Goal: Task Accomplishment & Management: Manage account settings

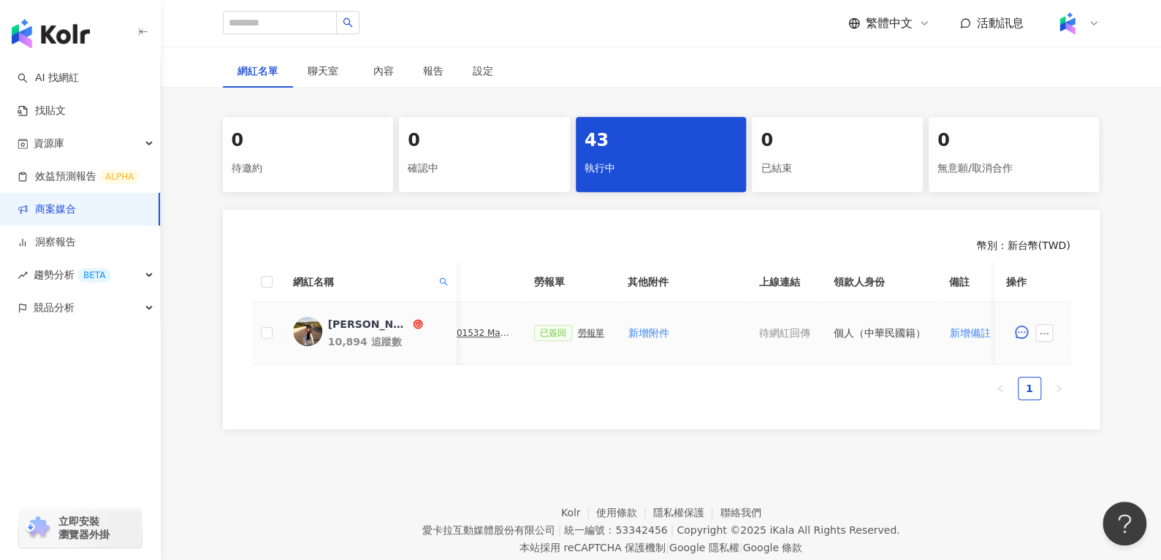
scroll to position [0, 475]
click at [443, 271] on span at bounding box center [442, 282] width 15 height 22
click at [424, 313] on input "**" at bounding box center [376, 312] width 137 height 23
type input "*"
paste input "**********"
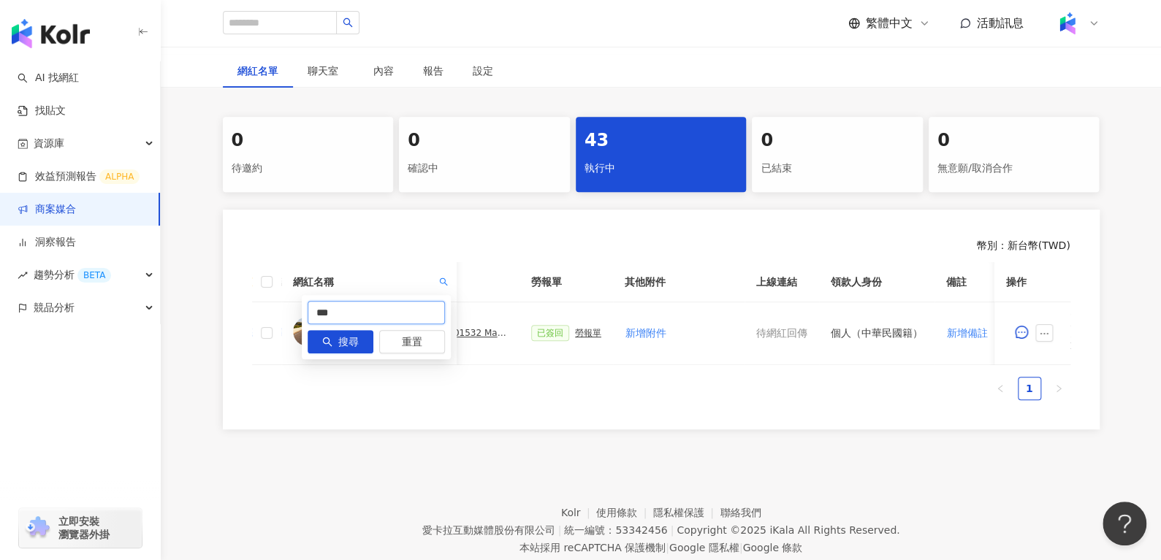
type input "***"
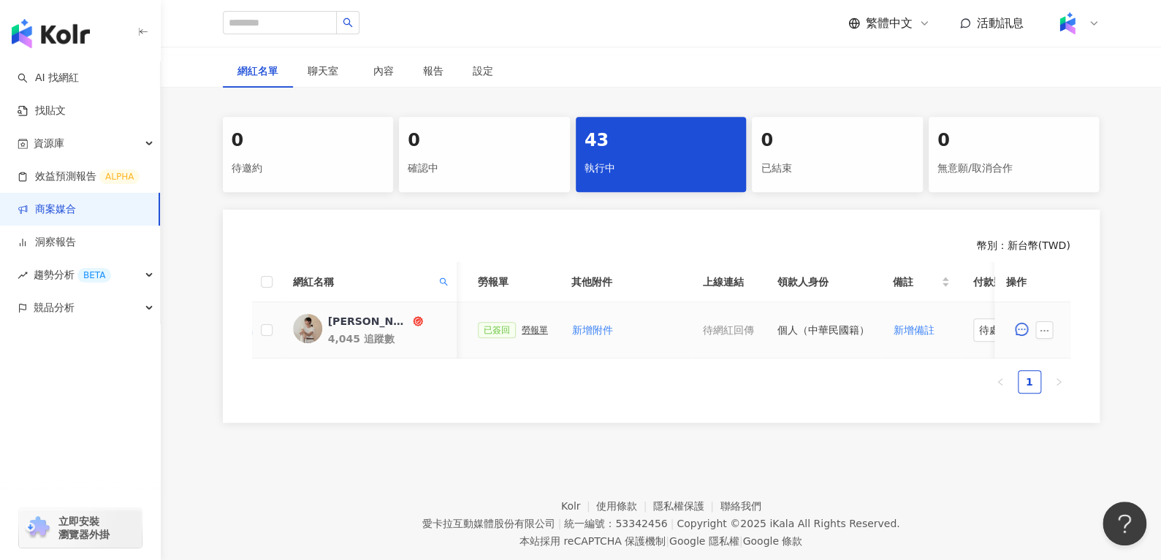
scroll to position [0, 632]
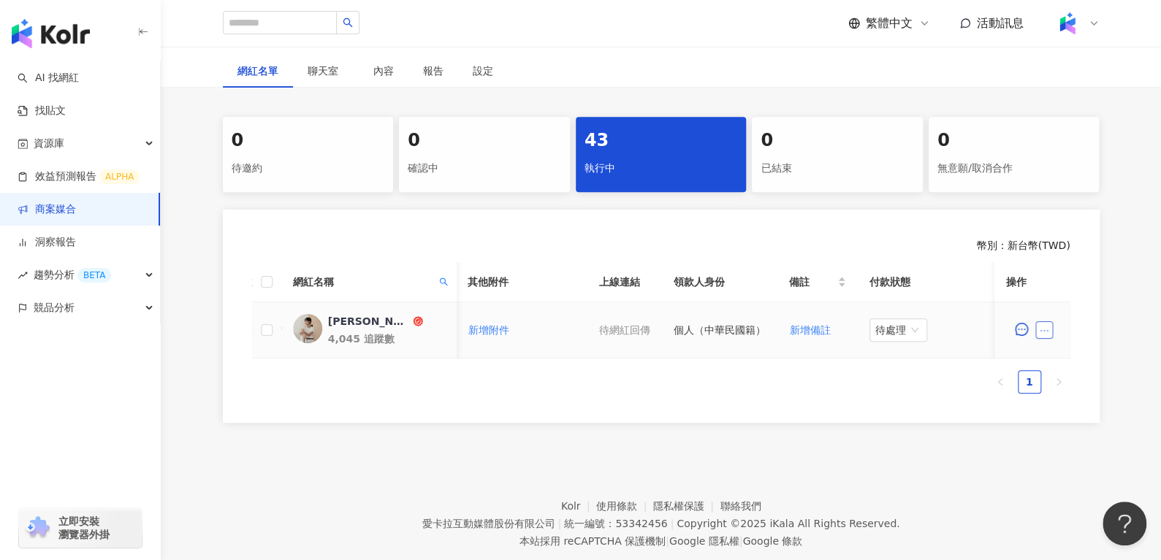
click at [1045, 332] on icon "ellipsis" at bounding box center [1044, 331] width 10 height 10
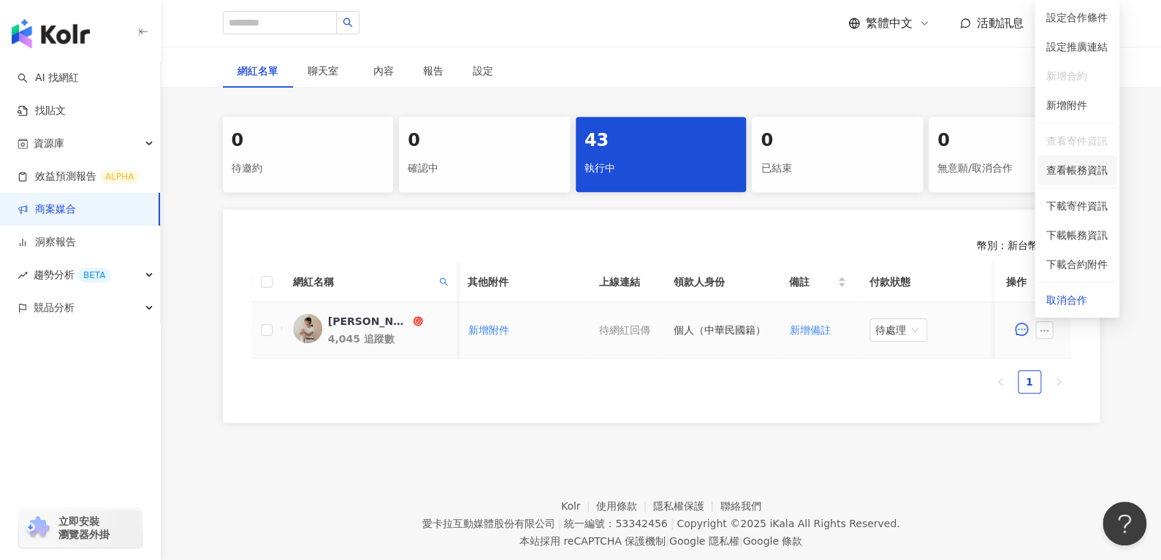
click at [1079, 180] on li "查看帳務資訊" at bounding box center [1076, 170] width 79 height 29
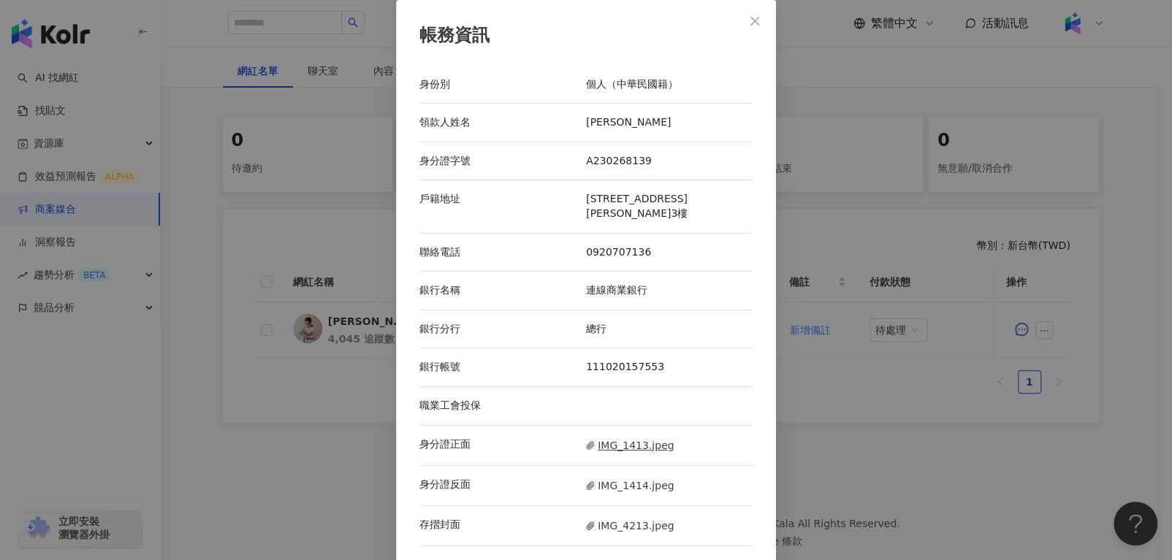
click at [605, 447] on span "IMG_1413.jpeg" at bounding box center [630, 446] width 88 height 16
drag, startPoint x: 619, startPoint y: 496, endPoint x: 613, endPoint y: 490, distance: 8.8
click at [613, 490] on div "身分證反面 IMG_1414.jpeg" at bounding box center [585, 486] width 333 height 40
click at [613, 490] on span "IMG_1414.jpeg" at bounding box center [630, 486] width 88 height 16
click at [605, 514] on div "存摺封面 IMG_4213.jpeg" at bounding box center [585, 526] width 333 height 40
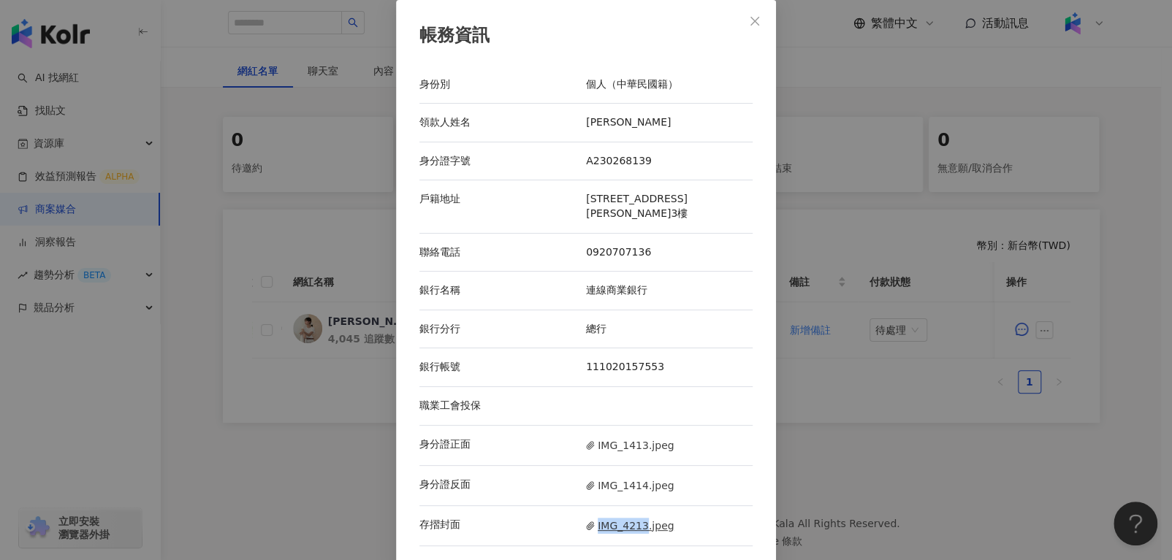
click at [600, 522] on span "IMG_4213.jpeg" at bounding box center [630, 526] width 88 height 16
click at [749, 21] on icon "close" at bounding box center [755, 21] width 12 height 12
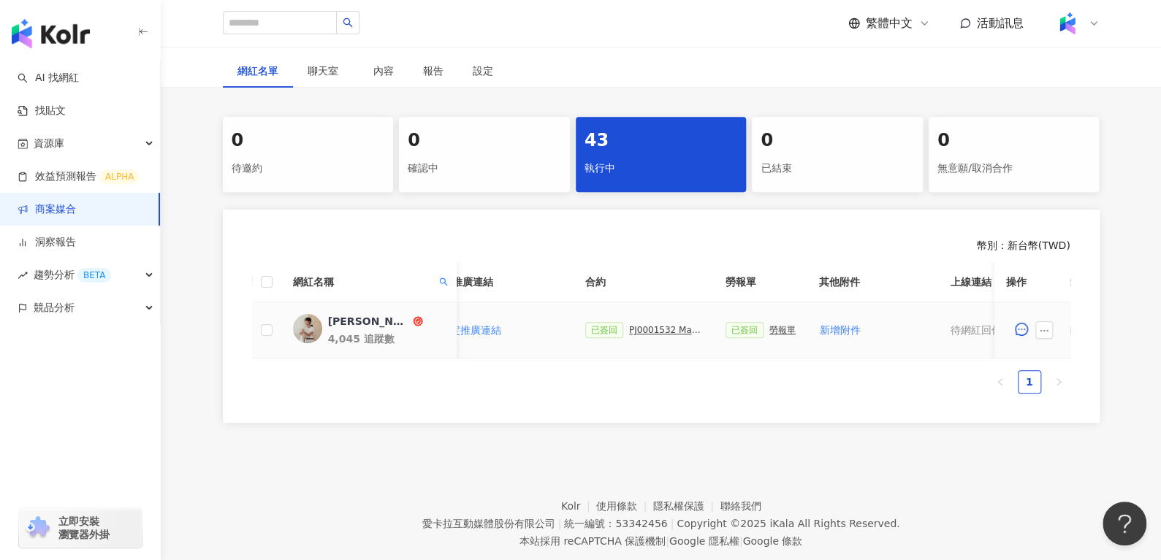
scroll to position [0, 291]
click at [771, 331] on div "勞報單" at bounding box center [772, 330] width 26 height 10
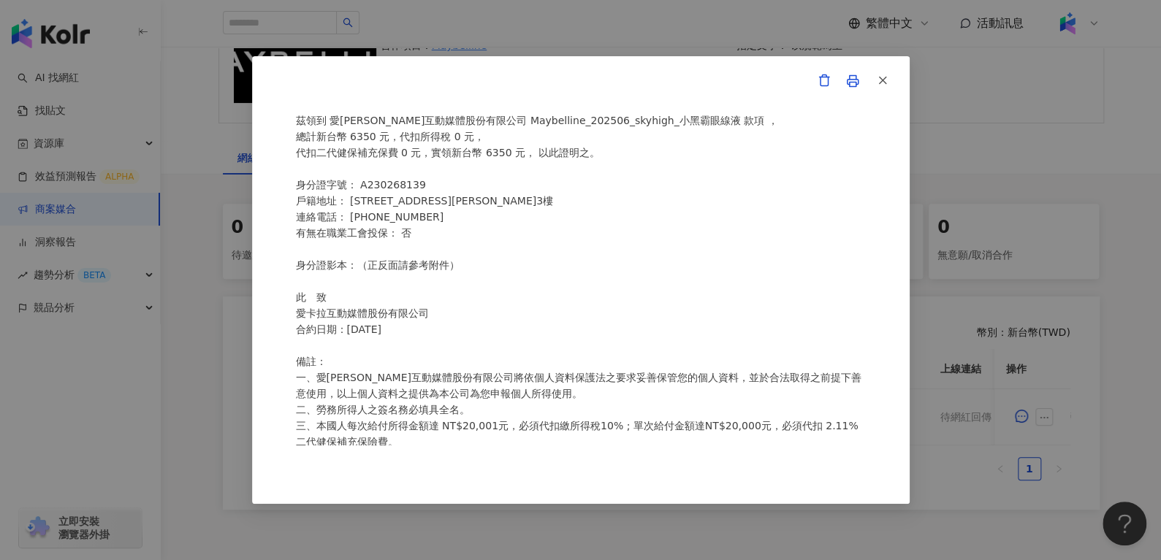
scroll to position [73, 0]
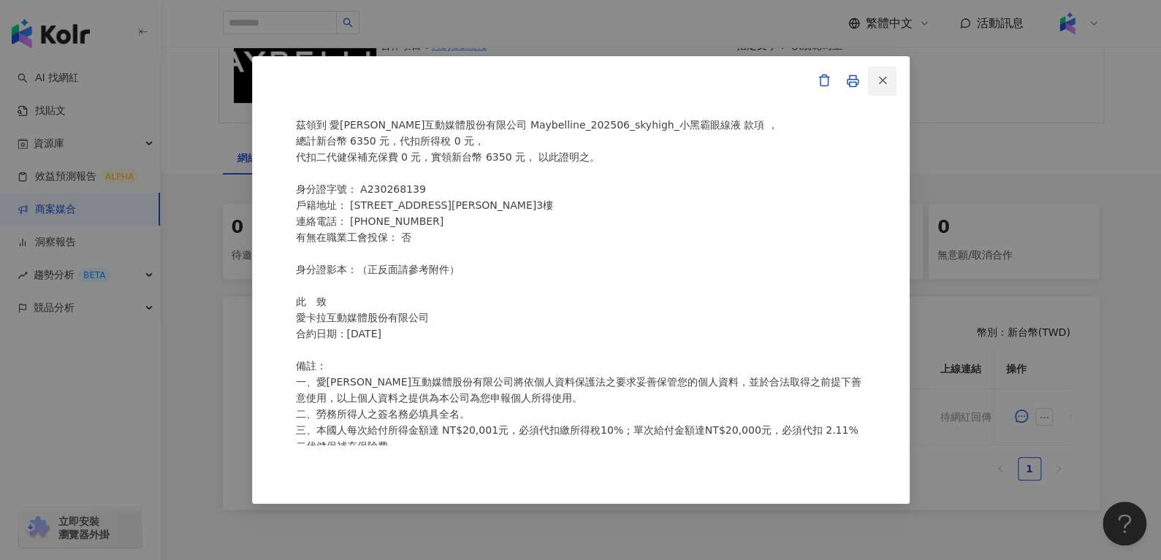
click at [881, 78] on icon "button" at bounding box center [882, 80] width 13 height 13
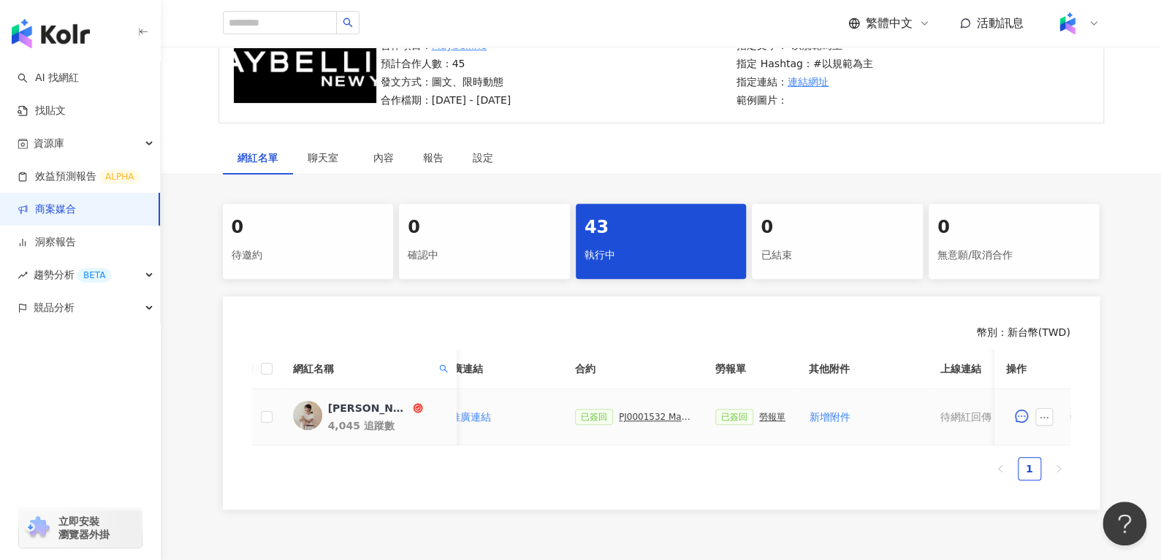
click at [631, 423] on div "已簽回 PJ0001532 Maybelline_202506_skyhigh_小黑霸眼線液" at bounding box center [633, 417] width 117 height 16
click at [627, 418] on div "PJ0001532 Maybelline_202506_skyhigh_小黑霸眼線液" at bounding box center [655, 417] width 73 height 10
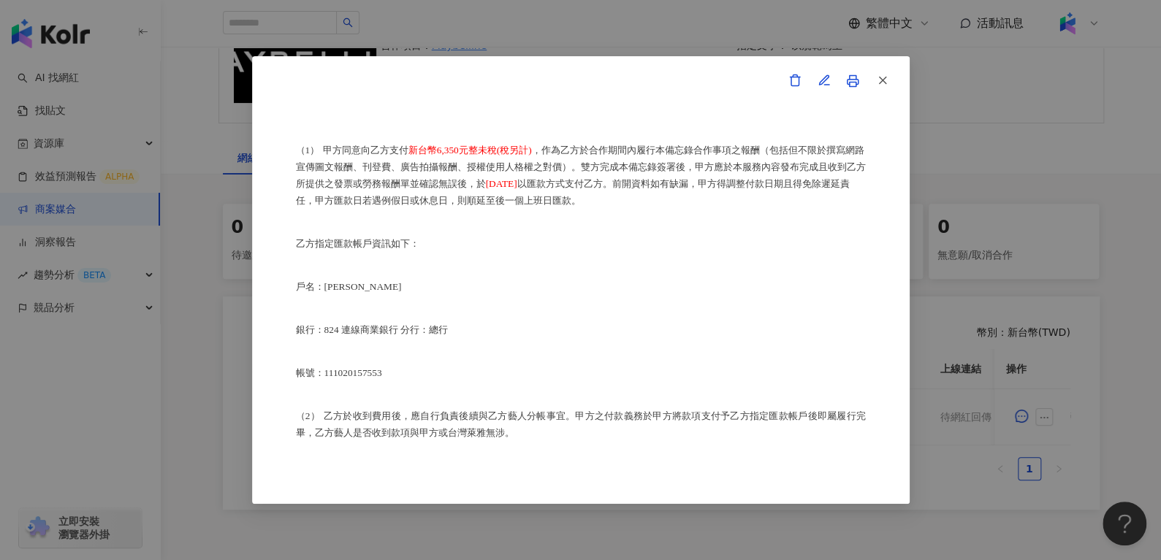
scroll to position [675, 0]
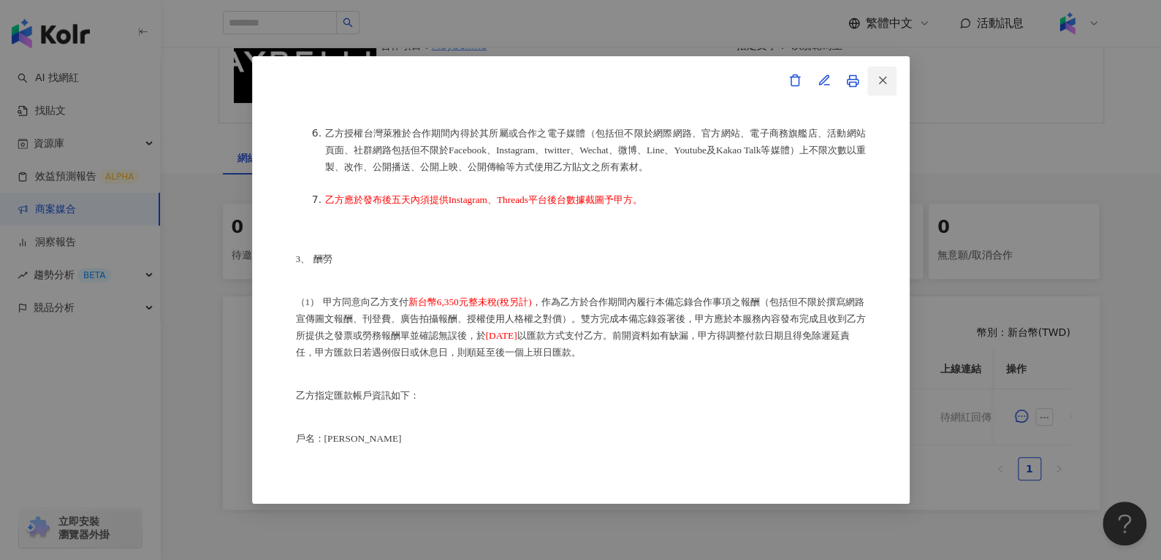
click at [889, 79] on button "button" at bounding box center [881, 80] width 29 height 29
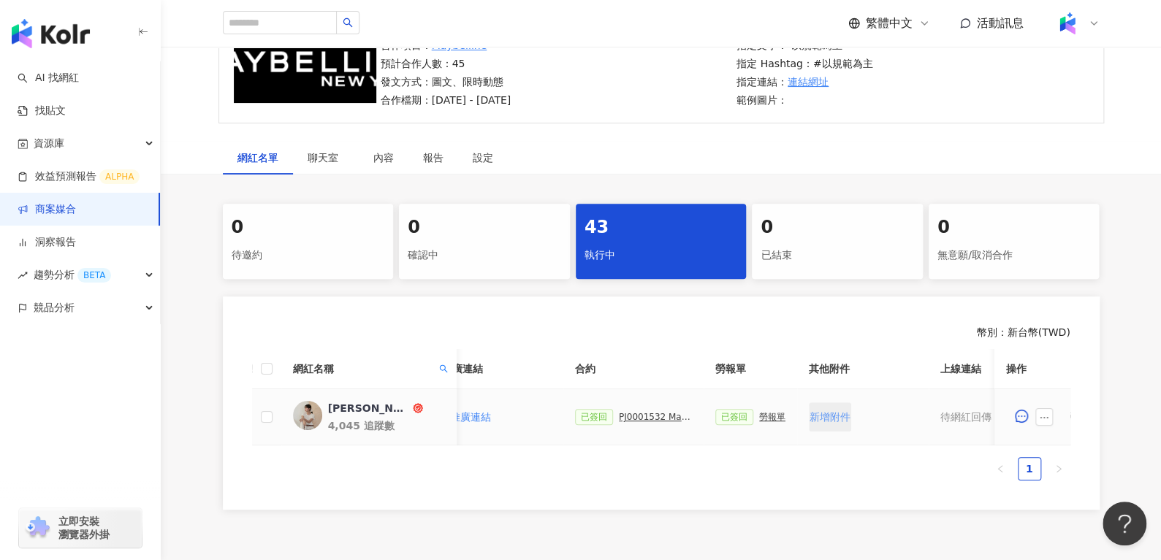
scroll to position [0, 632]
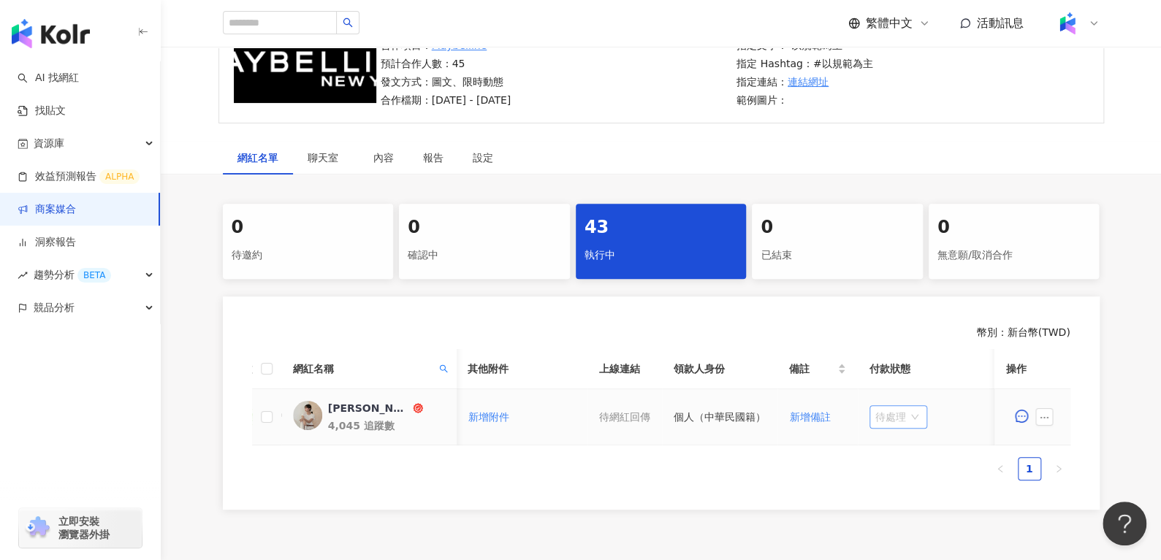
click at [901, 411] on span "待處理" at bounding box center [898, 417] width 46 height 22
click at [899, 471] on div "處理中" at bounding box center [891, 471] width 41 height 16
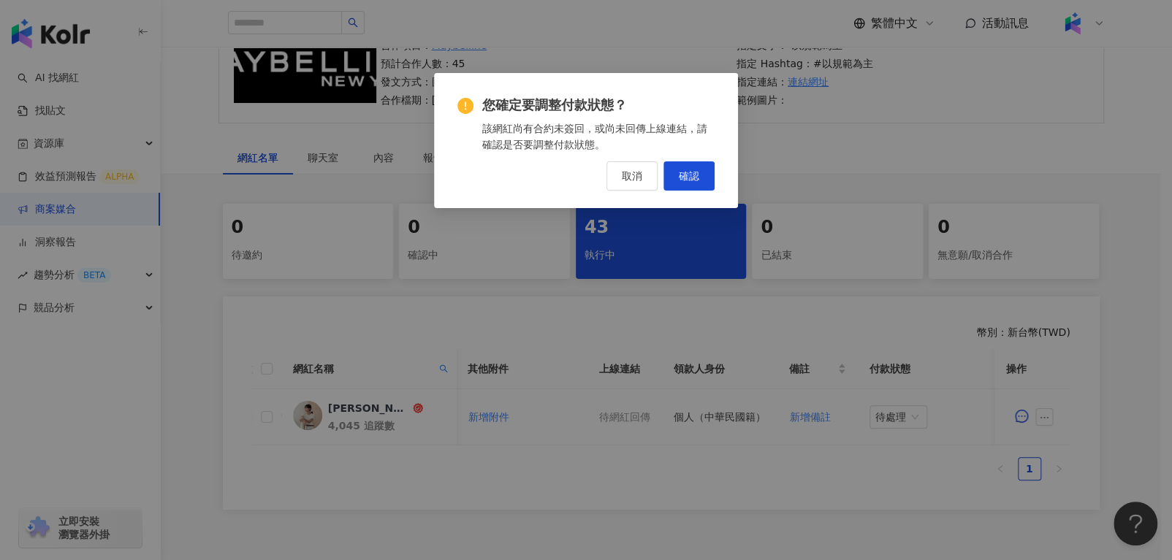
click at [682, 198] on div "您確定要調整付款狀態？ 該網紅尚有合約未簽回，或尚未回傳上線連結，請確認是否要調整付款狀態。 取消 確認" at bounding box center [586, 140] width 304 height 135
click at [681, 180] on span "確認" at bounding box center [689, 176] width 20 height 12
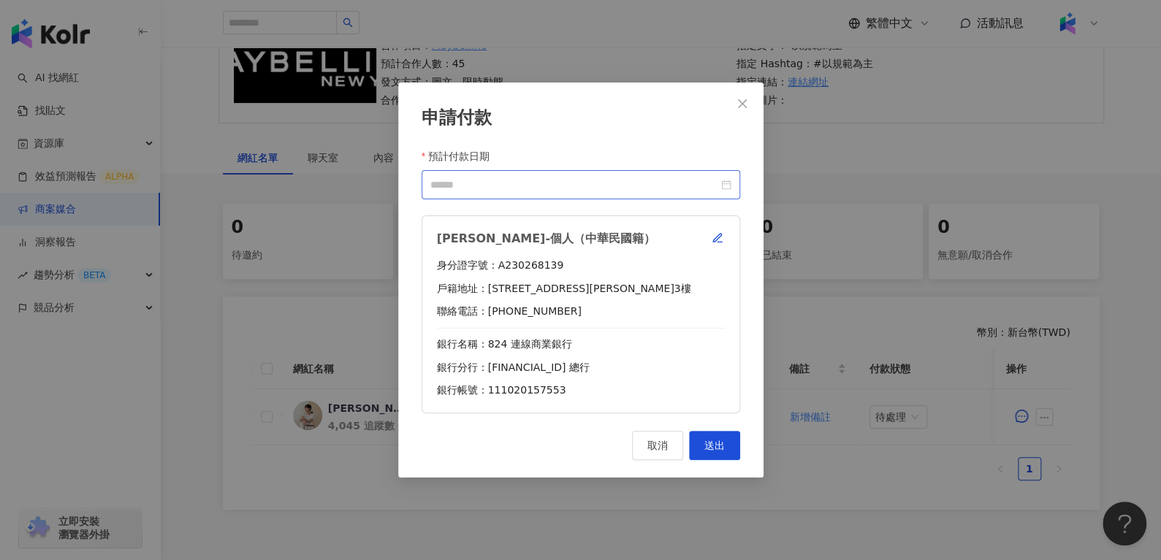
click at [732, 183] on div at bounding box center [580, 184] width 318 height 29
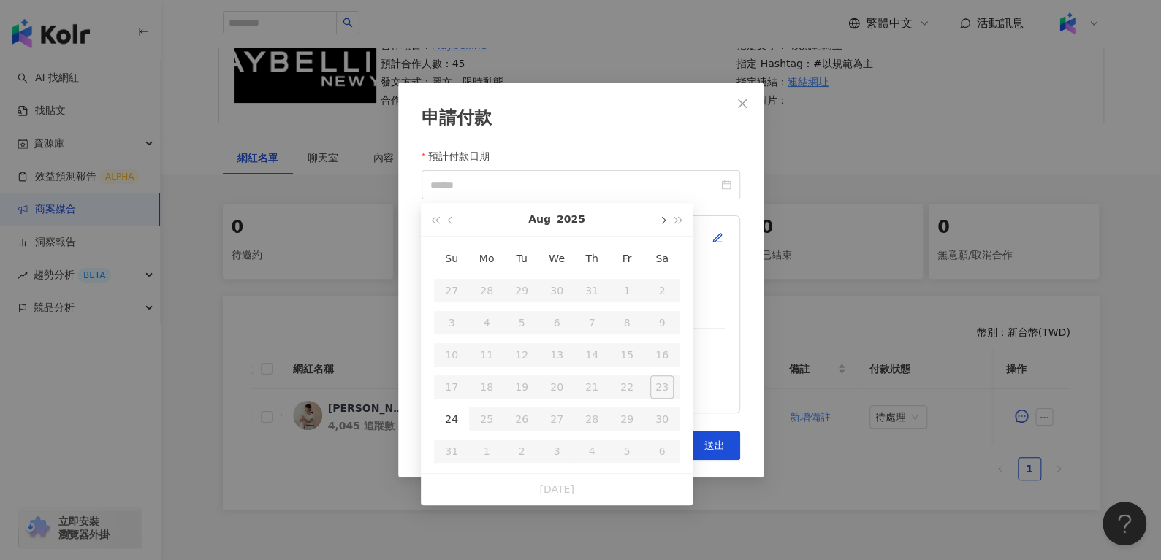
click at [660, 212] on button "button" at bounding box center [662, 219] width 16 height 33
type input "**********"
click at [559, 314] on div "10" at bounding box center [556, 322] width 23 height 23
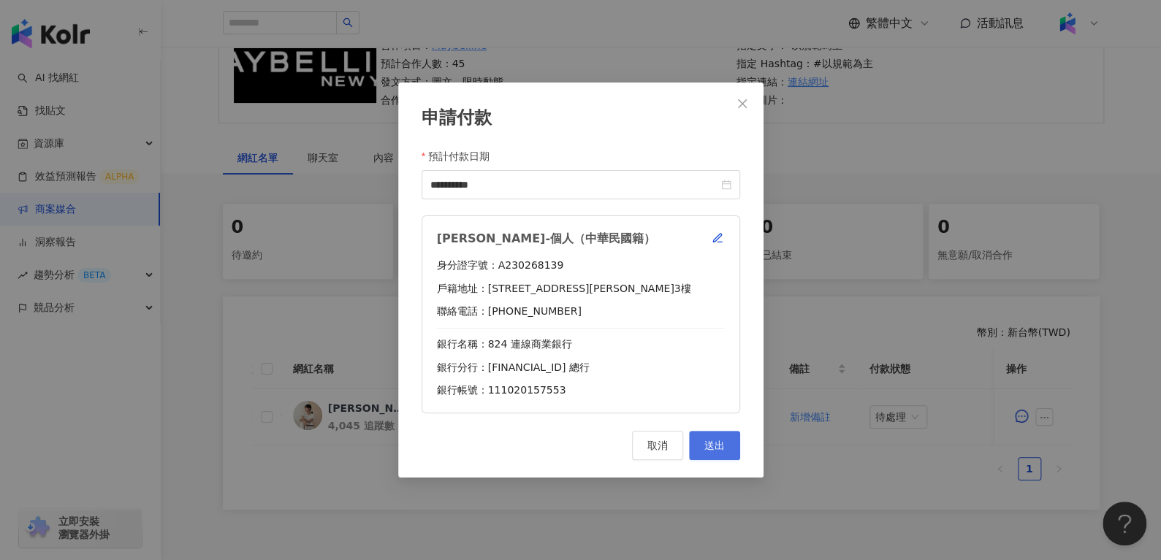
click at [710, 441] on span "送出" at bounding box center [714, 446] width 20 height 12
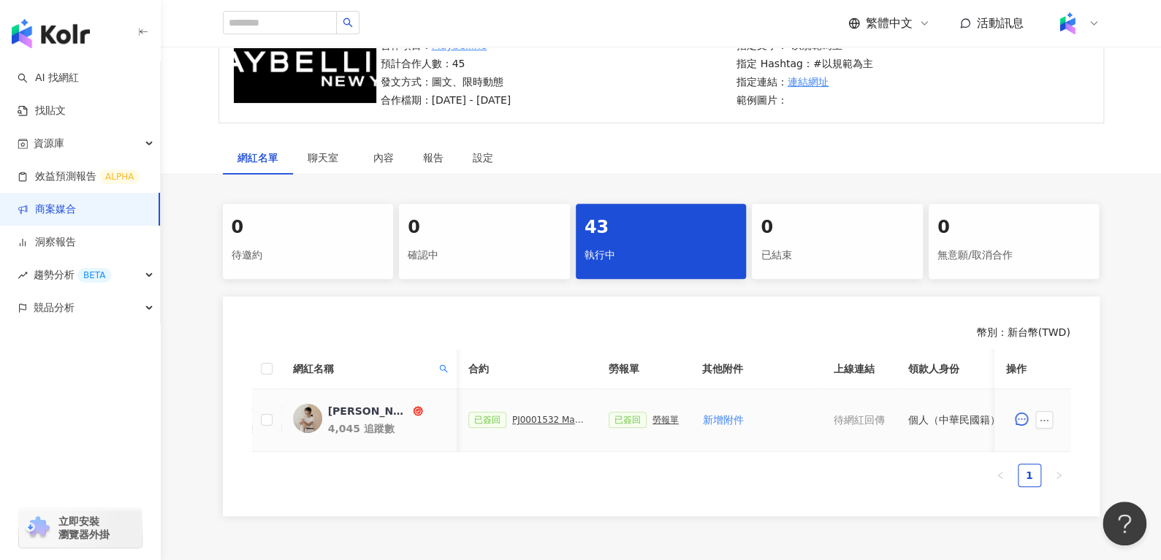
scroll to position [0, 354]
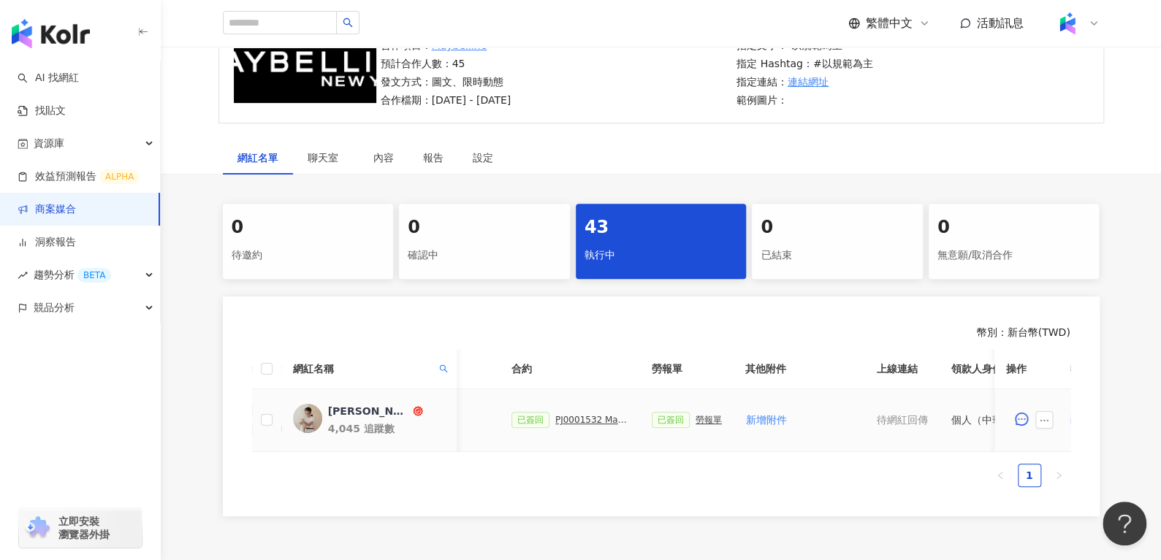
click at [695, 418] on div "勞報單" at bounding box center [708, 420] width 26 height 10
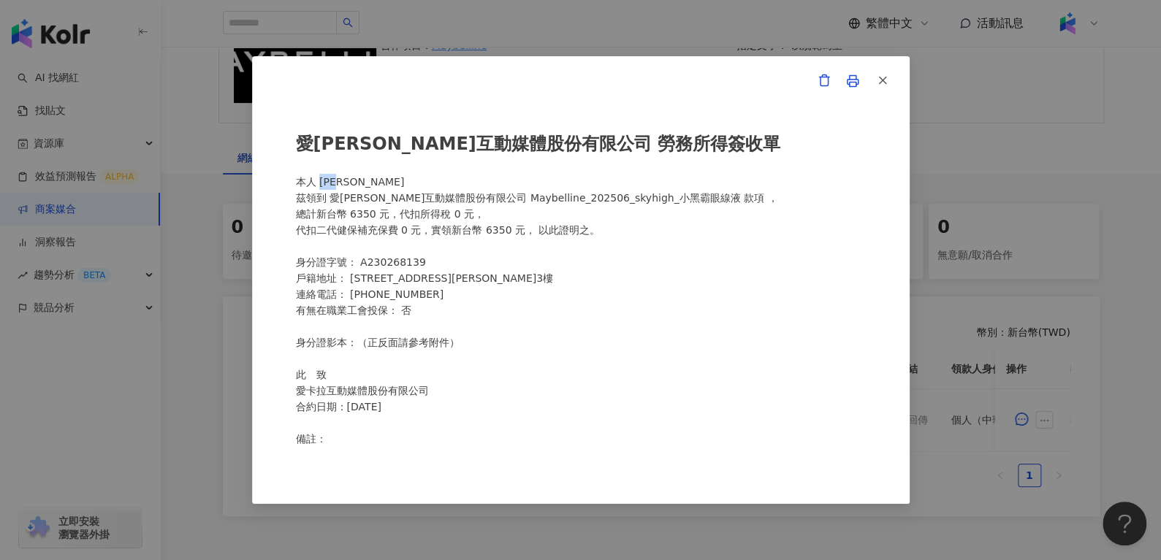
drag, startPoint x: 321, startPoint y: 182, endPoint x: 373, endPoint y: 176, distance: 52.2
click at [373, 176] on div "愛[PERSON_NAME]互動媒體股份有限公司 勞務所得簽收單 本人 [PERSON_NAME] 茲領到 愛[PERSON_NAME]互動媒體股份有限公司 …" at bounding box center [581, 281] width 570 height 332
copy div "[PERSON_NAME]"
click at [893, 82] on button "button" at bounding box center [881, 80] width 29 height 29
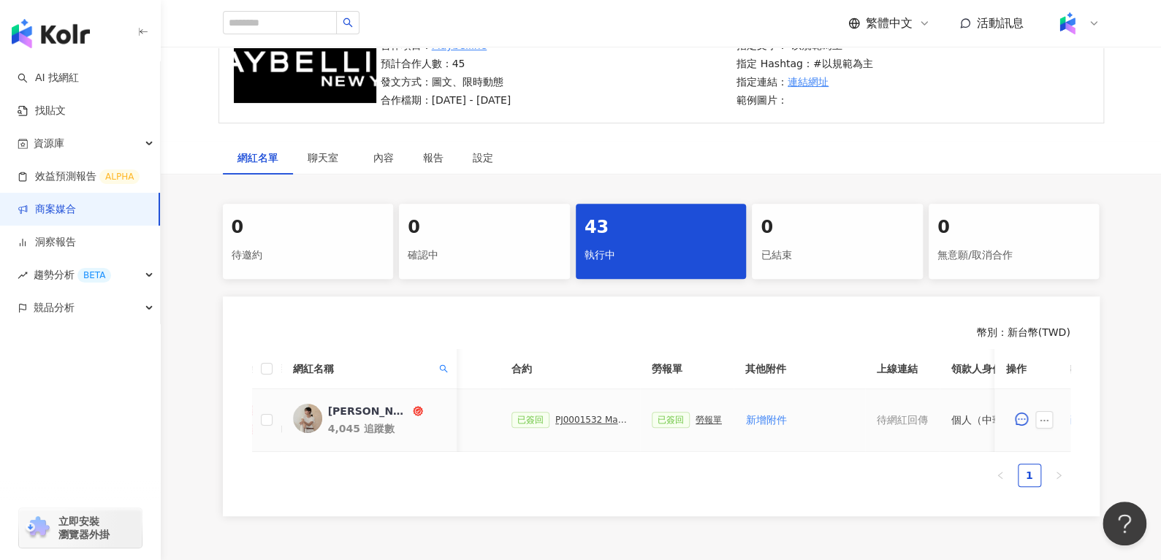
click at [587, 412] on div "已簽回 PJ0001532 Maybelline_202506_skyhigh_小黑霸眼線液" at bounding box center [569, 420] width 117 height 16
click at [583, 421] on div "PJ0001532 Maybelline_202506_skyhigh_小黑霸眼線液" at bounding box center [591, 420] width 73 height 10
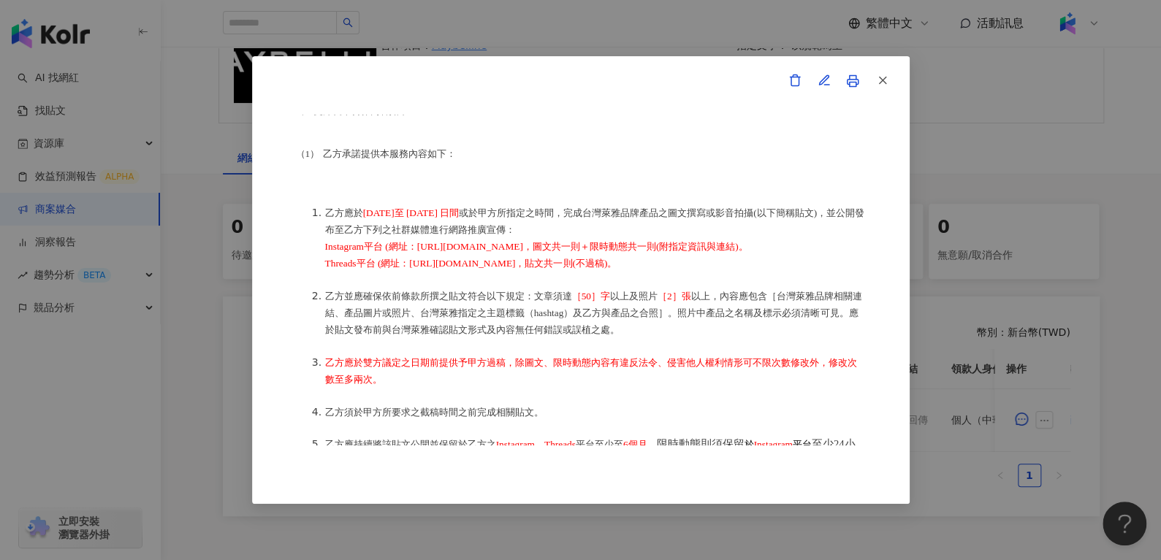
scroll to position [280, 0]
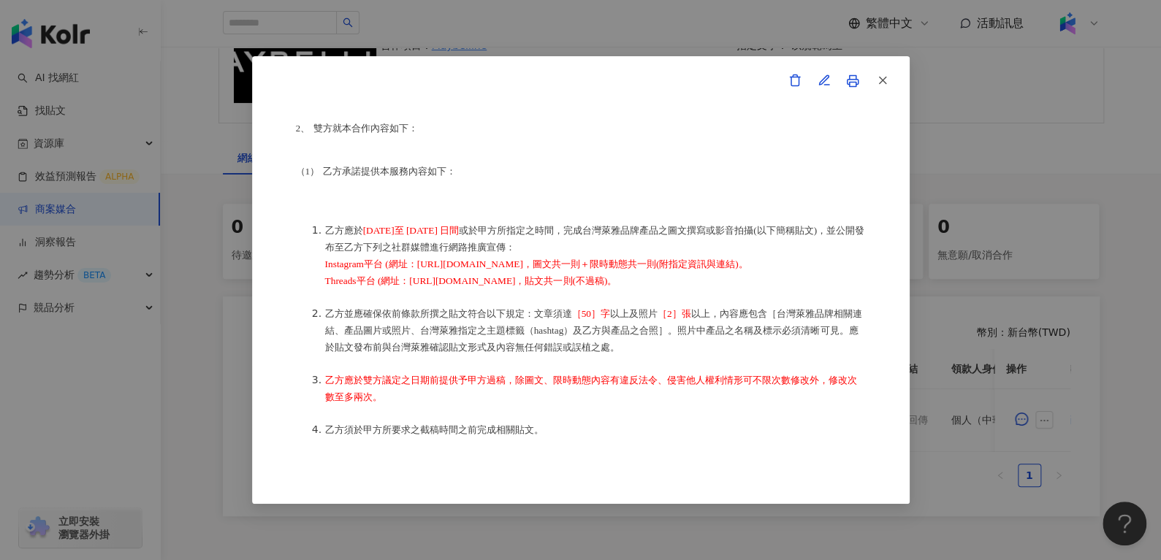
drag, startPoint x: 387, startPoint y: 270, endPoint x: 694, endPoint y: 283, distance: 307.1
click at [694, 283] on ol "乙方應於 [DATE]至 [DATE] 日間 或於甲方所指定之時間，完成台灣萊雅品牌產品之圖文撰寫或影音拍攝(以下簡稱貼文)，並公開發布至乙方下列之社群媒體進…" at bounding box center [581, 412] width 570 height 413
copy span "Instagram平台 (網址：[URL][DOMAIN_NAME]，圖文共一則＋限時動態共一則(附指定資訊與連結)。 Threads平台 (網址：[URL]…"
click at [886, 74] on icon "button" at bounding box center [882, 80] width 13 height 13
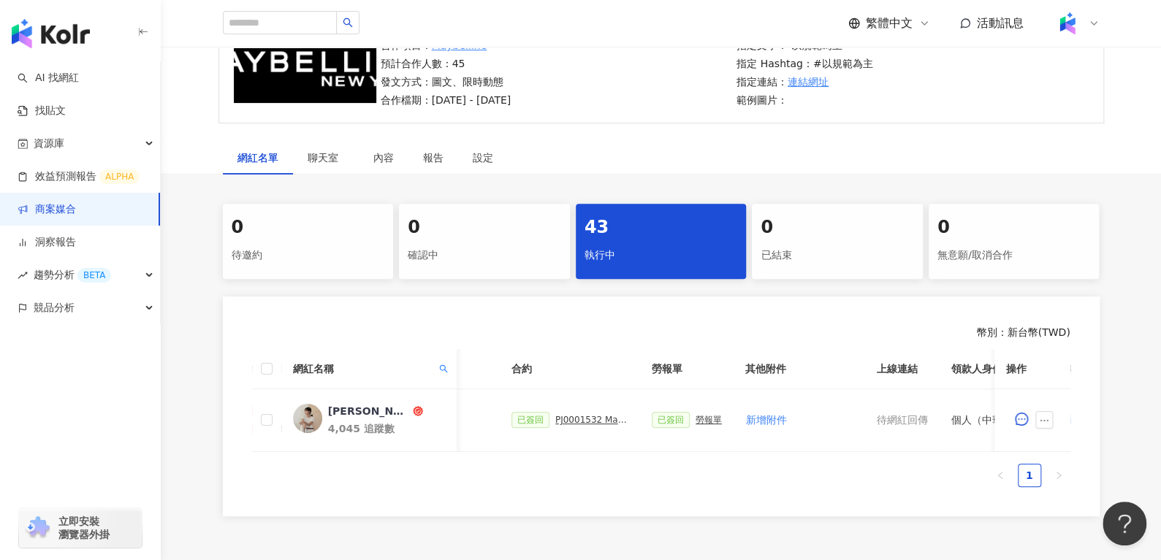
click at [429, 366] on span "網紅名稱" at bounding box center [362, 369] width 140 height 16
click at [448, 367] on span at bounding box center [442, 369] width 15 height 22
drag, startPoint x: 350, startPoint y: 403, endPoint x: 196, endPoint y: 408, distance: 154.2
click at [198, 408] on body "AI 找網紅 找貼文 資源庫 效益預測報告 ALPHA 商案媒合 洞察報告 趨勢分析 BETA 競品分析 立即安裝 瀏覽器外掛 繁體中文 活動訊息 活動列表 …" at bounding box center [580, 127] width 1161 height 560
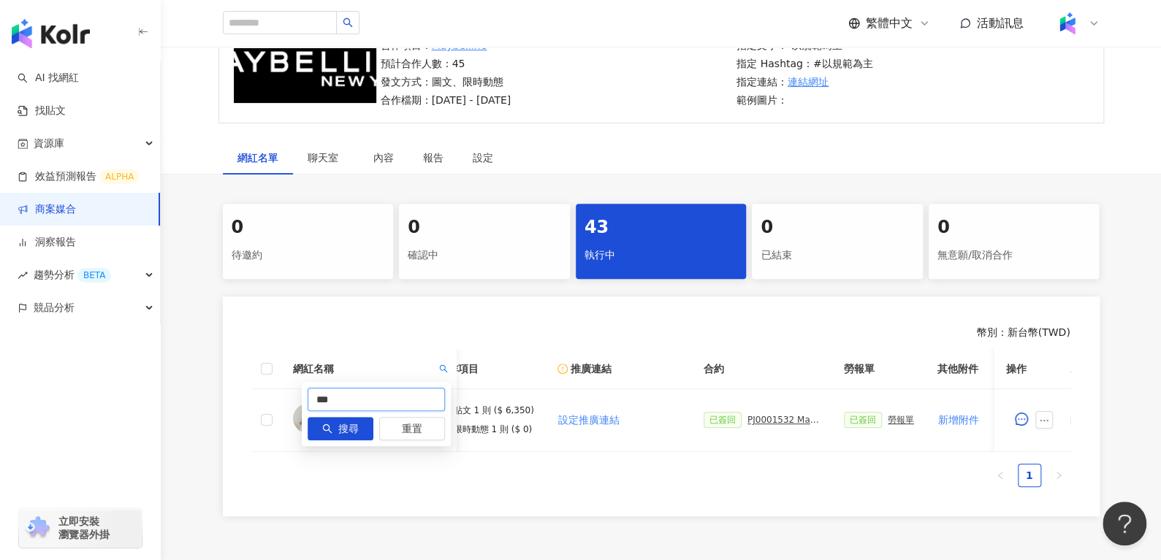
paste input "**"
type input "*"
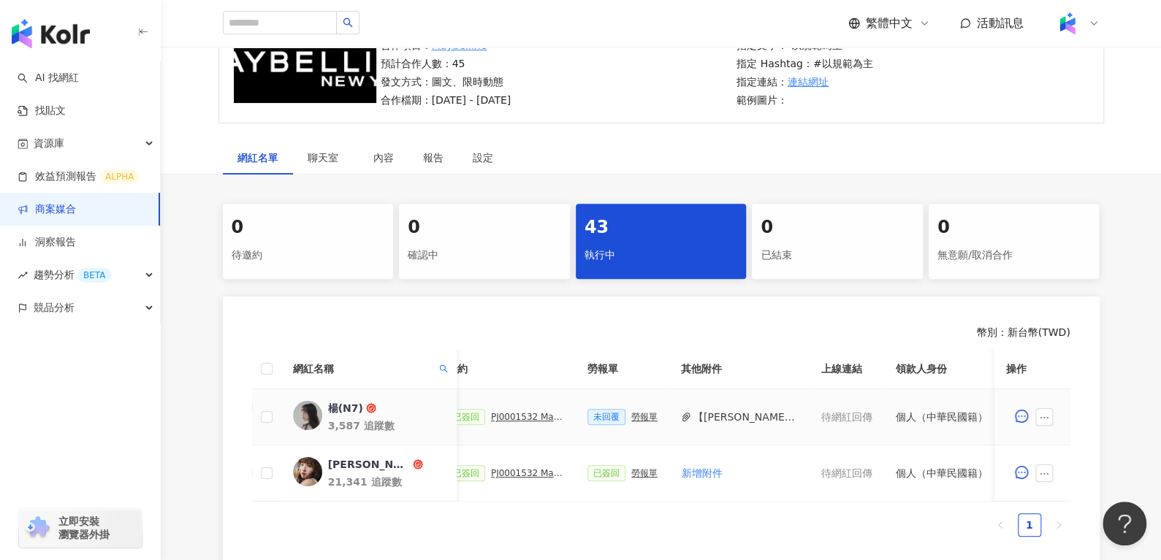
scroll to position [0, 335]
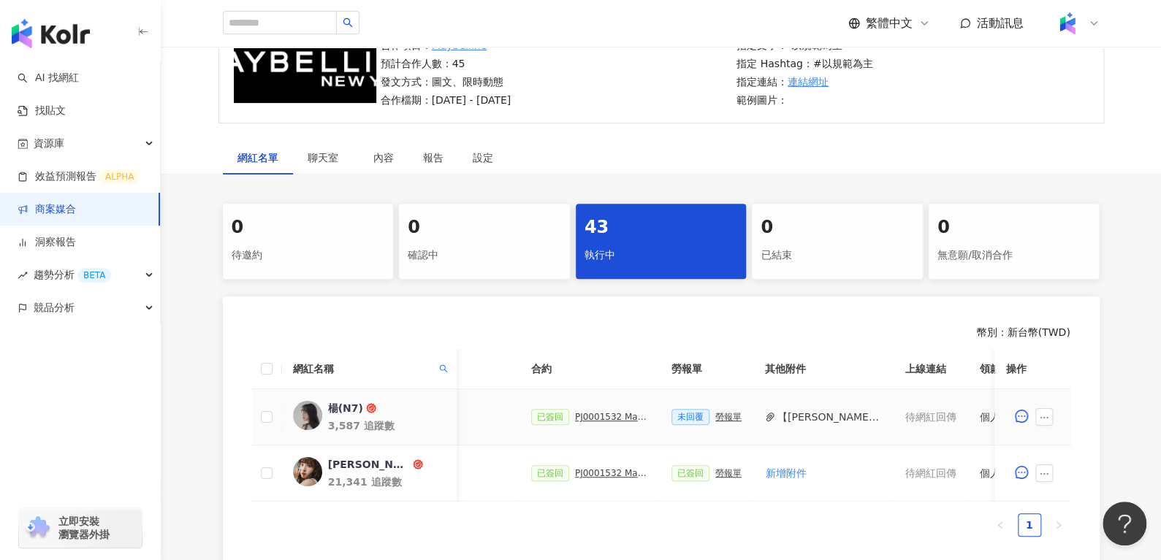
click at [715, 413] on div "勞報單" at bounding box center [728, 417] width 26 height 10
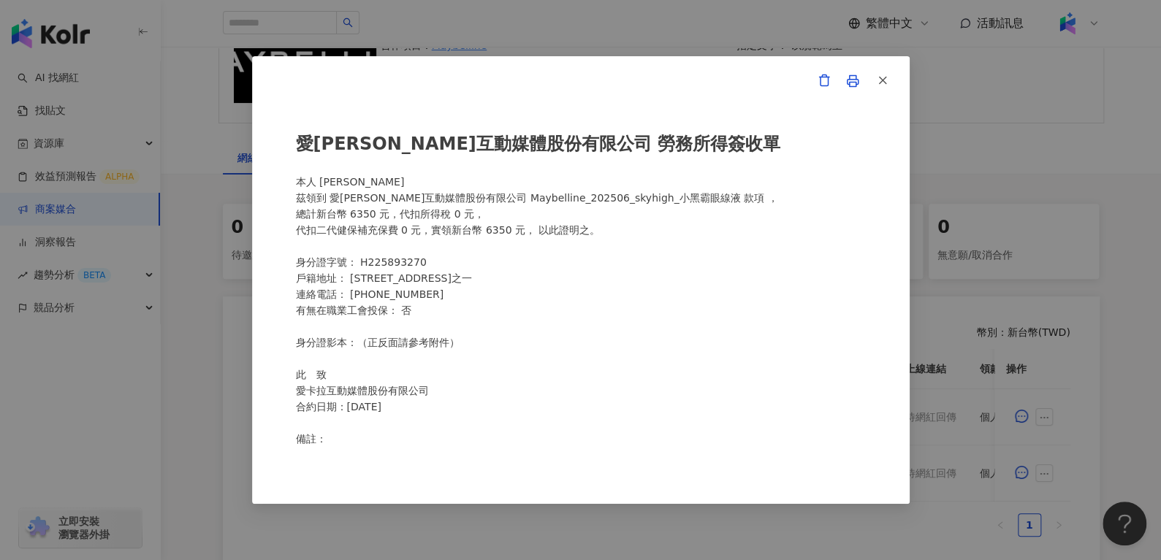
scroll to position [125, 0]
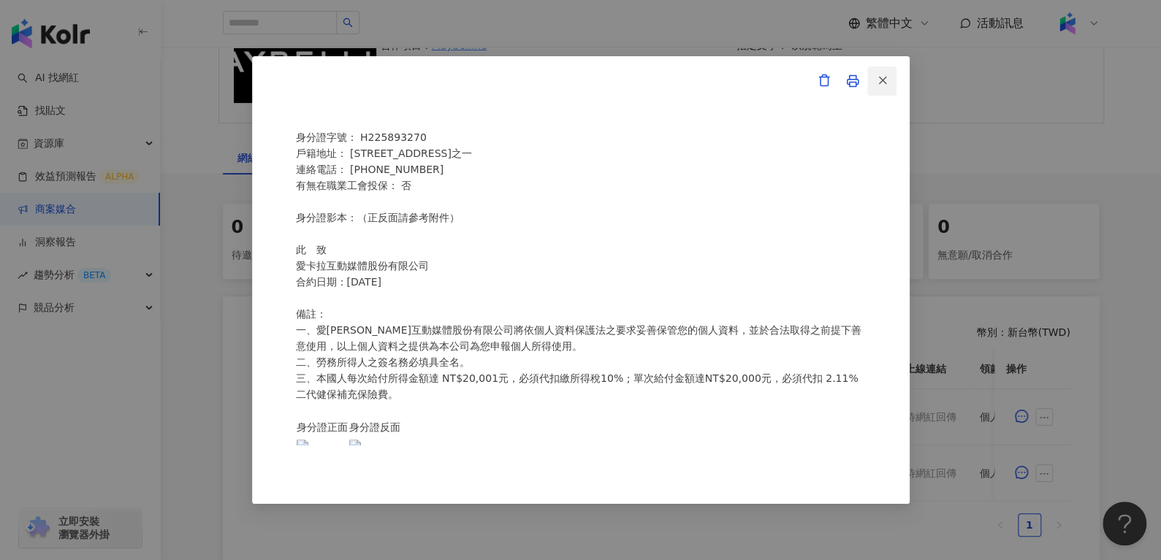
click at [893, 77] on button "button" at bounding box center [881, 80] width 29 height 29
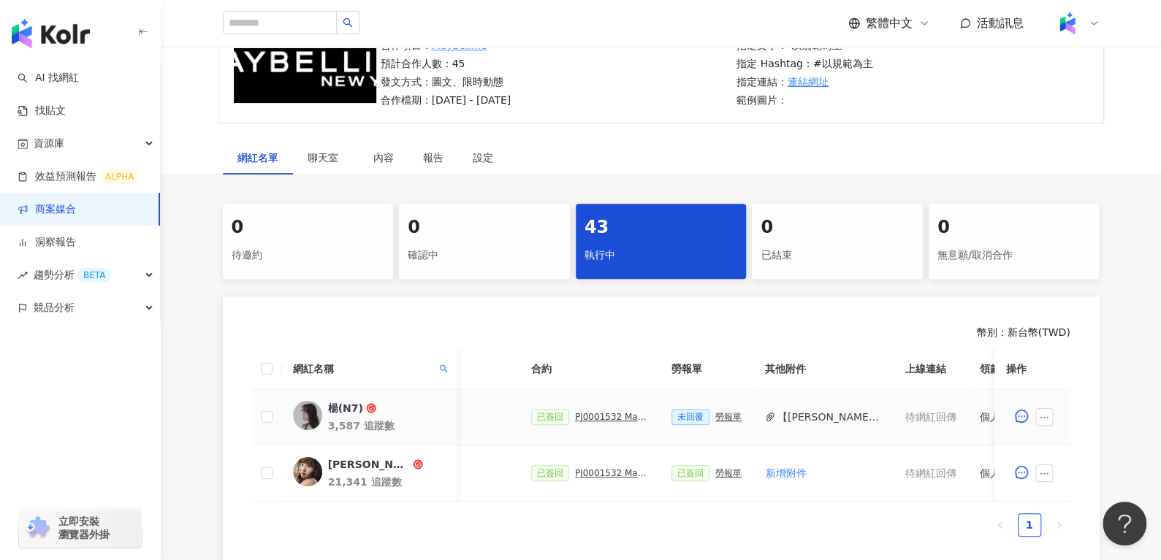
click at [826, 411] on button "【[PERSON_NAME](N7)簽回】勞務所得簽收單_MAYBELLINE_202506_skyhigh_小黑霸眼線液.pdf" at bounding box center [829, 417] width 104 height 16
click at [1039, 413] on icon "ellipsis" at bounding box center [1044, 418] width 10 height 10
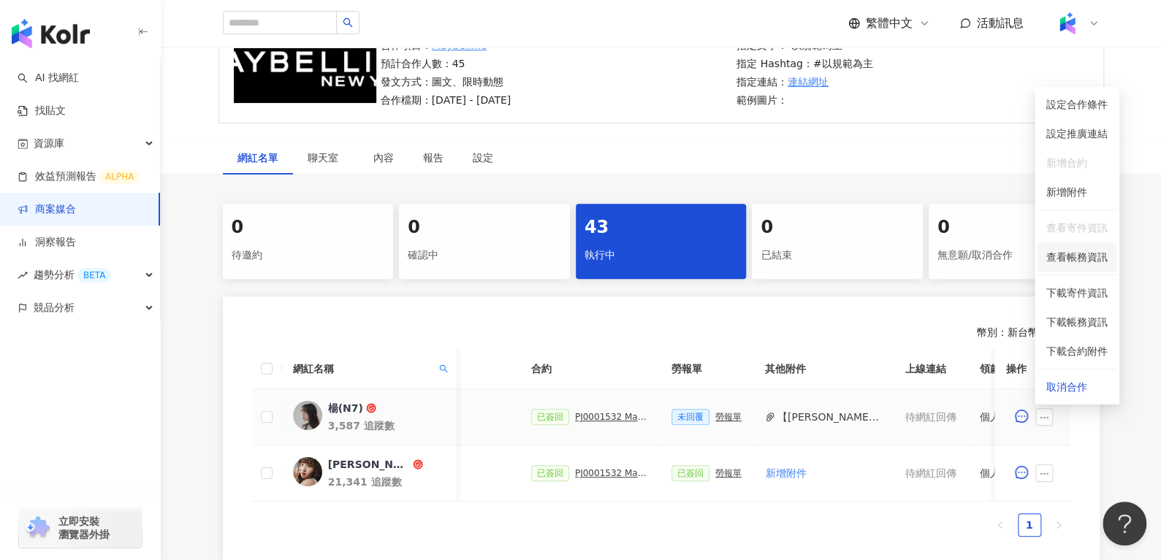
click at [1057, 250] on span "查看帳務資訊" at bounding box center [1076, 257] width 61 height 16
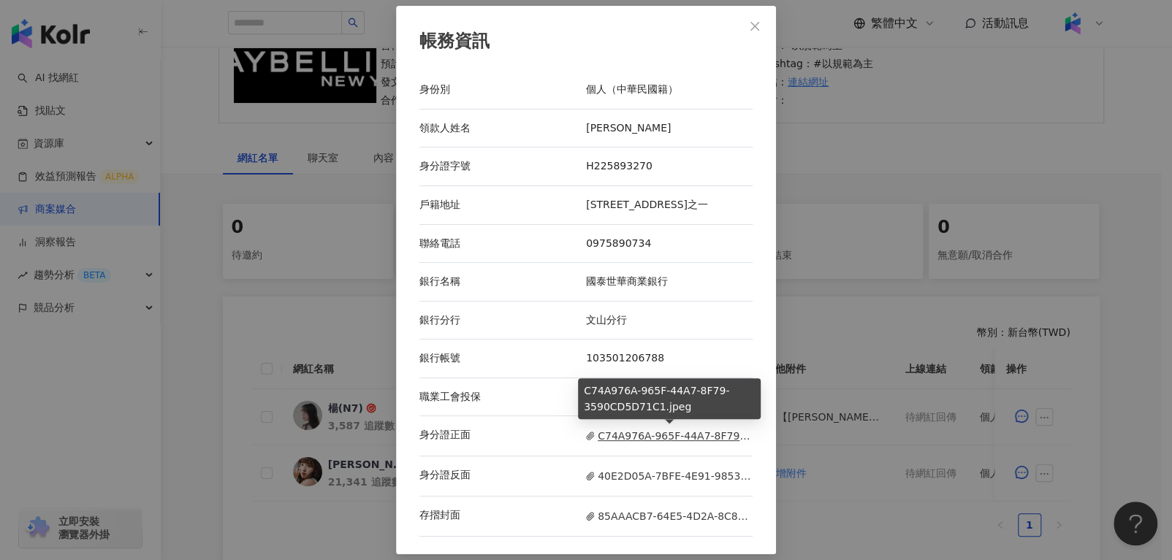
click at [640, 436] on span "C74A976A-965F-44A7-8F79-3590CD5D71C1.jpeg" at bounding box center [669, 436] width 167 height 16
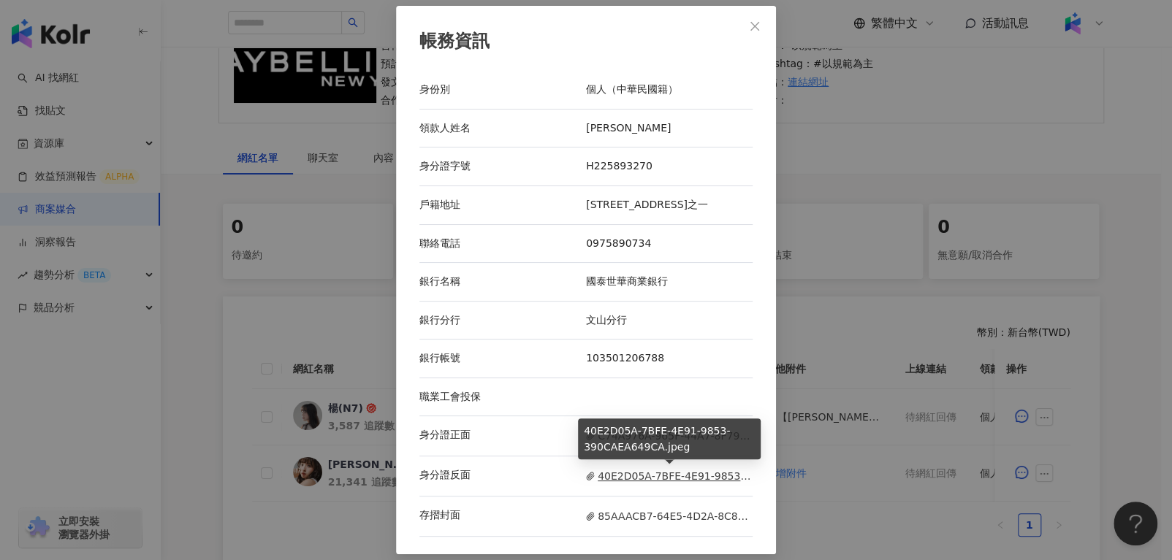
click at [600, 475] on span "40E2D05A-7BFE-4E91-9853-390CAEA649CA.jpeg" at bounding box center [669, 476] width 167 height 16
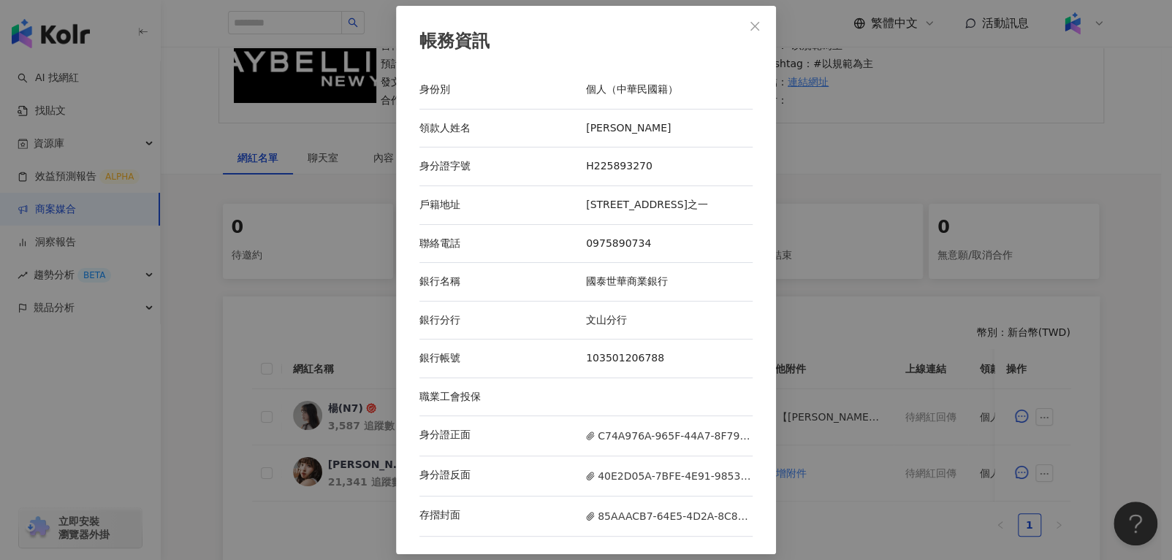
click at [675, 525] on div "存摺封面 85AAACB7-64E5-4D2A-8C84-91AED8294CAA.jpeg" at bounding box center [585, 517] width 333 height 40
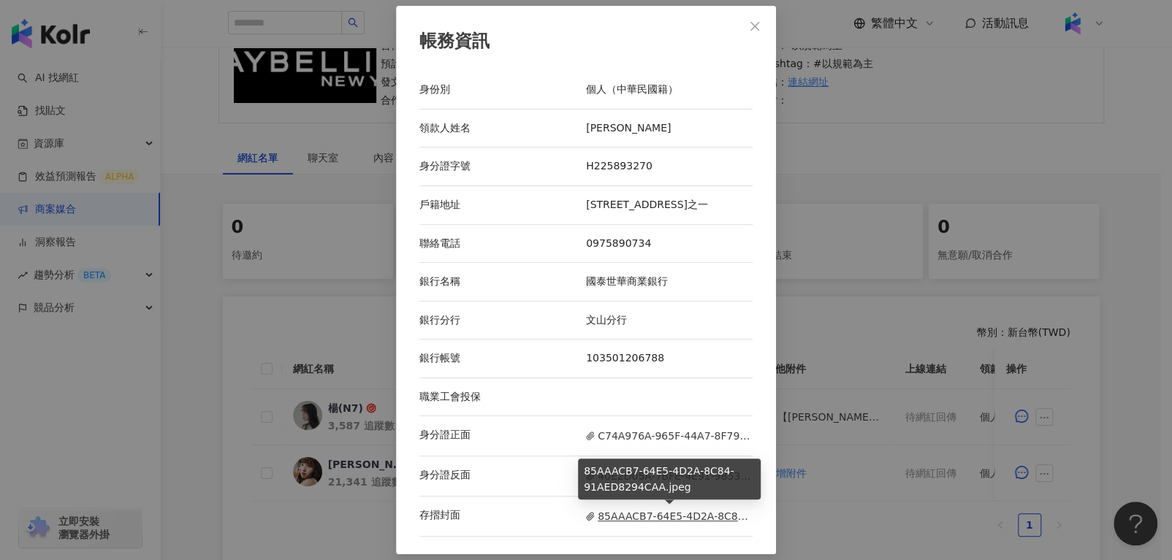
click at [668, 516] on span "85AAACB7-64E5-4D2A-8C84-91AED8294CAA.jpeg" at bounding box center [669, 516] width 167 height 16
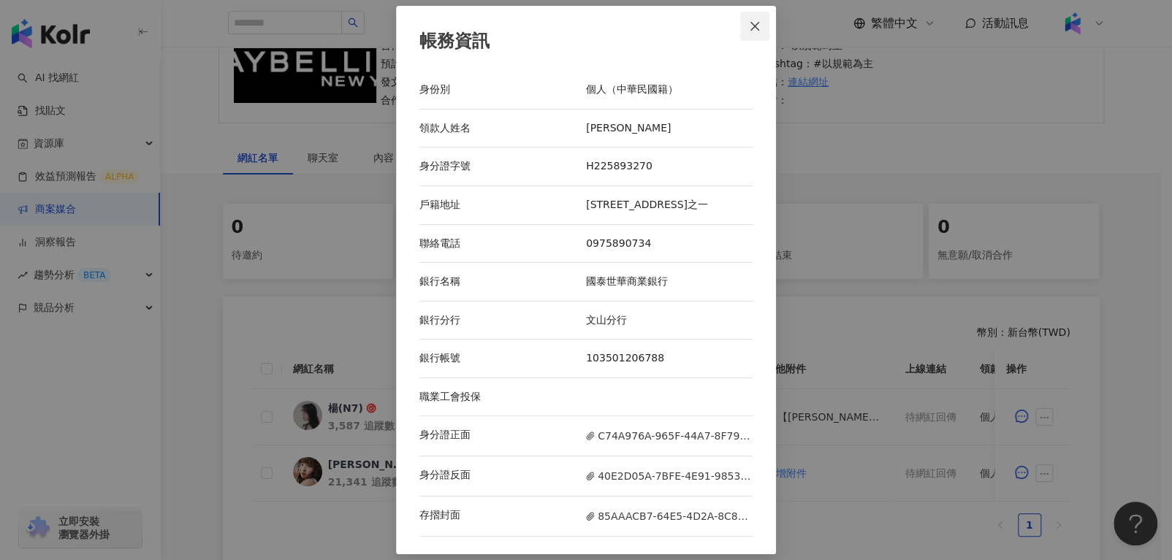
click at [755, 25] on icon "close" at bounding box center [755, 26] width 12 height 12
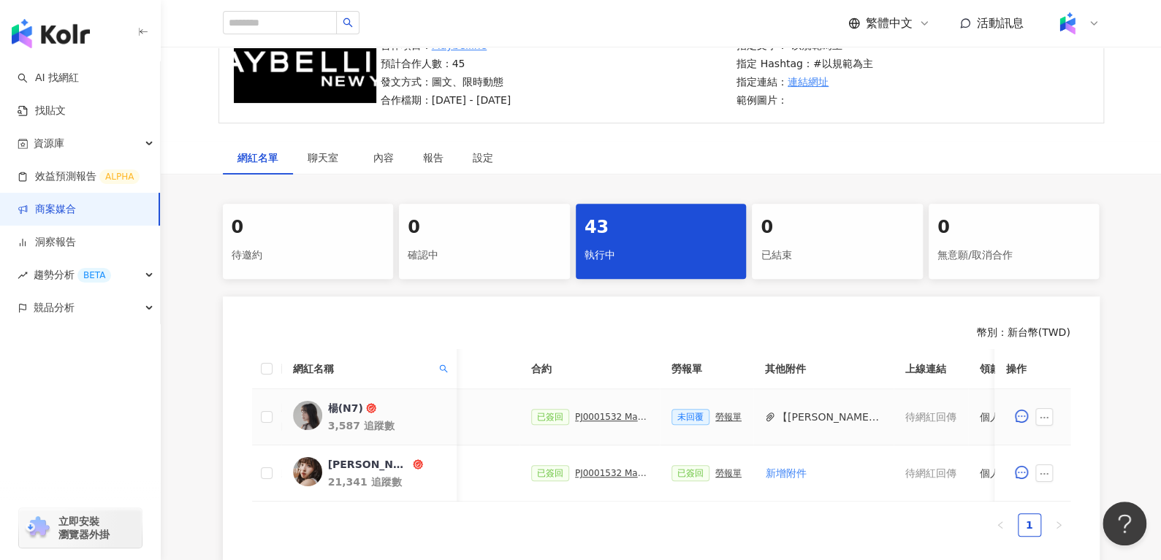
click at [723, 416] on div "勞報單" at bounding box center [728, 417] width 26 height 10
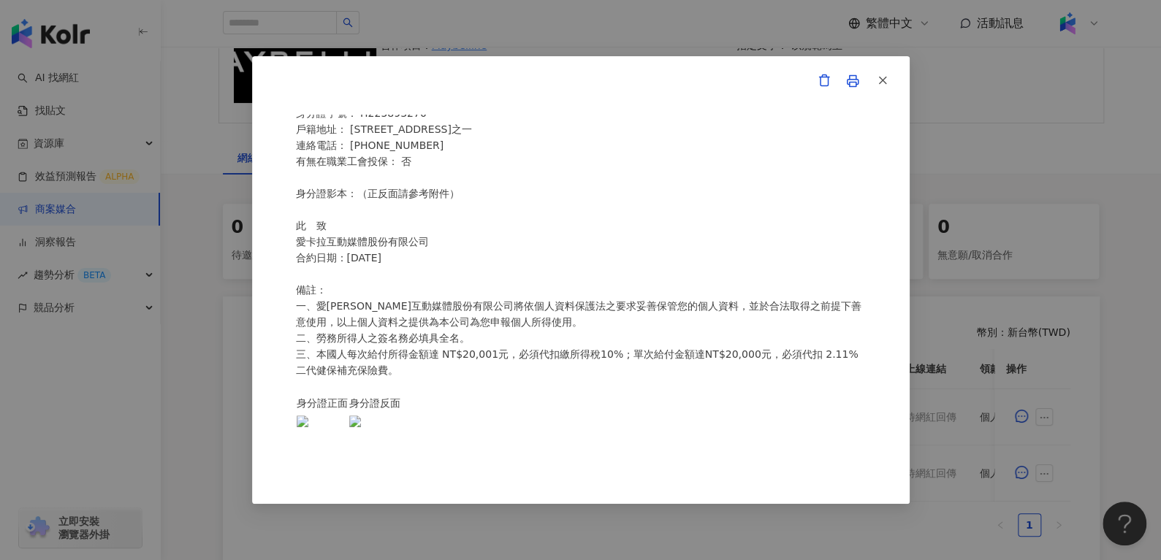
scroll to position [247, 0]
click at [890, 86] on button "button" at bounding box center [881, 80] width 29 height 29
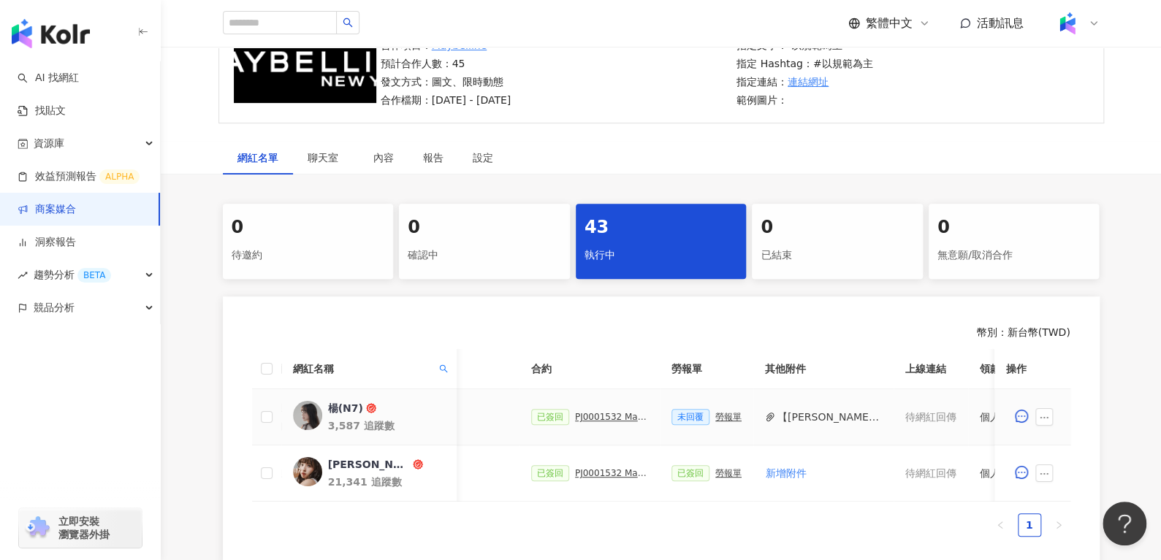
click at [600, 421] on div "已簽回 PJ0001532 Maybelline_202506_skyhigh_小黑霸眼線液" at bounding box center [589, 417] width 117 height 16
click at [598, 409] on div "已簽回 PJ0001532 Maybelline_202506_skyhigh_小黑霸眼線液" at bounding box center [589, 417] width 117 height 16
click at [602, 421] on div "已簽回 PJ0001532 Maybelline_202506_skyhigh_小黑霸眼線液" at bounding box center [589, 417] width 117 height 16
click at [605, 416] on div "PJ0001532 Maybelline_202506_skyhigh_小黑霸眼線液" at bounding box center [611, 417] width 73 height 10
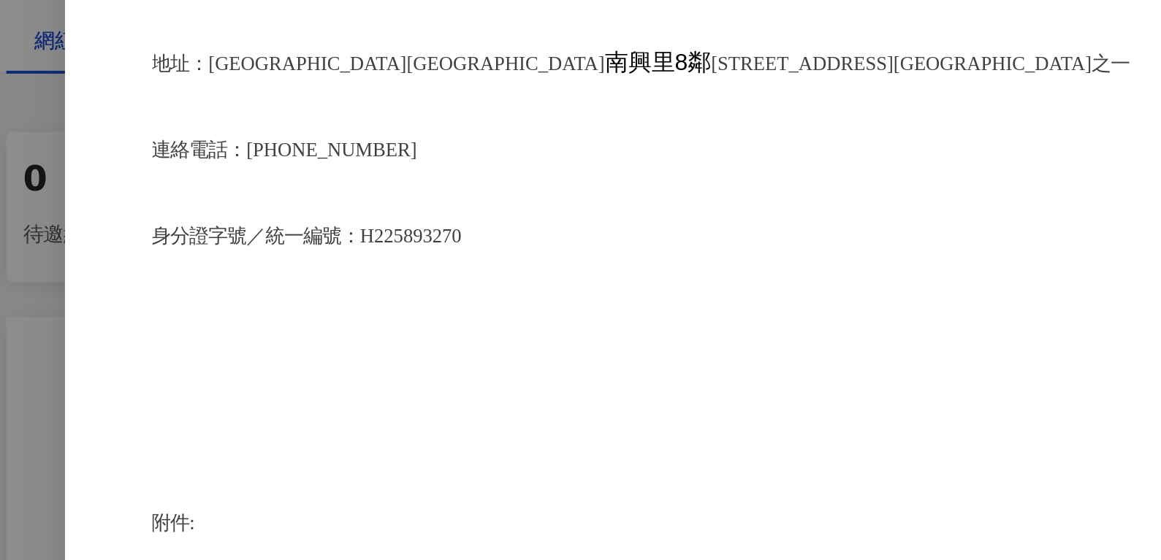
scroll to position [3662, 0]
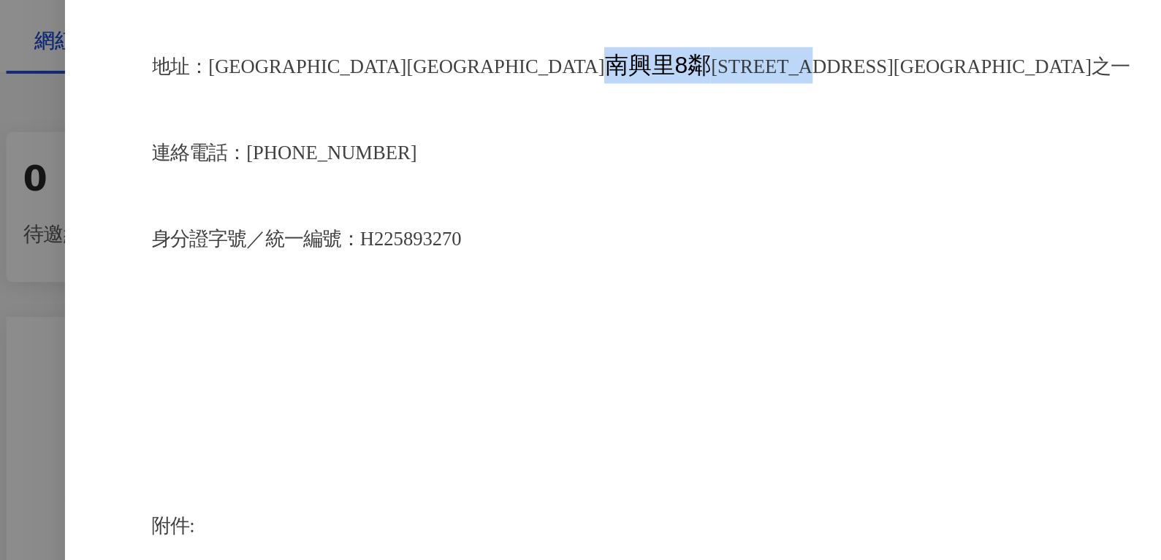
drag, startPoint x: 383, startPoint y: 226, endPoint x: 512, endPoint y: 223, distance: 129.3
click at [512, 180] on p "地址：[STREET_ADDRESS]六樓之一" at bounding box center [581, 170] width 570 height 18
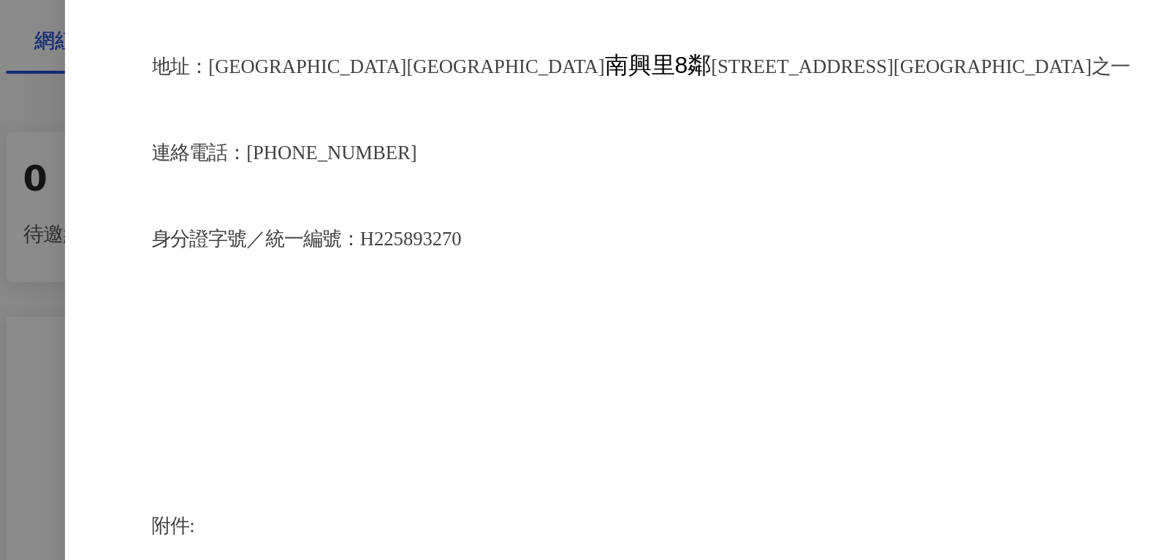
click at [553, 288] on div "合作備忘錄 甲方：愛[PERSON_NAME]互動媒體股份有限公司 乙方：[PERSON_NAME]因甲方委託乙方[PERSON_NAME]進行台灣萊雅股份有…" at bounding box center [581, 281] width 570 height 332
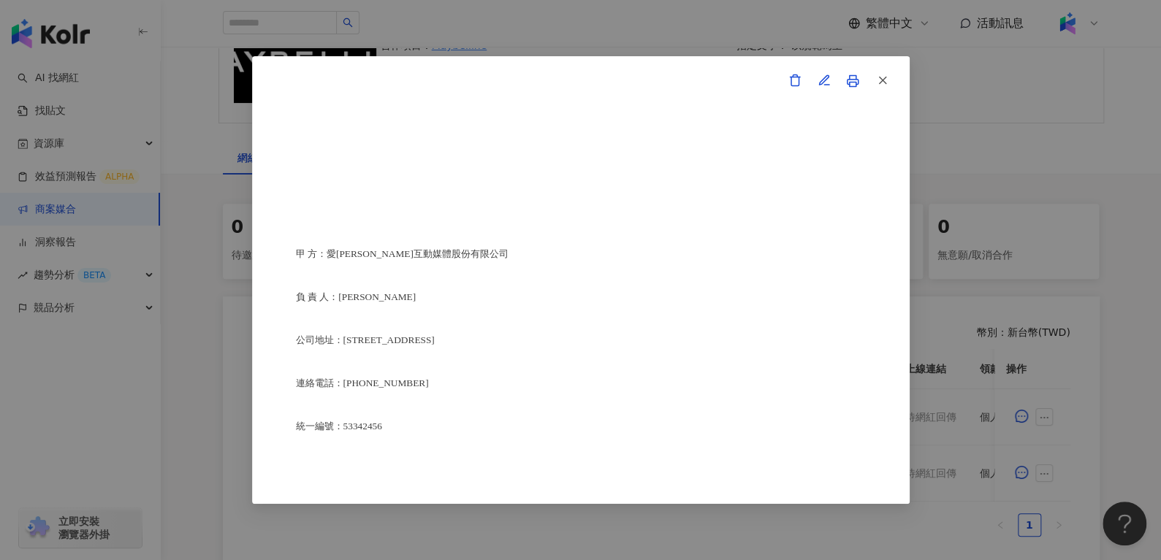
scroll to position [2684, 0]
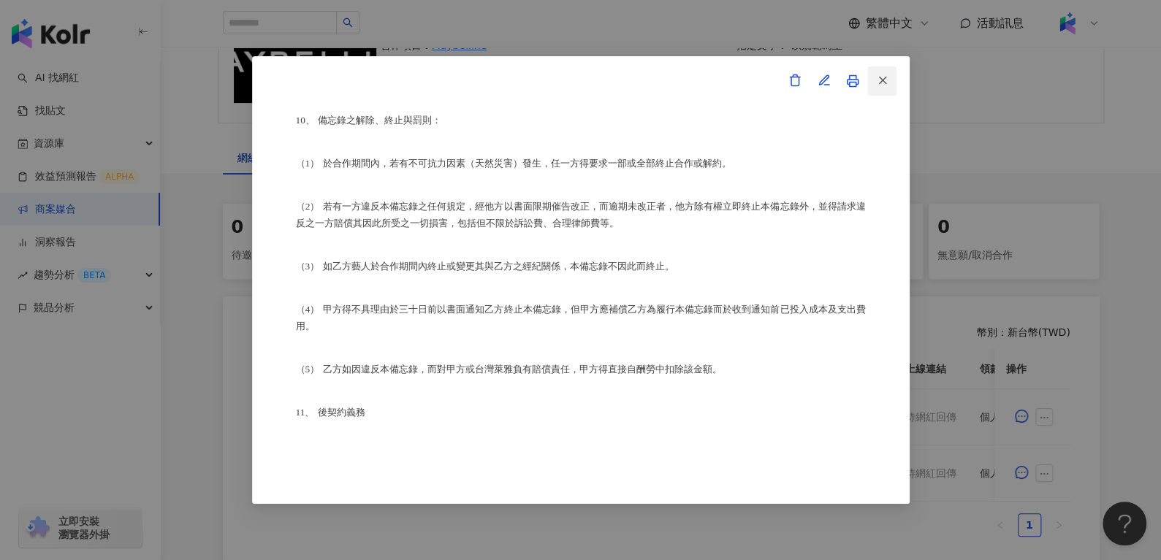
click at [893, 85] on button "button" at bounding box center [881, 80] width 29 height 29
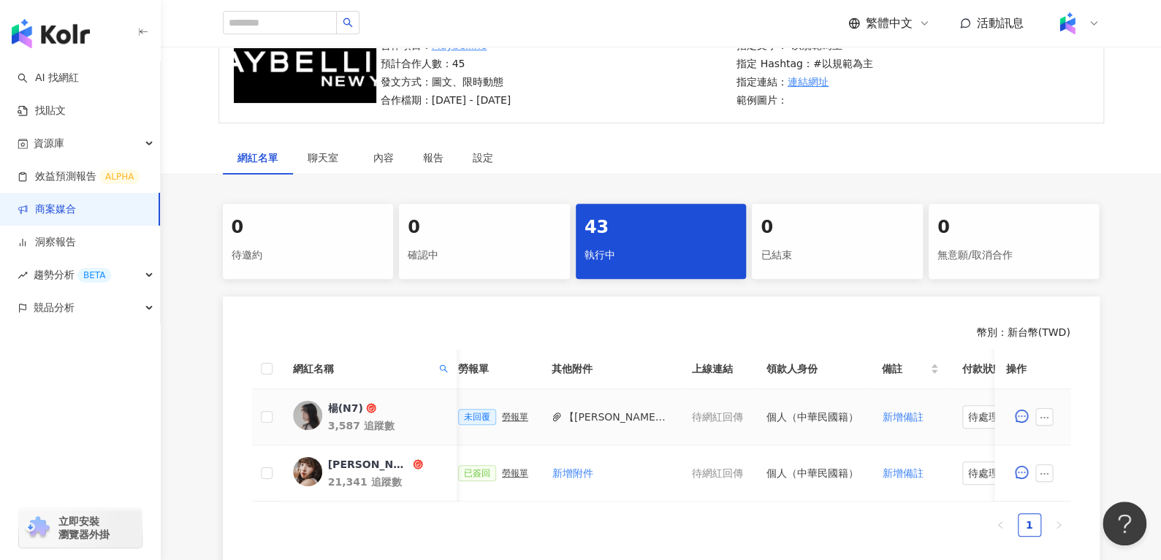
scroll to position [0, 641]
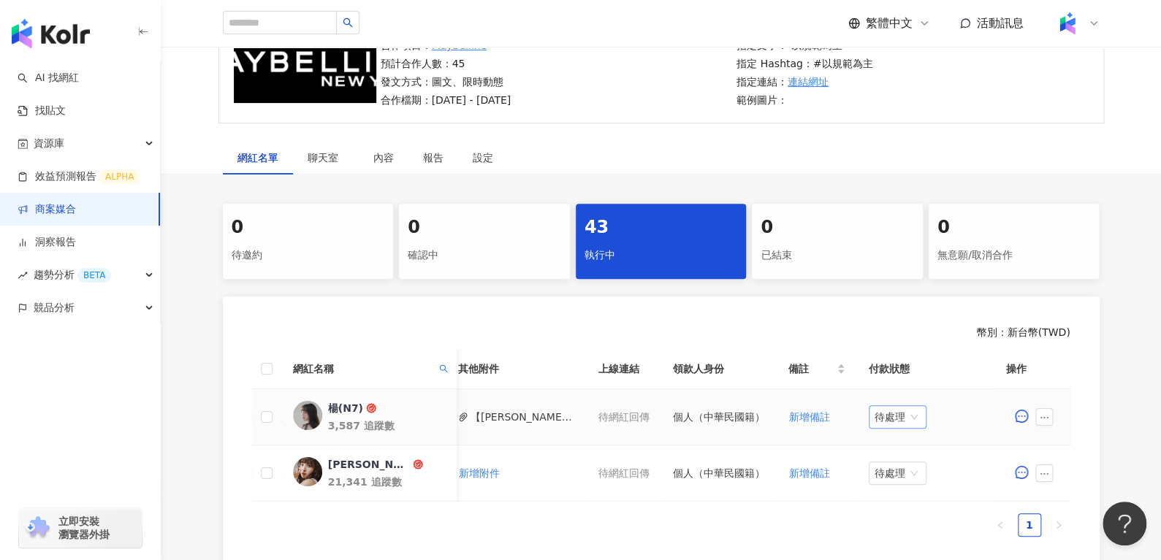
click at [908, 419] on span "待處理" at bounding box center [897, 417] width 46 height 22
click at [902, 476] on div "處理中" at bounding box center [891, 471] width 41 height 16
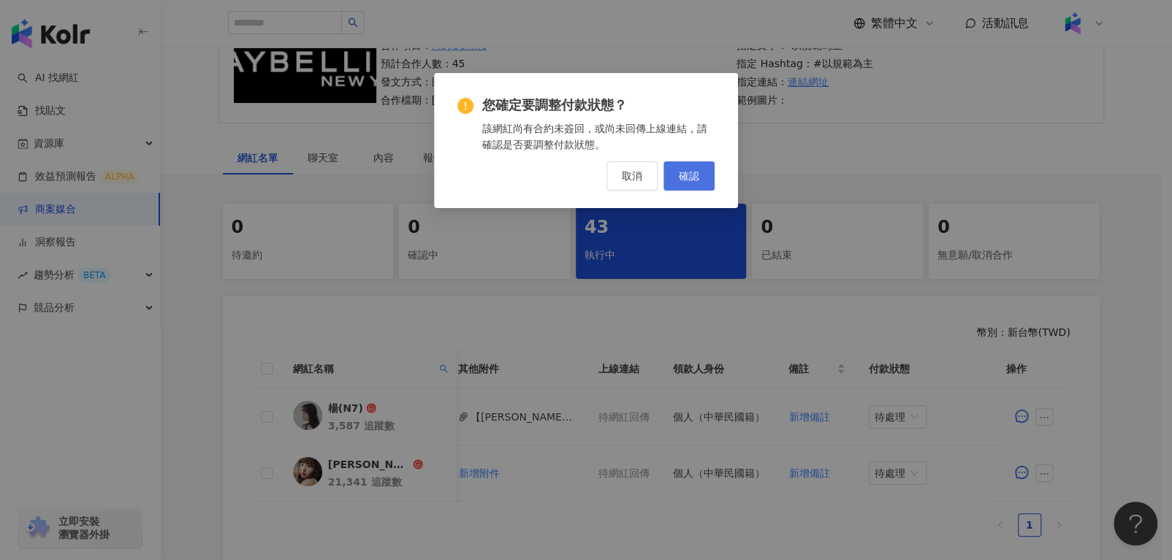
click at [686, 181] on span "確認" at bounding box center [689, 176] width 20 height 12
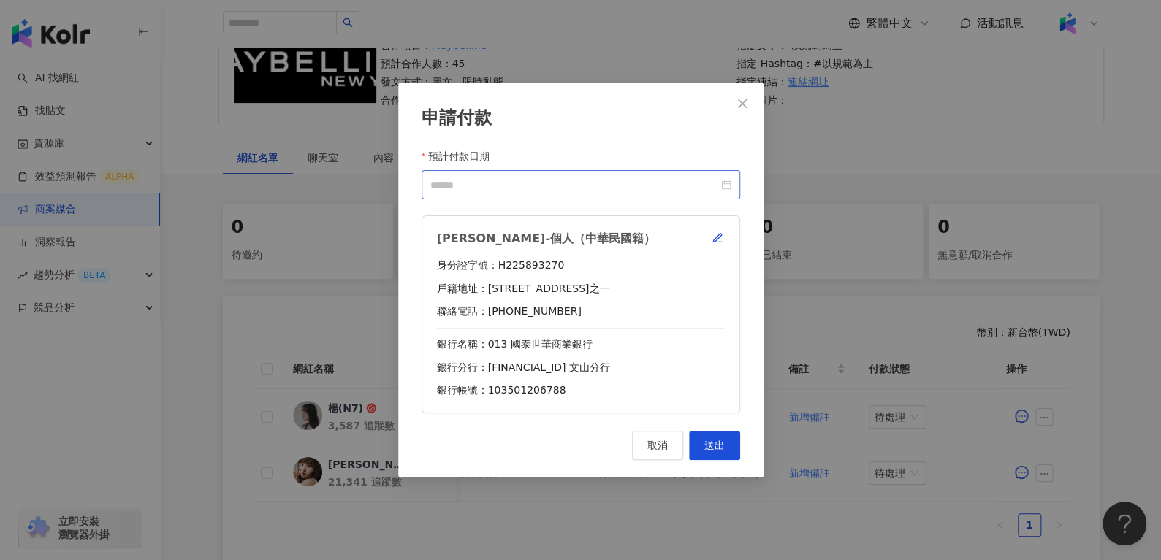
click at [730, 183] on div at bounding box center [580, 185] width 301 height 16
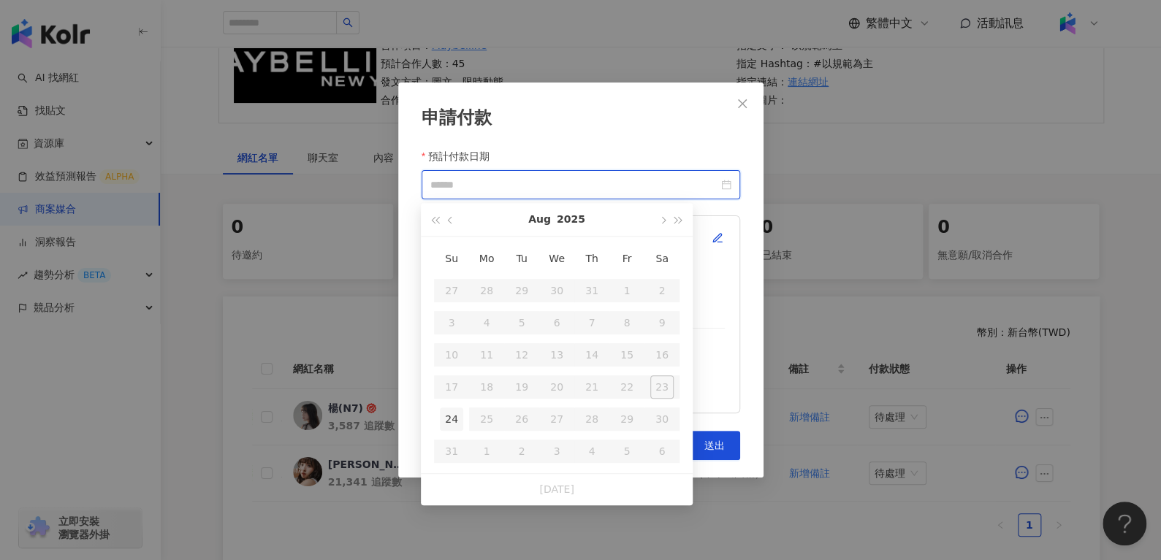
type input "**********"
click at [661, 215] on button "button" at bounding box center [662, 219] width 16 height 33
type input "**********"
click at [551, 324] on div "10" at bounding box center [556, 322] width 23 height 23
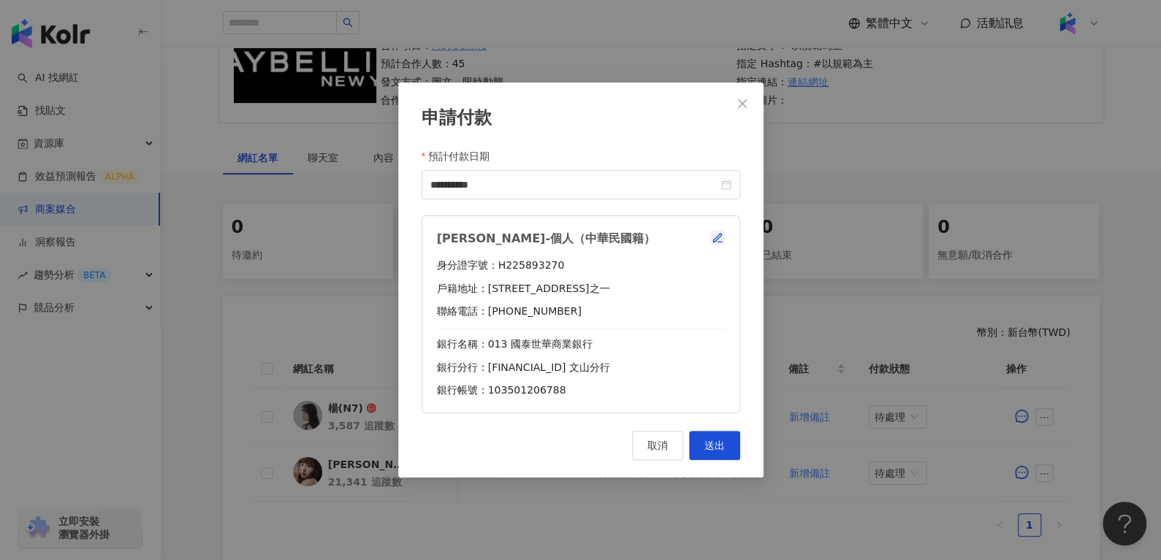
click at [722, 237] on icon "button" at bounding box center [717, 238] width 12 height 12
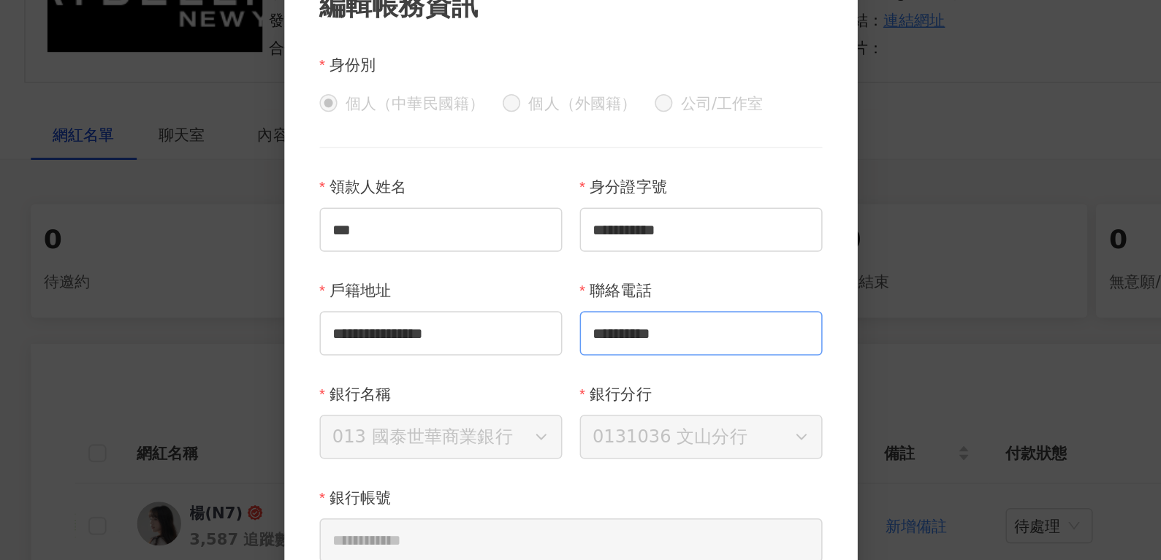
scroll to position [153, 0]
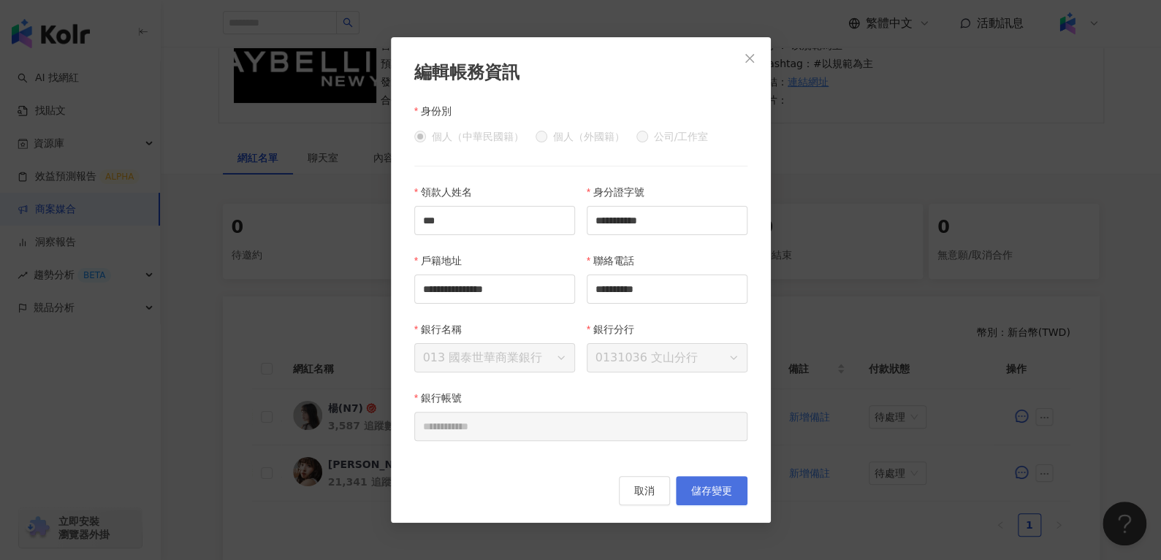
click at [709, 497] on span "儲存變更" at bounding box center [711, 491] width 41 height 12
click at [709, 224] on input "**********" at bounding box center [667, 220] width 161 height 29
type input "**********"
click at [728, 491] on span "儲存變更" at bounding box center [711, 491] width 41 height 12
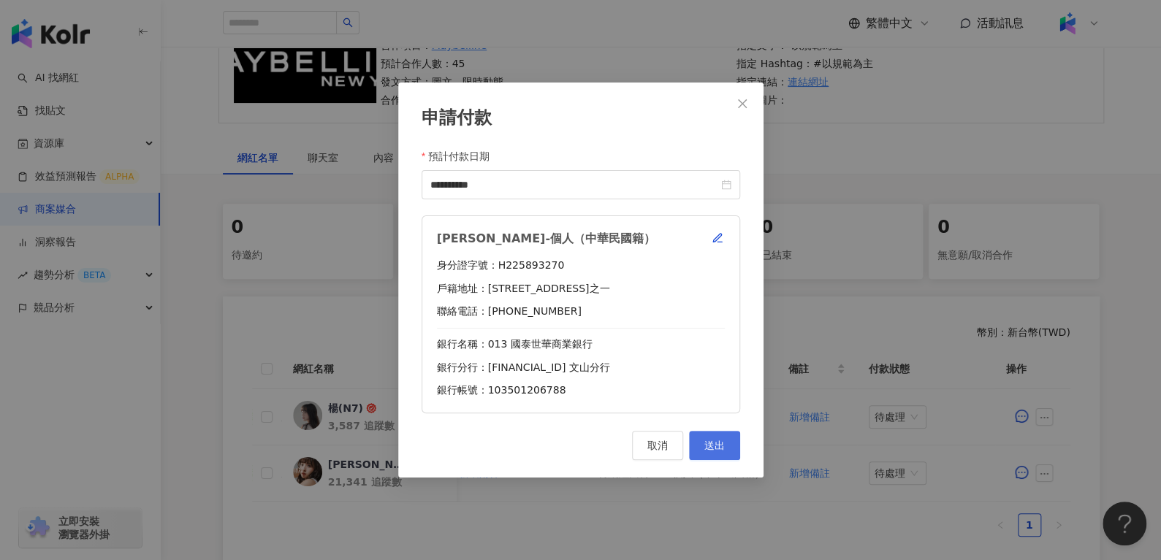
click at [737, 440] on button "送出" at bounding box center [714, 445] width 51 height 29
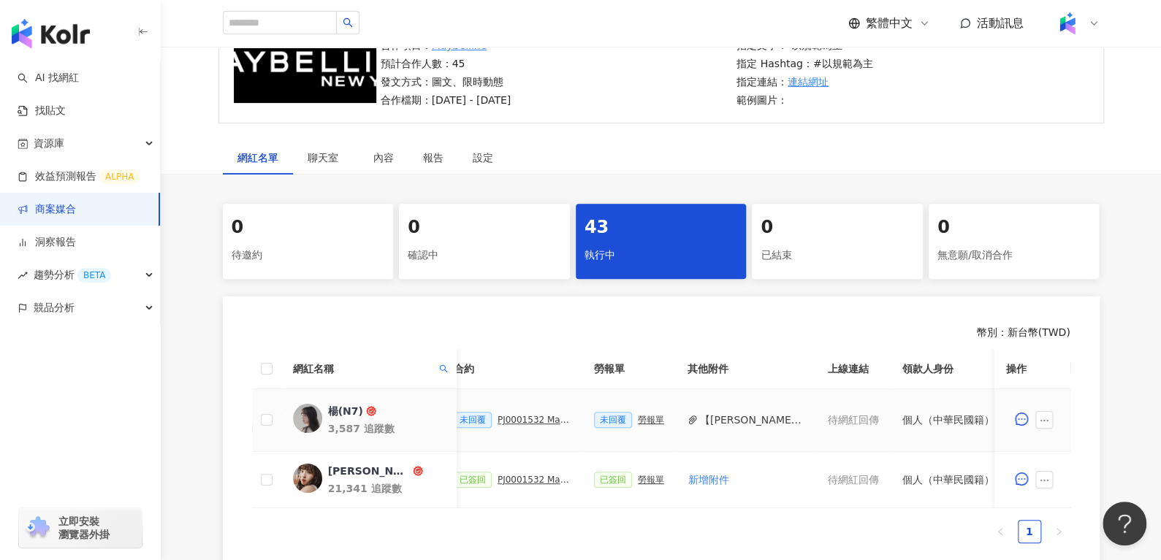
scroll to position [0, 394]
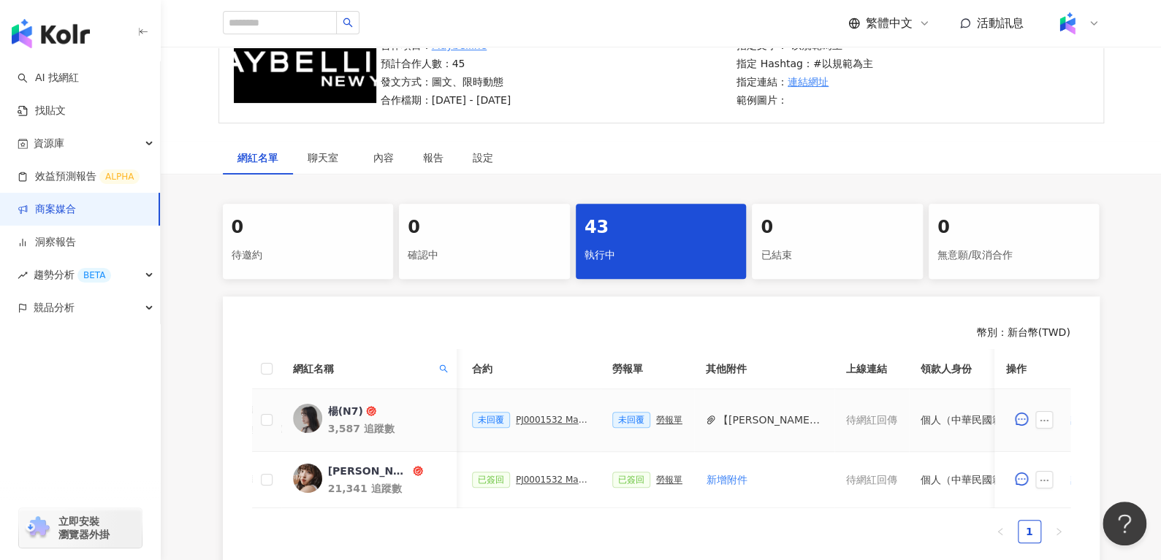
click at [559, 423] on div "PJ0001532 Maybelline_202506_skyhigh_小黑霸眼線液" at bounding box center [552, 420] width 73 height 10
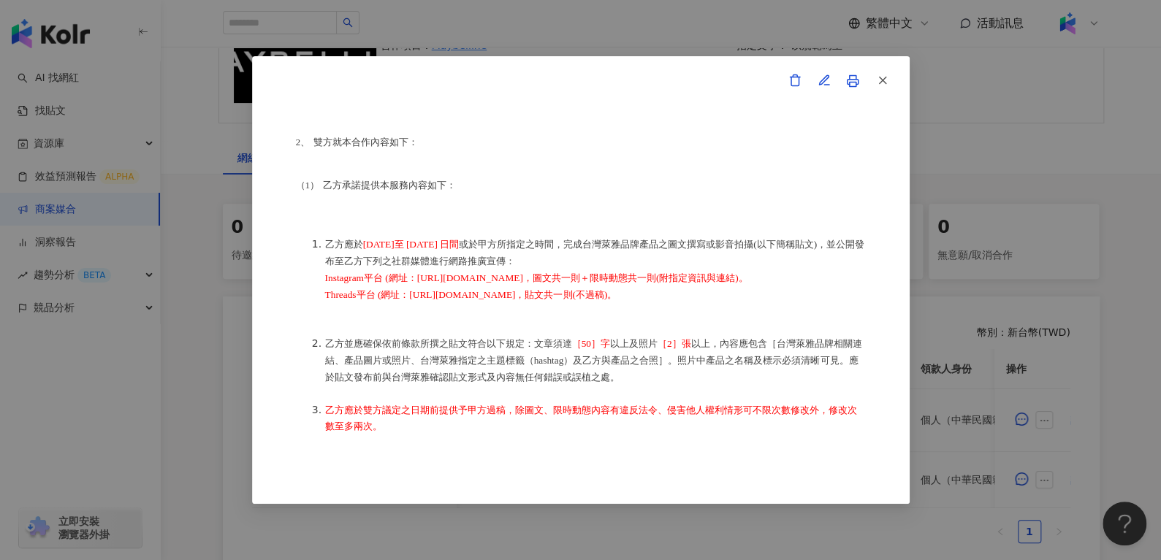
scroll to position [291, 0]
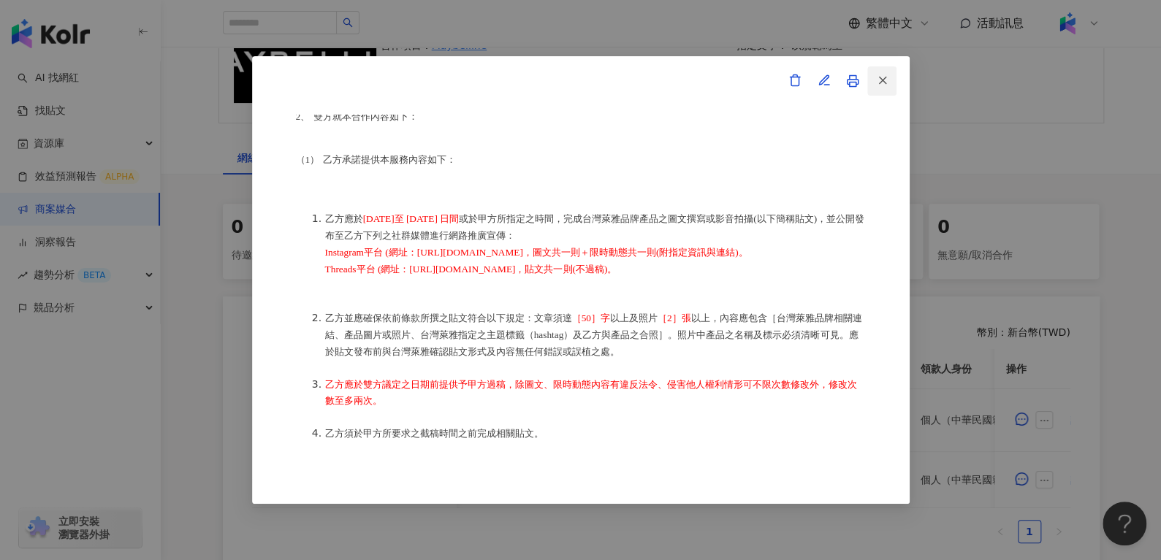
click at [893, 82] on button "button" at bounding box center [881, 80] width 29 height 29
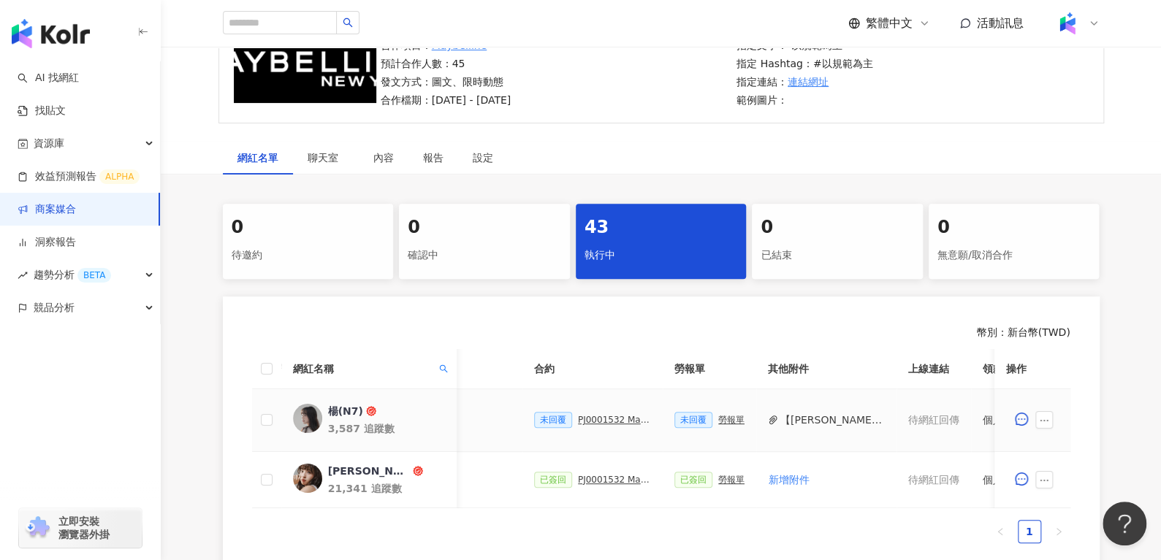
scroll to position [0, 300]
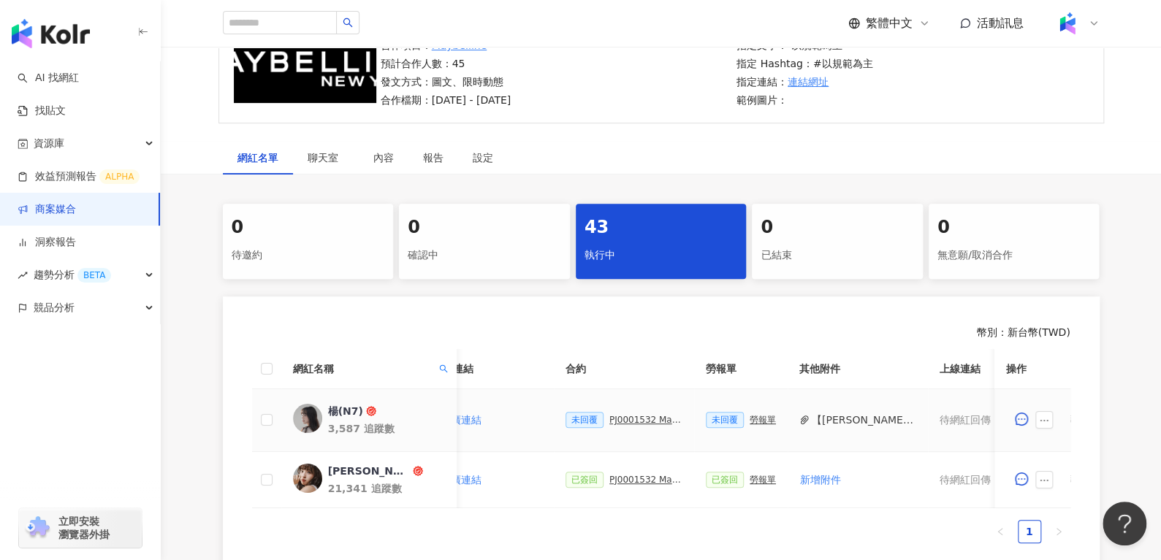
click at [609, 420] on div "PJ0001532 Maybelline_202506_skyhigh_小黑霸眼線液" at bounding box center [645, 420] width 73 height 10
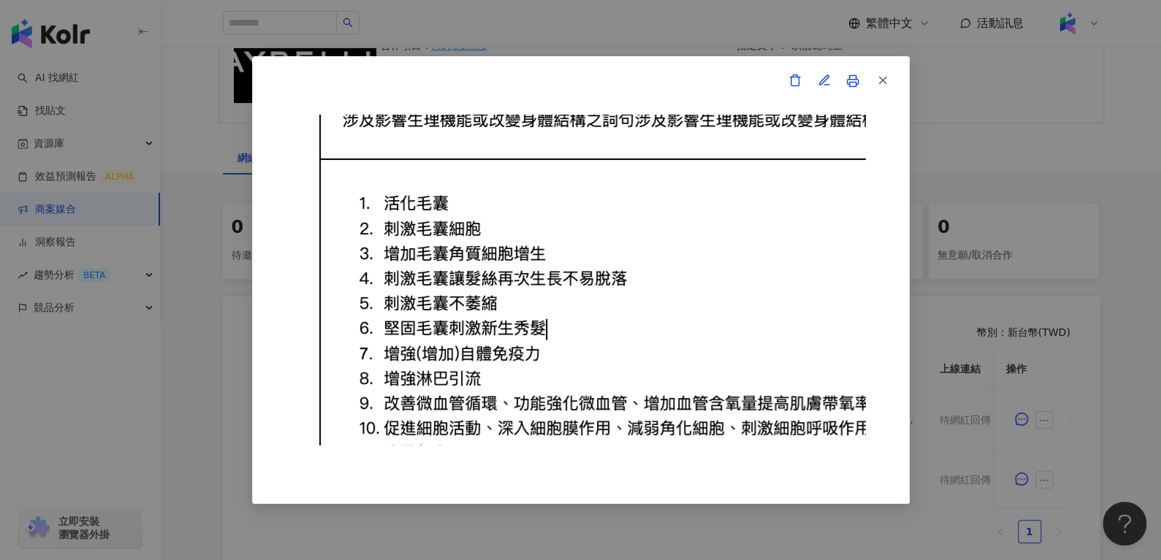
scroll to position [12697, 0]
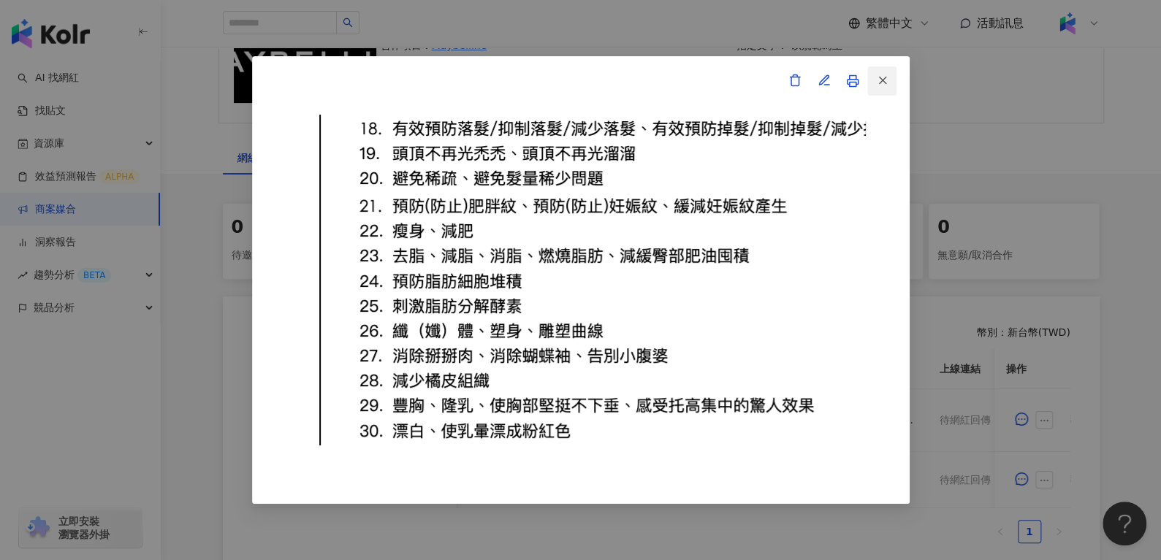
click at [889, 91] on button "button" at bounding box center [881, 80] width 29 height 29
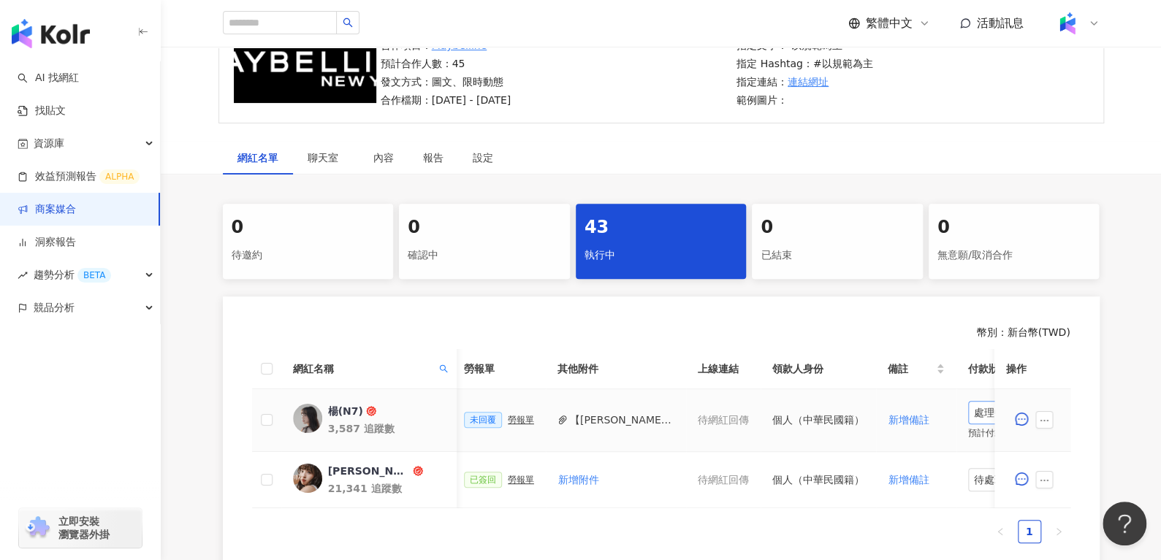
scroll to position [0, 641]
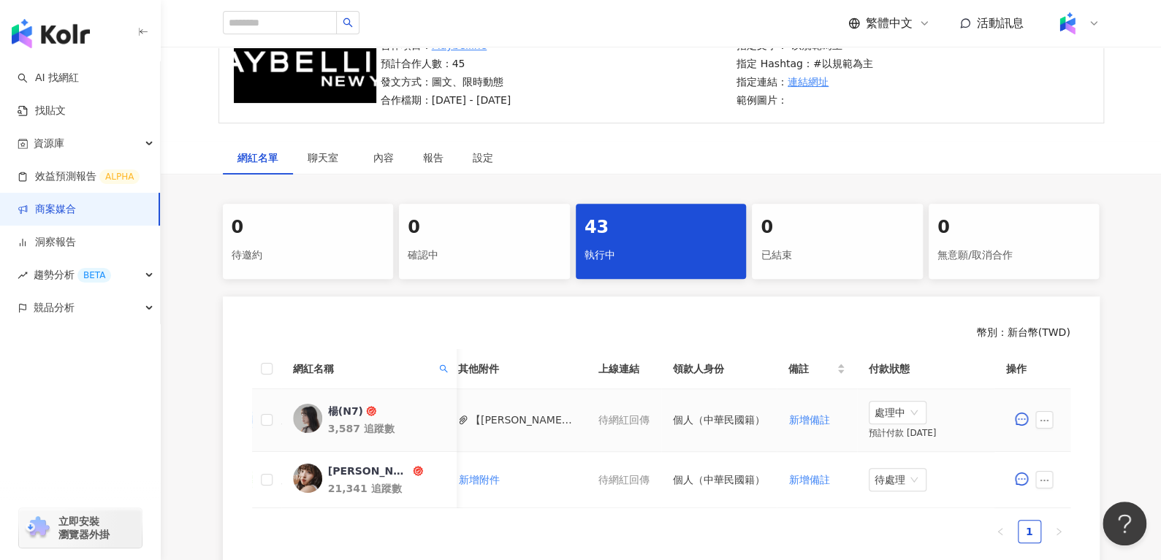
click at [917, 413] on td "處理中 預計付款 [DATE]" at bounding box center [930, 420] width 146 height 63
click at [899, 413] on span "處理中" at bounding box center [897, 413] width 46 height 22
click at [1044, 421] on icon "ellipsis" at bounding box center [1044, 421] width 10 height 10
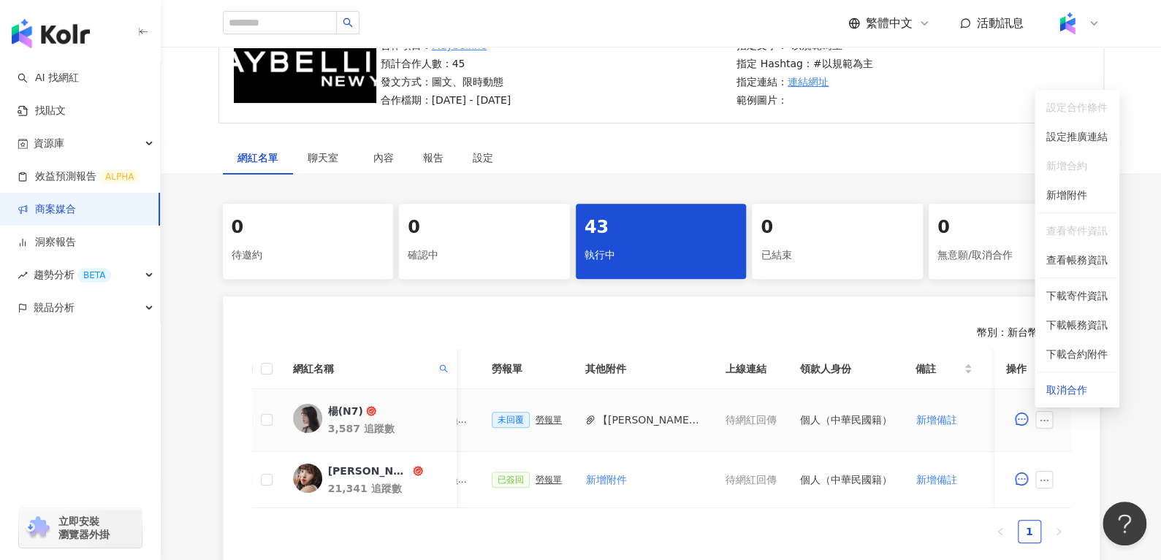
scroll to position [0, 432]
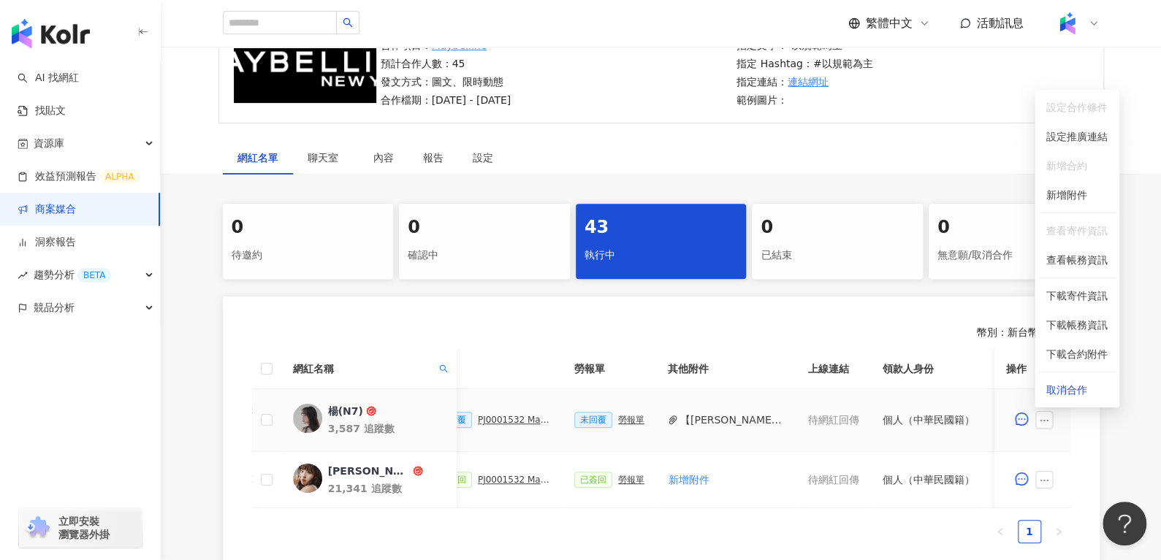
click at [509, 417] on div "PJ0001532 Maybelline_202506_skyhigh_小黑霸眼線液" at bounding box center [514, 420] width 73 height 10
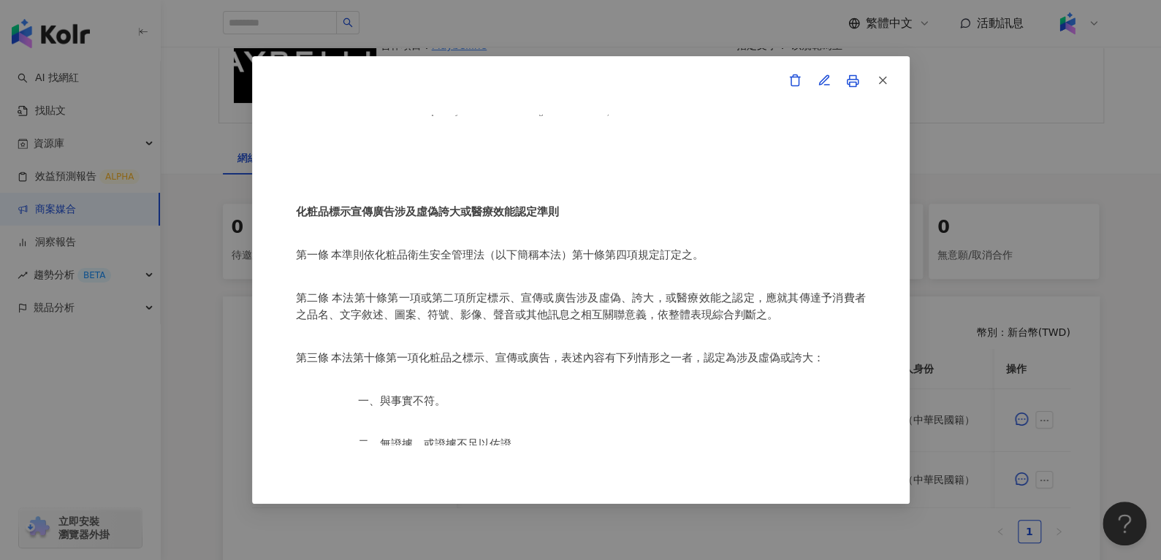
scroll to position [0, 0]
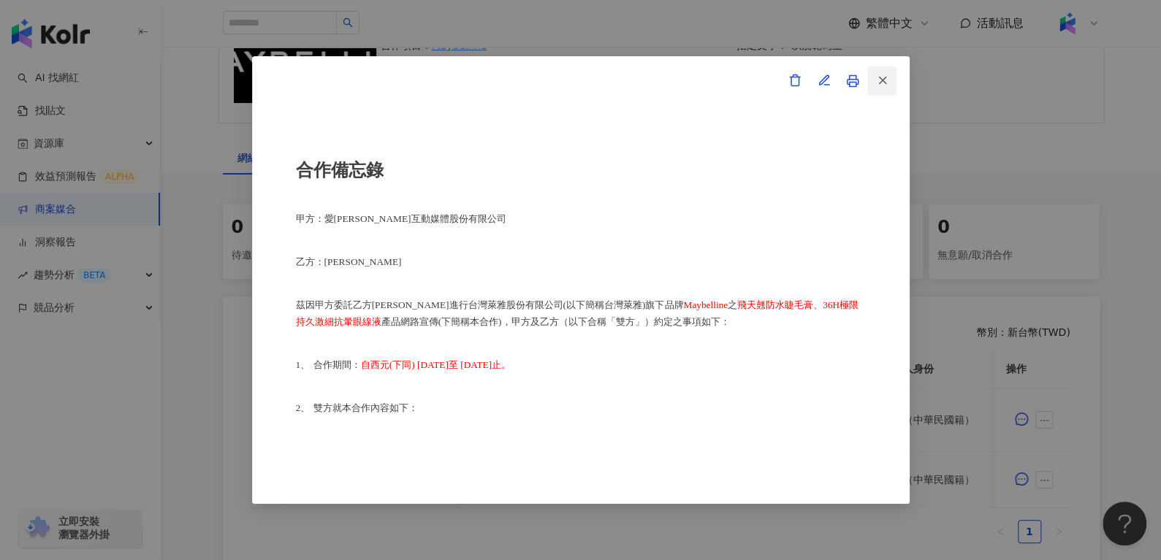
click at [881, 77] on icon "button" at bounding box center [882, 80] width 13 height 13
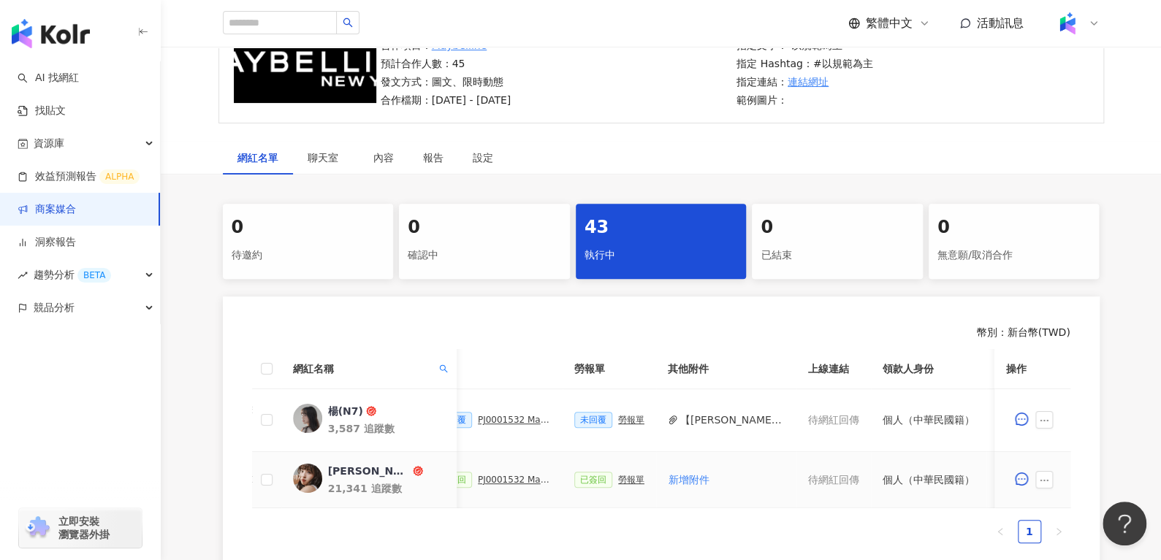
scroll to position [0, 641]
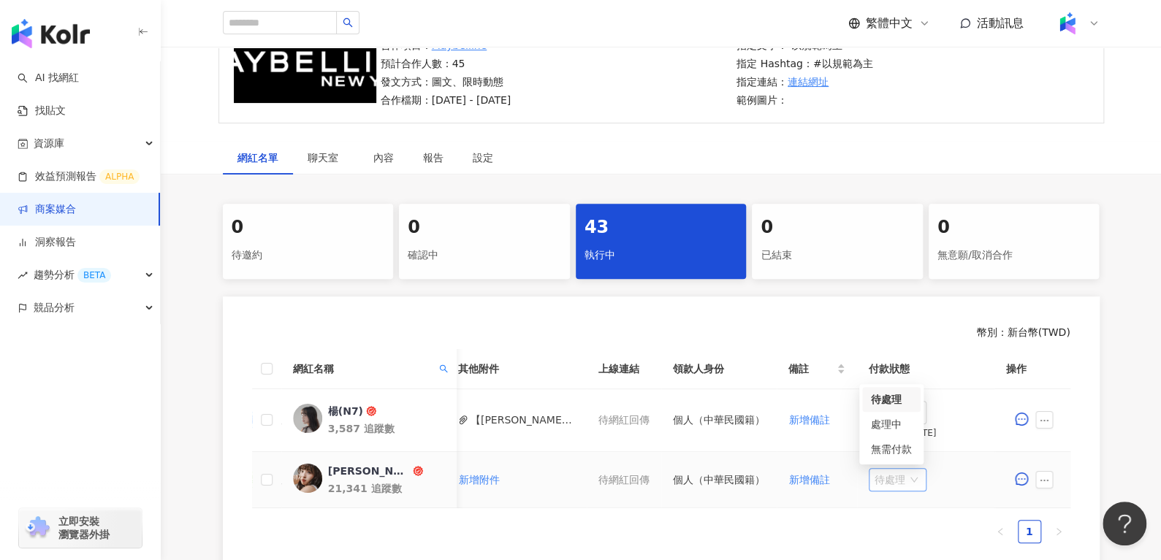
click at [902, 486] on span "待處理" at bounding box center [897, 480] width 46 height 22
click at [919, 435] on div "處理中" at bounding box center [891, 424] width 58 height 25
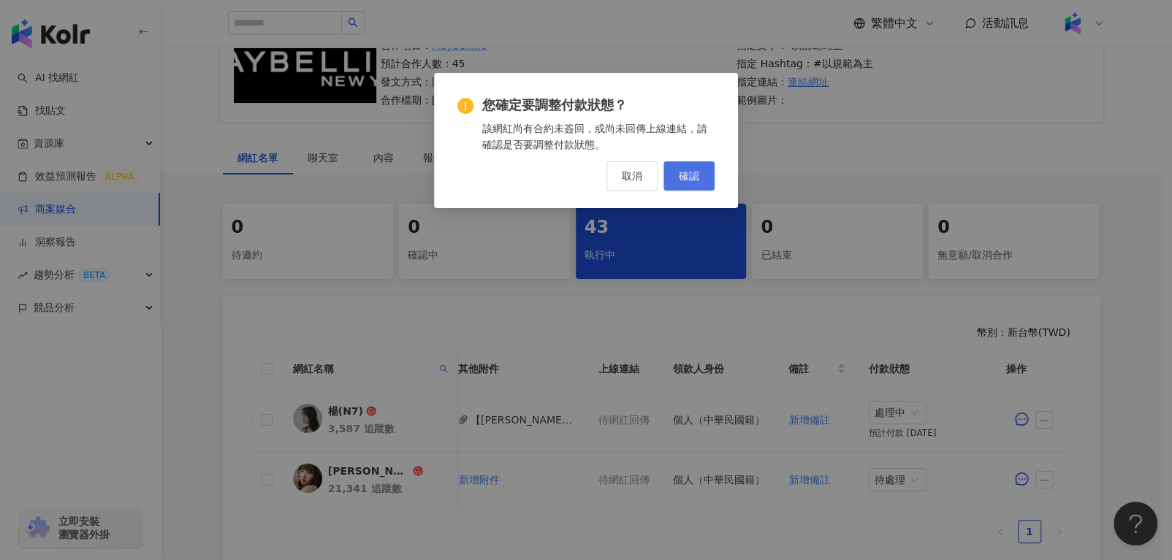
click at [705, 182] on button "確認" at bounding box center [688, 175] width 51 height 29
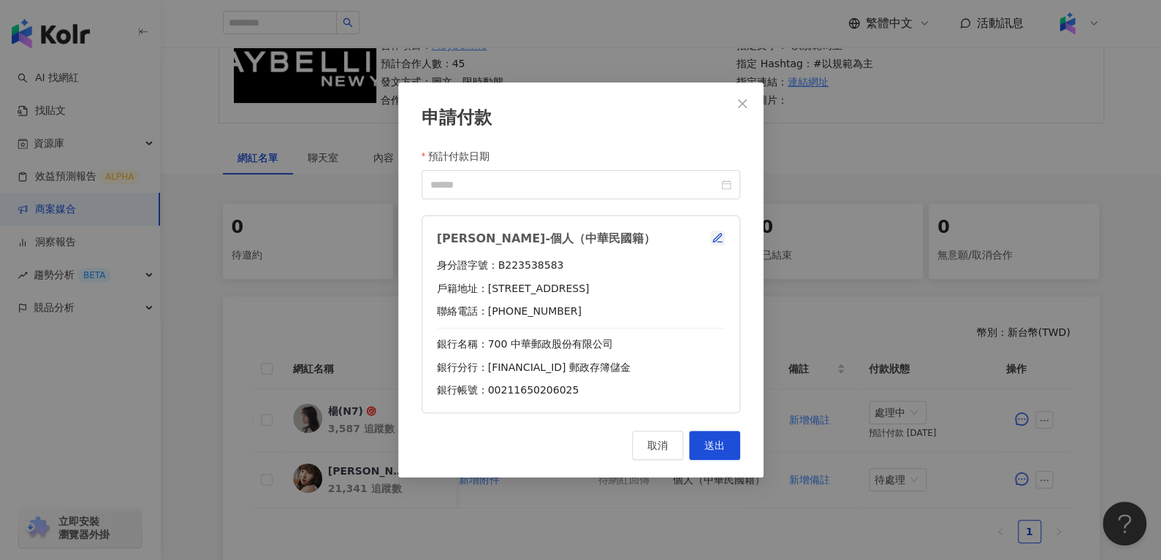
click at [722, 239] on icon "button" at bounding box center [717, 238] width 12 height 12
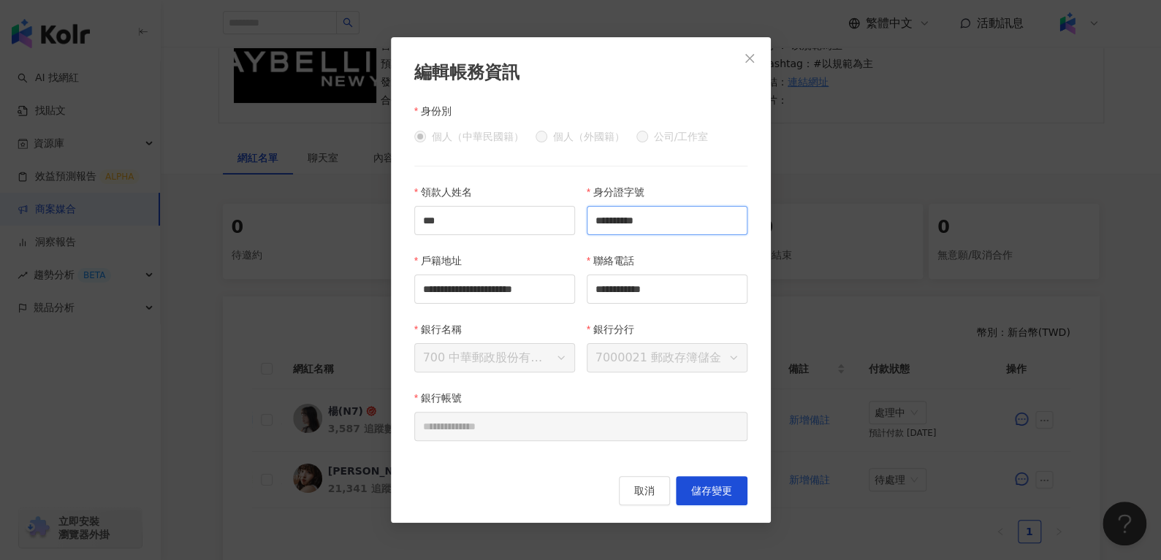
click at [713, 229] on input "**********" at bounding box center [667, 220] width 161 height 29
click at [757, 62] on span "Close" at bounding box center [749, 59] width 29 height 12
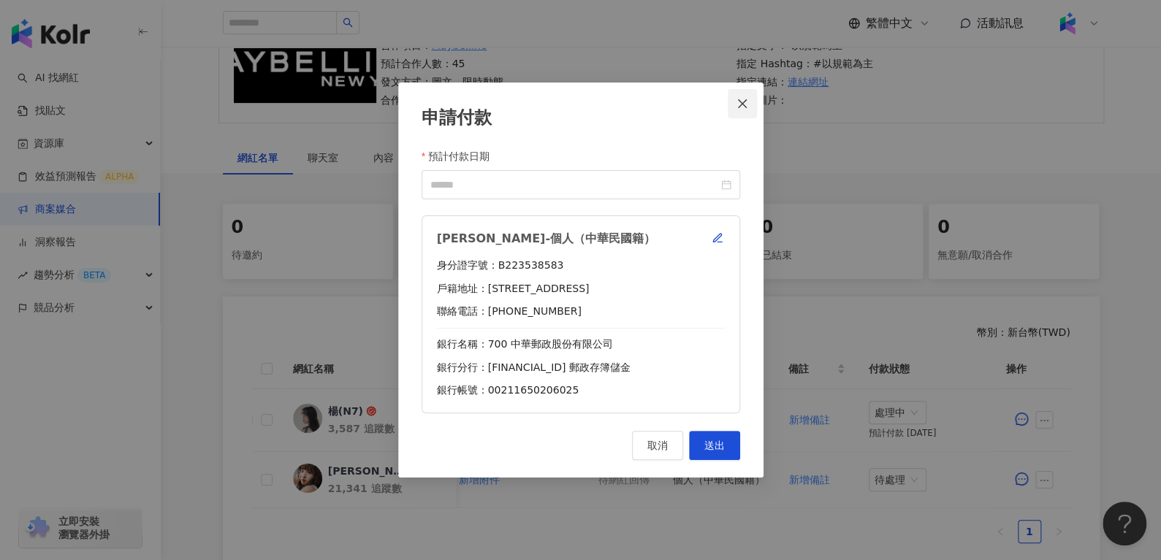
click at [745, 94] on button "Close" at bounding box center [742, 103] width 29 height 29
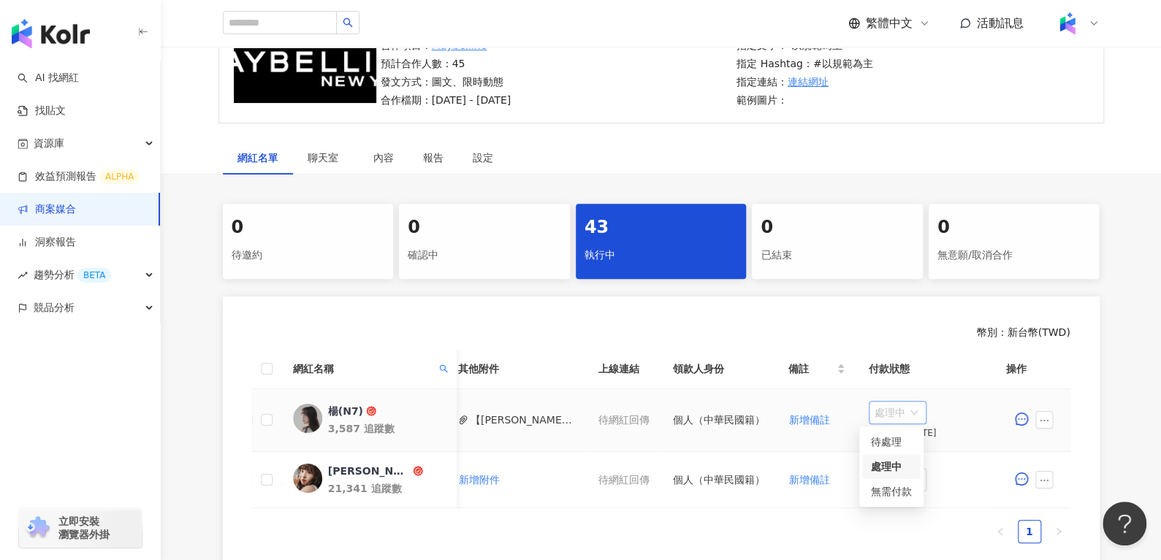
click at [893, 408] on span "處理中" at bounding box center [897, 413] width 46 height 22
click at [891, 471] on div "處理中" at bounding box center [891, 467] width 41 height 16
click at [903, 424] on td "處理中 預計付款 [DATE]" at bounding box center [930, 420] width 146 height 63
click at [904, 417] on span "處理中" at bounding box center [897, 413] width 46 height 22
click at [825, 309] on div "幣別 ： 新台幣 ( TWD ) 網紅名稱 合作總酬勞 (含稅) 合作項目 推廣連結 合約 勞報單 其他附件 上線連結 領款人身份 備註 付款狀態 操作 楊(…" at bounding box center [661, 434] width 877 height 275
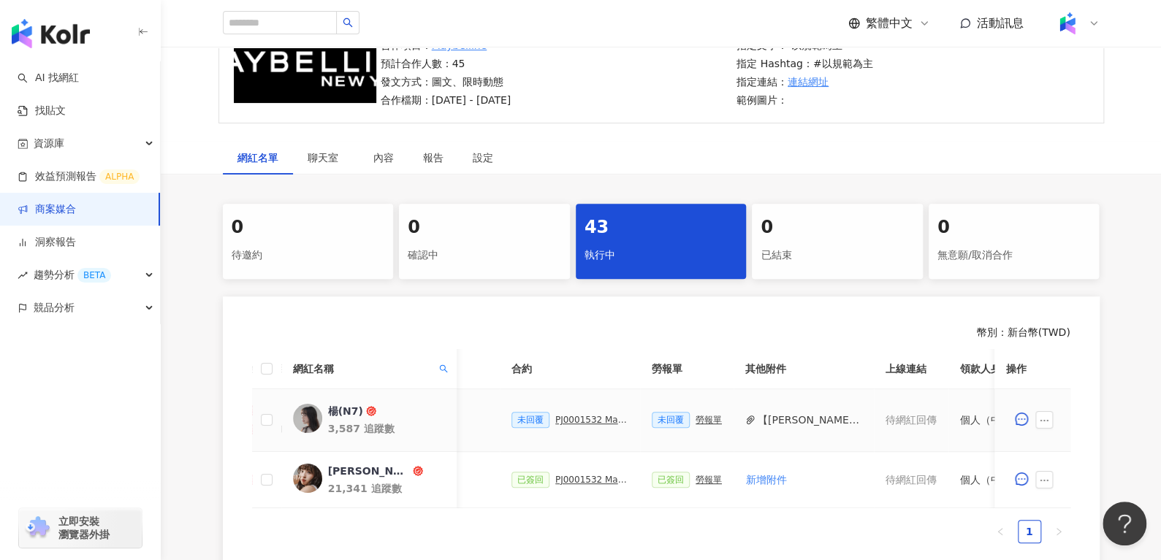
scroll to position [0, 342]
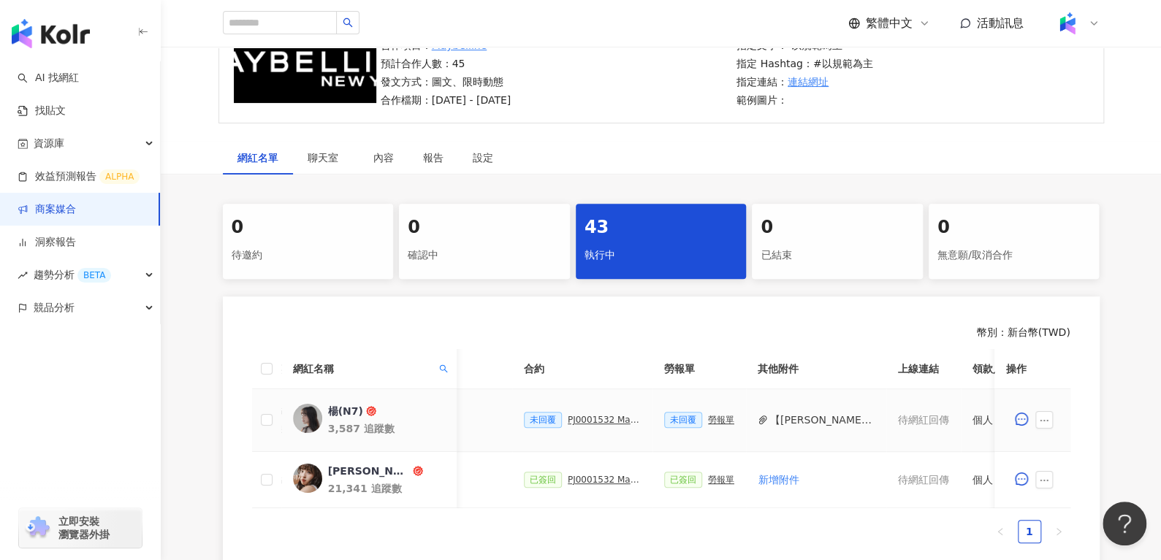
click at [606, 416] on div "PJ0001532 Maybelline_202506_skyhigh_小黑霸眼線液" at bounding box center [604, 420] width 73 height 10
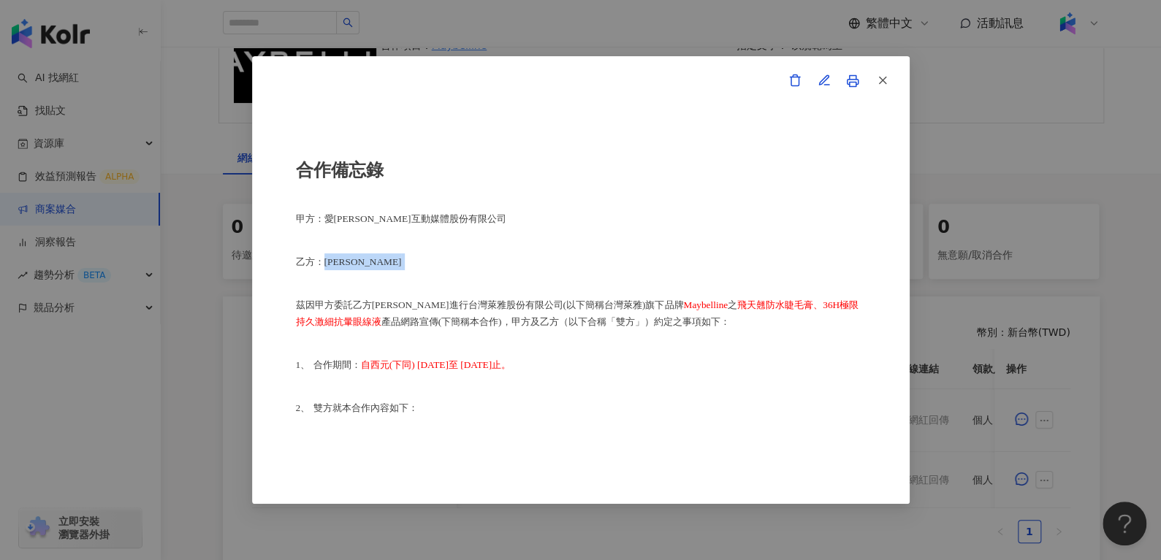
drag, startPoint x: 322, startPoint y: 261, endPoint x: 401, endPoint y: 261, distance: 78.9
click at [401, 261] on p "乙方：[PERSON_NAME]" at bounding box center [581, 261] width 570 height 17
copy p "[PERSON_NAME]"
click at [890, 72] on button "button" at bounding box center [881, 80] width 29 height 29
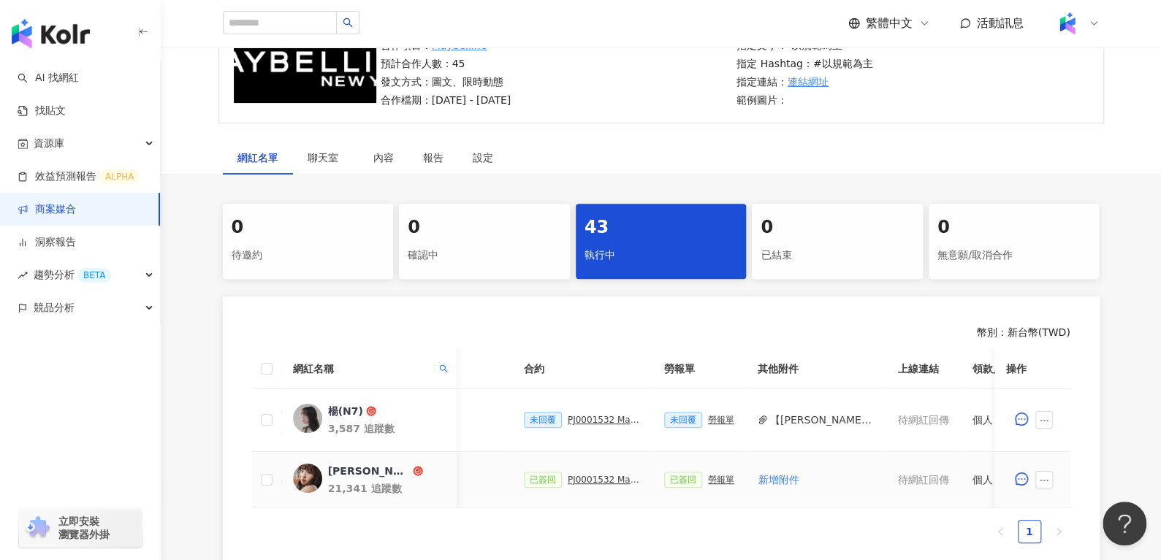
click at [599, 481] on div "PJ0001532 Maybelline_202506_skyhigh_小黑霸眼線液_萊雅合作備忘錄" at bounding box center [604, 480] width 73 height 10
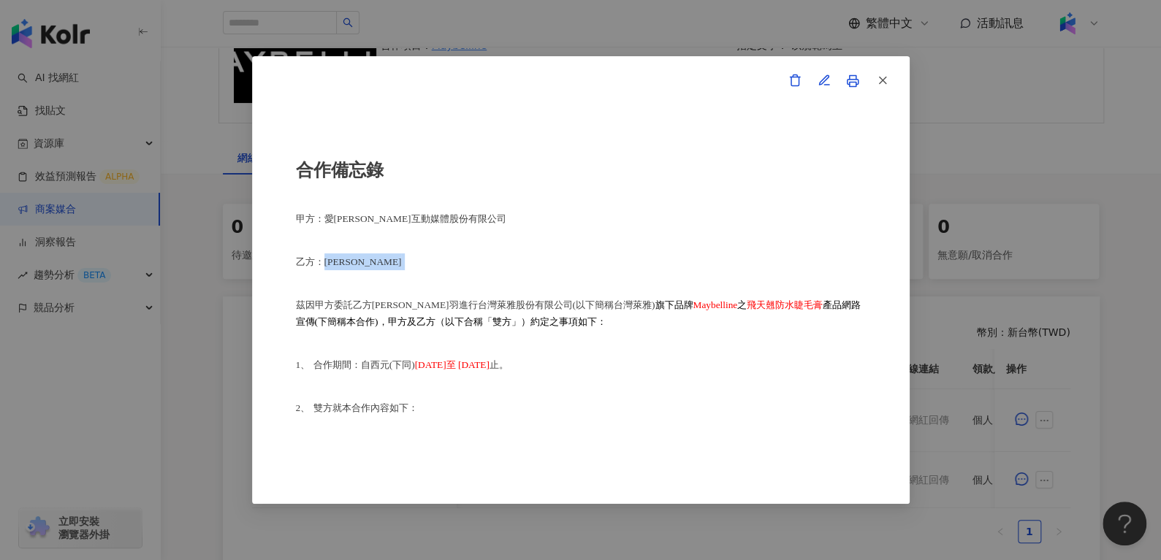
drag, startPoint x: 321, startPoint y: 265, endPoint x: 422, endPoint y: 258, distance: 101.8
click at [422, 258] on p "乙方：[PERSON_NAME]" at bounding box center [581, 261] width 570 height 17
click at [370, 258] on p "乙方：[PERSON_NAME]" at bounding box center [581, 261] width 570 height 17
drag, startPoint x: 338, startPoint y: 261, endPoint x: 417, endPoint y: 260, distance: 78.9
click at [417, 260] on p "乙方：[PERSON_NAME]" at bounding box center [581, 261] width 570 height 17
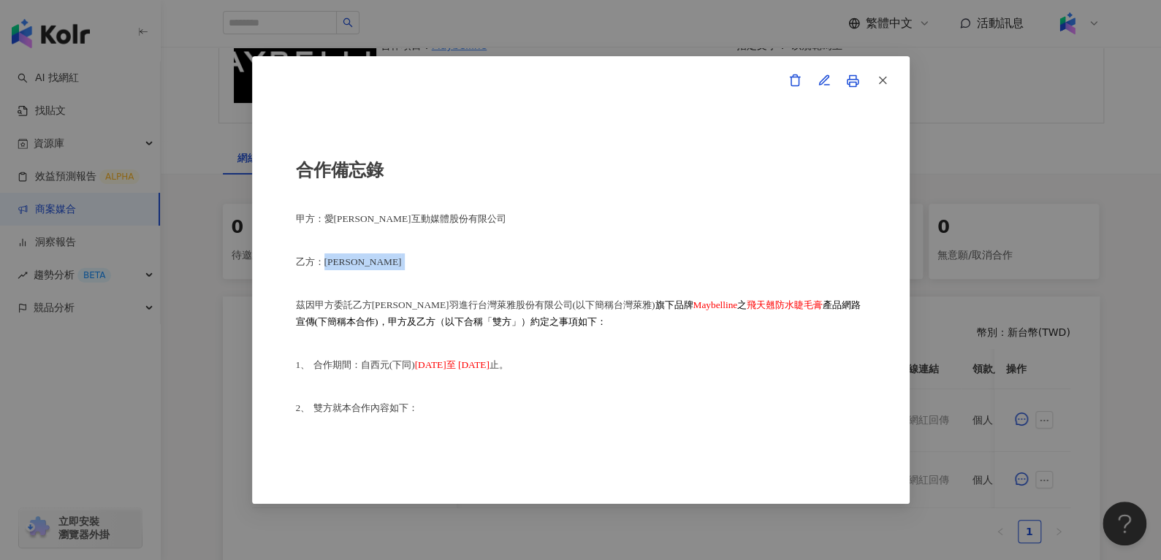
drag, startPoint x: 321, startPoint y: 263, endPoint x: 436, endPoint y: 270, distance: 115.6
click at [436, 270] on p "乙方：[PERSON_NAME]" at bounding box center [581, 261] width 570 height 17
click at [884, 84] on icon "button" at bounding box center [882, 80] width 13 height 13
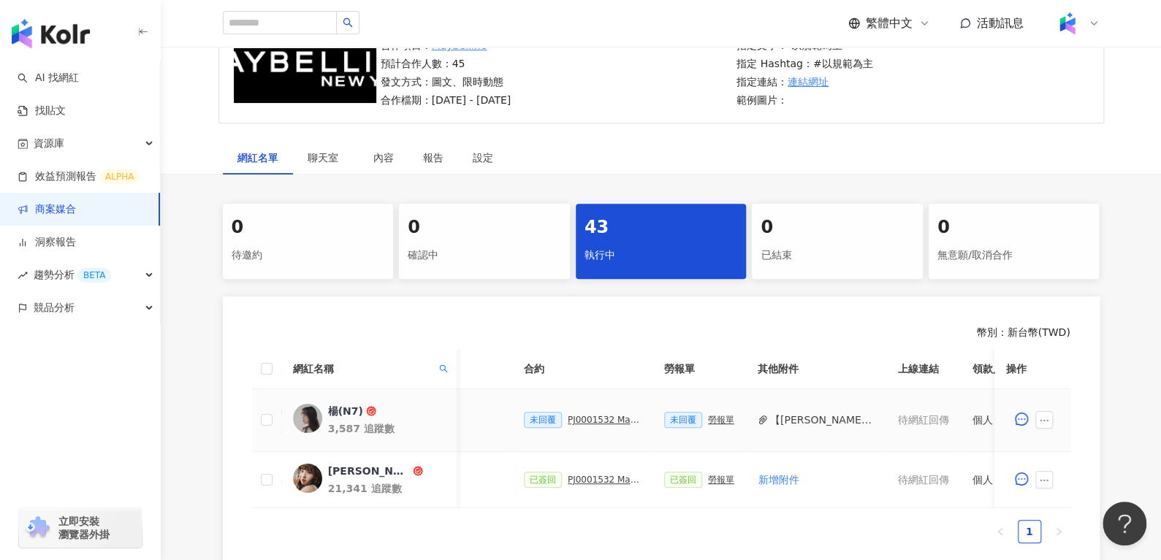
click at [568, 412] on div "未回覆 PJ0001532 Maybelline_202506_skyhigh_小黑霸眼線液" at bounding box center [582, 420] width 117 height 16
click at [568, 416] on div "PJ0001532 Maybelline_202506_skyhigh_小黑霸眼線液" at bounding box center [604, 420] width 73 height 10
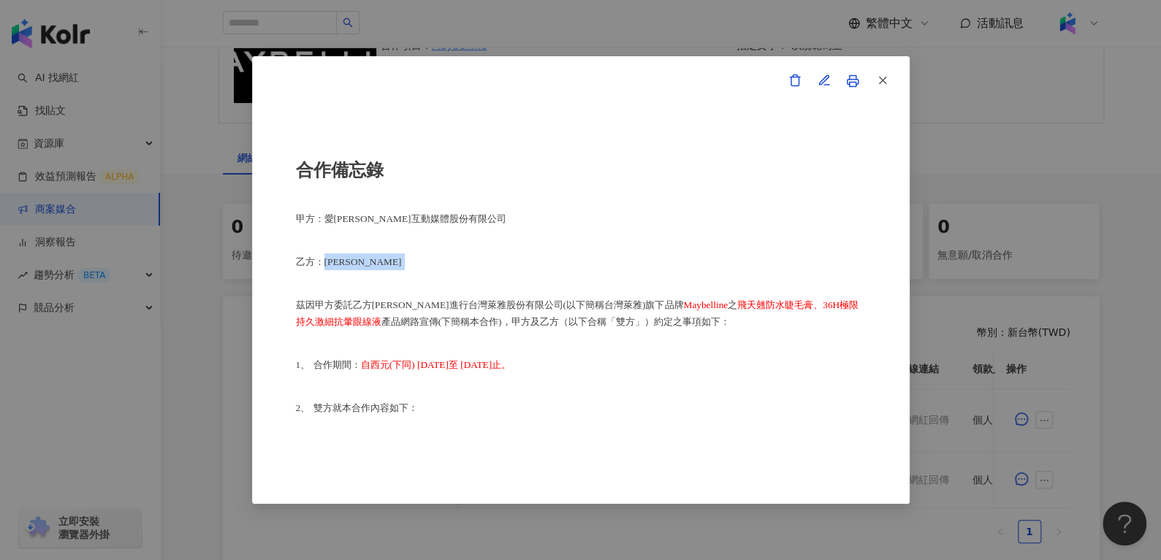
drag, startPoint x: 324, startPoint y: 265, endPoint x: 444, endPoint y: 272, distance: 120.0
click at [444, 272] on div "合作備忘錄 甲方：愛[PERSON_NAME]互動媒體股份有限公司 乙方：[PERSON_NAME]因甲方委託乙方[PERSON_NAME]進行台灣萊雅股份有…" at bounding box center [581, 281] width 570 height 332
click at [346, 265] on span "乙方：[PERSON_NAME]" at bounding box center [349, 261] width 106 height 11
click at [356, 265] on p "乙方：[PERSON_NAME]" at bounding box center [581, 261] width 570 height 17
drag, startPoint x: 325, startPoint y: 264, endPoint x: 664, endPoint y: 259, distance: 339.0
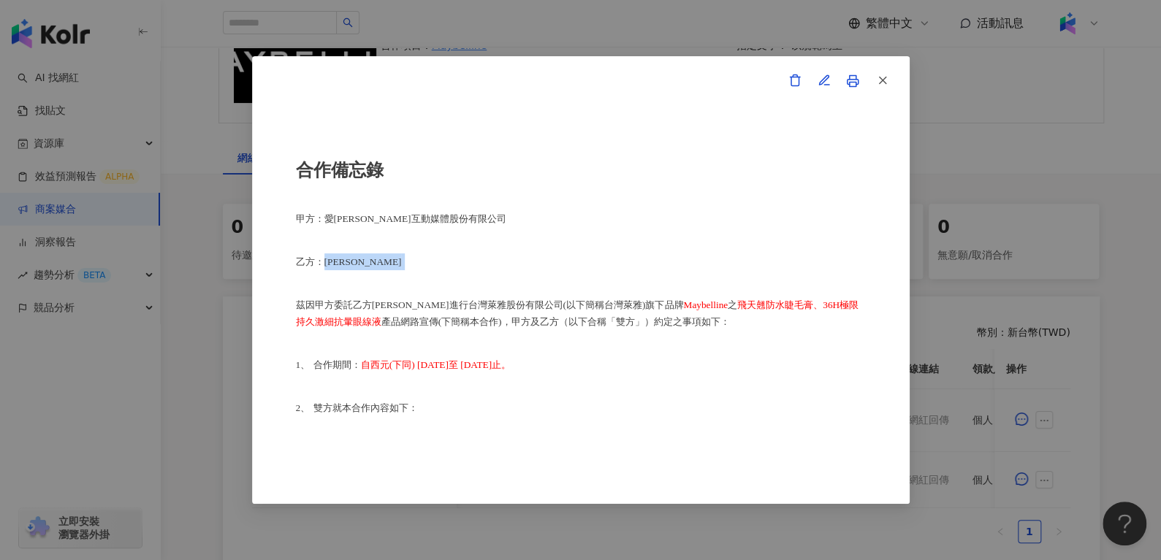
click at [660, 261] on p "乙方：[PERSON_NAME]" at bounding box center [581, 261] width 570 height 17
click at [439, 270] on p "乙方：[PERSON_NAME]" at bounding box center [581, 261] width 570 height 17
drag, startPoint x: 325, startPoint y: 262, endPoint x: 443, endPoint y: 271, distance: 117.9
click at [443, 271] on div "合作備忘錄 甲方：愛[PERSON_NAME]互動媒體股份有限公司 乙方：[PERSON_NAME]因甲方委託乙方[PERSON_NAME]進行台灣萊雅股份有…" at bounding box center [581, 281] width 570 height 332
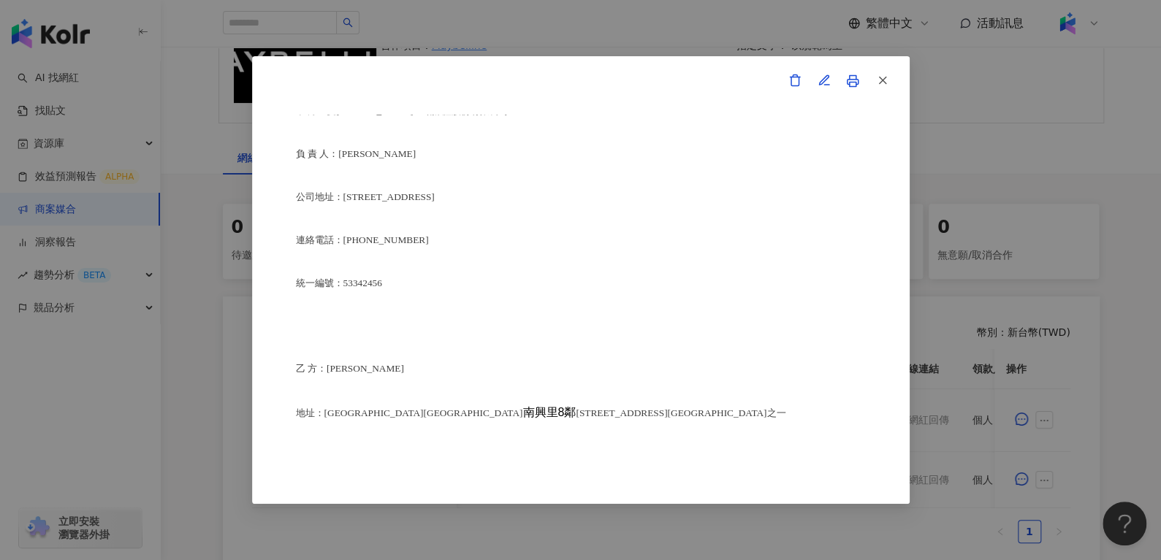
scroll to position [3601, 0]
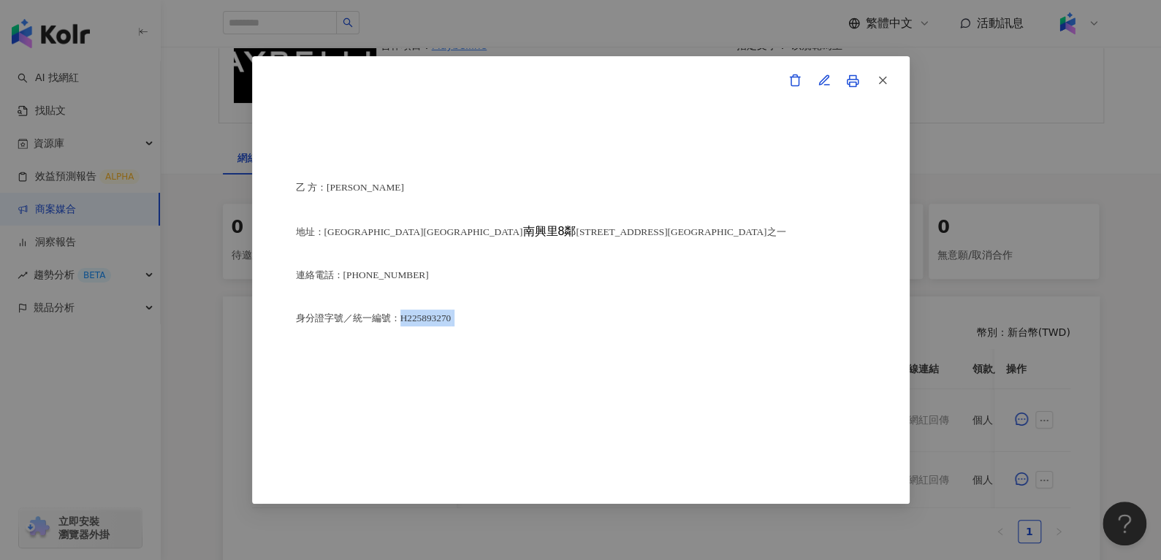
drag, startPoint x: 398, startPoint y: 378, endPoint x: 535, endPoint y: 383, distance: 136.7
click at [535, 327] on p "身分證字號／統一編號：H225893270" at bounding box center [581, 318] width 570 height 17
click at [877, 90] on button "button" at bounding box center [881, 80] width 29 height 29
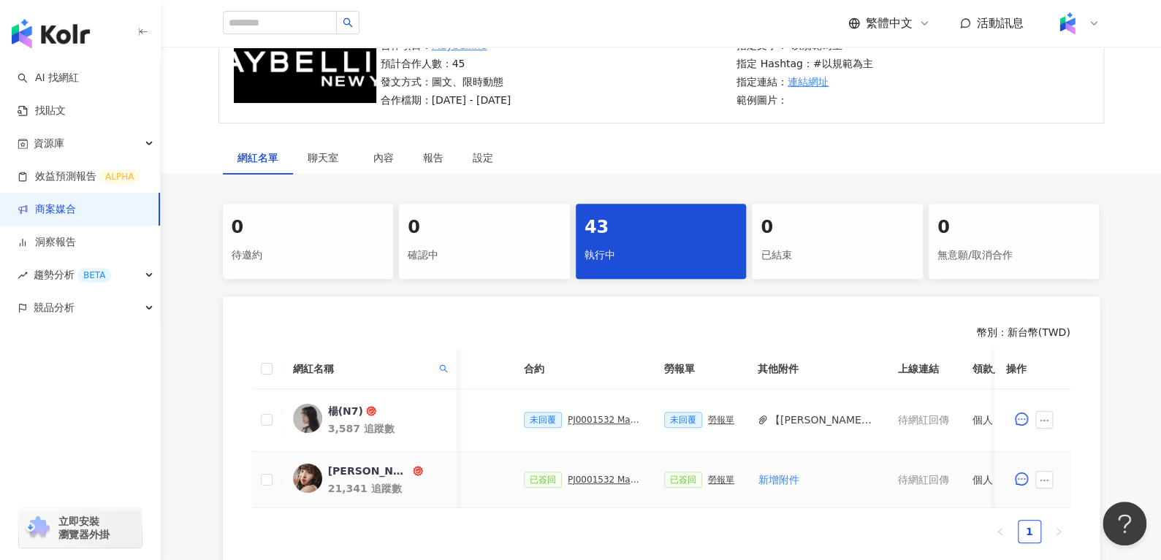
click at [581, 481] on div "PJ0001532 Maybelline_202506_skyhigh_小黑霸眼線液_萊雅合作備忘錄" at bounding box center [604, 480] width 73 height 10
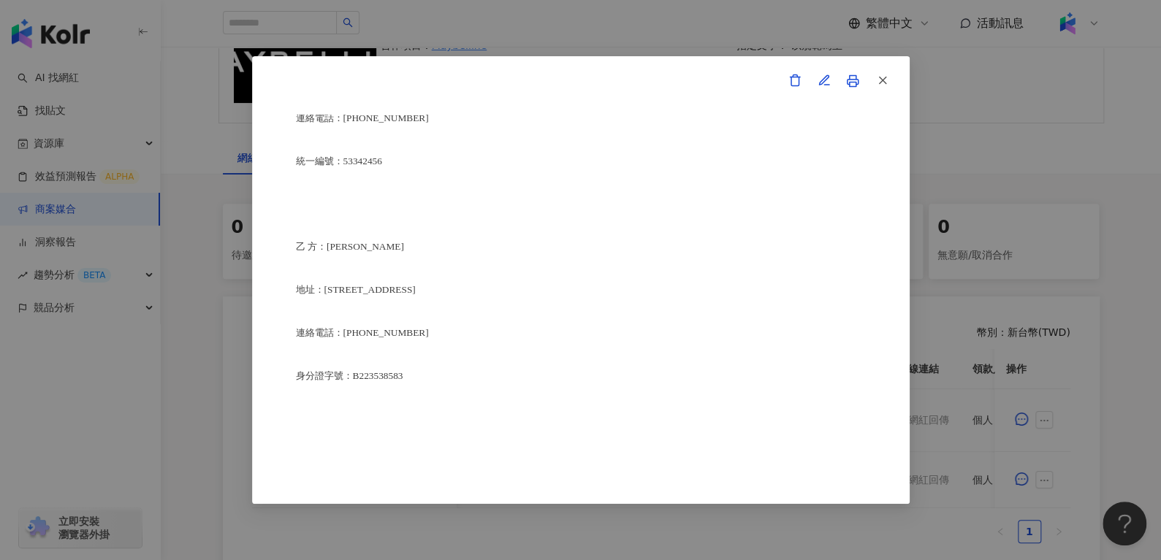
scroll to position [3646, 0]
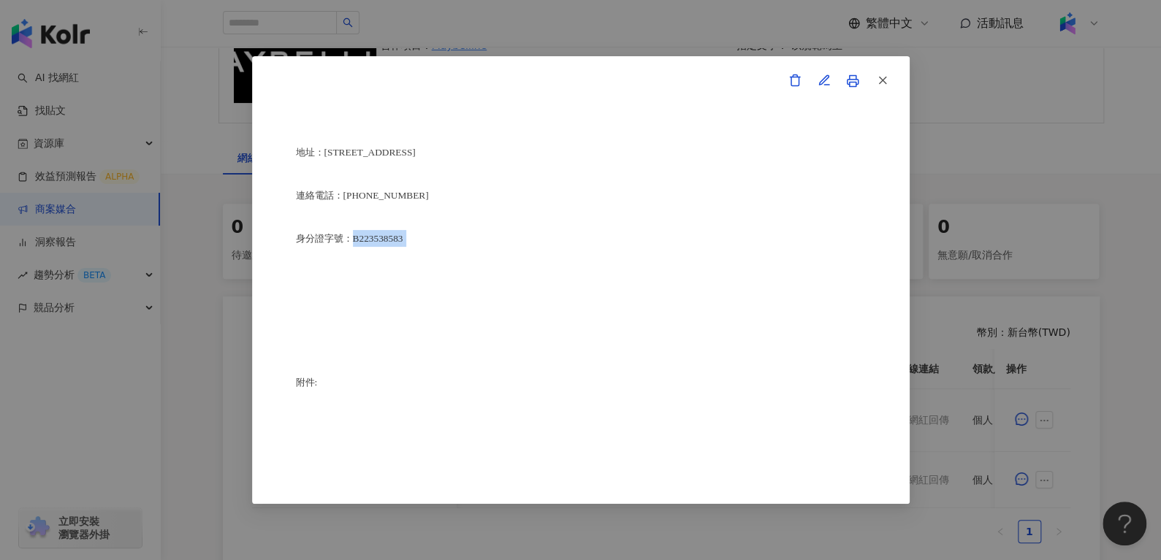
drag, startPoint x: 352, startPoint y: 313, endPoint x: 801, endPoint y: 306, distance: 448.5
click at [801, 247] on p "身分證字號：B223538583" at bounding box center [581, 238] width 570 height 17
click at [891, 72] on button "button" at bounding box center [881, 80] width 29 height 29
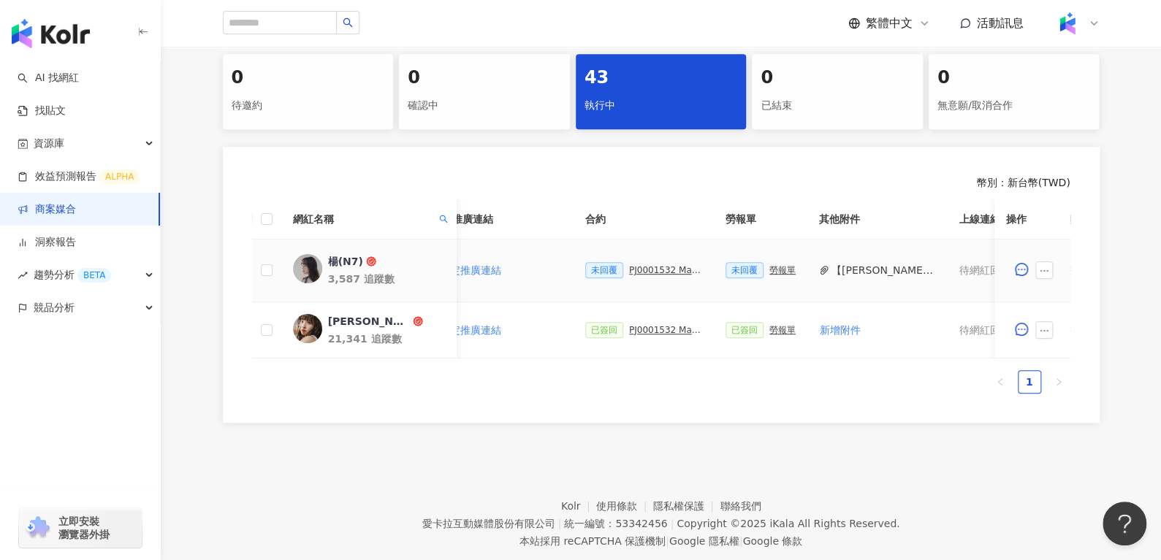
scroll to position [0, 282]
click at [768, 267] on div "勞報單" at bounding box center [781, 270] width 26 height 10
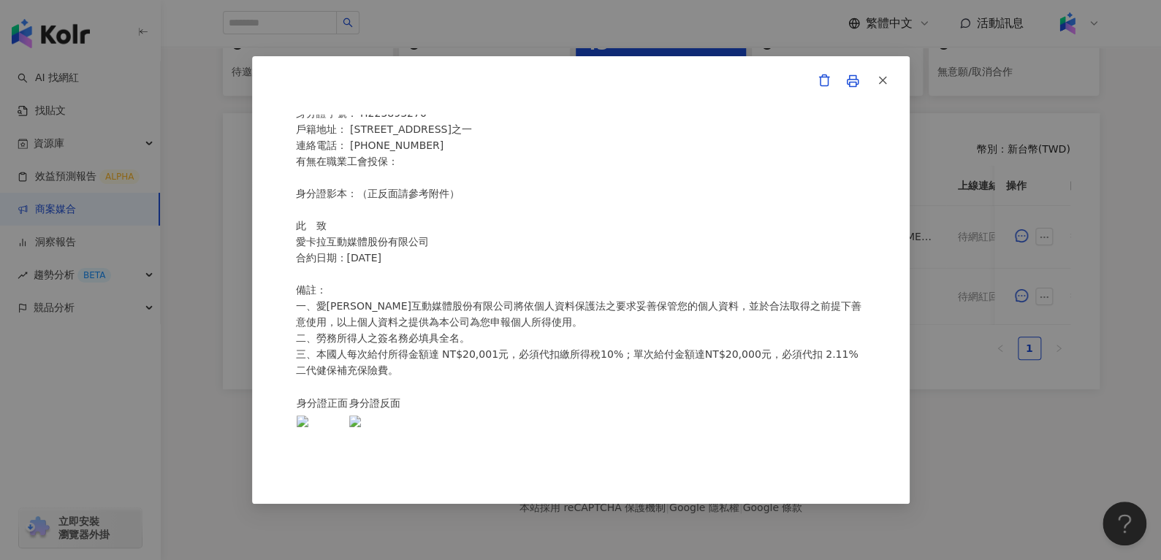
scroll to position [0, 0]
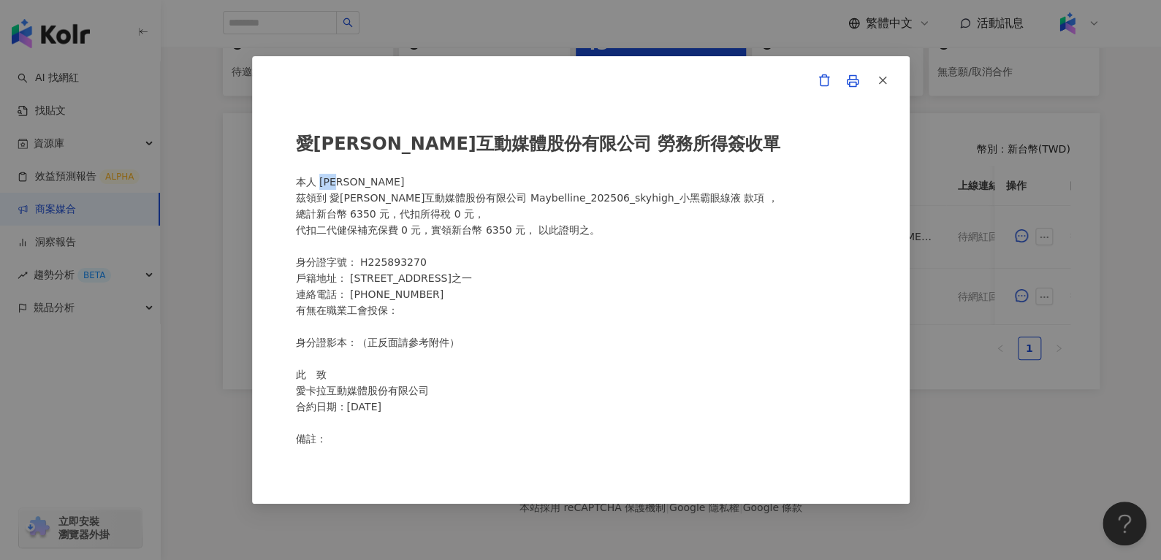
drag, startPoint x: 319, startPoint y: 178, endPoint x: 393, endPoint y: 177, distance: 73.8
click at [393, 177] on div "愛[PERSON_NAME]互動媒體股份有限公司 勞務所得簽收單 本人 [PERSON_NAME]領到 愛[PERSON_NAME]互動媒體股份有限公司 Ma…" at bounding box center [581, 281] width 570 height 332
copy div "[PERSON_NAME]"
click at [889, 80] on button "button" at bounding box center [881, 80] width 29 height 29
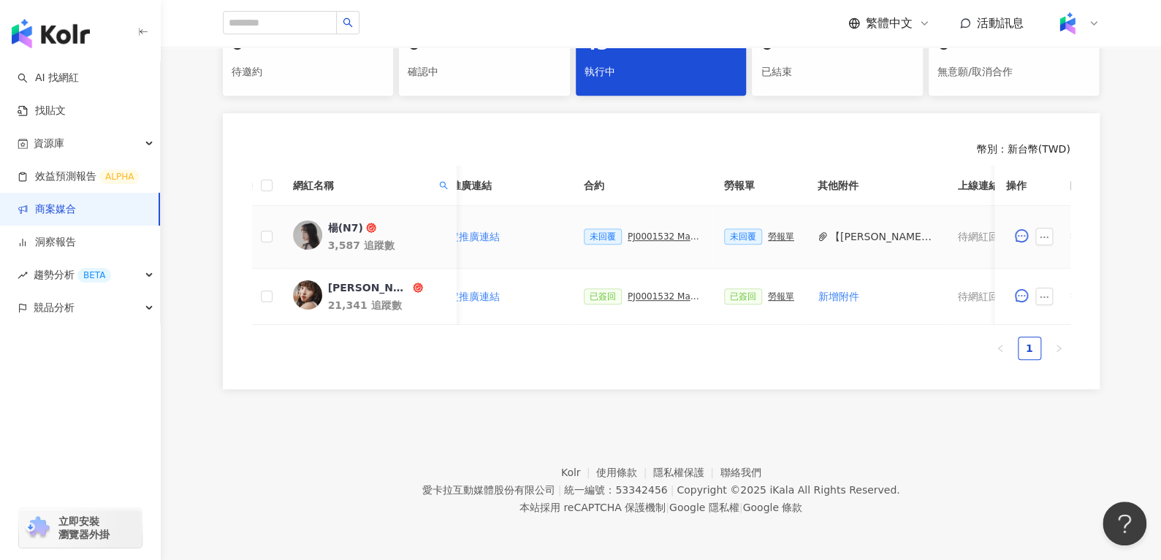
scroll to position [0, 175]
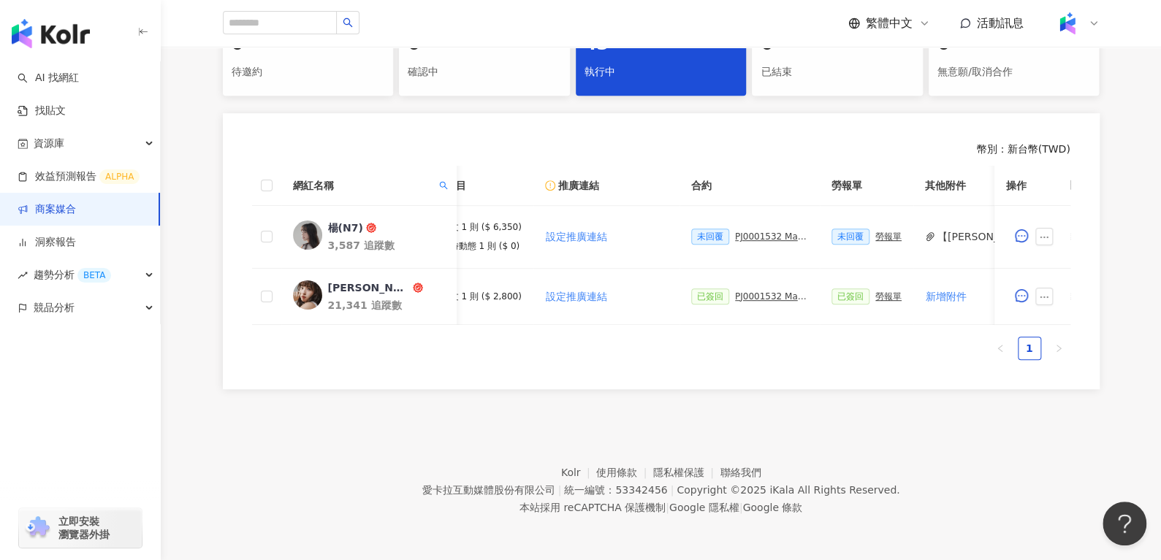
click at [435, 177] on div "網紅名稱" at bounding box center [368, 185] width 152 height 16
click at [444, 181] on icon "search" at bounding box center [443, 185] width 8 height 8
click at [418, 207] on input "*" at bounding box center [376, 216] width 137 height 23
paste input "*"
type input "*"
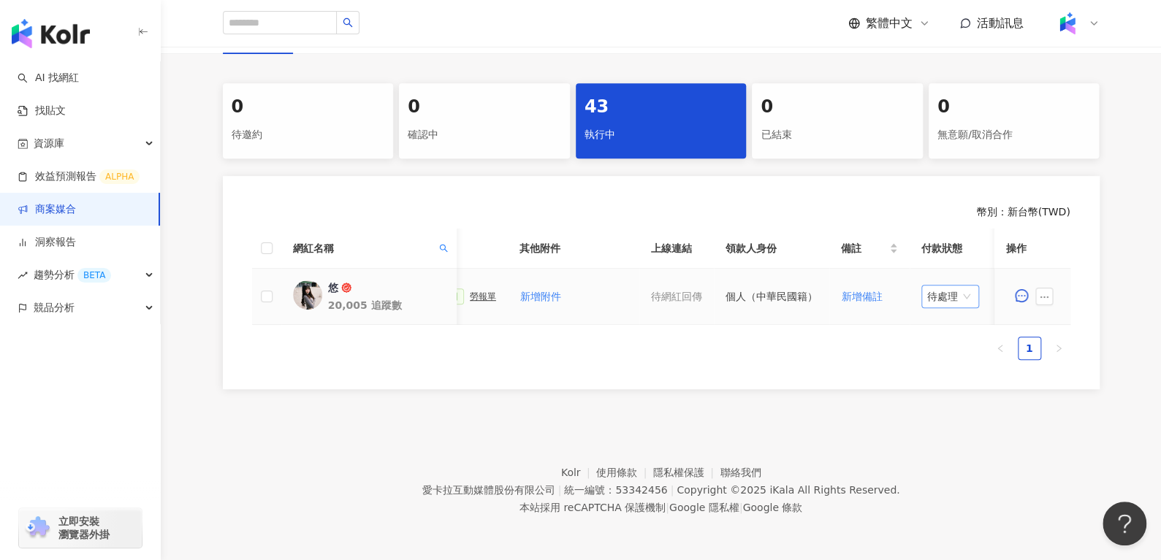
scroll to position [0, 581]
click at [936, 286] on span "待處理" at bounding box center [948, 297] width 46 height 22
click at [942, 348] on div "處理中" at bounding box center [941, 351] width 41 height 16
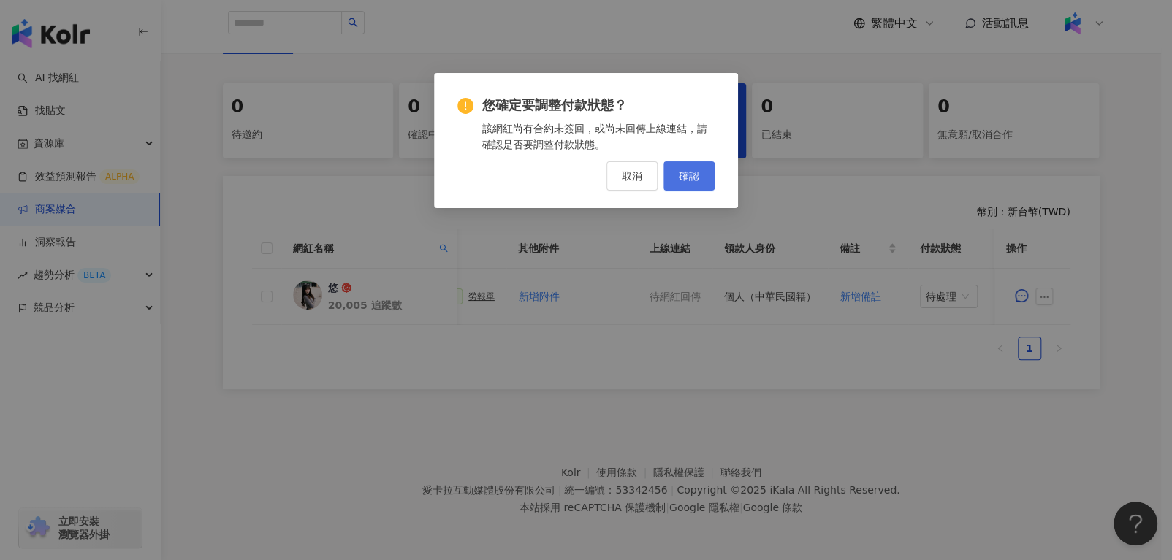
click at [683, 164] on button "確認" at bounding box center [688, 175] width 51 height 29
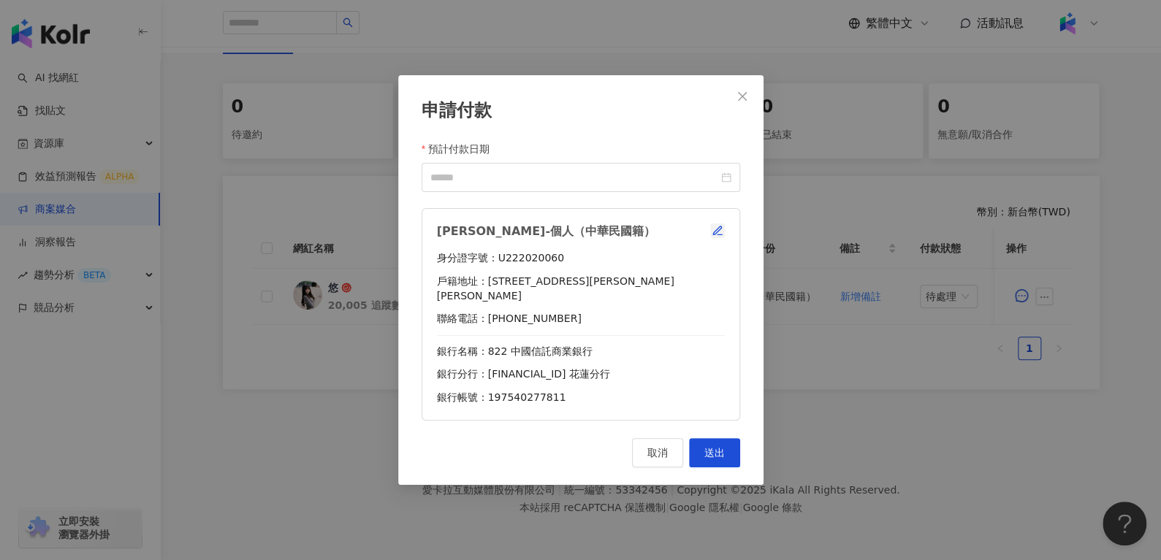
click at [710, 238] on button "button" at bounding box center [717, 231] width 15 height 15
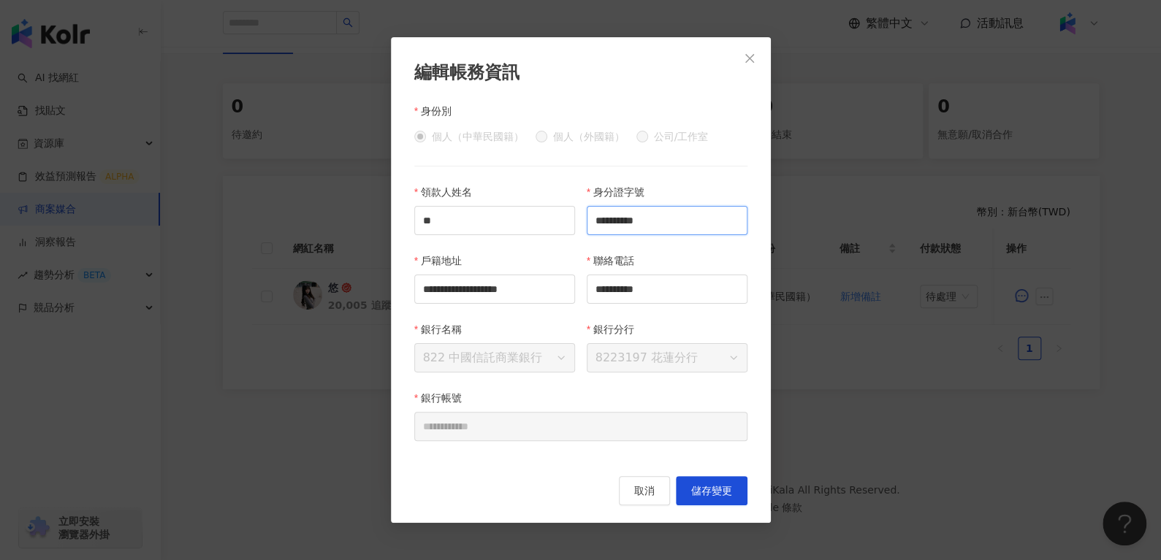
click at [717, 218] on input "**********" at bounding box center [667, 220] width 161 height 29
click at [726, 294] on input "**********" at bounding box center [667, 289] width 161 height 29
click at [744, 59] on icon "close" at bounding box center [750, 59] width 12 height 12
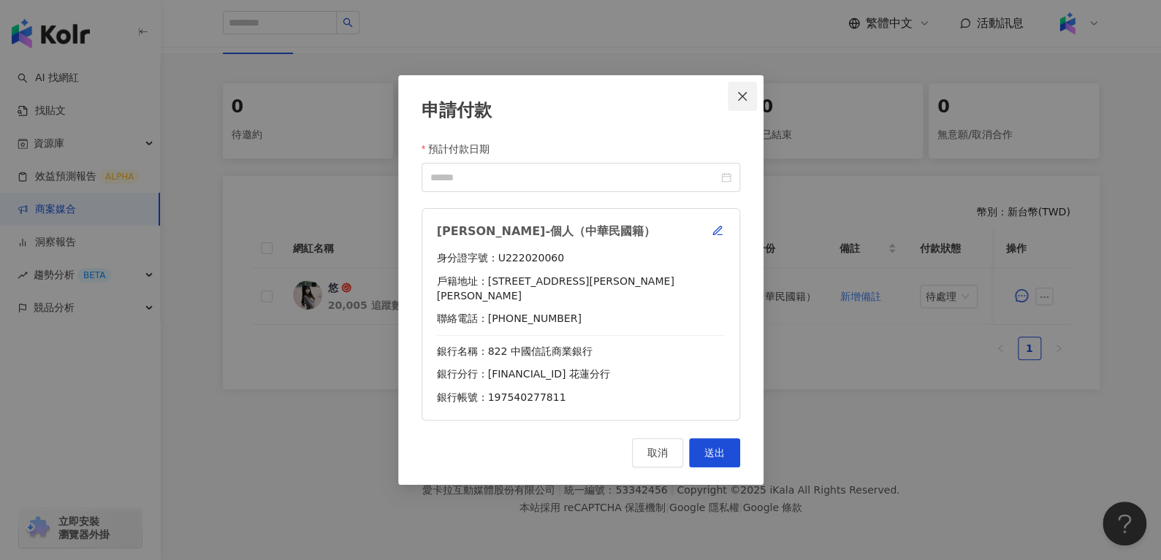
click at [731, 102] on span "Close" at bounding box center [742, 97] width 29 height 12
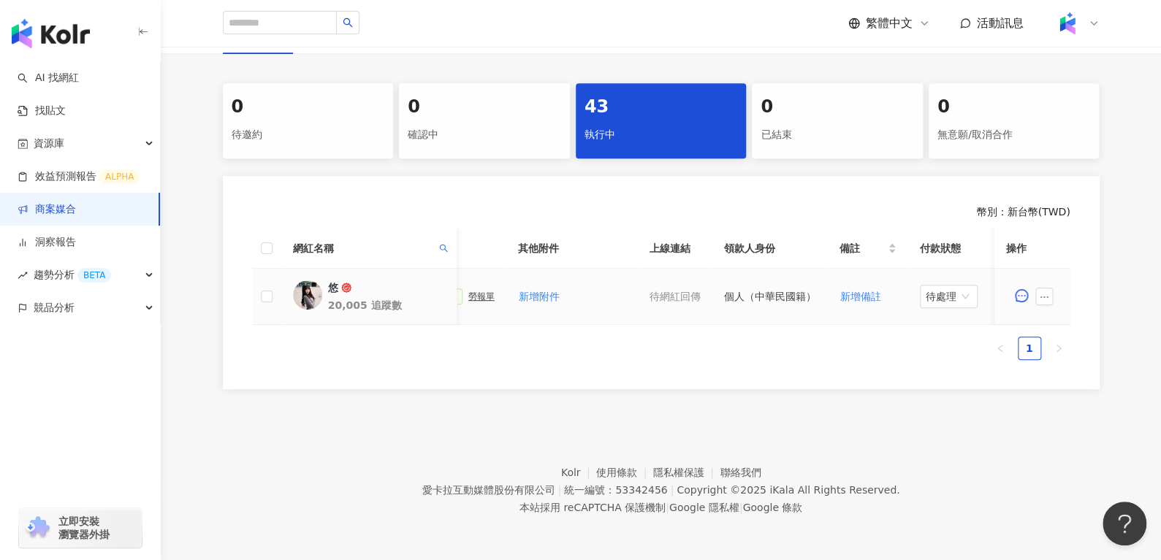
click at [1052, 291] on span at bounding box center [1046, 297] width 23 height 18
click at [1051, 291] on button "button" at bounding box center [1044, 297] width 18 height 18
click at [1063, 129] on span "查看帳務資訊" at bounding box center [1076, 137] width 61 height 16
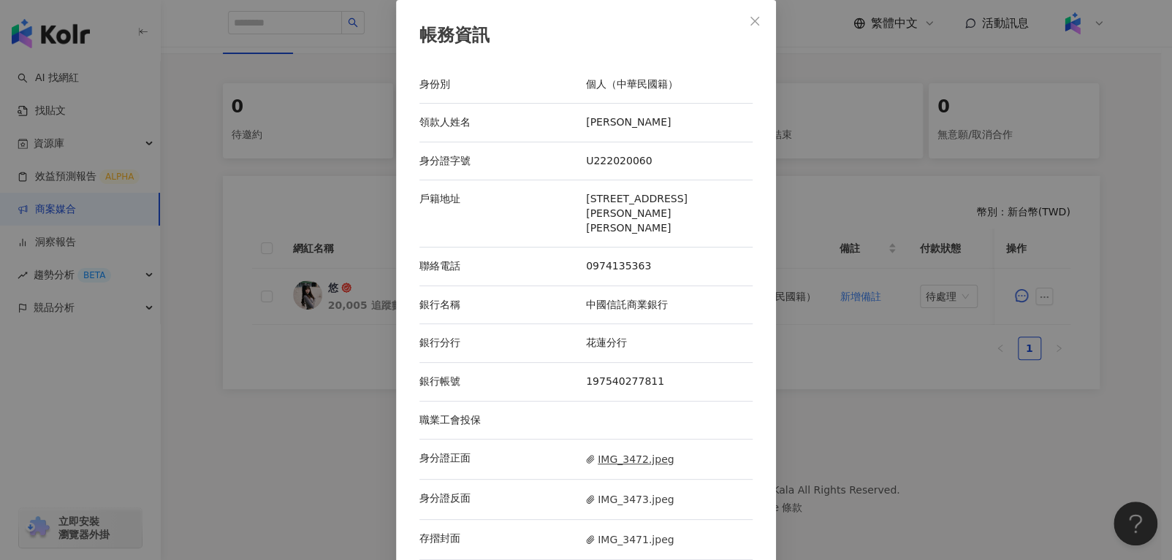
click at [598, 451] on span "IMG_3472.jpeg" at bounding box center [630, 459] width 88 height 16
click at [630, 492] on span "IMG_3473.jpeg" at bounding box center [630, 500] width 88 height 16
click at [630, 532] on span "IMG_3471.jpeg" at bounding box center [630, 540] width 88 height 16
drag, startPoint x: 579, startPoint y: 321, endPoint x: 657, endPoint y: 334, distance: 80.0
click at [657, 334] on div "銀行分行 花蓮分行" at bounding box center [585, 343] width 333 height 39
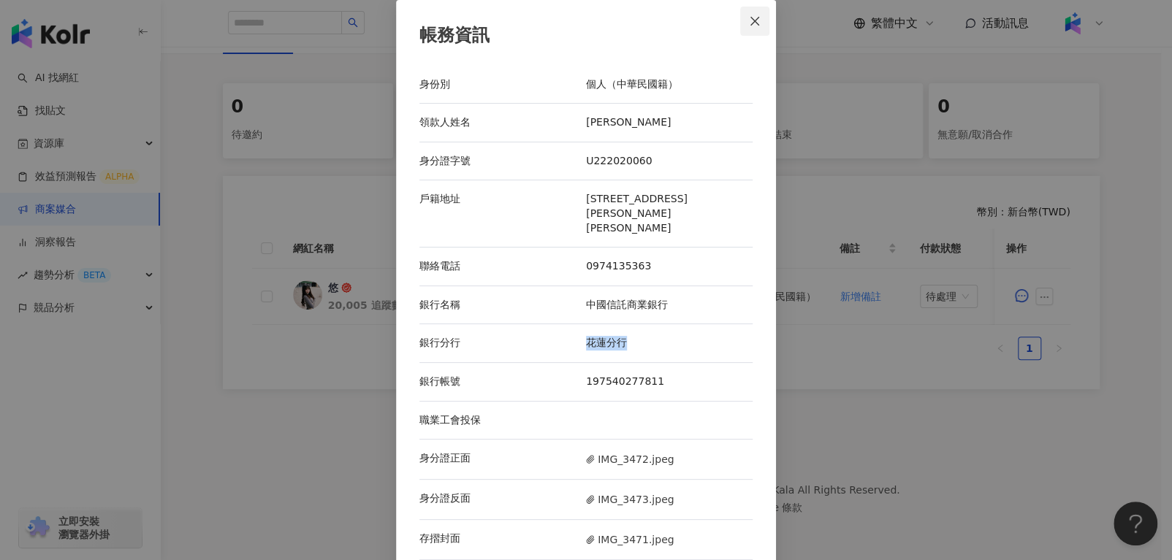
click at [745, 28] on button "Close" at bounding box center [754, 21] width 29 height 29
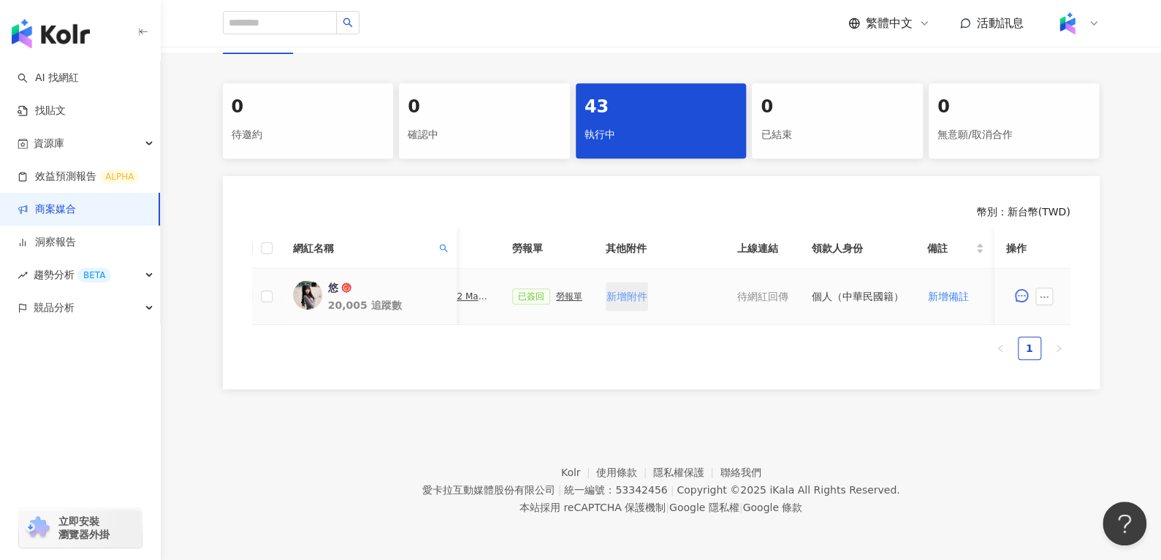
scroll to position [0, 495]
click at [559, 291] on div "已簽回 勞報單" at bounding box center [546, 297] width 70 height 16
click at [561, 291] on div "勞報單" at bounding box center [568, 296] width 26 height 10
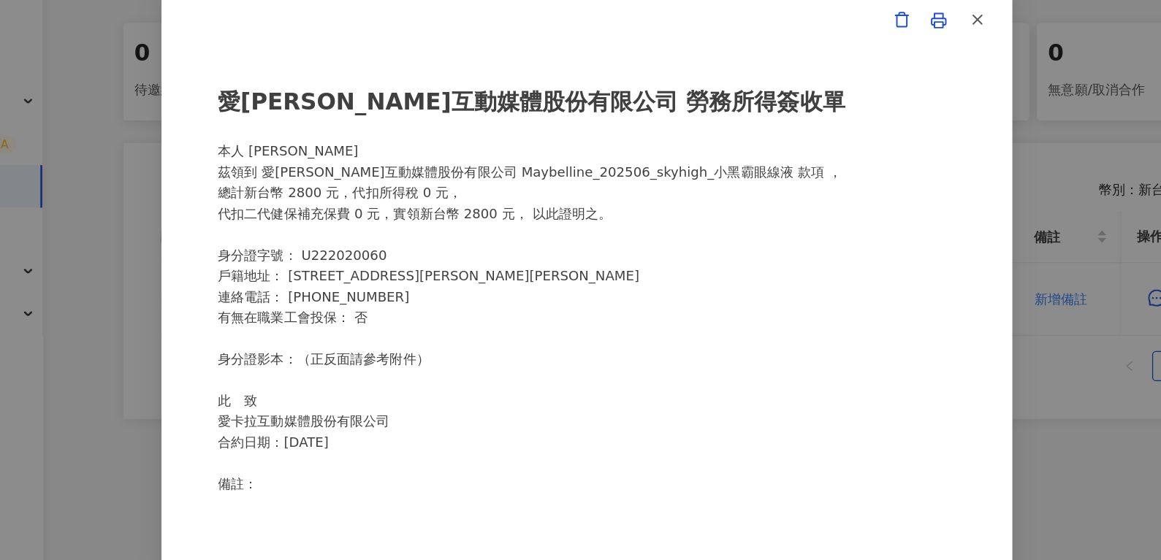
scroll to position [283, 0]
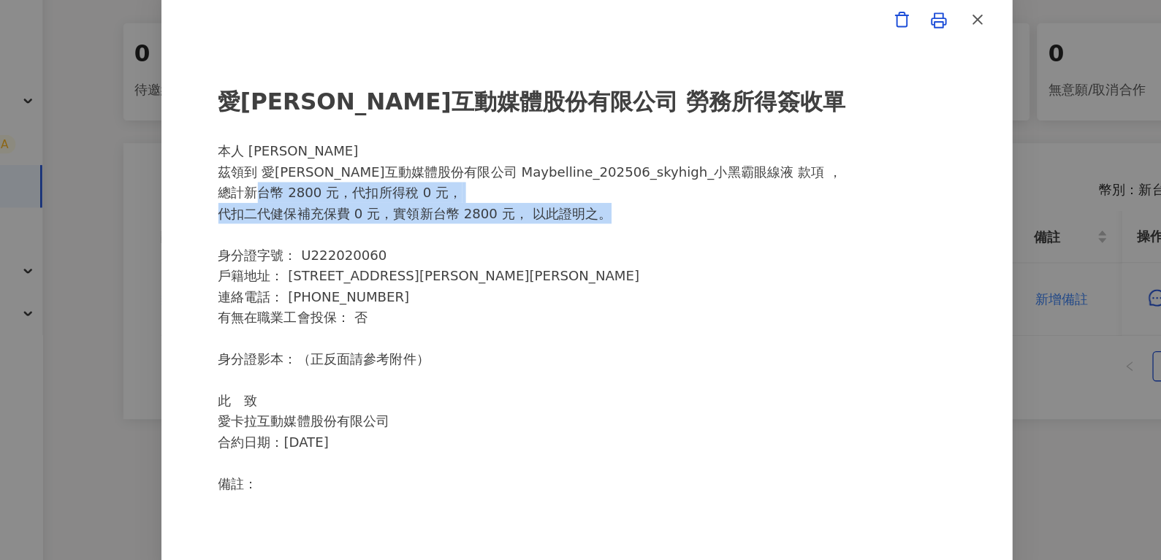
drag, startPoint x: 326, startPoint y: 210, endPoint x: 629, endPoint y: 237, distance: 304.3
click at [629, 237] on div "愛[PERSON_NAME]互動媒體股份有限公司 勞務所得簽收單 本人 [PERSON_NAME]領到 愛[PERSON_NAME]互動媒體股份有限公司 Ma…" at bounding box center [581, 281] width 570 height 332
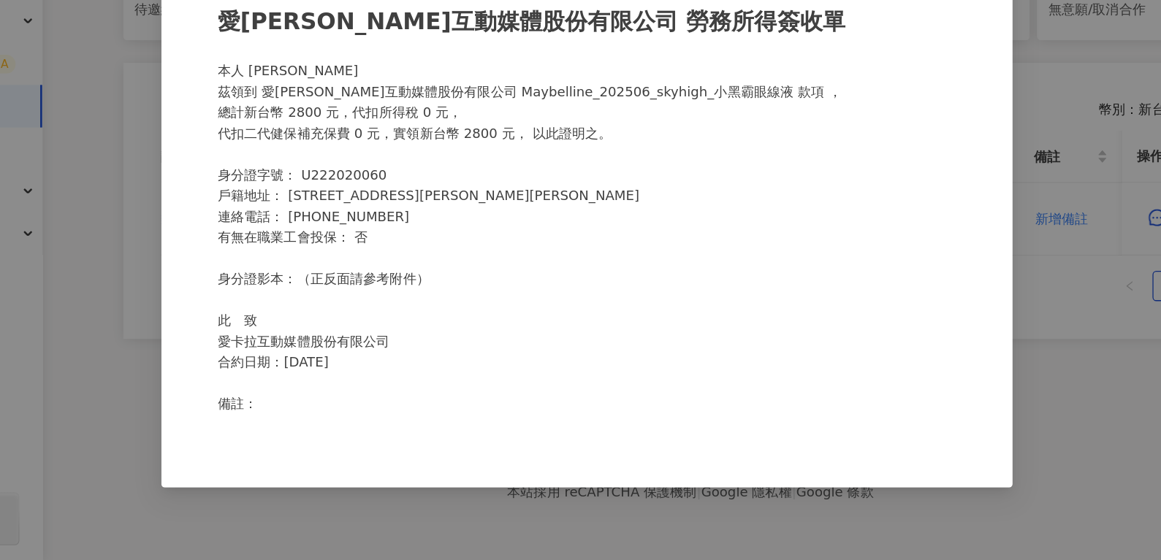
scroll to position [283, 0]
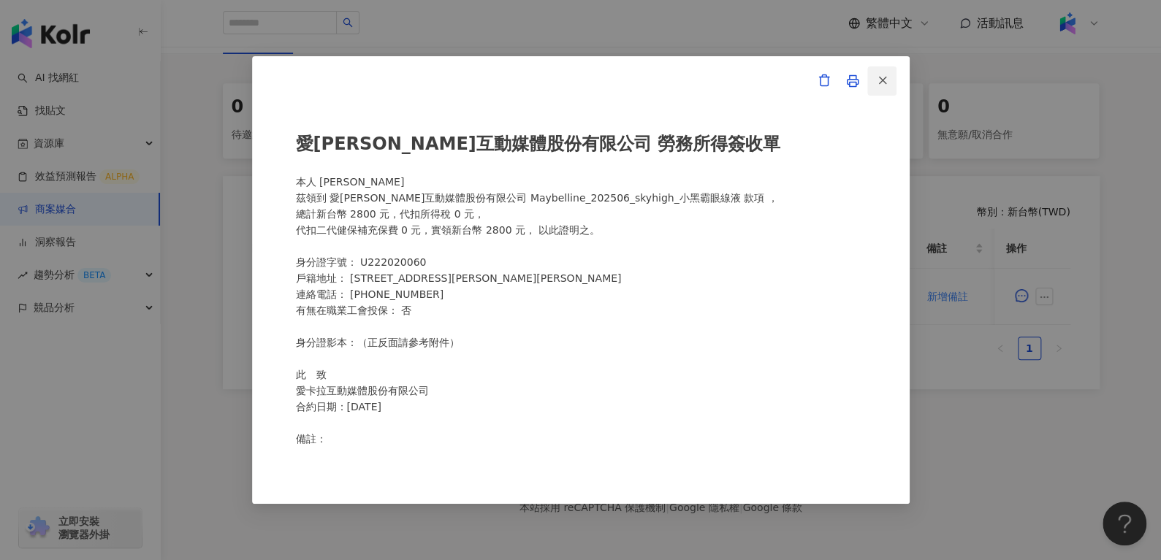
click at [884, 76] on icon "button" at bounding box center [882, 80] width 13 height 13
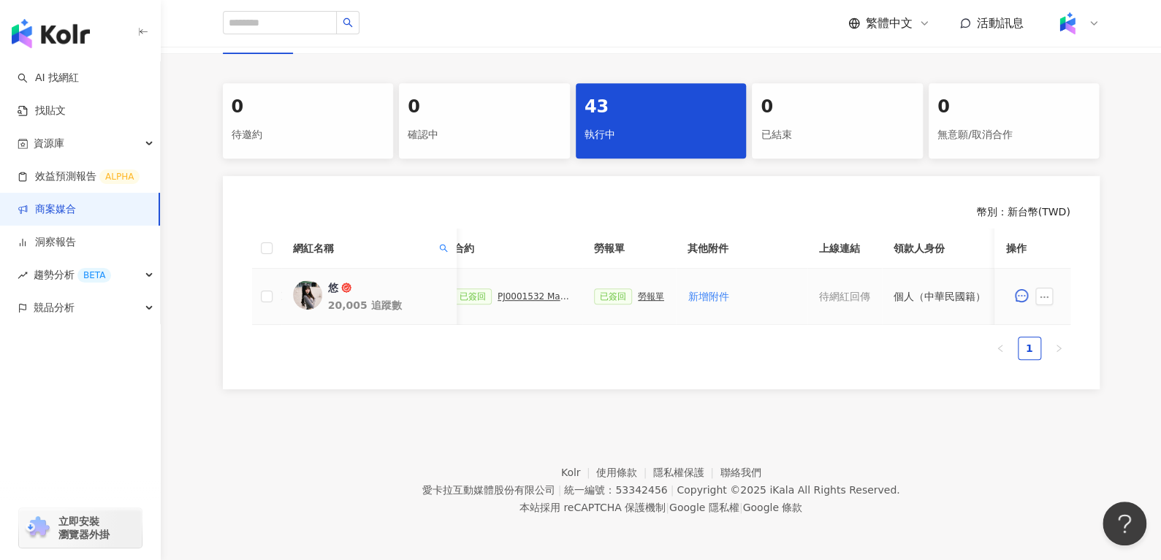
scroll to position [0, 394]
click at [535, 291] on div "PJ0001532 Maybelline_202506_skyhigh_小黑霸眼線液_萊雅合作備忘錄" at bounding box center [551, 296] width 73 height 10
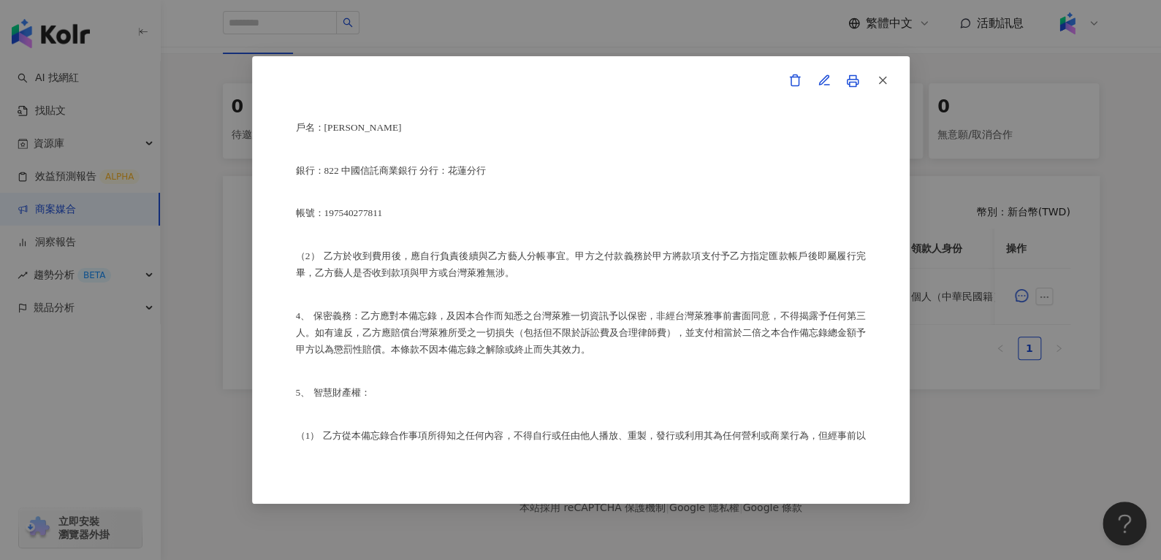
scroll to position [705, 0]
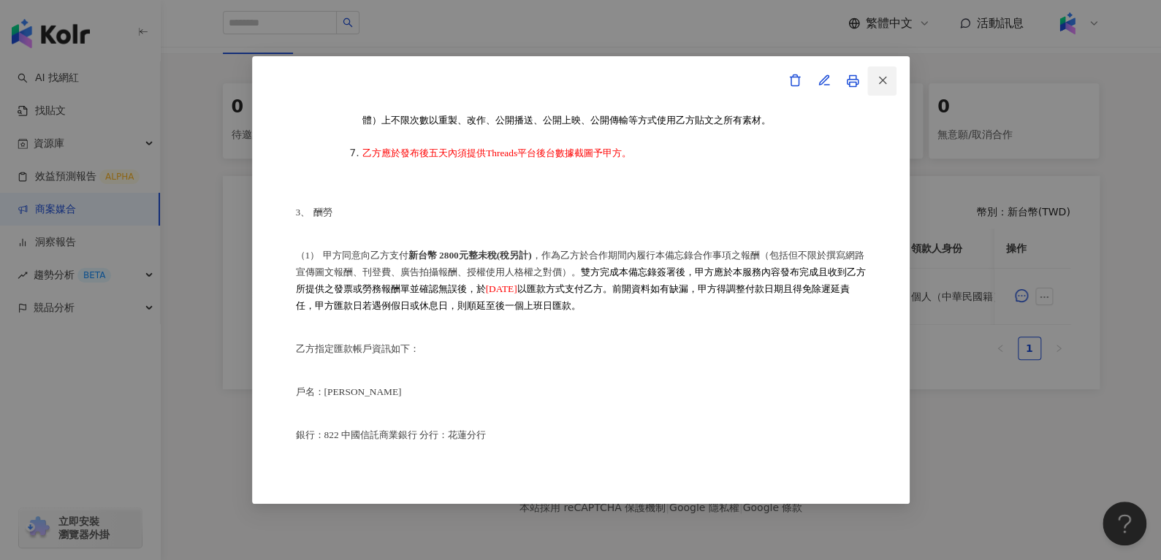
click at [887, 75] on icon "button" at bounding box center [882, 80] width 13 height 13
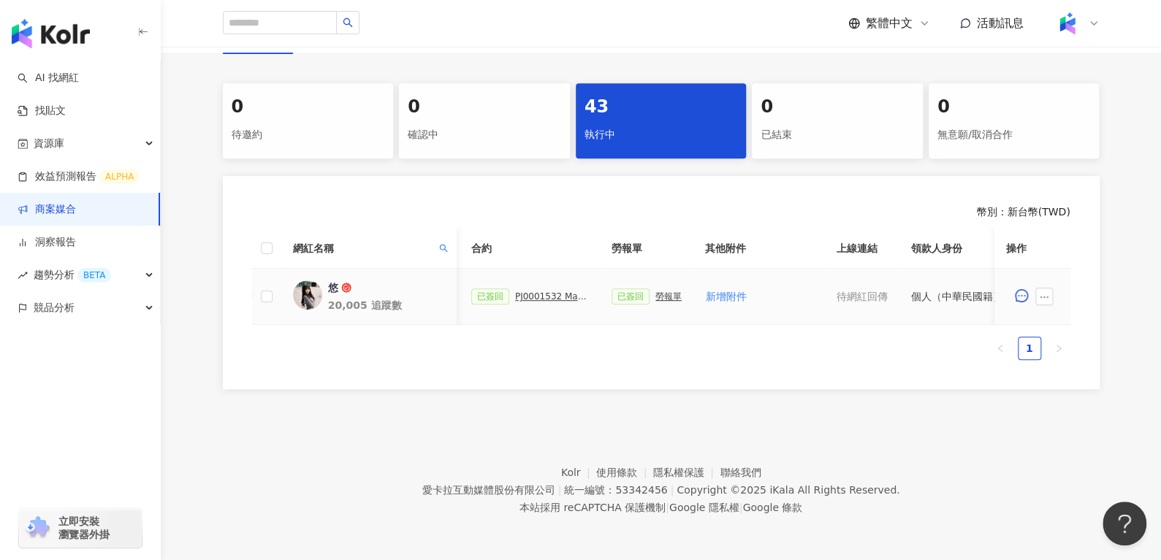
scroll to position [0, 632]
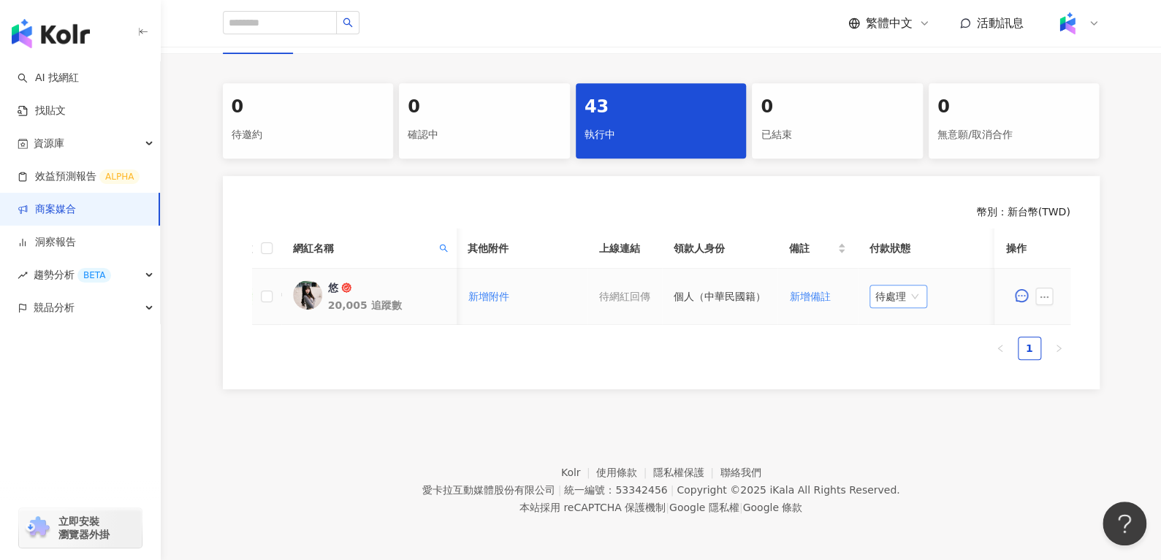
click at [889, 286] on span "待處理" at bounding box center [898, 297] width 46 height 22
click at [893, 345] on div "處理中" at bounding box center [891, 351] width 41 height 16
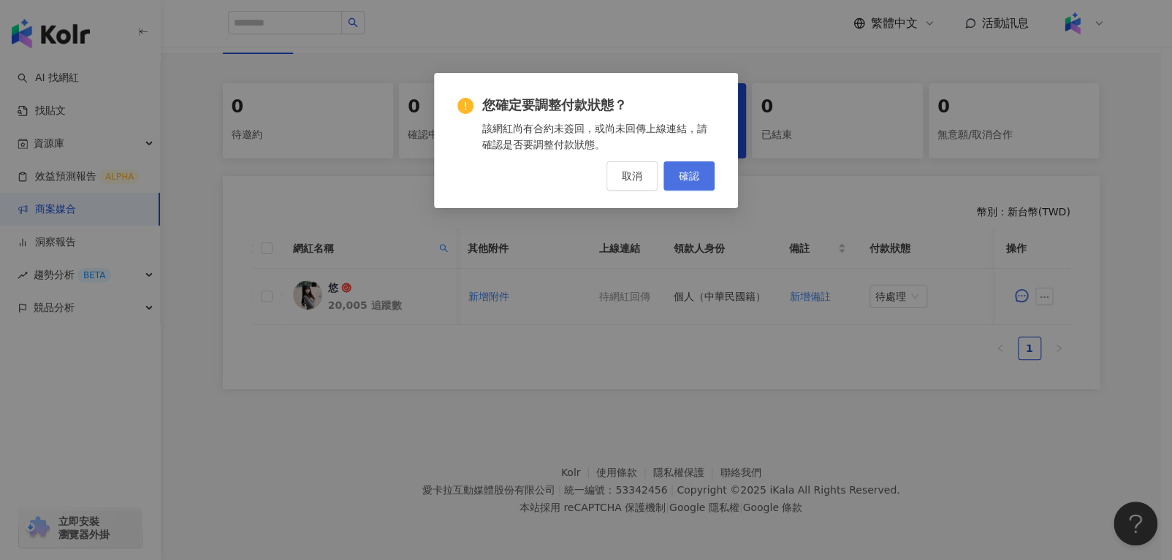
click at [686, 175] on span "確認" at bounding box center [689, 176] width 20 height 12
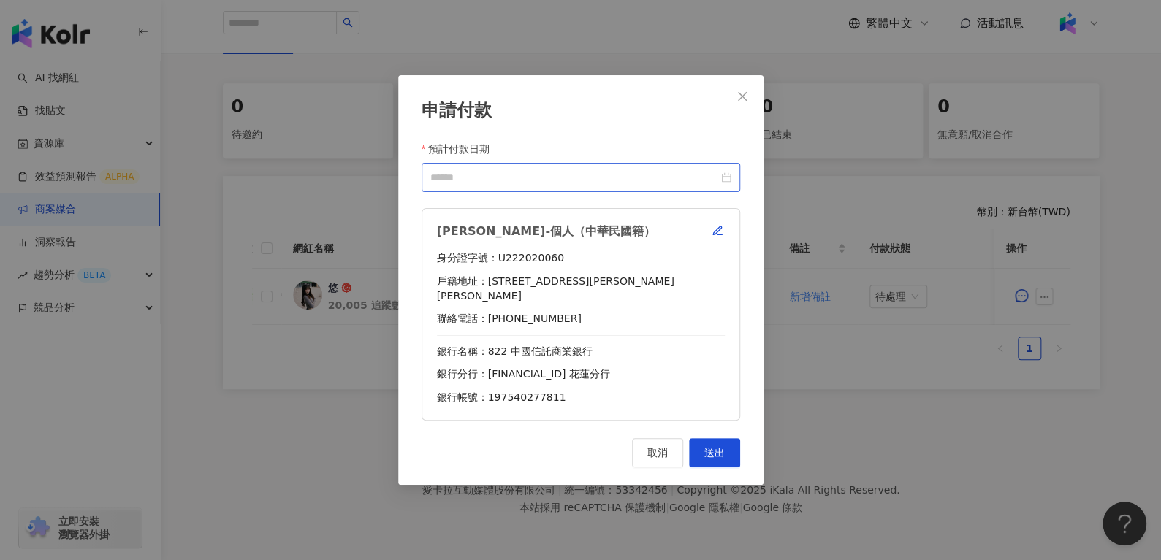
click at [728, 186] on div at bounding box center [580, 177] width 301 height 16
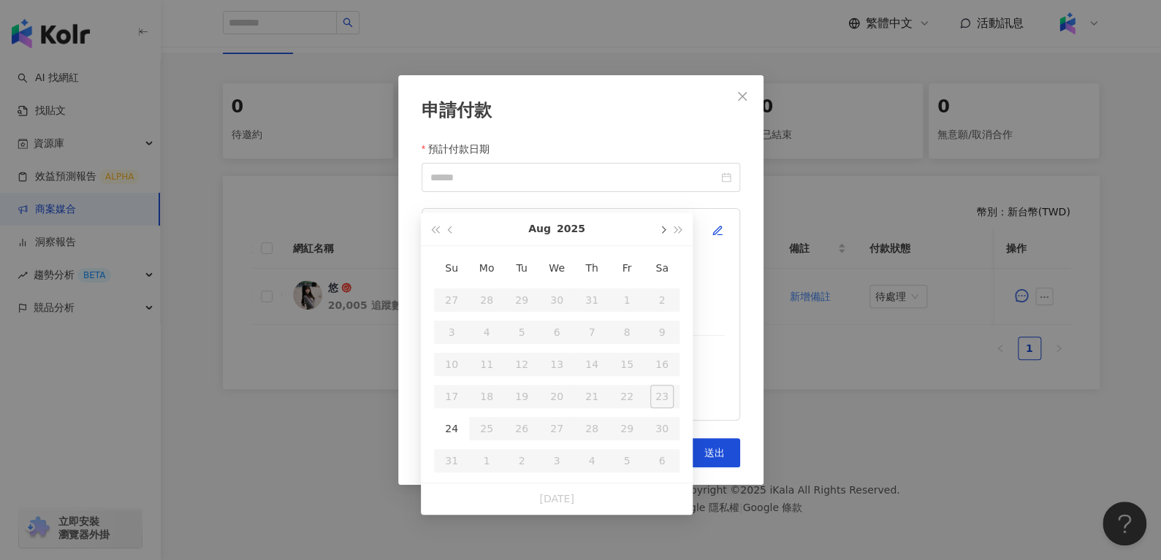
click at [665, 222] on button "button" at bounding box center [662, 229] width 16 height 33
type input "**********"
click at [563, 321] on div "10" at bounding box center [556, 332] width 23 height 23
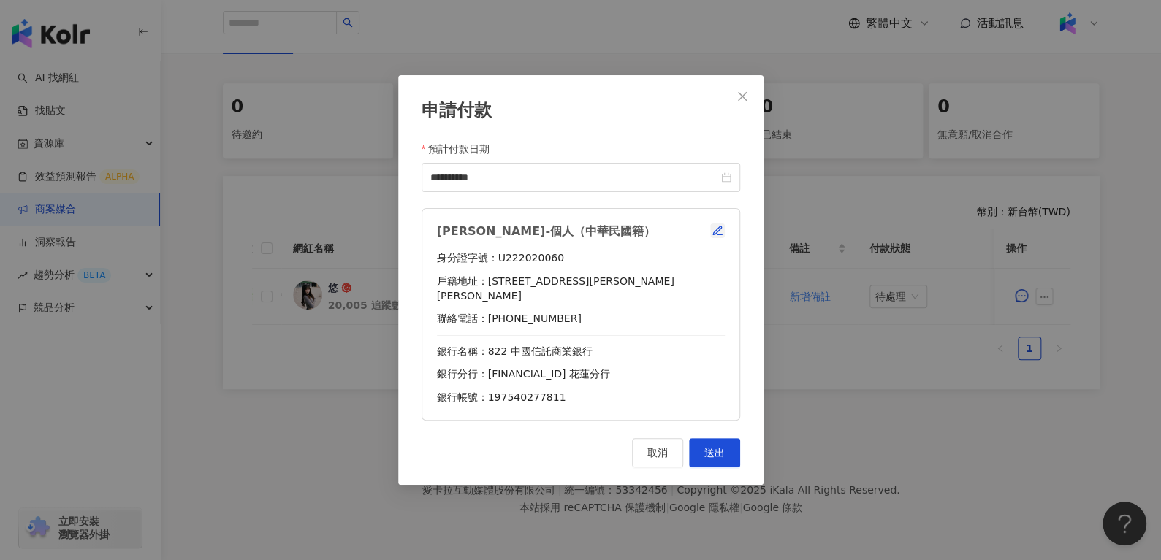
click at [713, 235] on icon "button" at bounding box center [717, 231] width 12 height 12
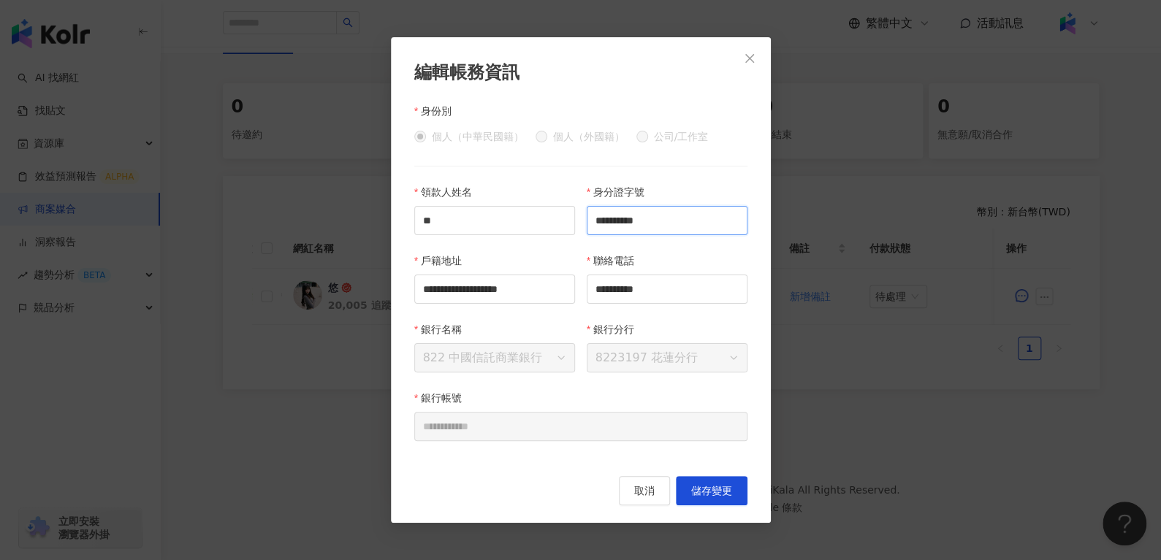
click at [692, 209] on input "**********" at bounding box center [667, 220] width 161 height 29
click at [641, 482] on button "取消" at bounding box center [644, 490] width 51 height 29
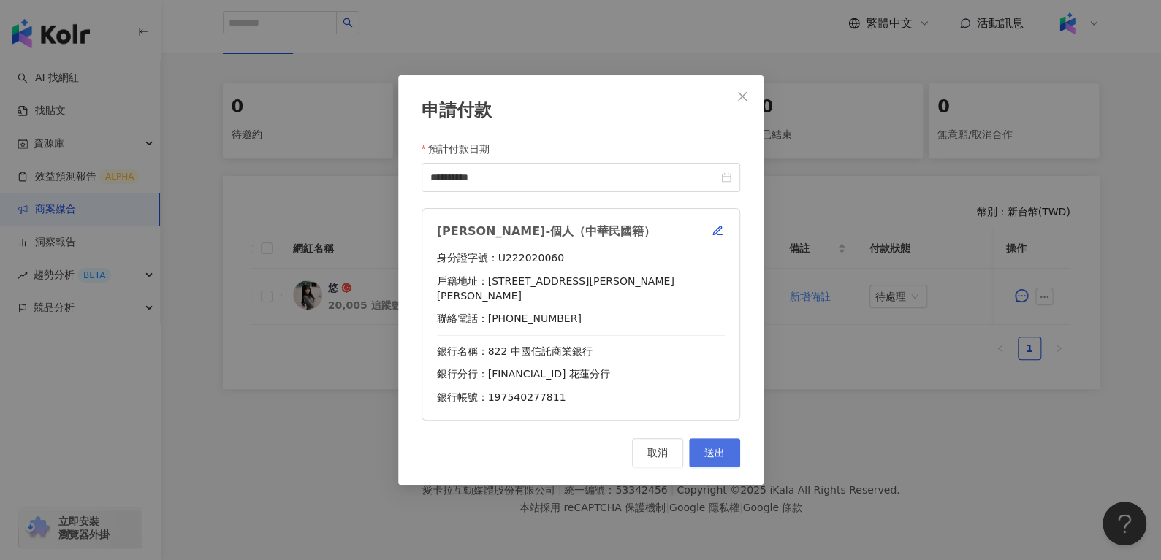
click at [697, 438] on button "送出" at bounding box center [714, 452] width 51 height 29
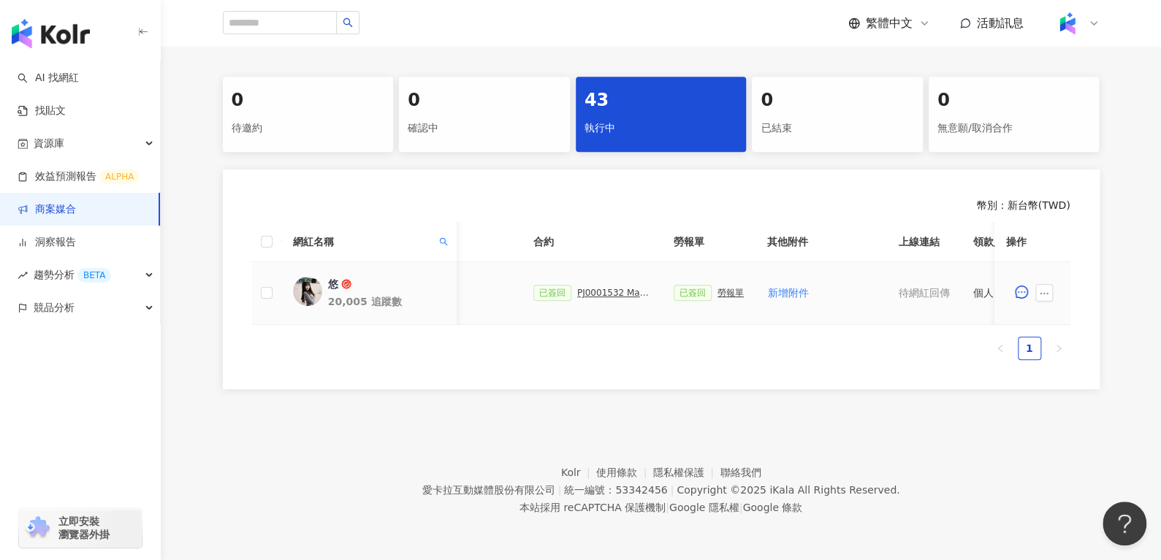
scroll to position [0, 302]
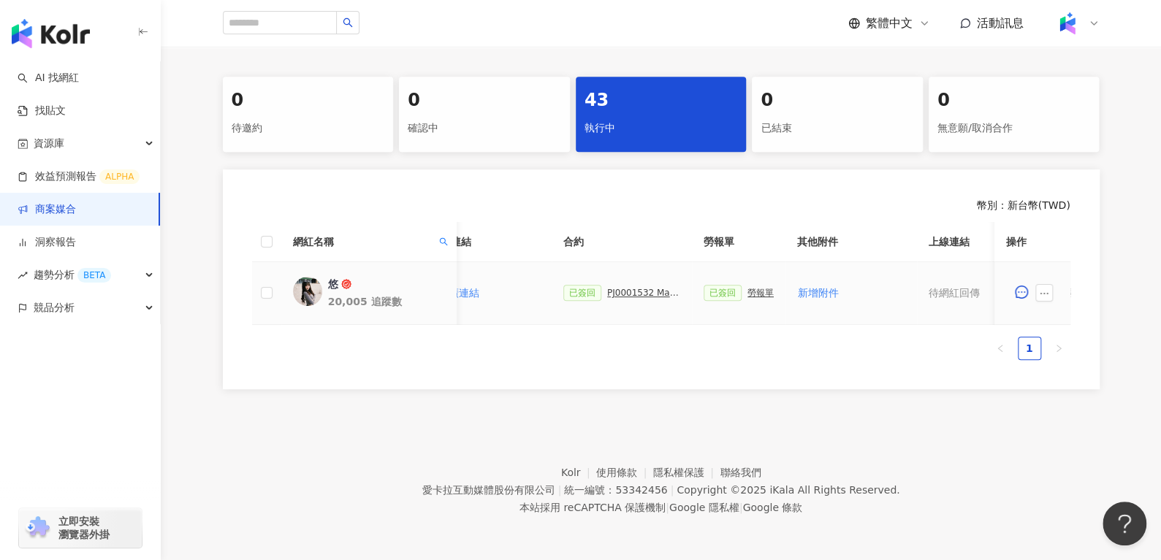
click at [747, 294] on div "勞報單" at bounding box center [760, 293] width 26 height 10
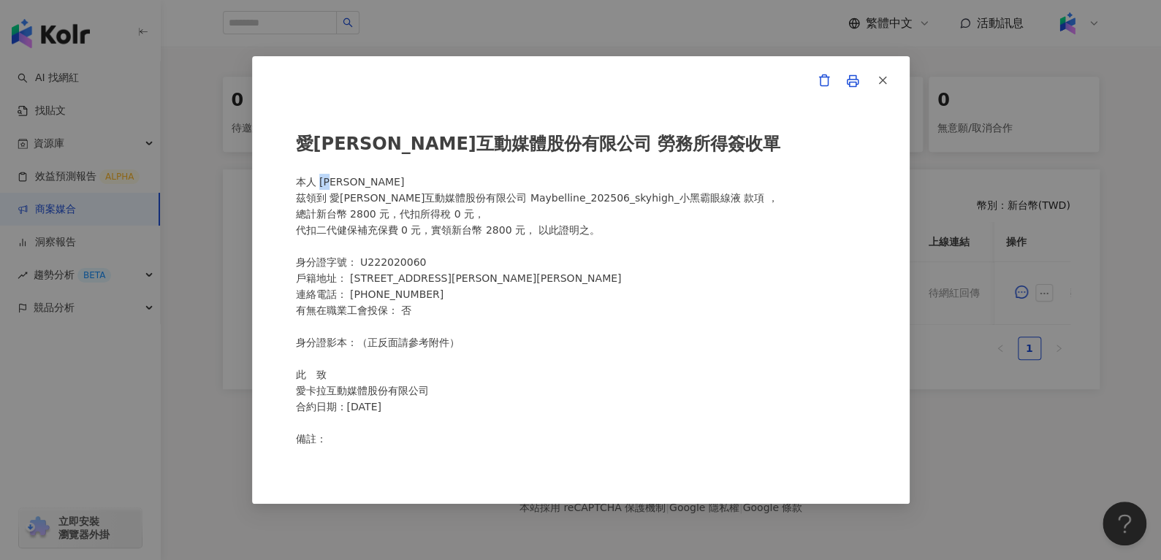
drag, startPoint x: 319, startPoint y: 179, endPoint x: 369, endPoint y: 180, distance: 49.7
click at [369, 180] on div "愛[PERSON_NAME]互動媒體股份有限公司 勞務所得簽收單 本人 [PERSON_NAME]領到 愛[PERSON_NAME]互動媒體股份有限公司 Ma…" at bounding box center [581, 281] width 570 height 332
copy div "[PERSON_NAME]"
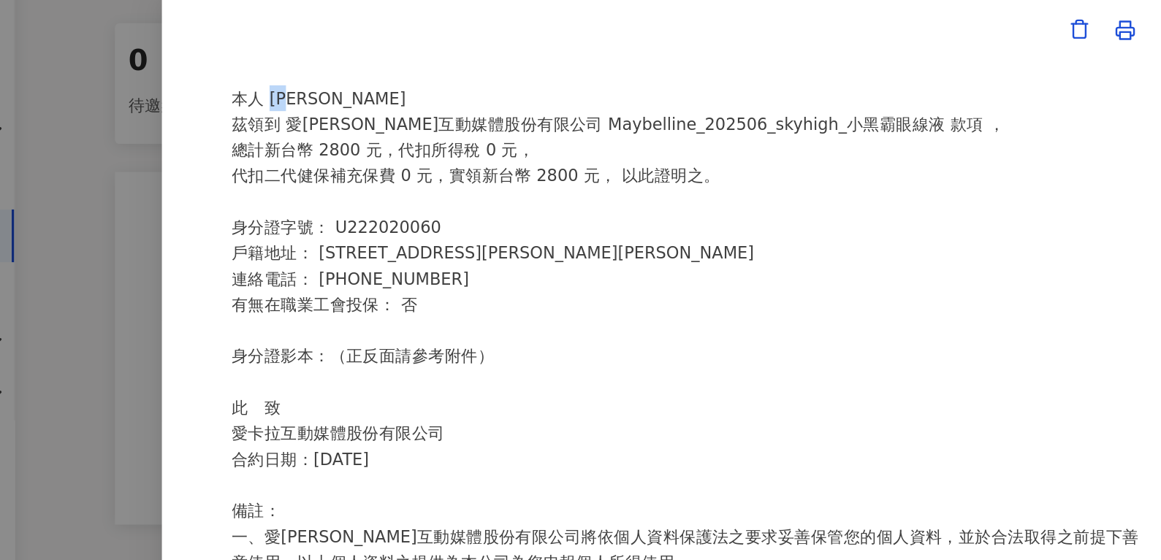
scroll to position [59, 0]
drag, startPoint x: 357, startPoint y: 203, endPoint x: 456, endPoint y: 194, distance: 99.1
click at [456, 194] on div "愛[PERSON_NAME]互動媒體股份有限公司 勞務所得簽收單 本人 [PERSON_NAME]領到 愛[PERSON_NAME]互動媒體股份有限公司 Ma…" at bounding box center [581, 281] width 570 height 332
drag, startPoint x: 446, startPoint y: 203, endPoint x: 360, endPoint y: 205, distance: 86.2
click at [360, 205] on div "愛[PERSON_NAME]互動媒體股份有限公司 勞務所得簽收單 本人 [PERSON_NAME]領到 愛[PERSON_NAME]互動媒體股份有限公司 Ma…" at bounding box center [581, 281] width 570 height 332
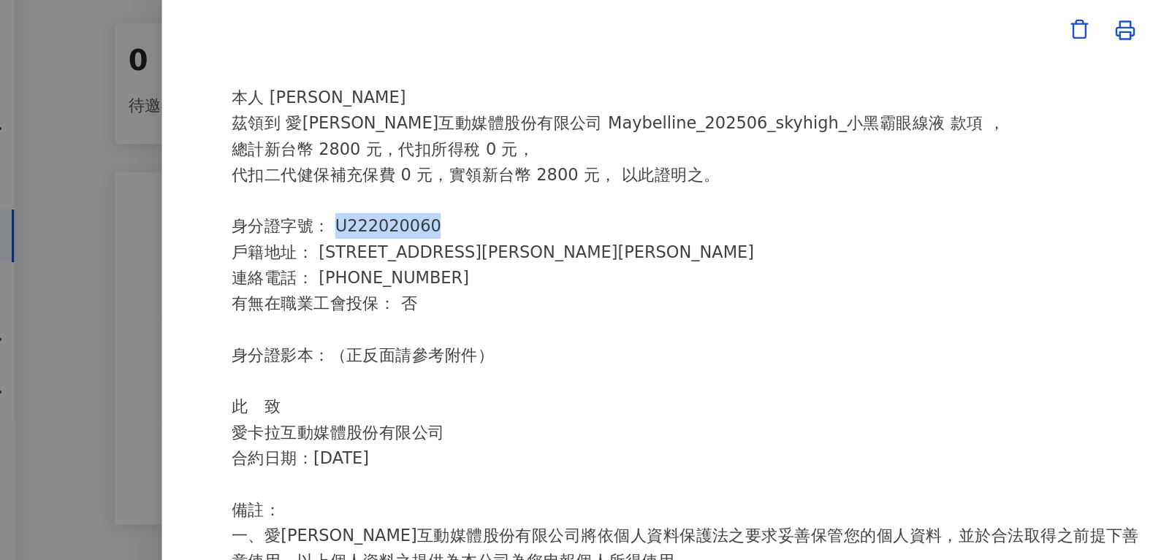
copy div "U222020060"
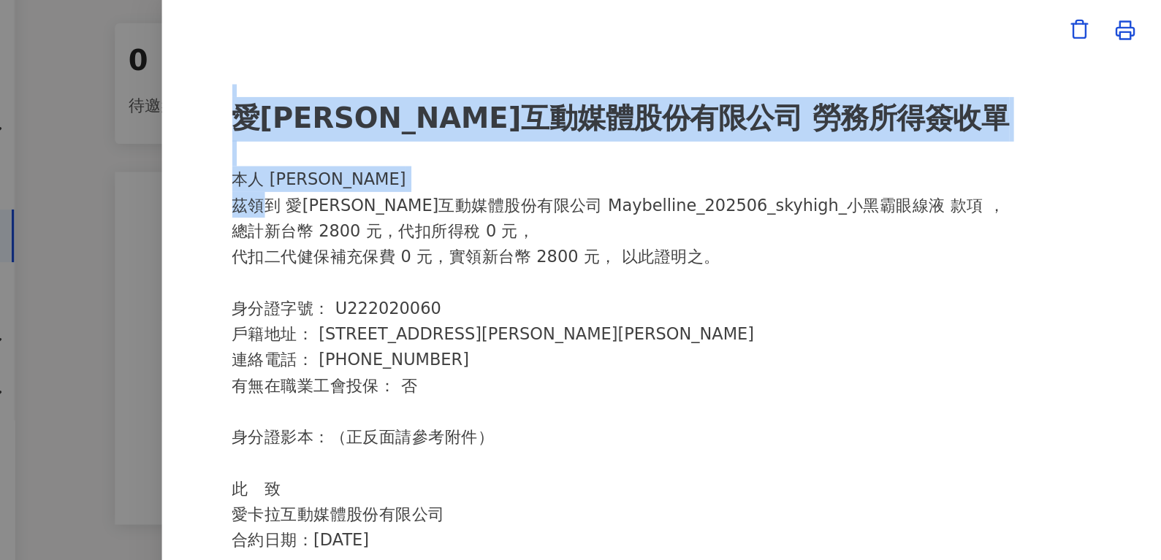
scroll to position [0, 0]
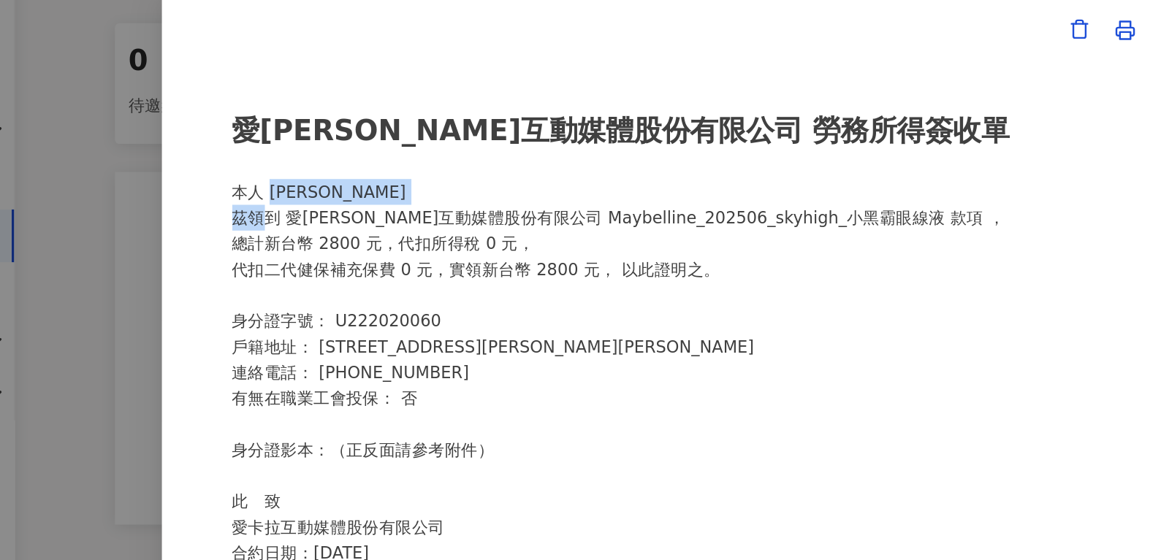
drag, startPoint x: 320, startPoint y: 130, endPoint x: 321, endPoint y: 182, distance: 51.9
click at [321, 182] on div "愛[PERSON_NAME]互動媒體股份有限公司 勞務所得簽收單 本人 [PERSON_NAME]領到 愛[PERSON_NAME]互動媒體股份有限公司 Ma…" at bounding box center [581, 281] width 570 height 332
drag, startPoint x: 321, startPoint y: 182, endPoint x: 340, endPoint y: 183, distance: 18.3
click at [340, 183] on div "愛[PERSON_NAME]互動媒體股份有限公司 勞務所得簽收單 本人 [PERSON_NAME]領到 愛[PERSON_NAME]互動媒體股份有限公司 Ma…" at bounding box center [581, 281] width 570 height 332
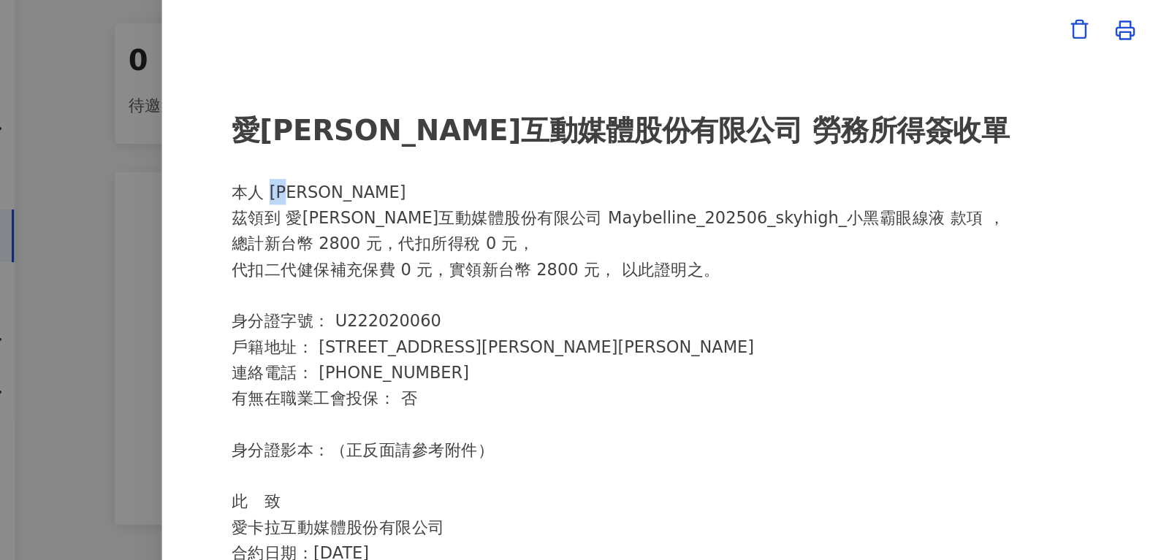
copy div "[PERSON_NAME]"
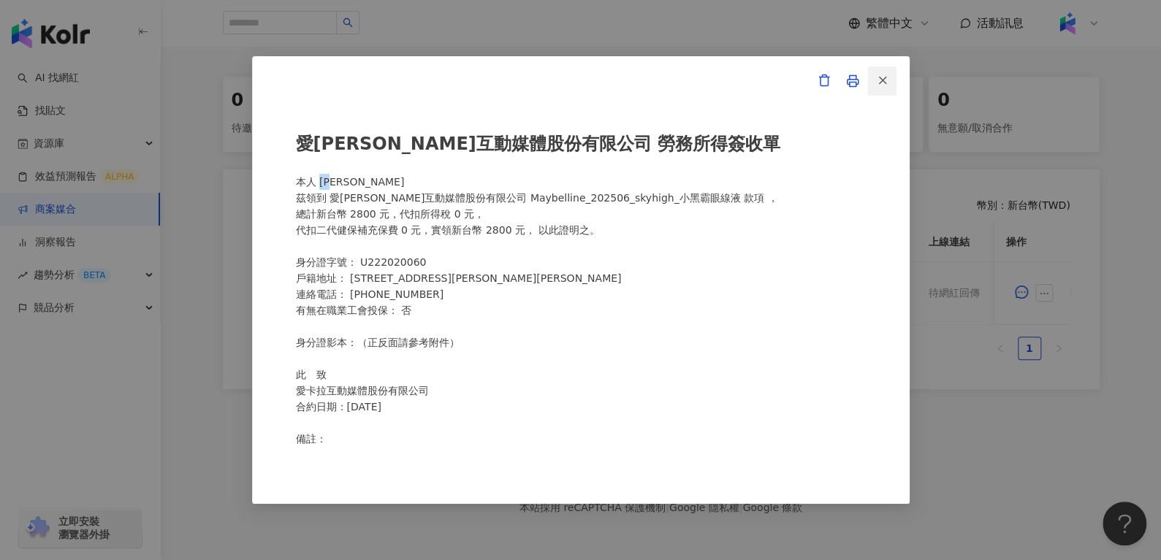
click at [879, 93] on button "button" at bounding box center [881, 80] width 29 height 29
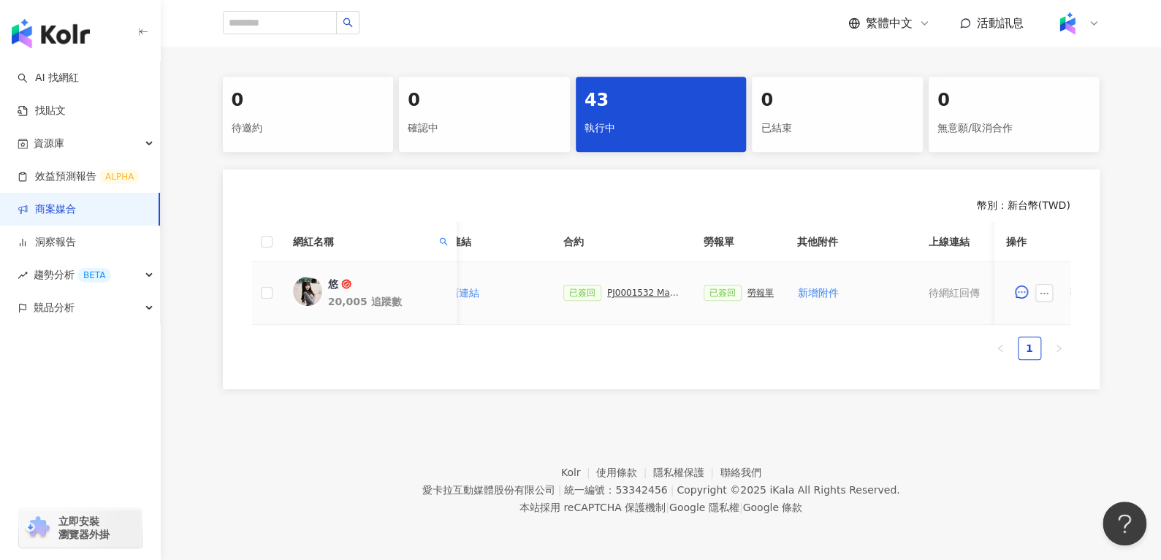
click at [649, 288] on div "PJ0001532 Maybelline_202506_skyhigh_小黑霸眼線液_萊雅合作備忘錄" at bounding box center [643, 293] width 73 height 10
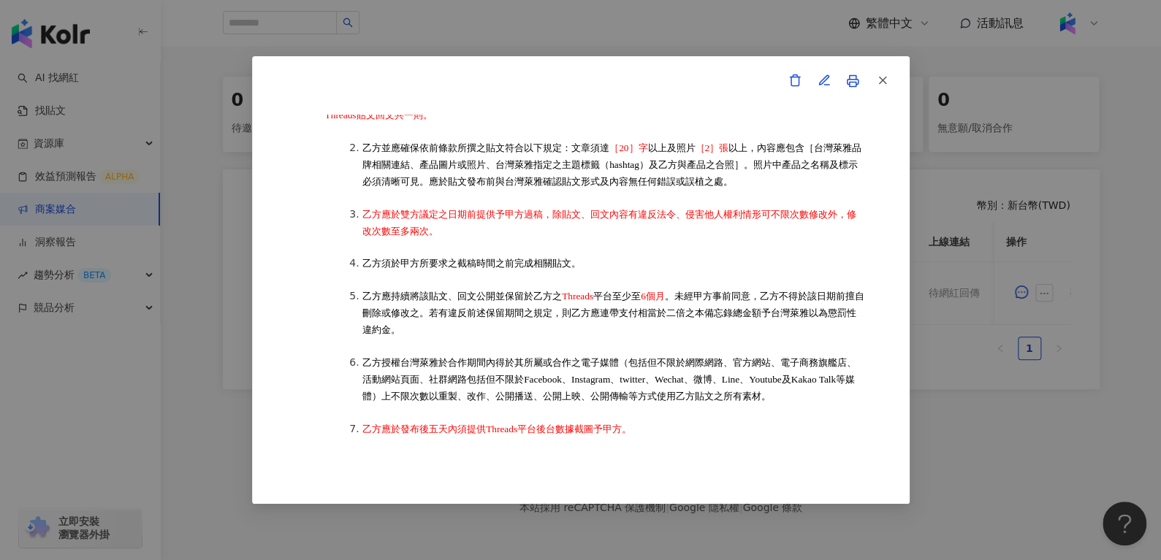
scroll to position [367, 0]
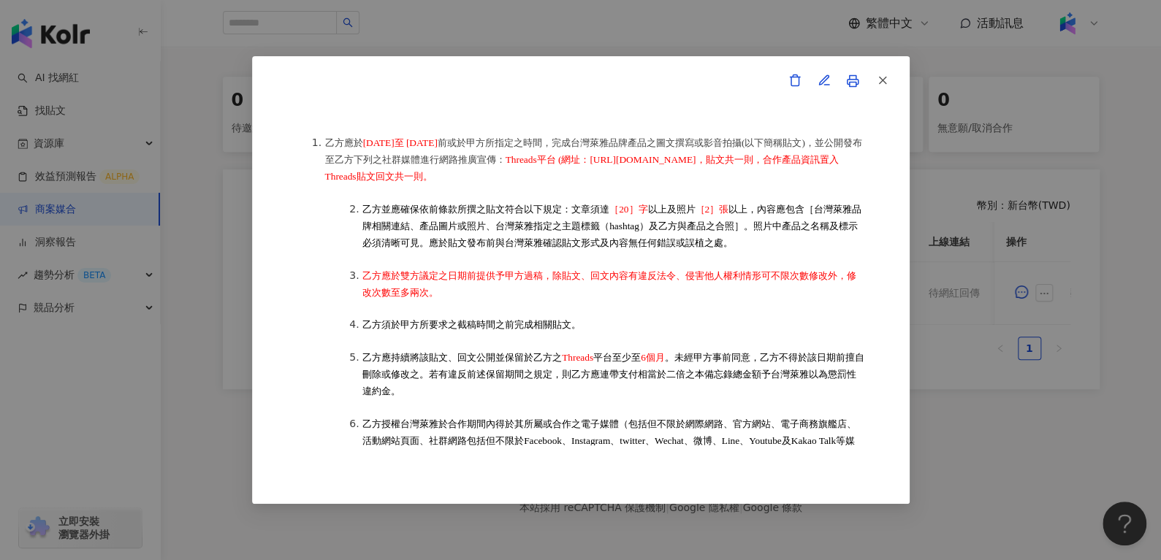
drag, startPoint x: 646, startPoint y: 164, endPoint x: 474, endPoint y: 198, distance: 175.6
click at [474, 185] on li "乙方應於 [DATE]至 [DATE] 日 前或於甲方所指定之時間，完成台灣萊雅品牌產品之圖文撰寫或影音拍攝(以下簡稱貼文)，並公開發布至乙方下列之社群媒體進…" at bounding box center [595, 159] width 541 height 50
copy span "Threads平台 (網址：[URL][DOMAIN_NAME]，貼文共一則，合作產品資訊置入Threads貼文回文共一則。"
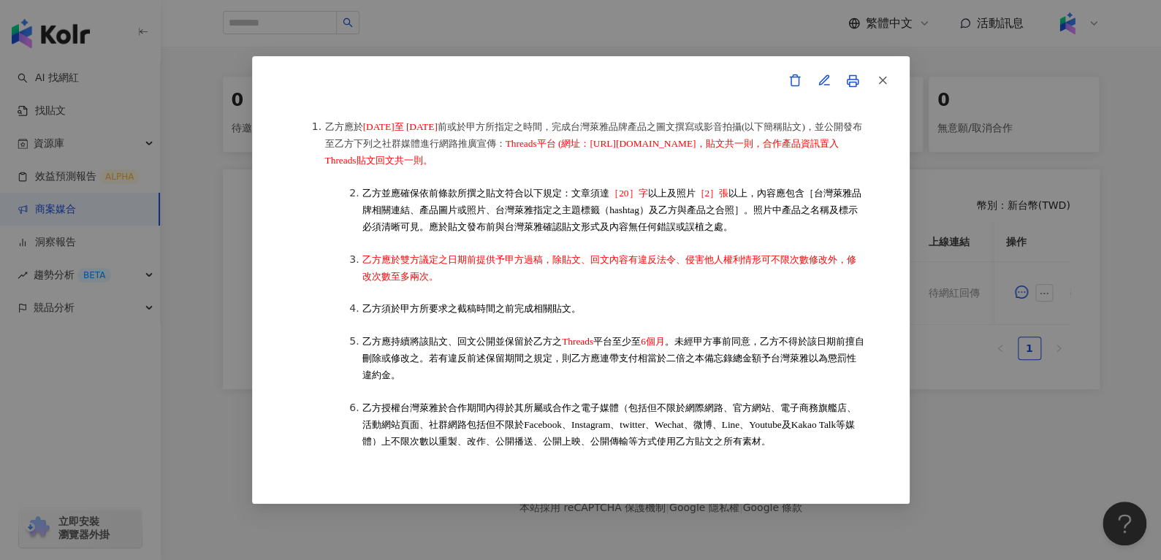
scroll to position [682, 0]
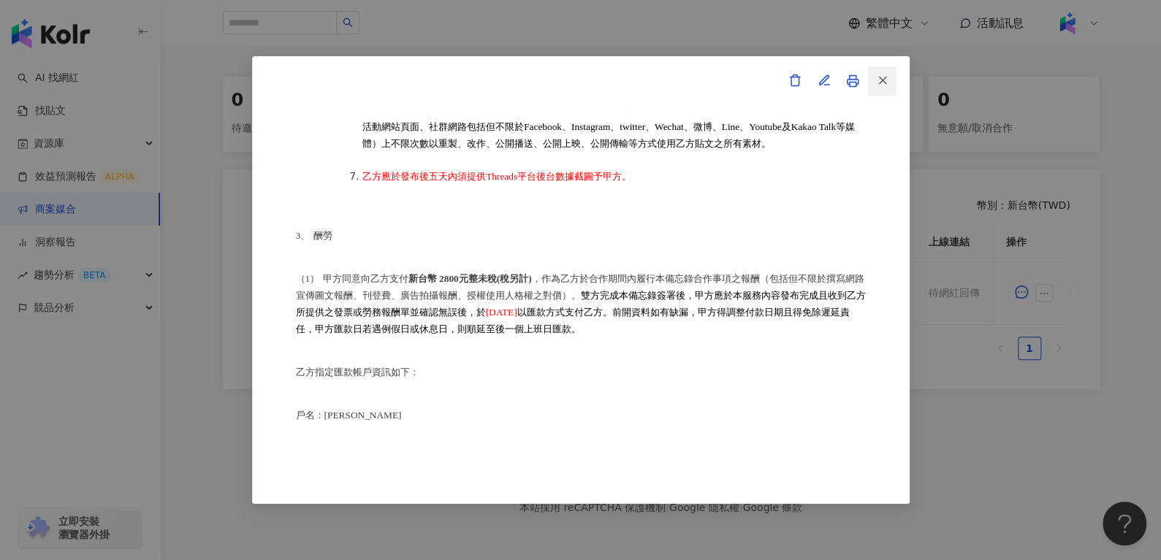
click at [885, 80] on icon "button" at bounding box center [882, 80] width 13 height 13
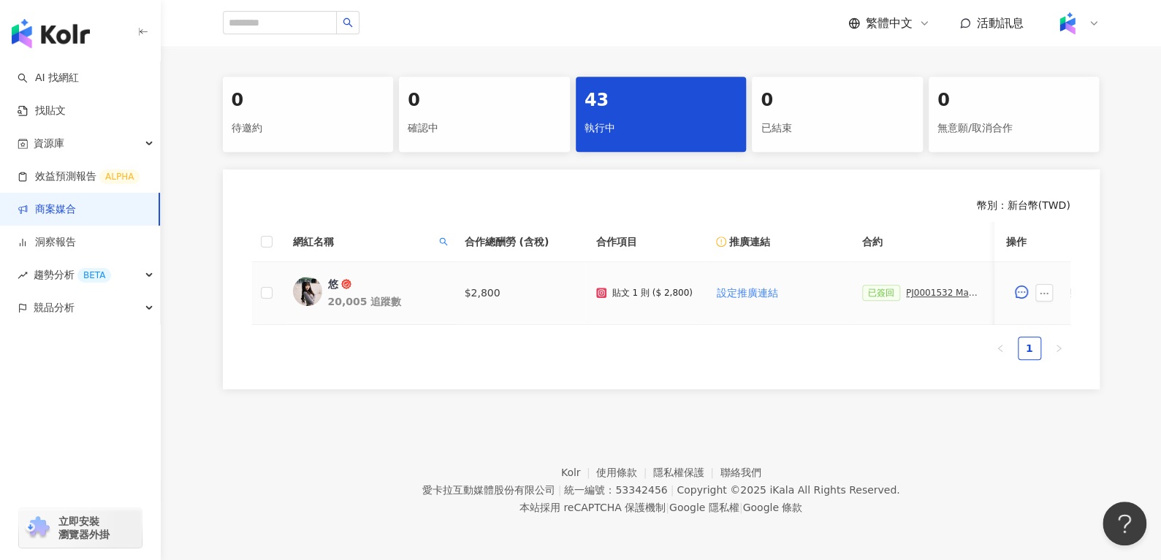
scroll to position [0, 0]
click at [439, 239] on icon "search" at bounding box center [443, 241] width 9 height 9
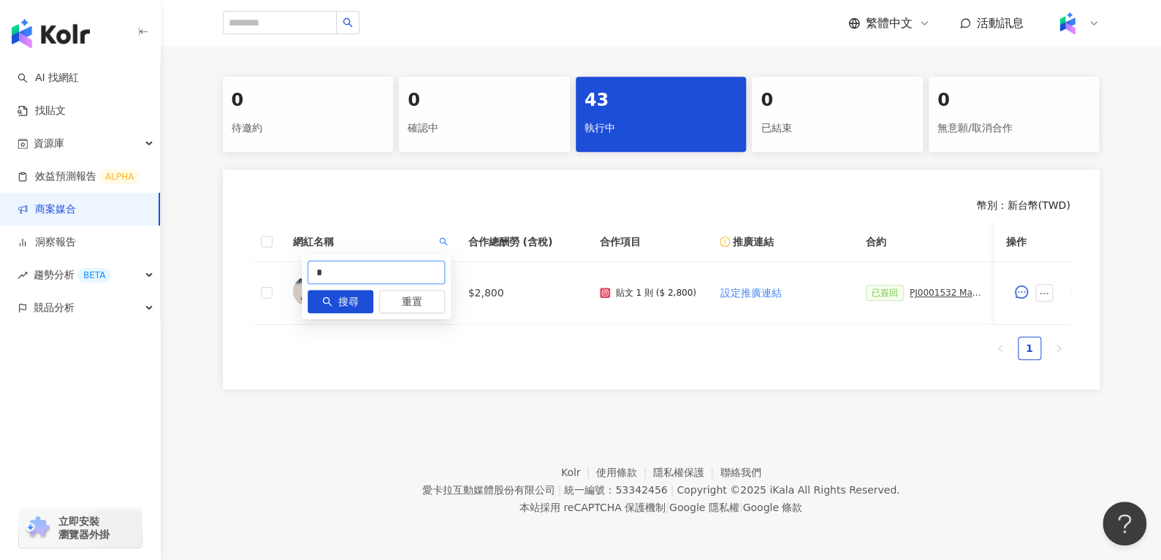
click at [386, 261] on input "*" at bounding box center [376, 272] width 137 height 23
paste input "******"
type input "******"
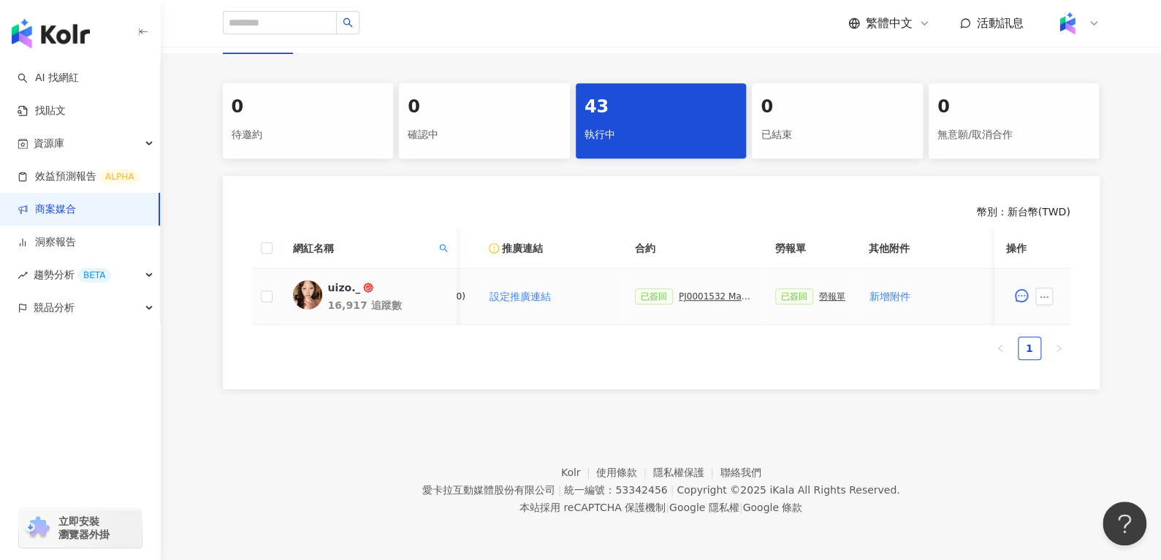
scroll to position [0, 270]
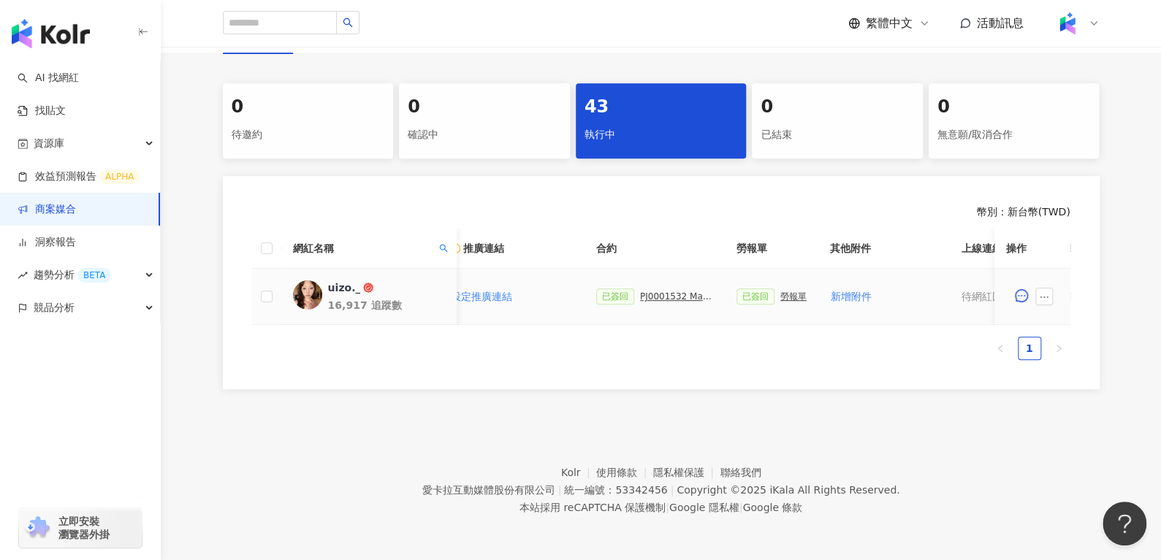
click at [785, 291] on div "勞報單" at bounding box center [793, 296] width 26 height 10
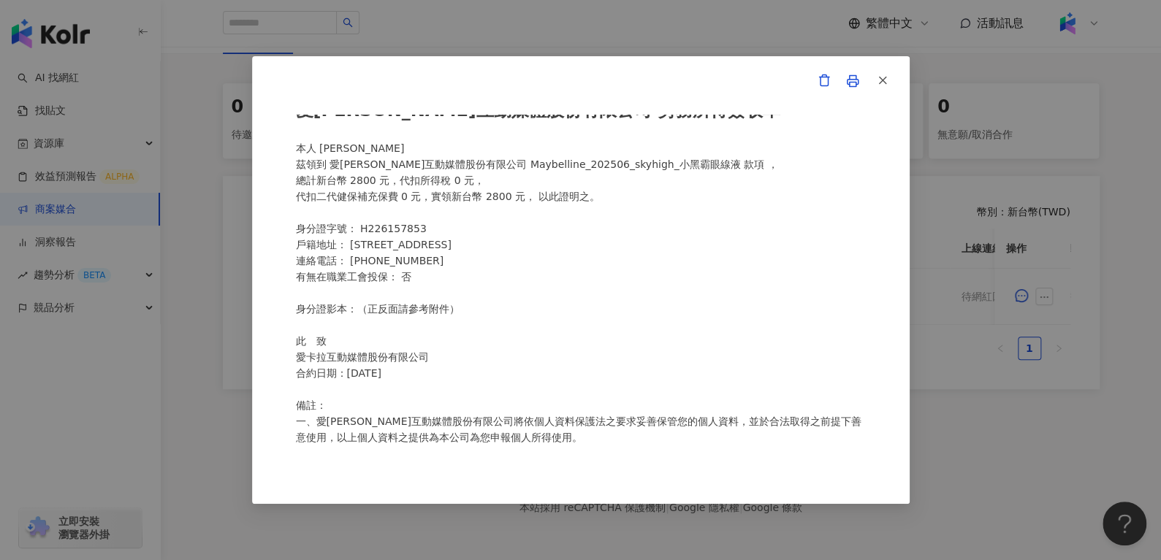
scroll to position [33, 0]
drag, startPoint x: 343, startPoint y: 228, endPoint x: 527, endPoint y: 248, distance: 185.2
click at [527, 248] on div "愛[PERSON_NAME]互動媒體股份有限公司 勞務所得簽收單 本人 [PERSON_NAME]領到 愛[PERSON_NAME]互動媒體股份有限公司 Ma…" at bounding box center [581, 281] width 570 height 332
click at [881, 80] on line "button" at bounding box center [882, 80] width 7 height 7
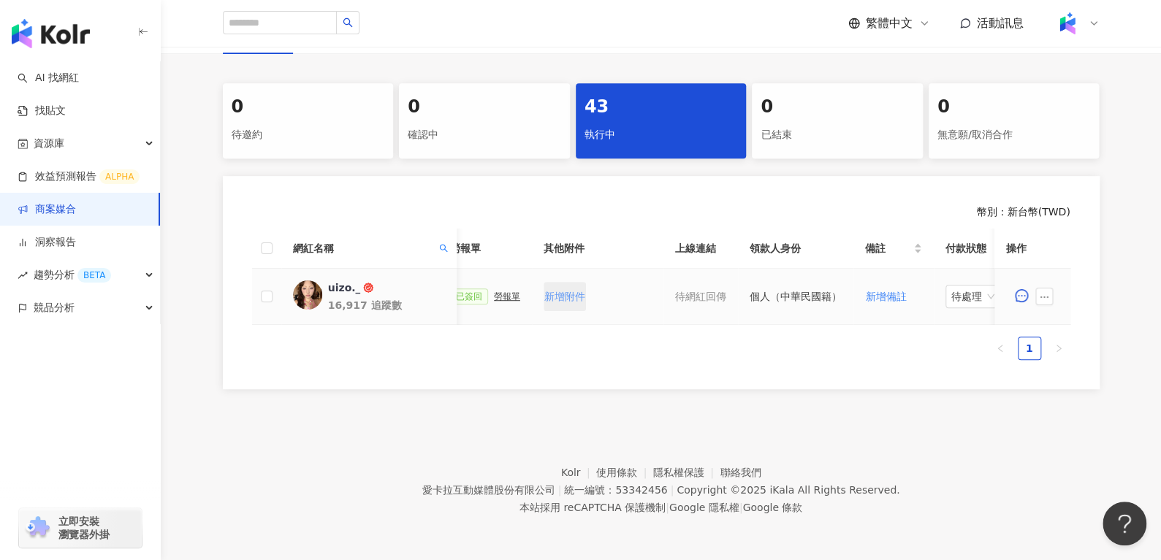
scroll to position [0, 250]
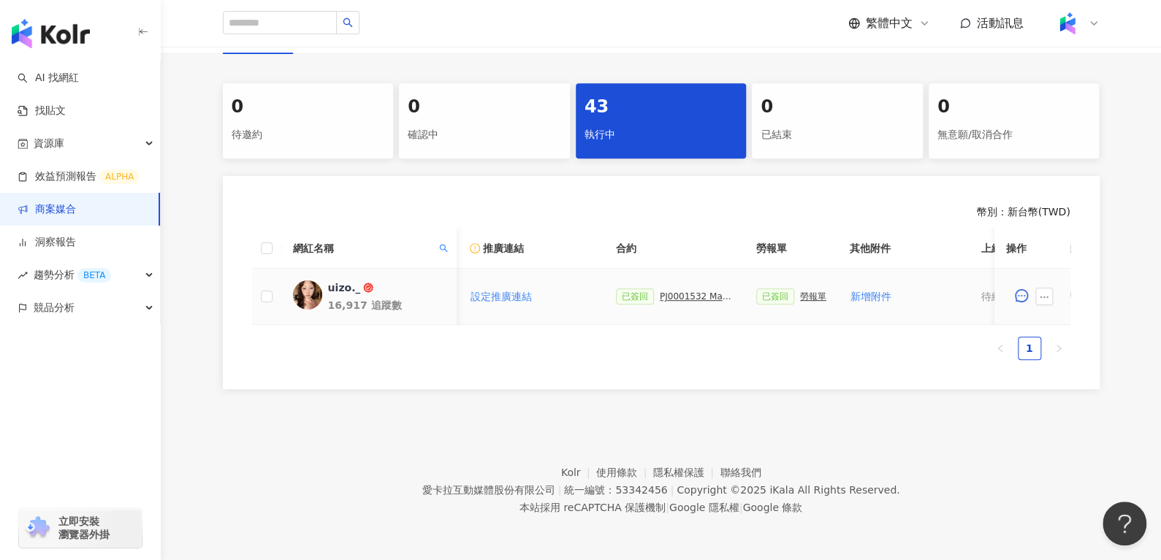
click at [680, 291] on div "PJ0001532 Maybelline_202506_skyhigh_小黑霸眼線液_萊雅合作備忘錄" at bounding box center [696, 296] width 73 height 10
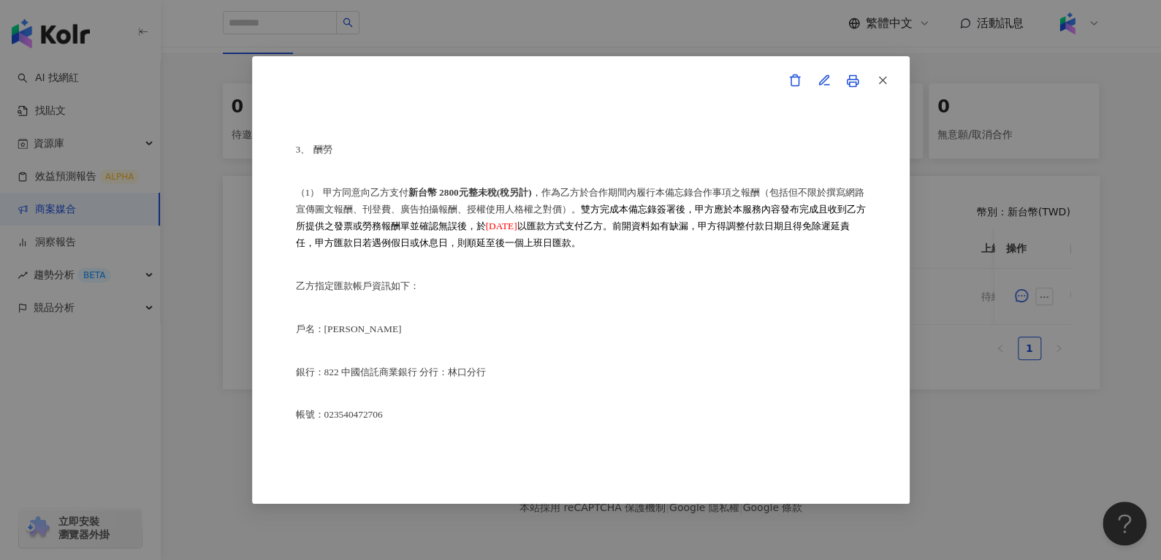
scroll to position [768, 0]
click at [878, 78] on icon "button" at bounding box center [882, 80] width 13 height 13
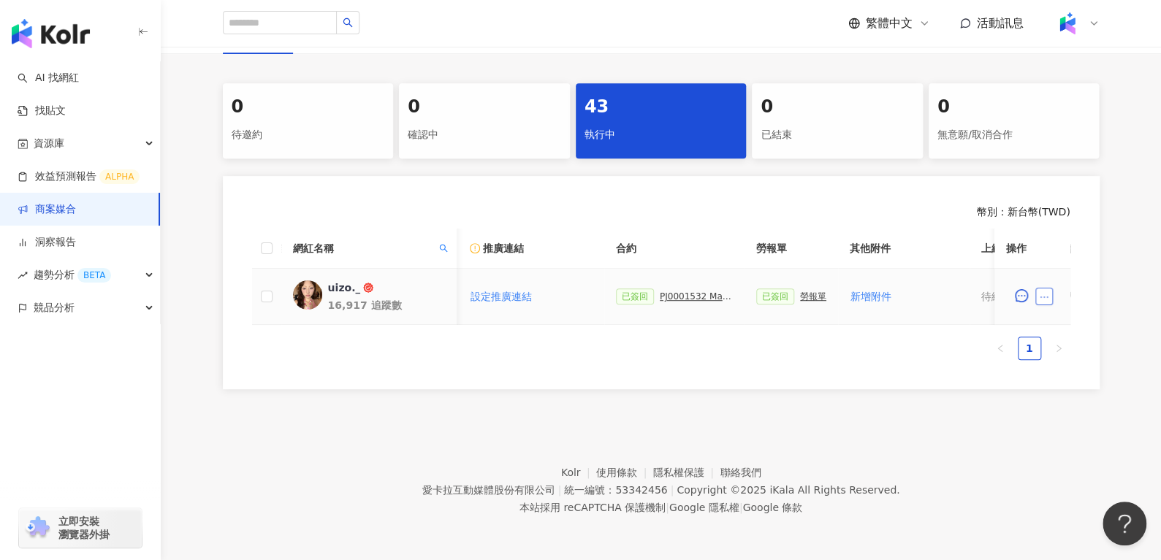
click at [1045, 288] on button "button" at bounding box center [1044, 297] width 18 height 18
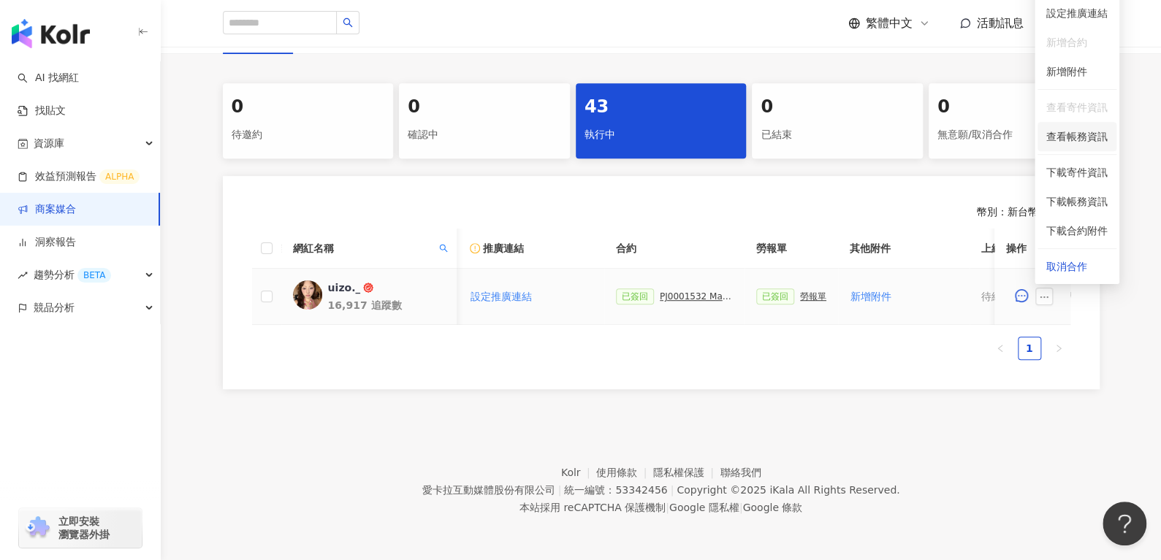
click at [1081, 129] on span "查看帳務資訊" at bounding box center [1076, 137] width 61 height 16
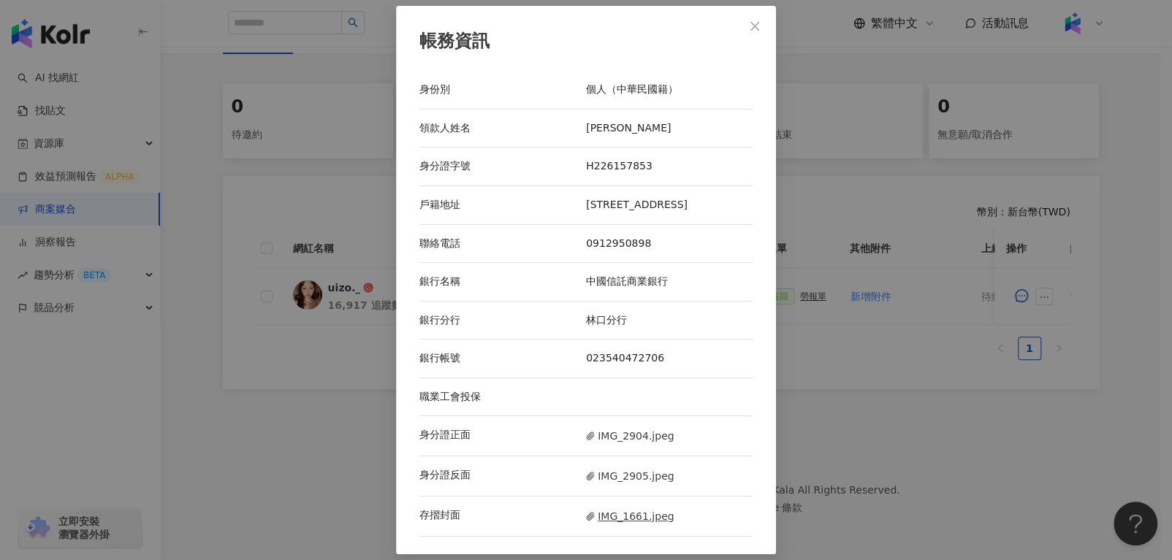
click at [631, 510] on span "IMG_1661.jpeg" at bounding box center [630, 516] width 88 height 16
drag, startPoint x: 760, startPoint y: 44, endPoint x: 759, endPoint y: 21, distance: 22.7
click at [759, 21] on div "帳務資訊 身份別 個人（中華民國籍） 領款人姓名 [PERSON_NAME] 身分證字號 H226157853 戶籍地址 [STREET_ADDRESS] 聯…" at bounding box center [586, 280] width 380 height 549
click at [759, 21] on icon "close" at bounding box center [755, 26] width 12 height 12
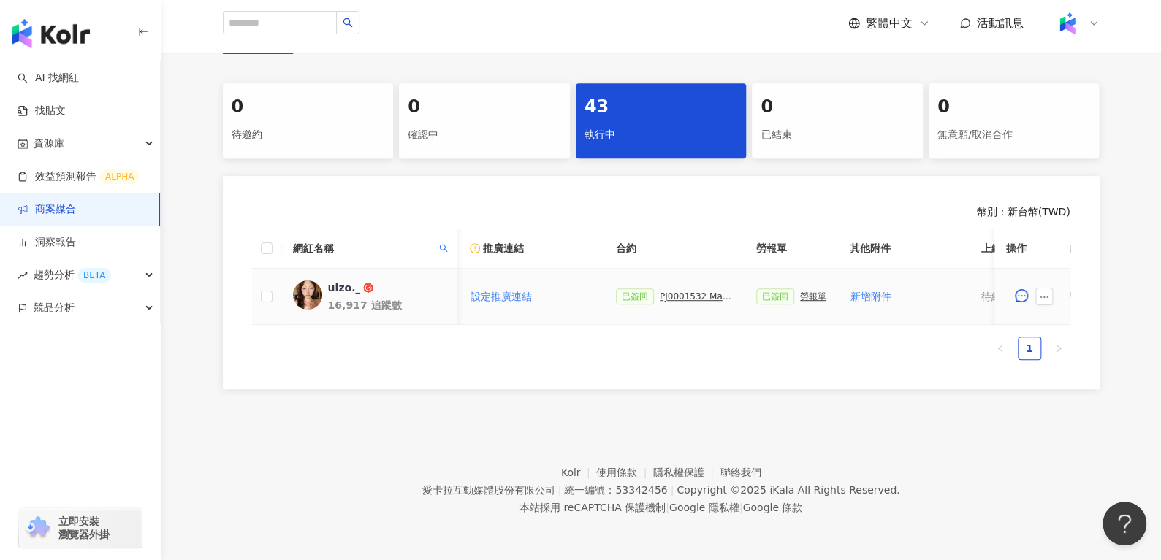
click at [676, 291] on div "已簽回 PJ0001532 Maybelline_202506_skyhigh_小黑霸眼線液_萊雅合作備忘錄" at bounding box center [674, 297] width 117 height 16
click at [676, 291] on div "PJ0001532 Maybelline_202506_skyhigh_小黑霸眼線液_萊雅合作備忘錄" at bounding box center [696, 296] width 73 height 10
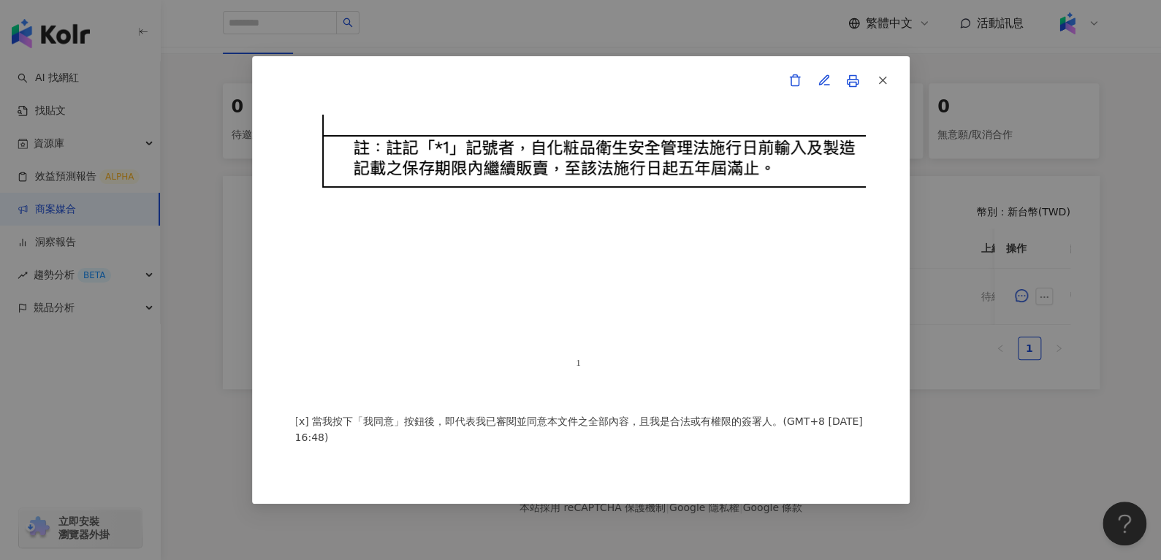
scroll to position [20388, 0]
click at [883, 72] on span "button" at bounding box center [882, 79] width 13 height 15
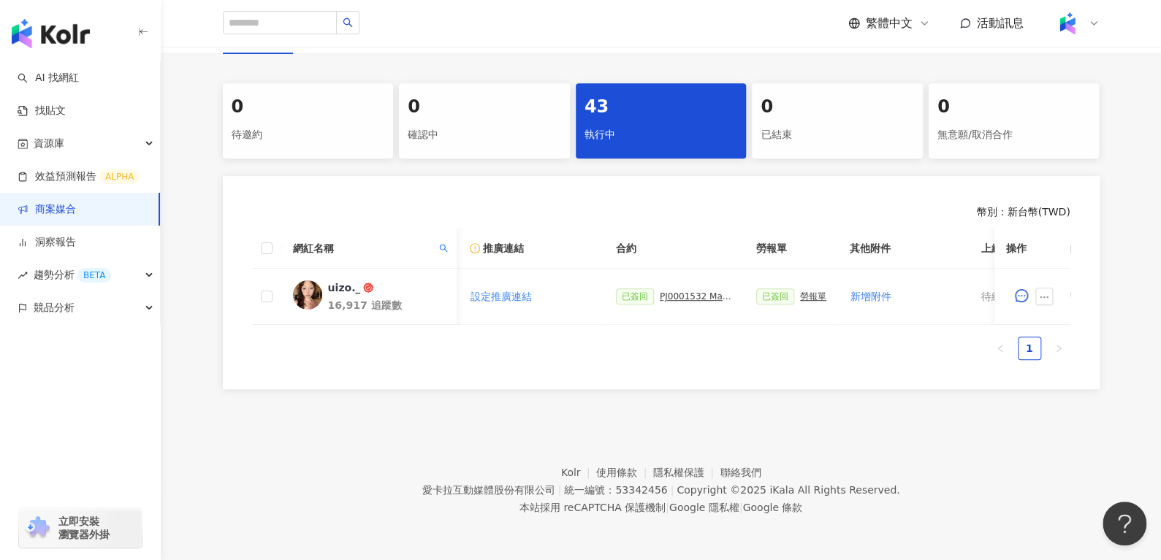
scroll to position [0, 632]
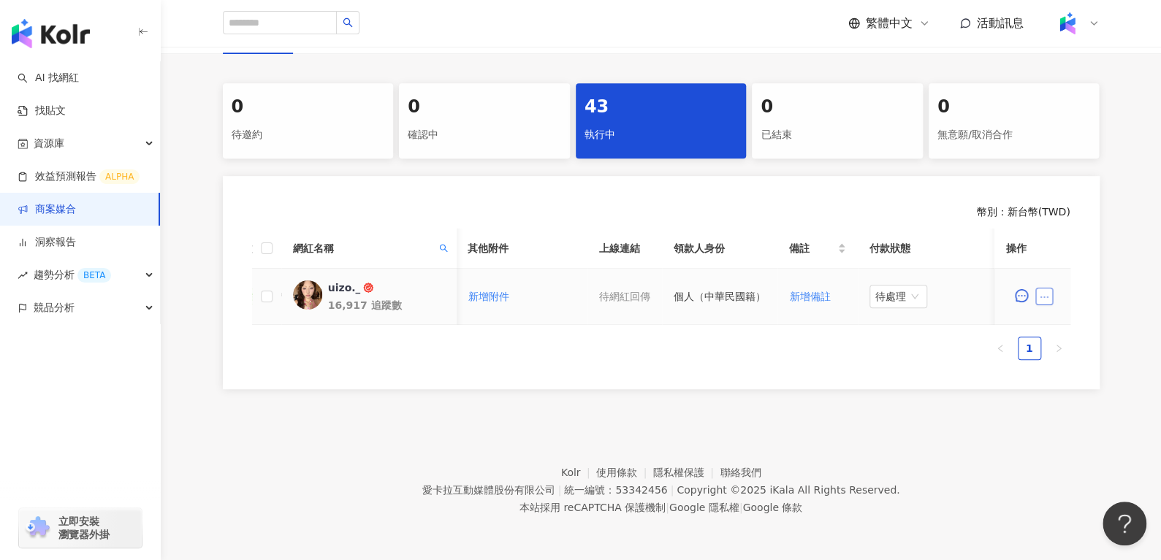
click at [1044, 292] on icon "ellipsis" at bounding box center [1044, 297] width 10 height 10
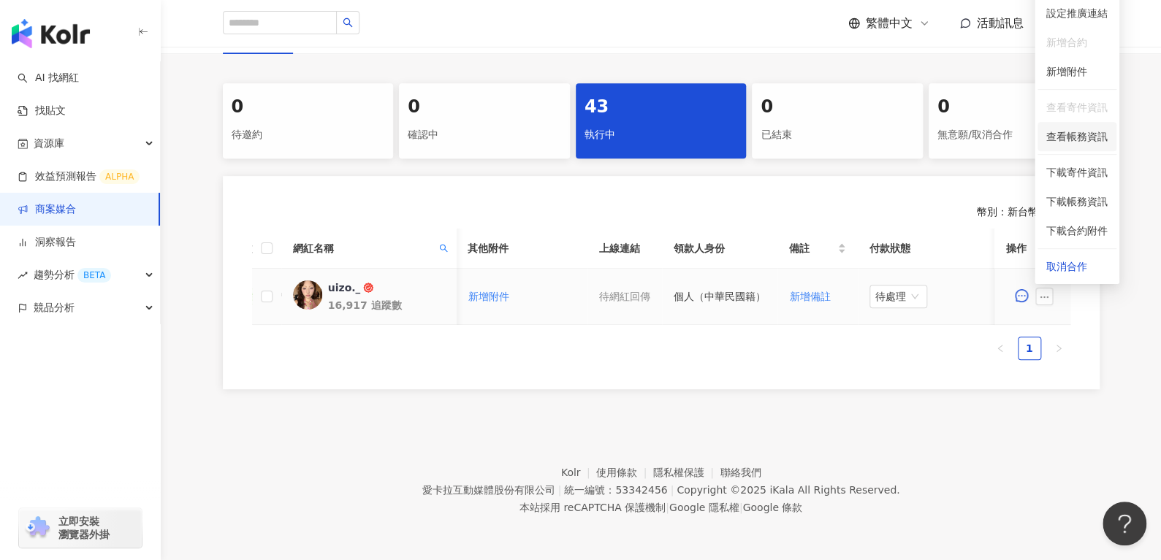
click at [1063, 129] on span "查看帳務資訊" at bounding box center [1076, 137] width 61 height 16
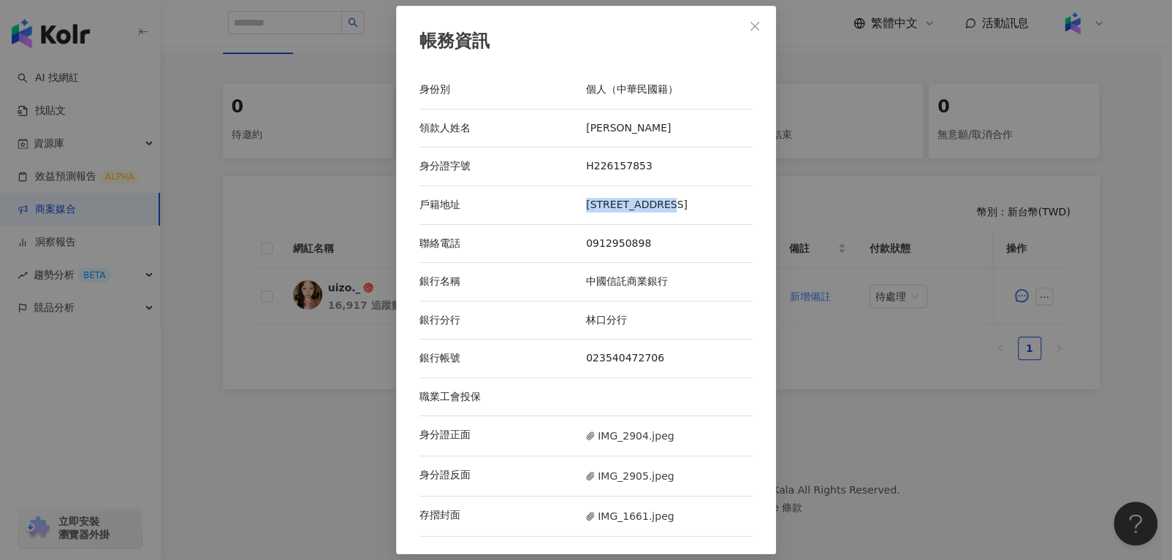
drag, startPoint x: 582, startPoint y: 207, endPoint x: 711, endPoint y: 205, distance: 129.3
click at [711, 205] on div "戶籍地址 [STREET_ADDRESS]" at bounding box center [585, 205] width 333 height 39
click at [745, 18] on button "Close" at bounding box center [754, 26] width 29 height 29
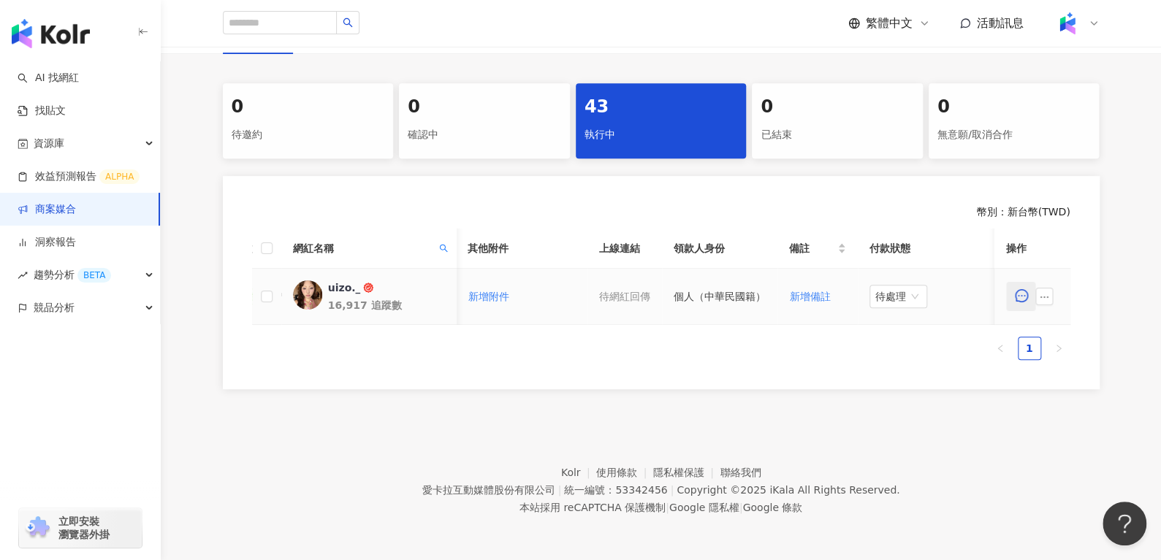
click at [1033, 286] on button "button" at bounding box center [1020, 296] width 29 height 29
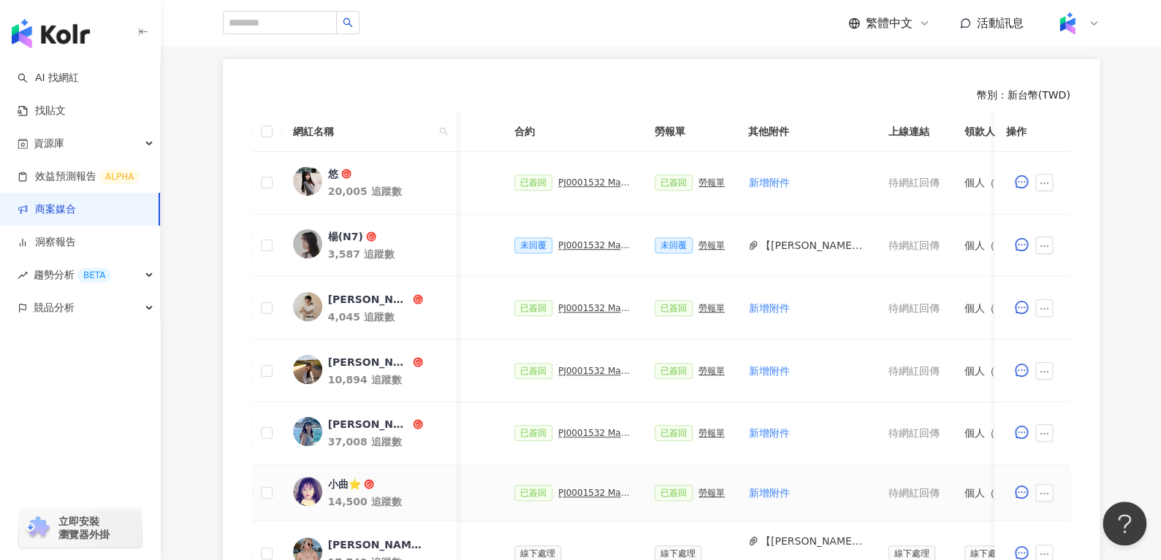
scroll to position [387, 0]
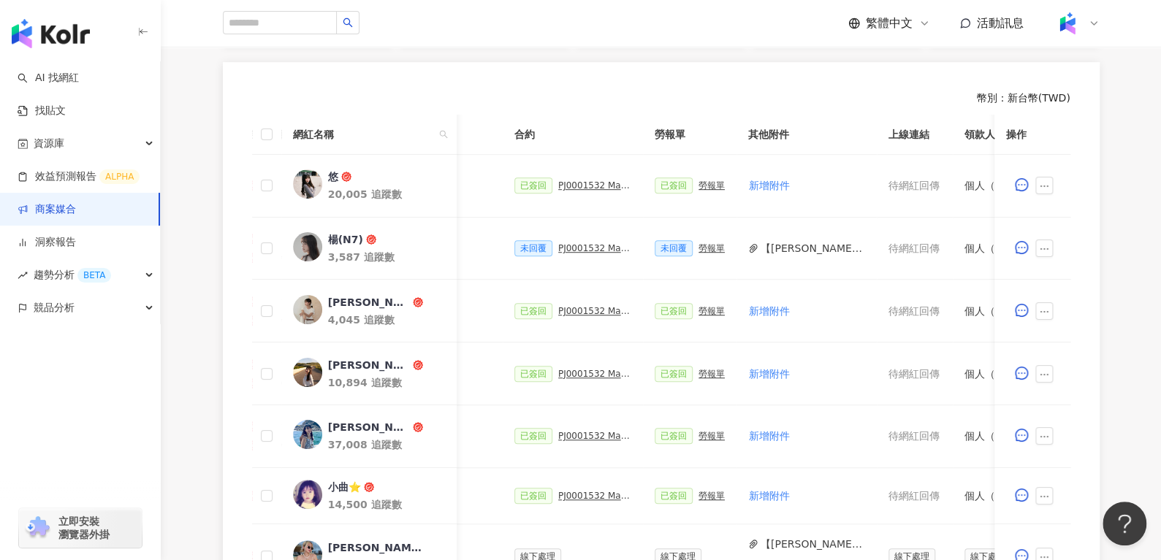
click at [441, 122] on th "網紅名稱" at bounding box center [367, 135] width 175 height 40
click at [441, 126] on span at bounding box center [442, 134] width 15 height 22
paste input "******"
click at [402, 165] on input "******" at bounding box center [376, 164] width 137 height 23
click at [350, 205] on span "搜尋" at bounding box center [348, 194] width 20 height 23
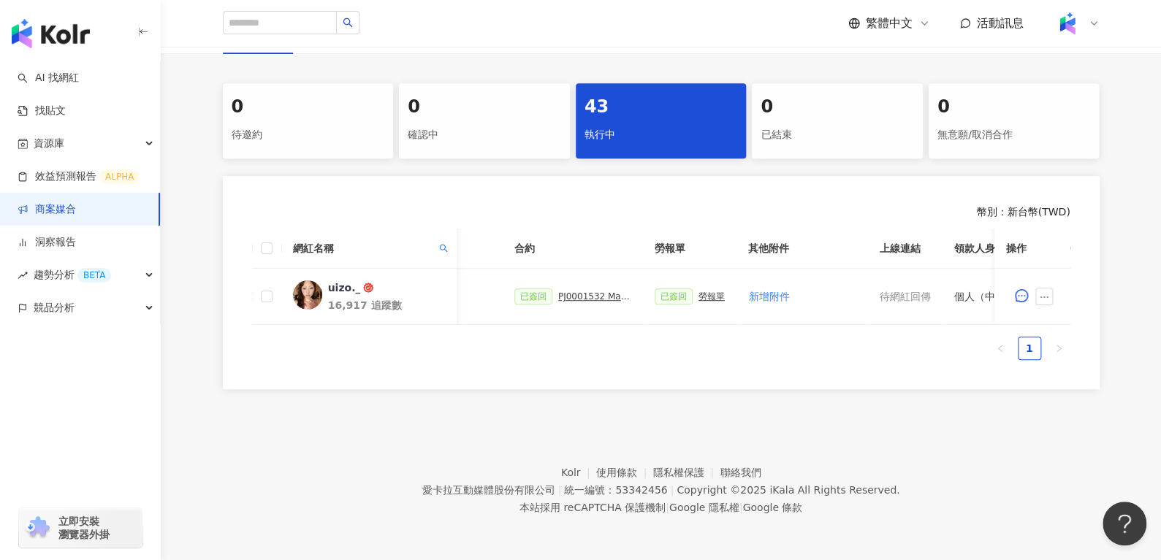
scroll to position [283, 0]
click at [580, 291] on div "已簽回 PJ0001532 Maybelline_202506_skyhigh_小黑霸眼線液_萊雅合作備忘錄" at bounding box center [572, 297] width 117 height 16
click at [601, 291] on div "PJ0001532 Maybelline_202506_skyhigh_小黑霸眼線液_萊雅合作備忘錄" at bounding box center [594, 296] width 73 height 10
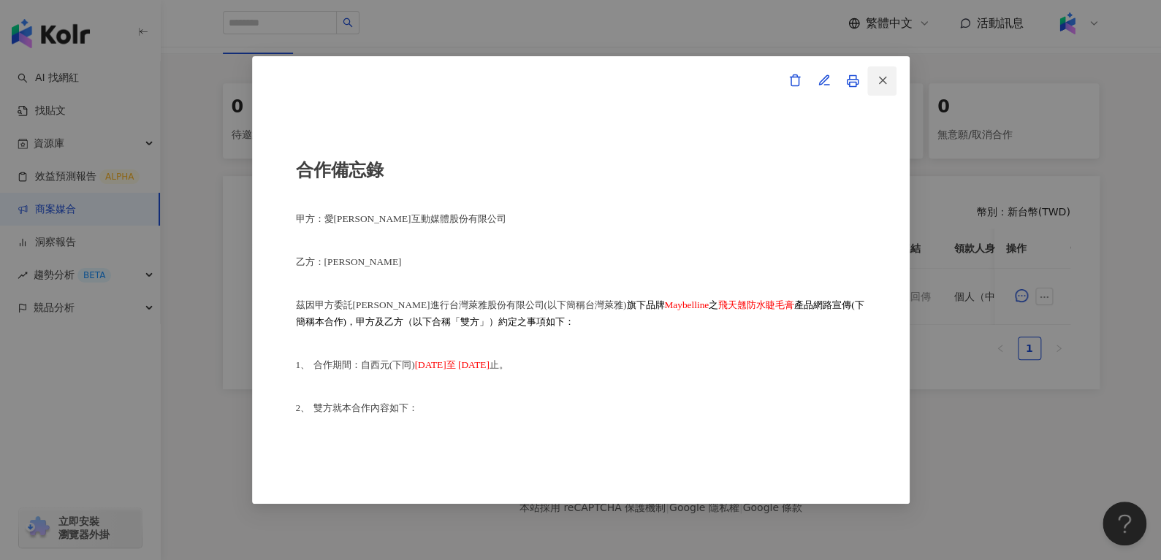
click at [882, 68] on button "button" at bounding box center [881, 80] width 29 height 29
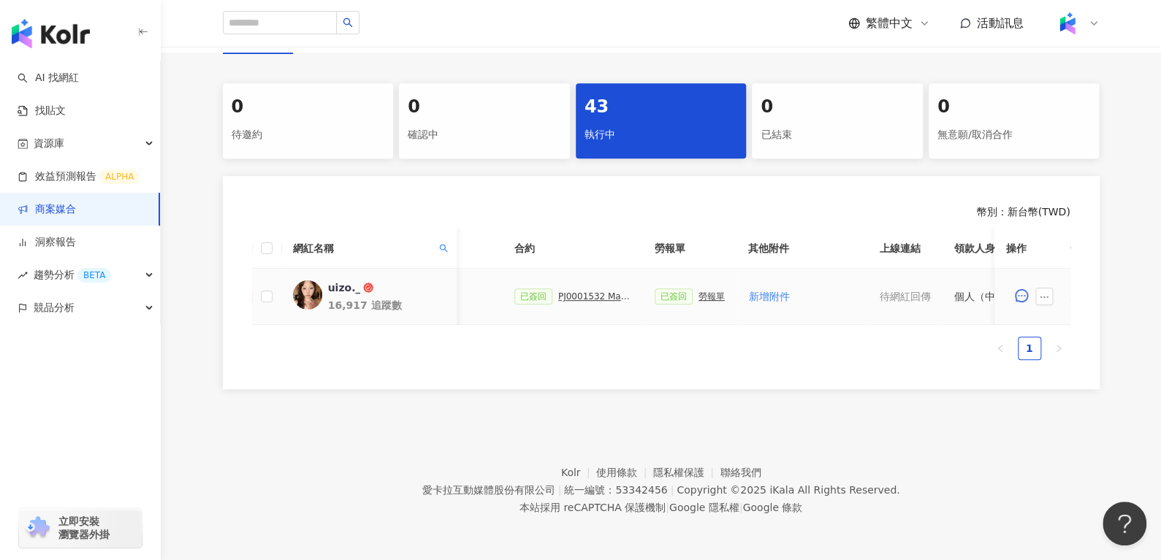
click at [1036, 282] on div at bounding box center [1032, 296] width 53 height 29
click at [1036, 288] on button "button" at bounding box center [1044, 297] width 18 height 18
click at [1055, 137] on li "查看帳務資訊" at bounding box center [1076, 136] width 79 height 29
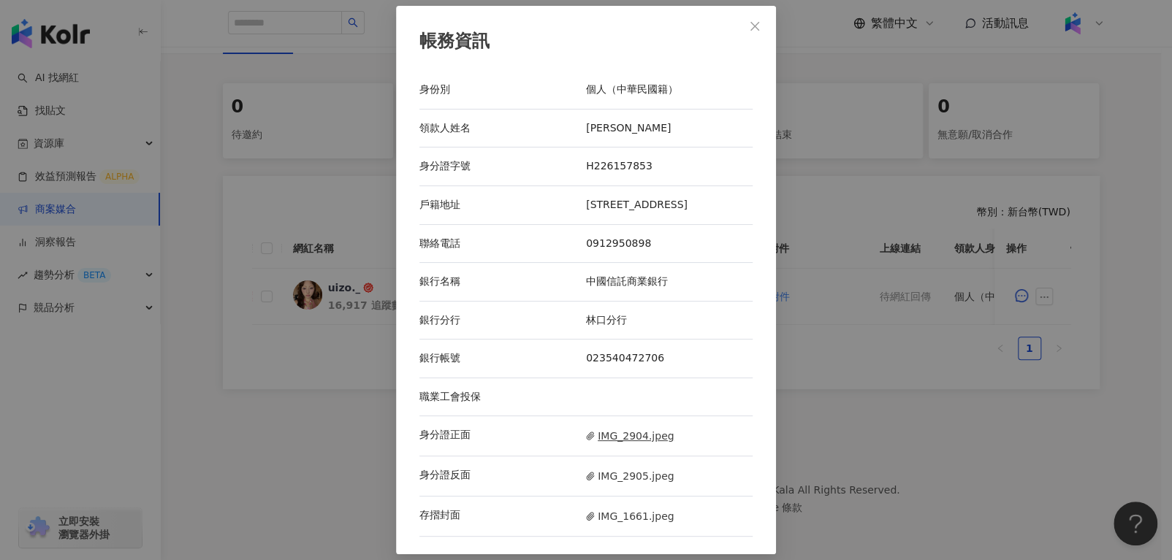
click at [625, 440] on span "IMG_2904.jpeg" at bounding box center [630, 436] width 88 height 16
click at [643, 480] on span "IMG_2905.jpeg" at bounding box center [630, 476] width 88 height 16
click at [755, 29] on icon "close" at bounding box center [755, 26] width 12 height 12
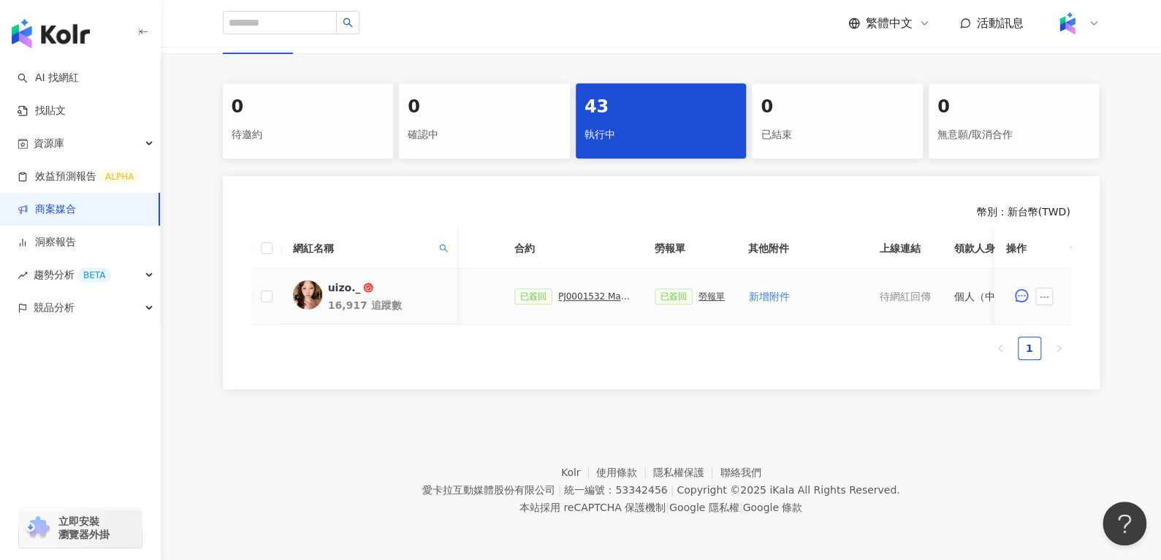
scroll to position [0, 632]
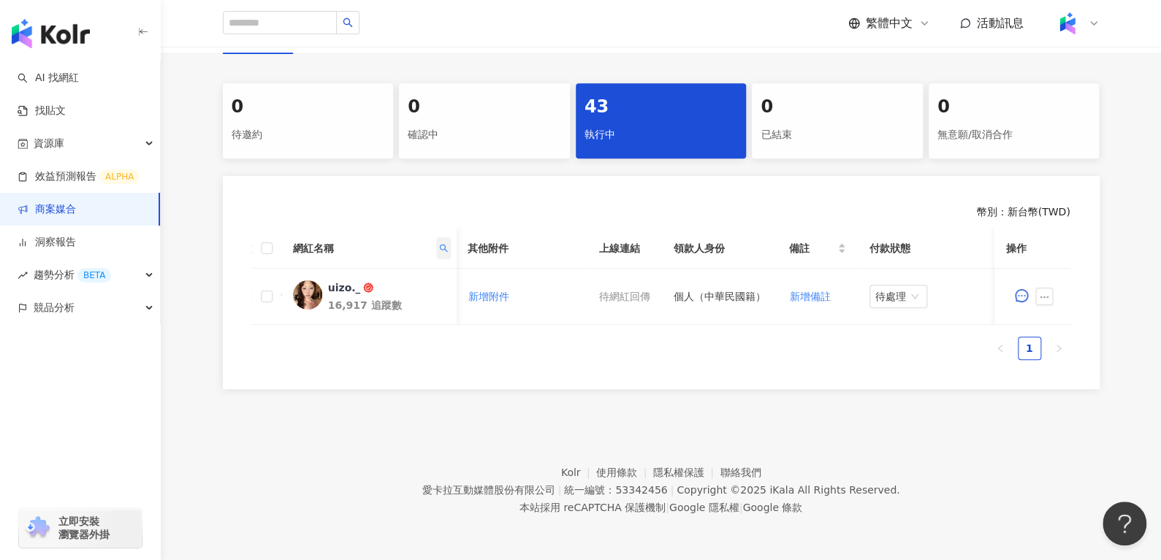
click at [435, 239] on span at bounding box center [442, 248] width 15 height 22
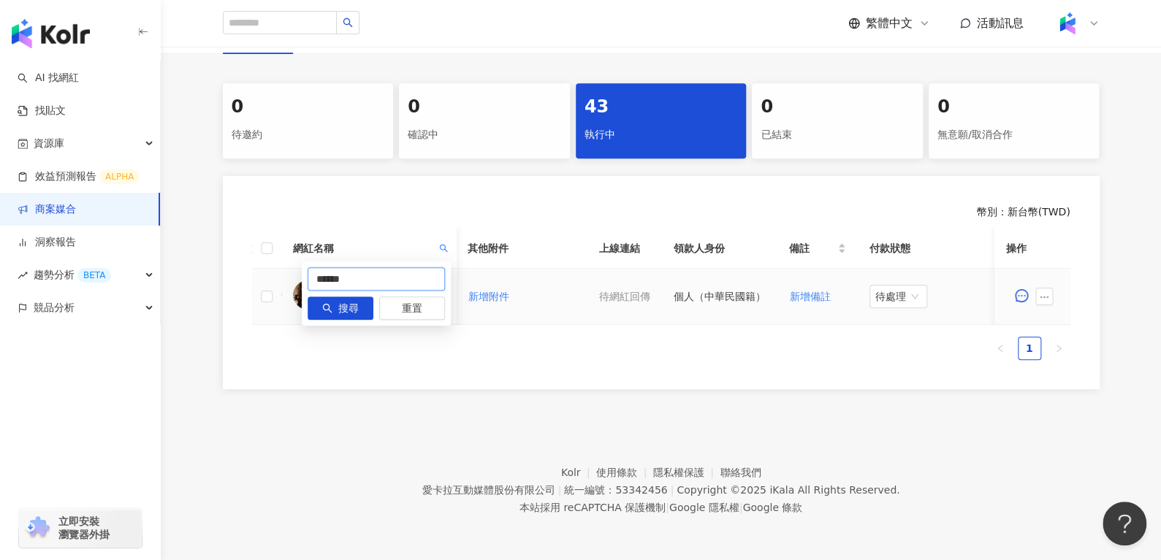
drag, startPoint x: 368, startPoint y: 270, endPoint x: 161, endPoint y: 318, distance: 213.0
click at [175, 287] on body "AI 找網紅 找貼文 資源庫 效益預測報告 ALPHA 商案媒合 洞察報告 趨勢分析 BETA 競品分析 立即安裝 瀏覽器外掛 繁體中文 活動訊息 活動列表 …" at bounding box center [580, 7] width 1161 height 560
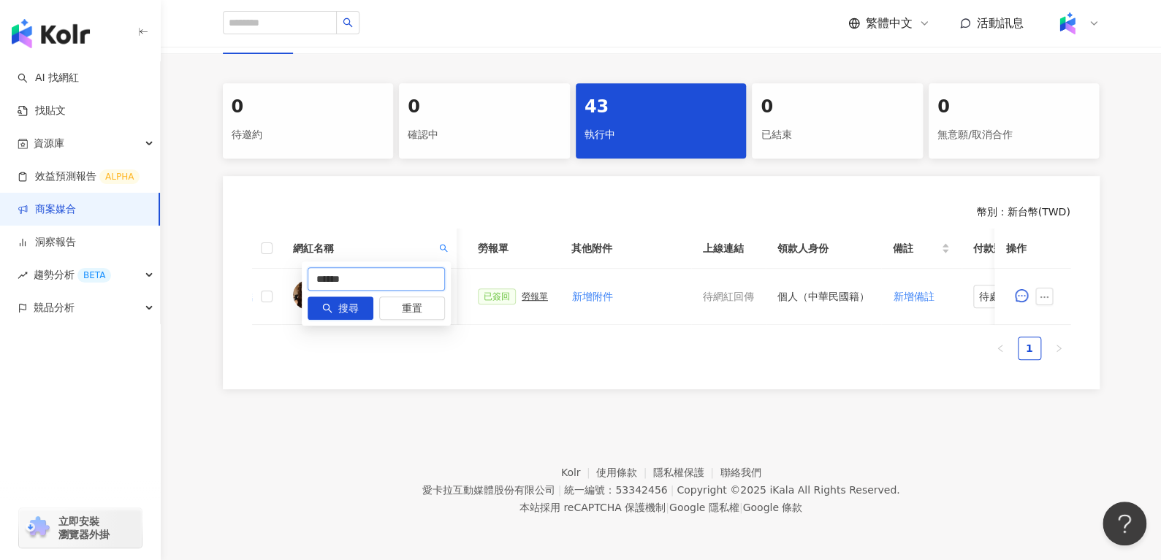
paste input "text"
type input "***"
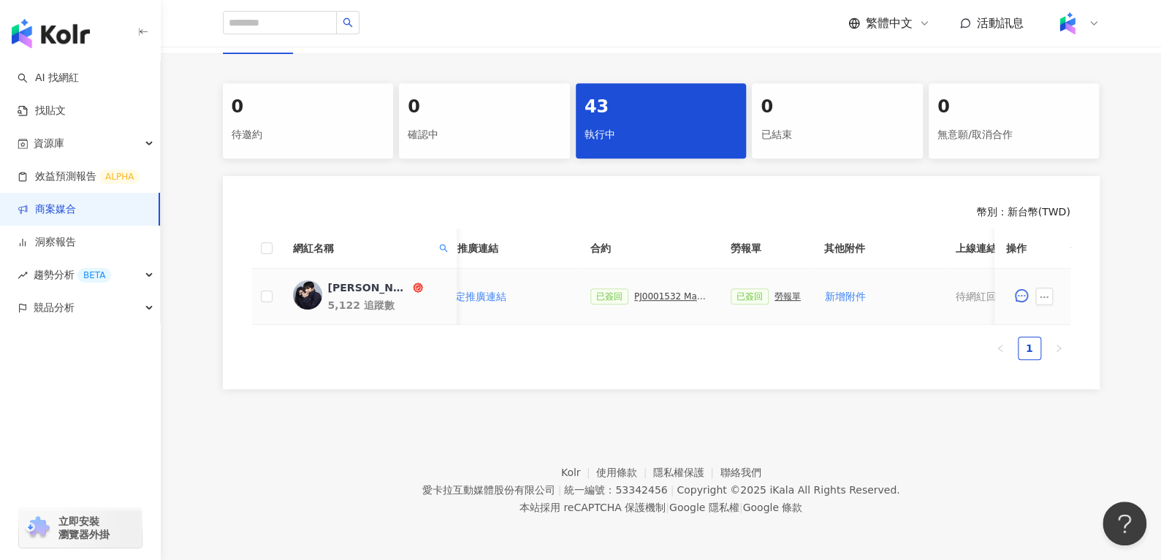
scroll to position [0, 632]
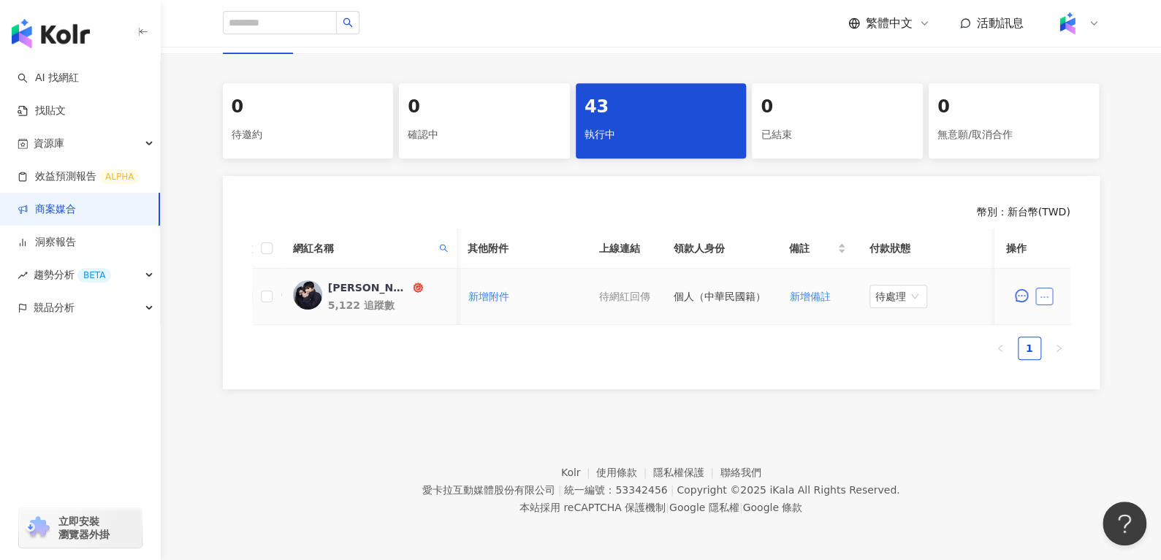
click at [1040, 292] on icon "ellipsis" at bounding box center [1044, 297] width 10 height 10
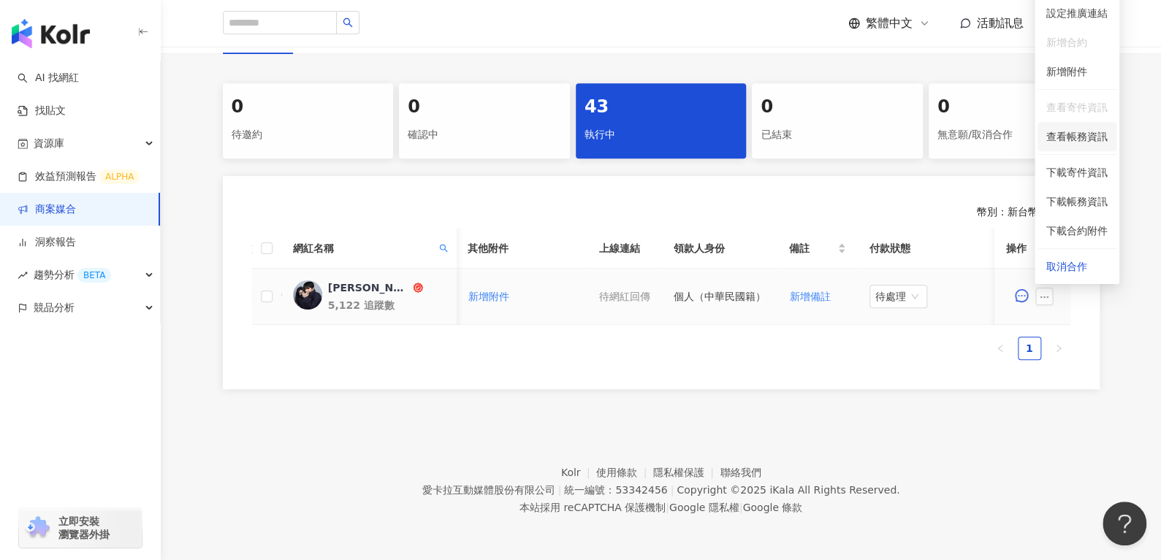
click at [1055, 129] on span "查看帳務資訊" at bounding box center [1076, 137] width 61 height 16
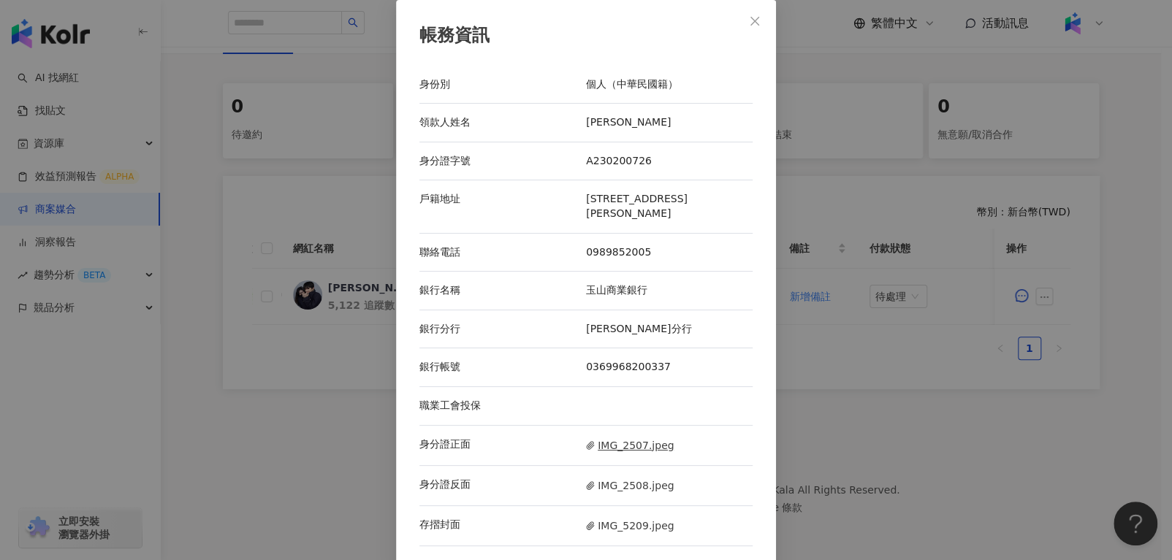
click at [627, 439] on span "IMG_2507.jpeg" at bounding box center [630, 446] width 88 height 16
click at [604, 478] on span "IMG_2508.jpeg" at bounding box center [630, 486] width 88 height 16
click at [638, 518] on span "IMG_5209.jpeg" at bounding box center [630, 526] width 88 height 16
click at [749, 10] on button "Close" at bounding box center [754, 21] width 29 height 29
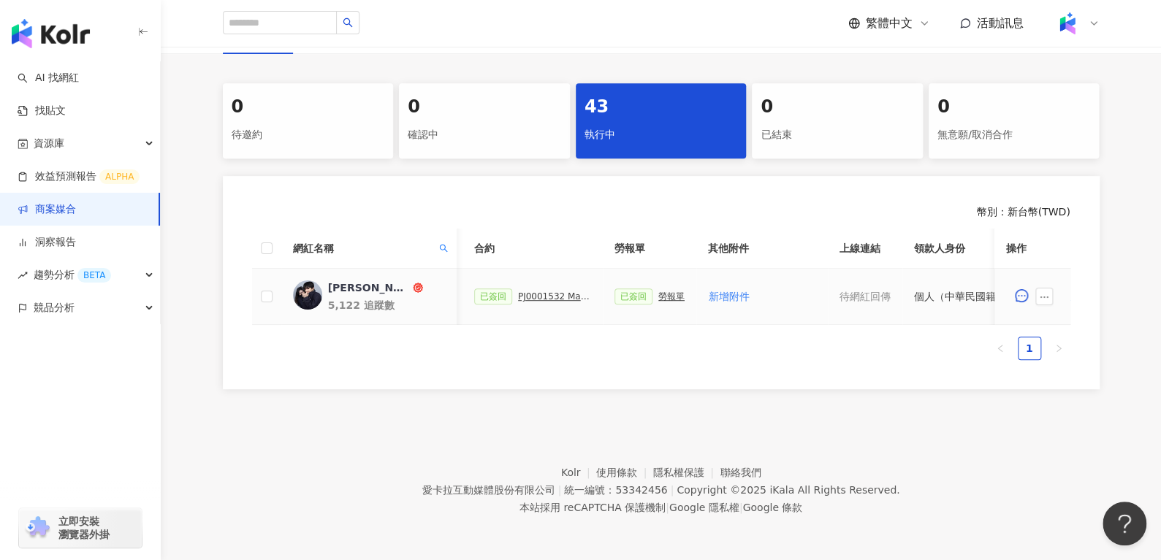
scroll to position [0, 344]
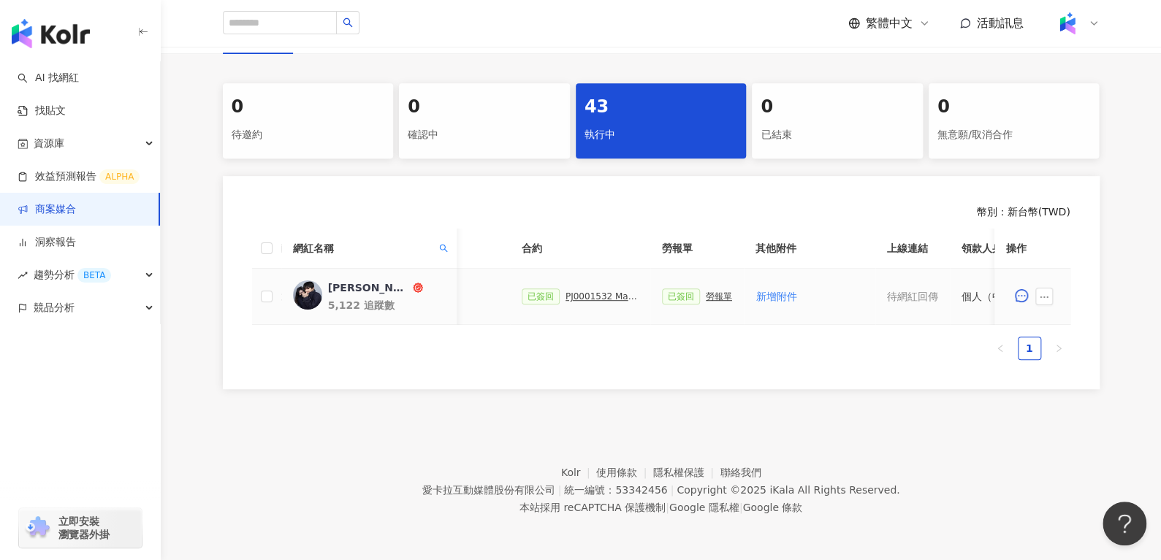
click at [717, 291] on div "勞報單" at bounding box center [719, 296] width 26 height 10
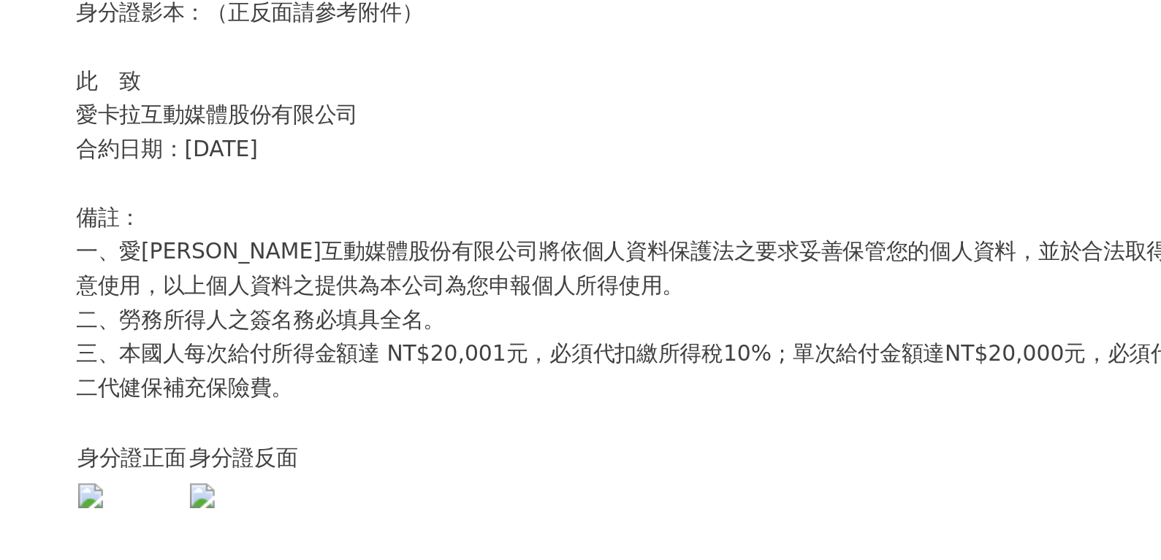
scroll to position [210, 0]
drag, startPoint x: 717, startPoint y: 288, endPoint x: 422, endPoint y: 277, distance: 295.3
click at [422, 277] on div "愛[PERSON_NAME]互動媒體股份有限公司 勞務所得簽收單 本人 [PERSON_NAME] 茲領到 愛[PERSON_NAME]互動媒體股份有限公司 …" at bounding box center [581, 281] width 570 height 332
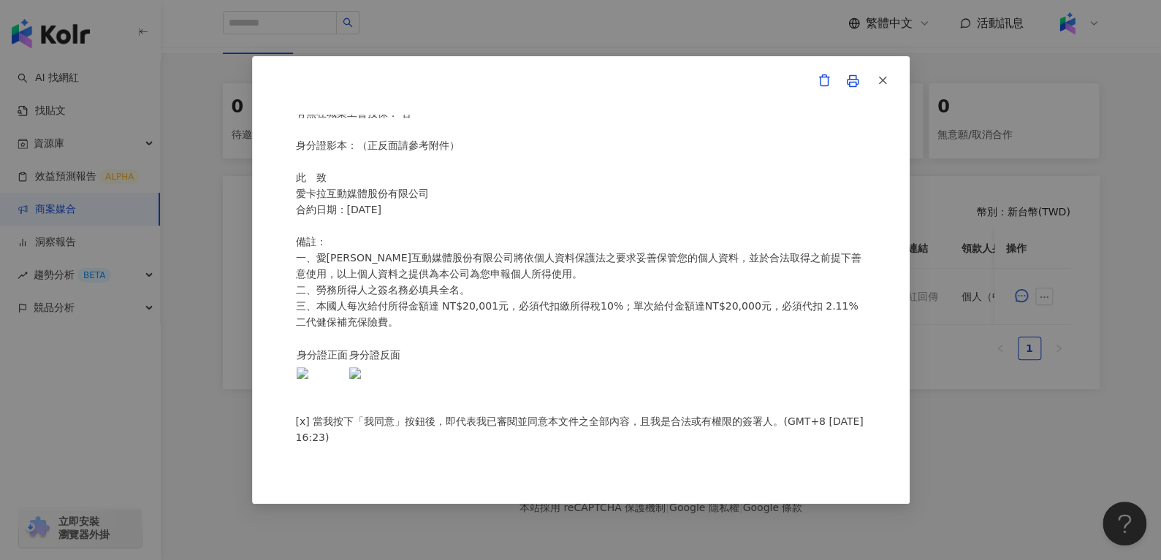
scroll to position [81, 0]
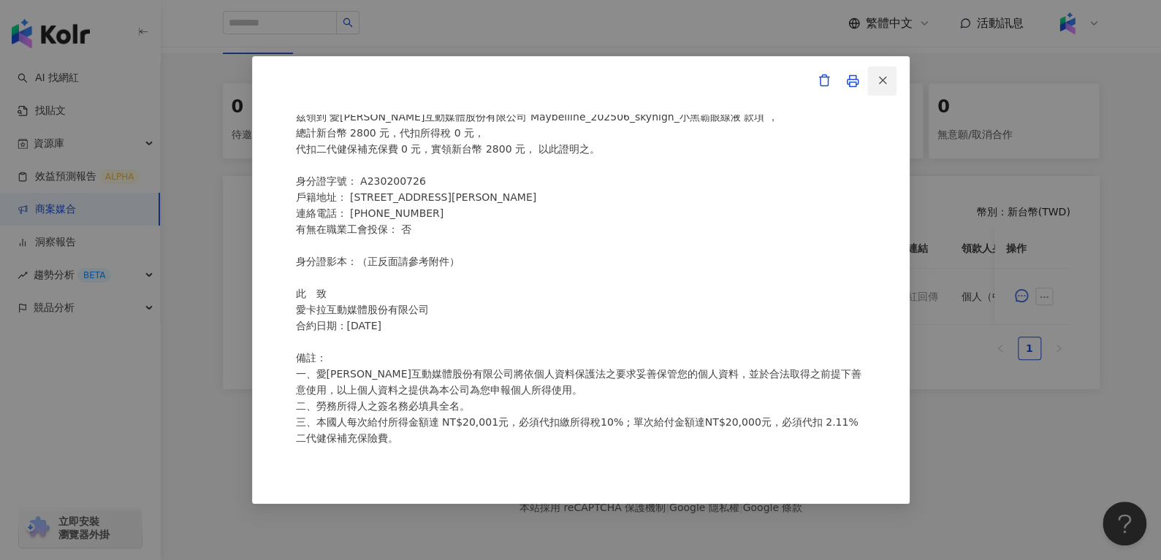
click at [878, 88] on span "button" at bounding box center [882, 79] width 13 height 15
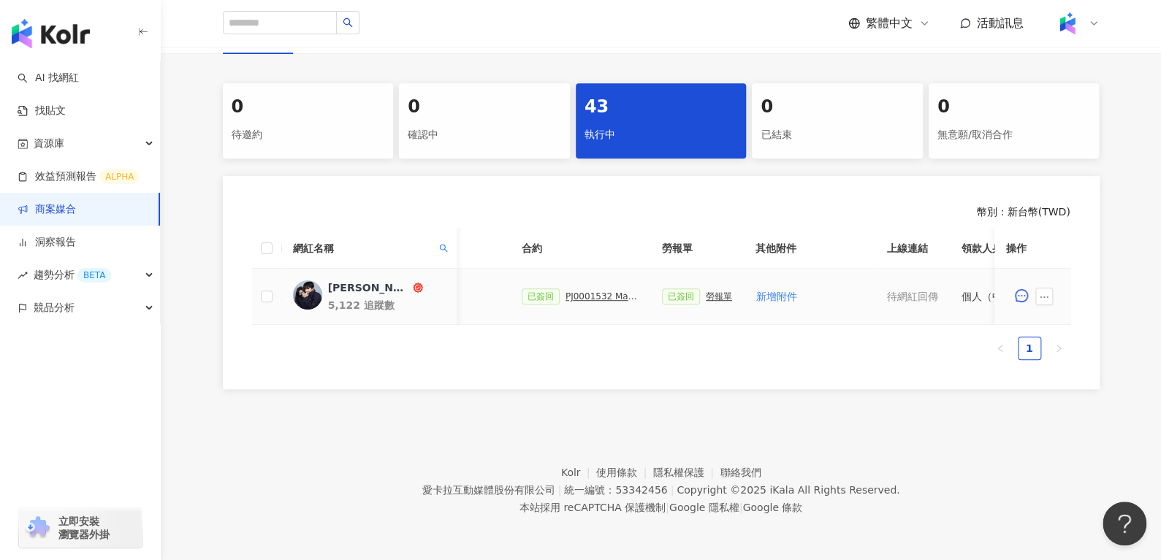
click at [581, 291] on div "PJ0001532 Maybelline_202506_skyhigh_小黑霸眼線液_萊雅合作備忘錄" at bounding box center [601, 296] width 73 height 10
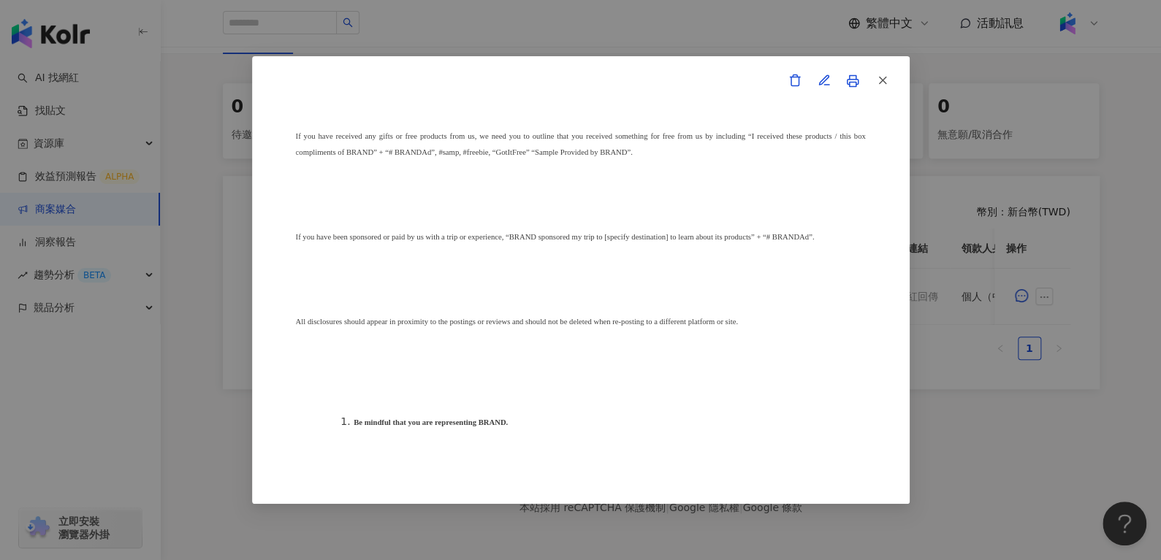
scroll to position [20406, 0]
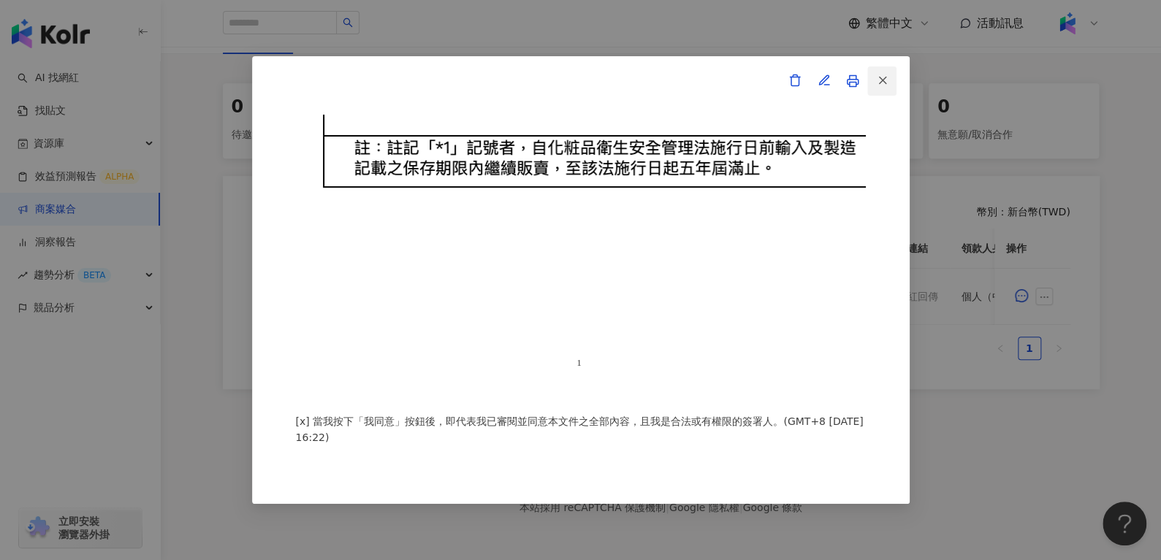
click at [883, 81] on line "button" at bounding box center [882, 80] width 7 height 7
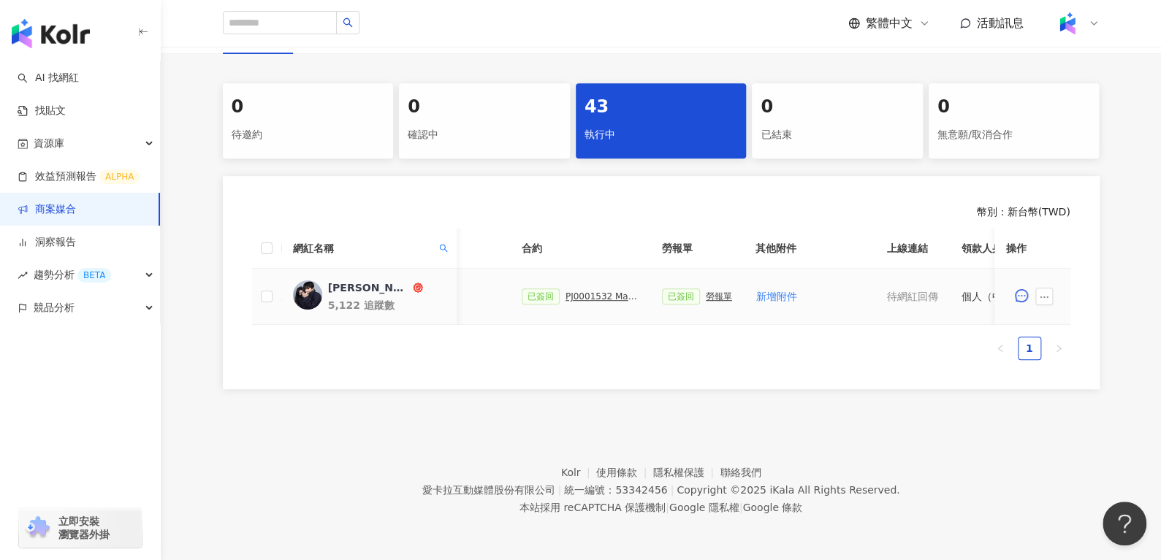
scroll to position [0, 632]
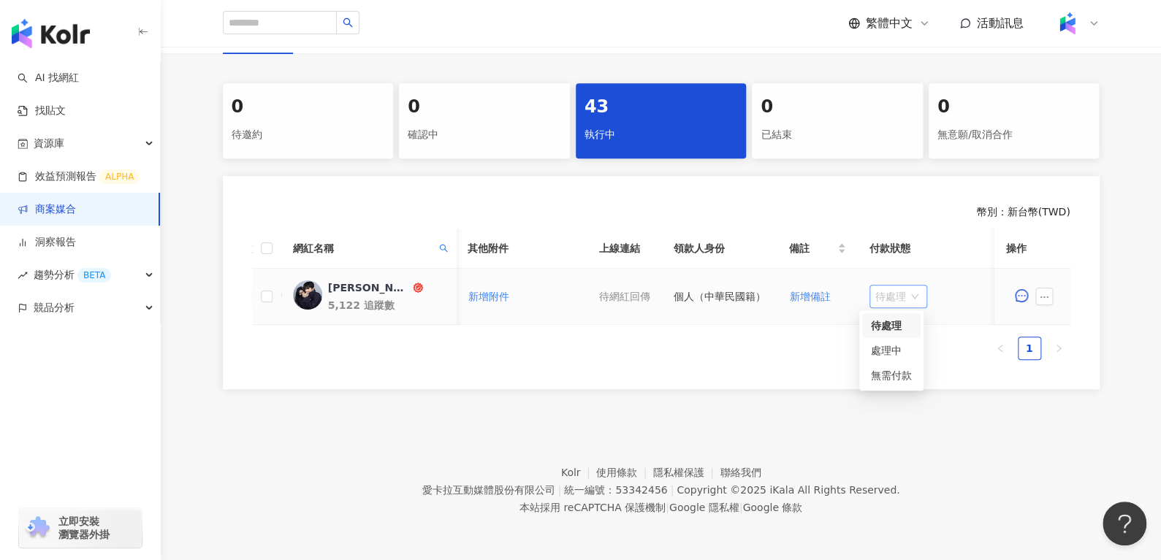
click at [885, 289] on span "待處理" at bounding box center [898, 297] width 46 height 22
click at [862, 338] on div "處理中" at bounding box center [891, 350] width 58 height 25
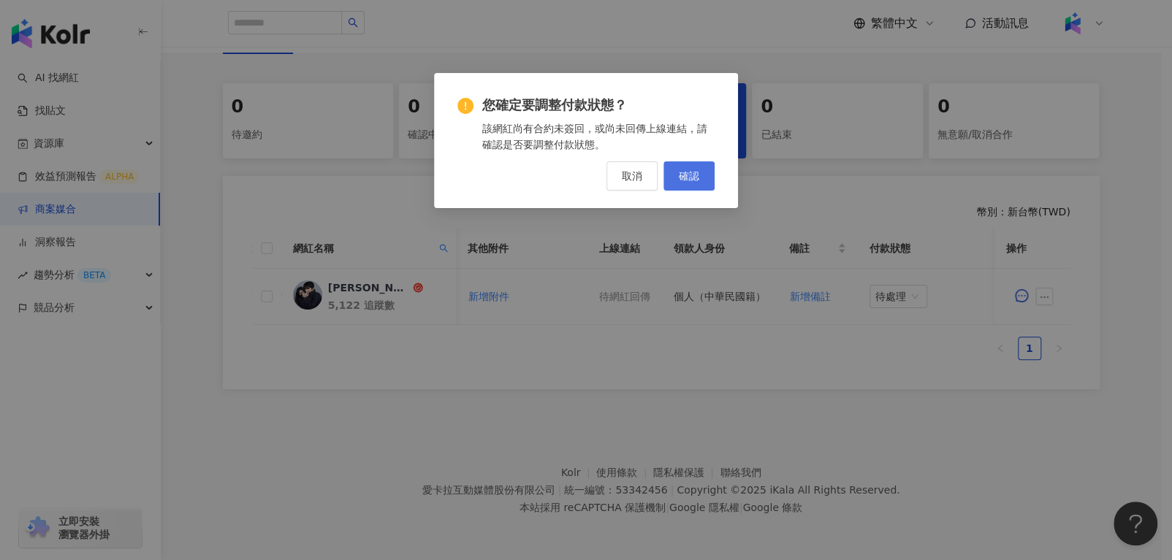
click at [701, 180] on button "確認" at bounding box center [688, 175] width 51 height 29
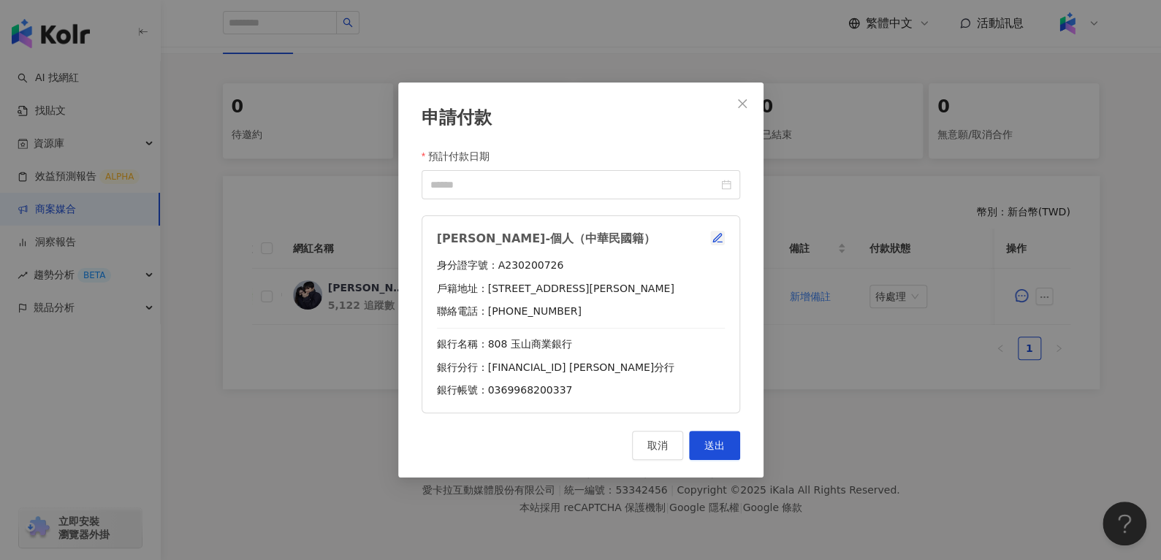
click at [719, 232] on span "button" at bounding box center [717, 238] width 12 height 12
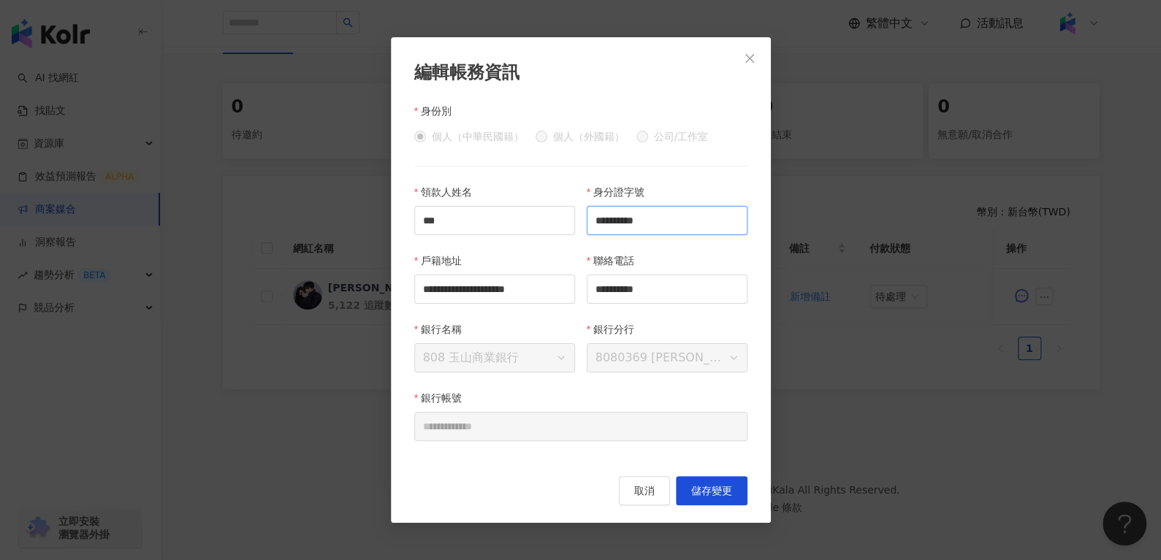
click at [716, 218] on input "**********" at bounding box center [667, 220] width 161 height 29
click at [725, 296] on input "**********" at bounding box center [667, 289] width 161 height 29
click at [650, 497] on span "取消" at bounding box center [644, 491] width 20 height 12
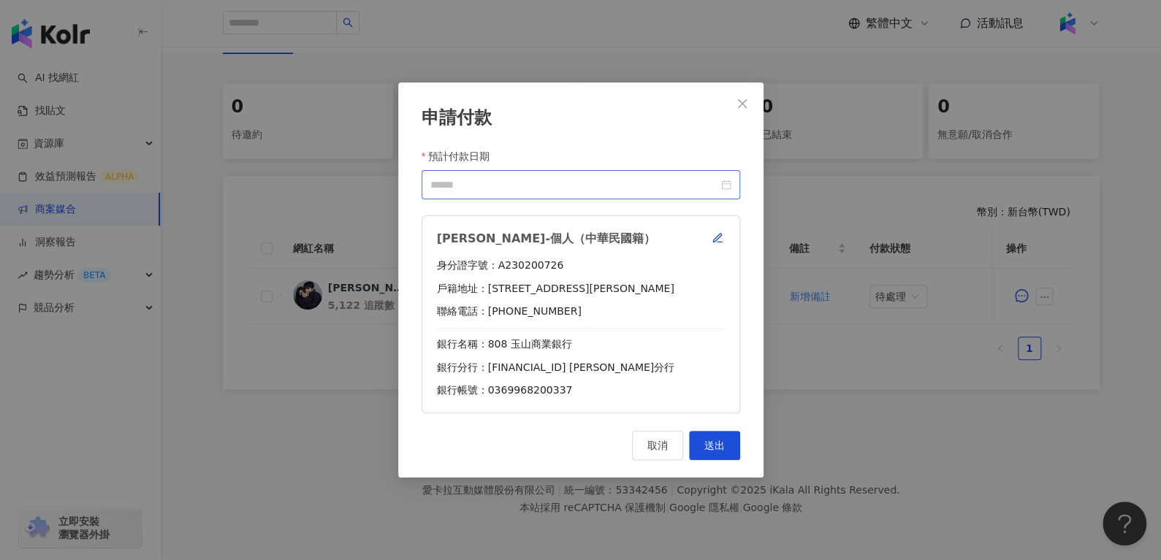
click at [724, 186] on div at bounding box center [580, 185] width 301 height 16
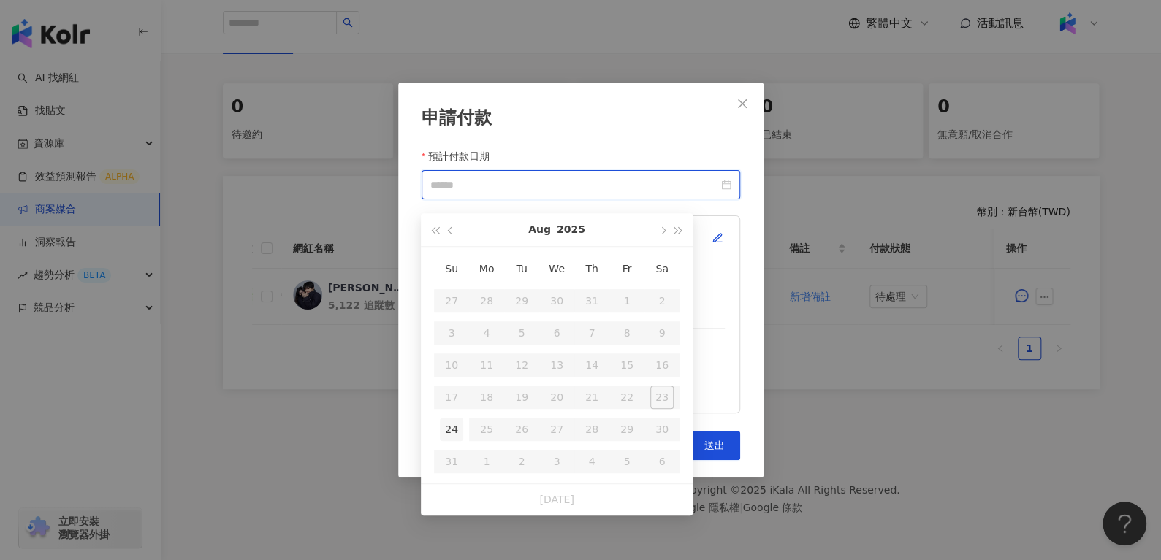
type input "**********"
click at [657, 217] on button "button" at bounding box center [662, 229] width 16 height 33
type input "**********"
click at [553, 331] on div "10" at bounding box center [556, 332] width 23 height 23
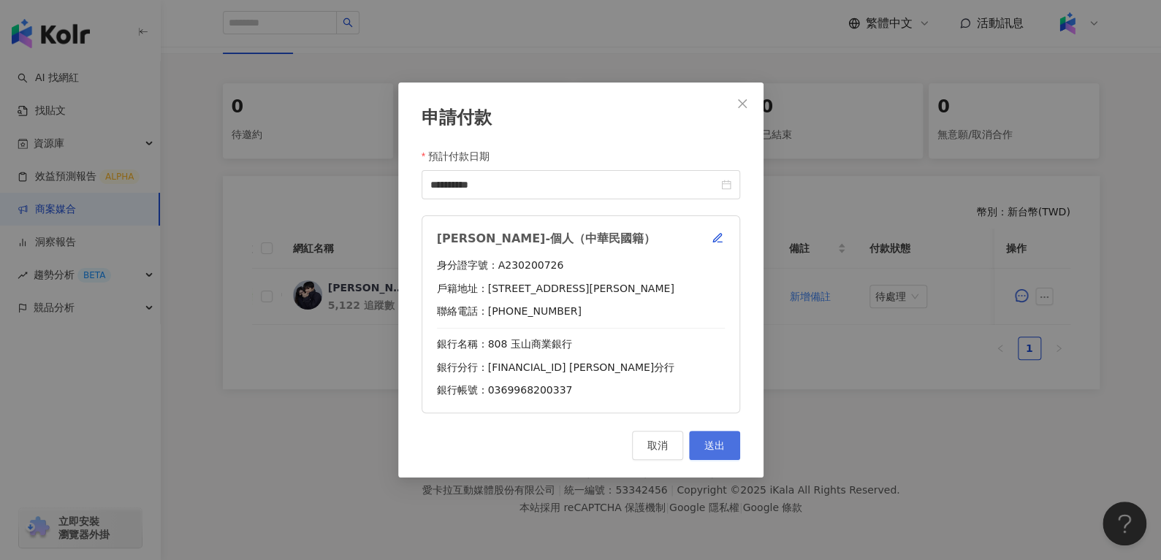
click at [723, 446] on span "送出" at bounding box center [714, 446] width 20 height 12
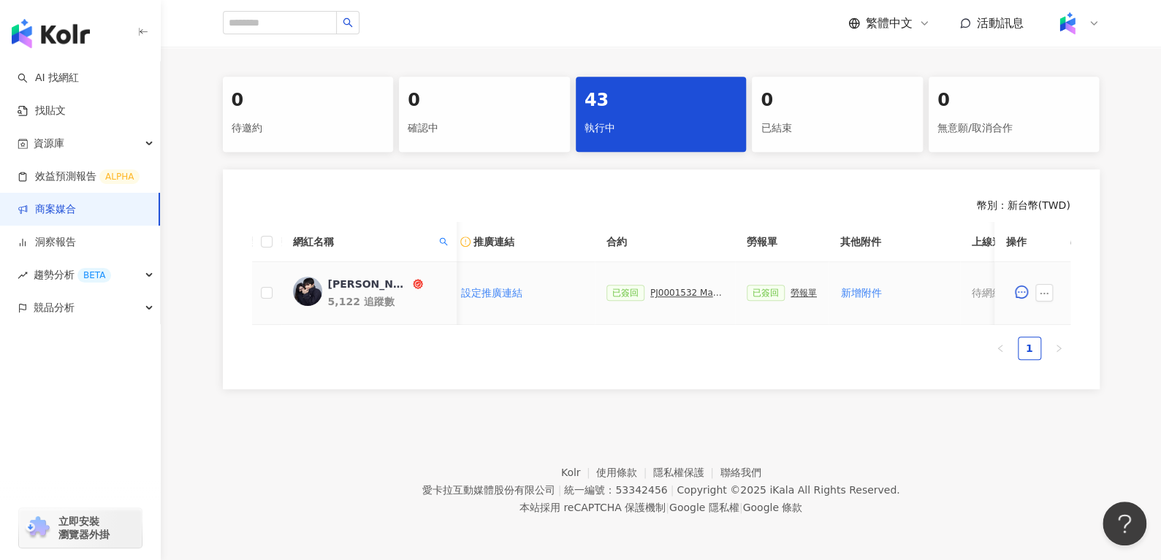
scroll to position [0, 236]
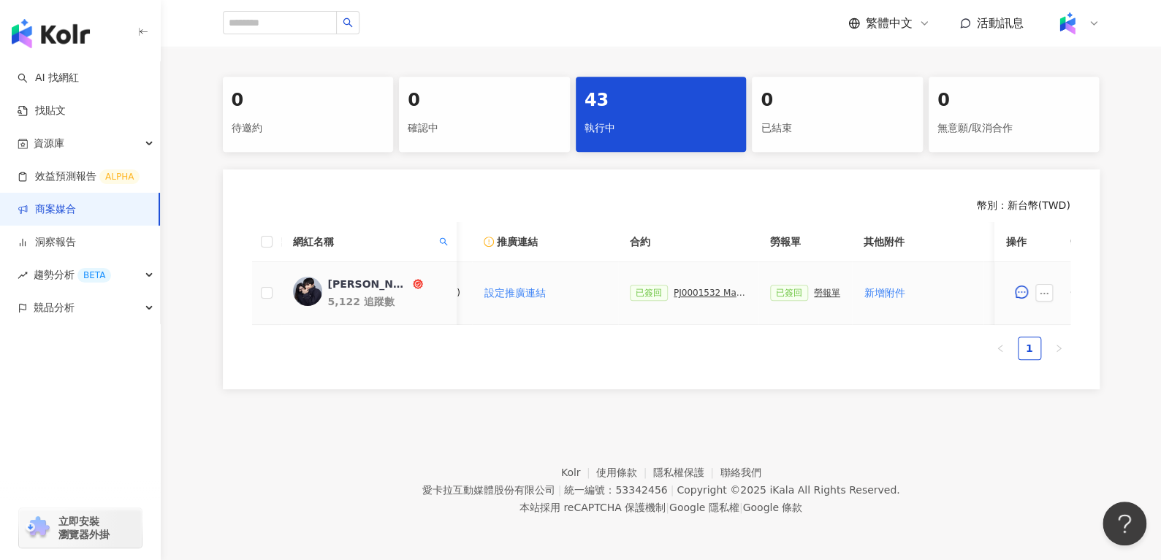
click at [814, 288] on div "勞報單" at bounding box center [827, 293] width 26 height 10
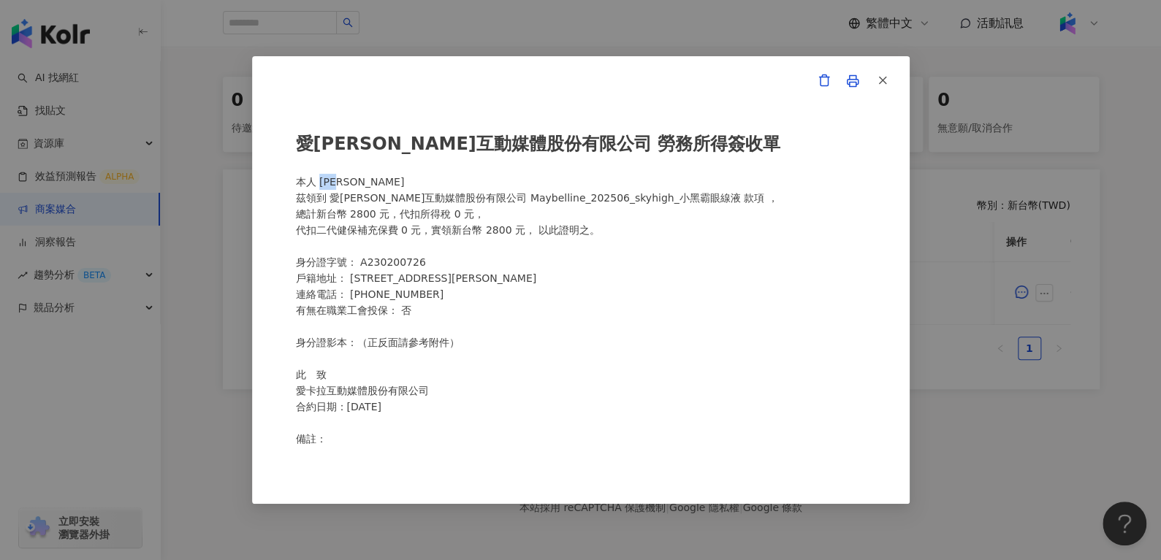
drag, startPoint x: 319, startPoint y: 184, endPoint x: 373, endPoint y: 183, distance: 53.3
click at [373, 183] on div "愛[PERSON_NAME]互動媒體股份有限公司 勞務所得簽收單 本人 [PERSON_NAME] 茲領到 愛[PERSON_NAME]互動媒體股份有限公司 …" at bounding box center [581, 281] width 570 height 332
copy div "[PERSON_NAME]"
drag, startPoint x: 356, startPoint y: 258, endPoint x: 445, endPoint y: 262, distance: 89.2
click at [446, 264] on div "愛[PERSON_NAME]互動媒體股份有限公司 勞務所得簽收單 本人 [PERSON_NAME] 茲領到 愛[PERSON_NAME]互動媒體股份有限公司 …" at bounding box center [581, 281] width 570 height 332
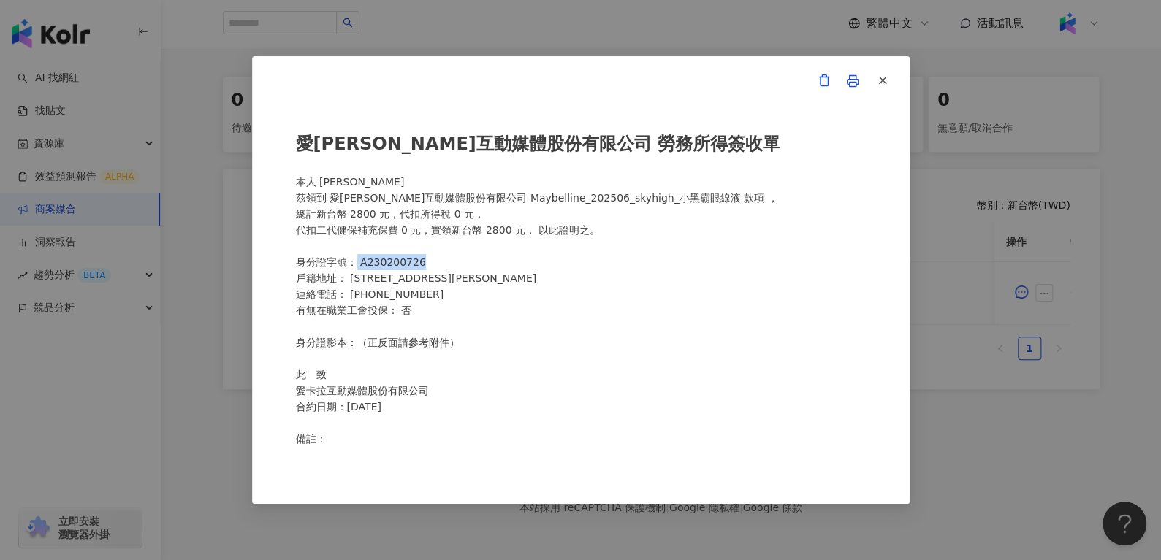
copy div "A230200726"
click at [879, 72] on span "button" at bounding box center [882, 79] width 13 height 15
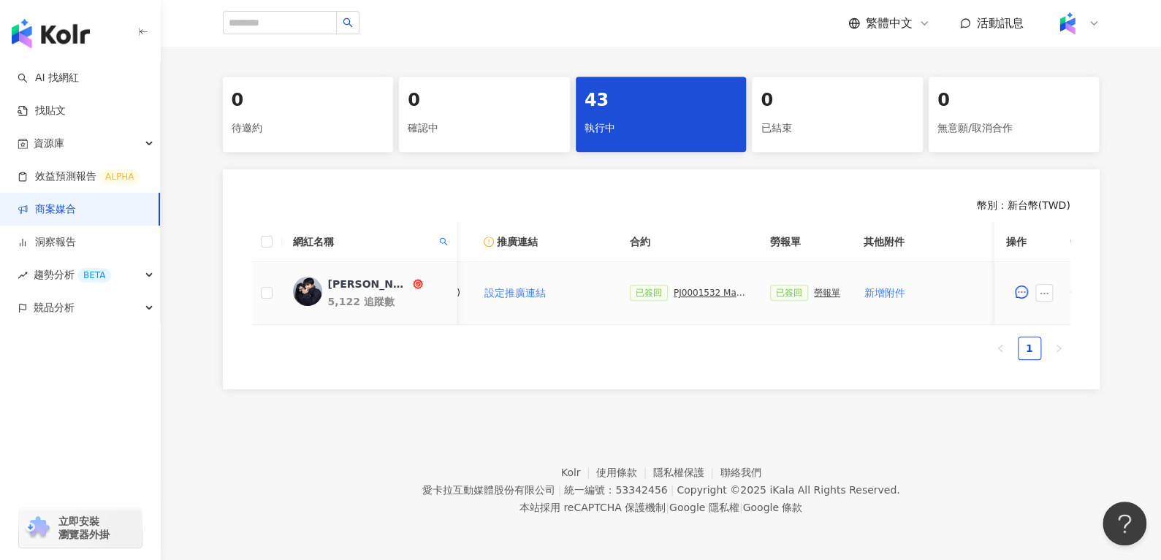
click at [698, 288] on div "PJ0001532 Maybelline_202506_skyhigh_小黑霸眼線液_萊雅合作備忘錄" at bounding box center [709, 293] width 73 height 10
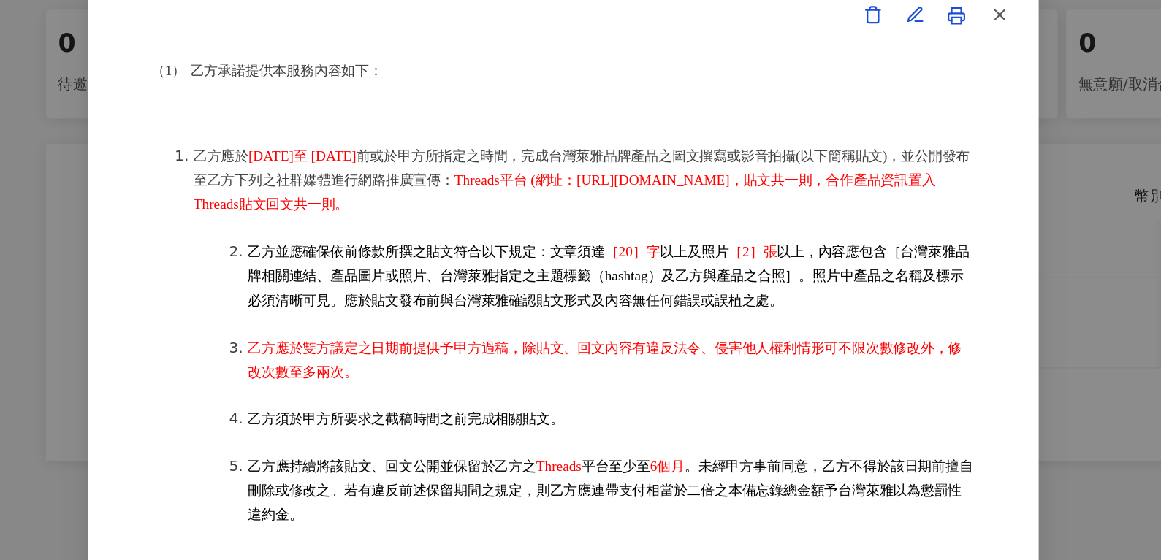
scroll to position [283, 0]
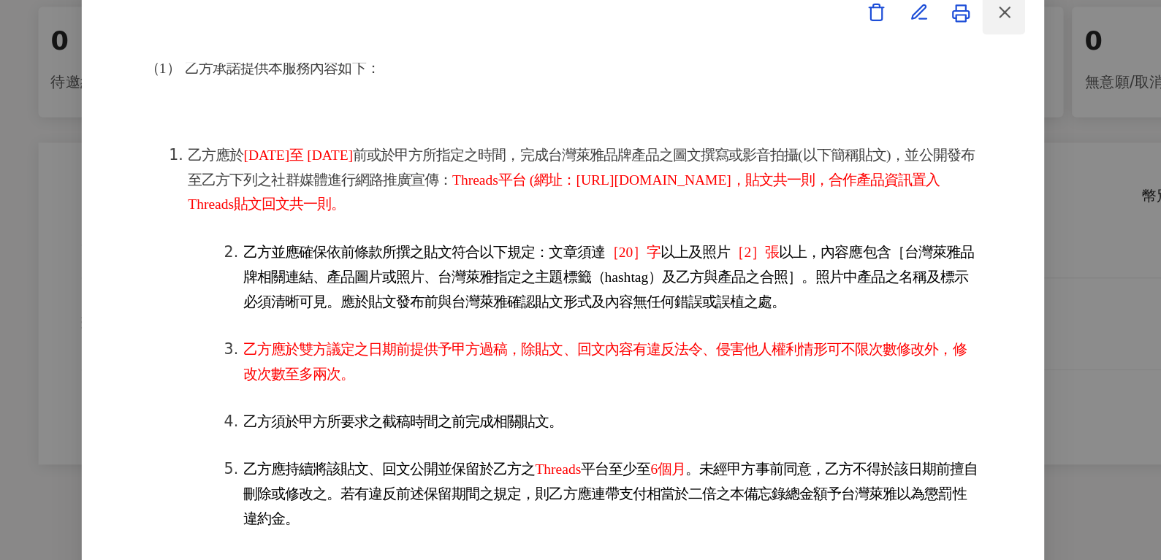
click at [879, 91] on button "button" at bounding box center [881, 80] width 29 height 29
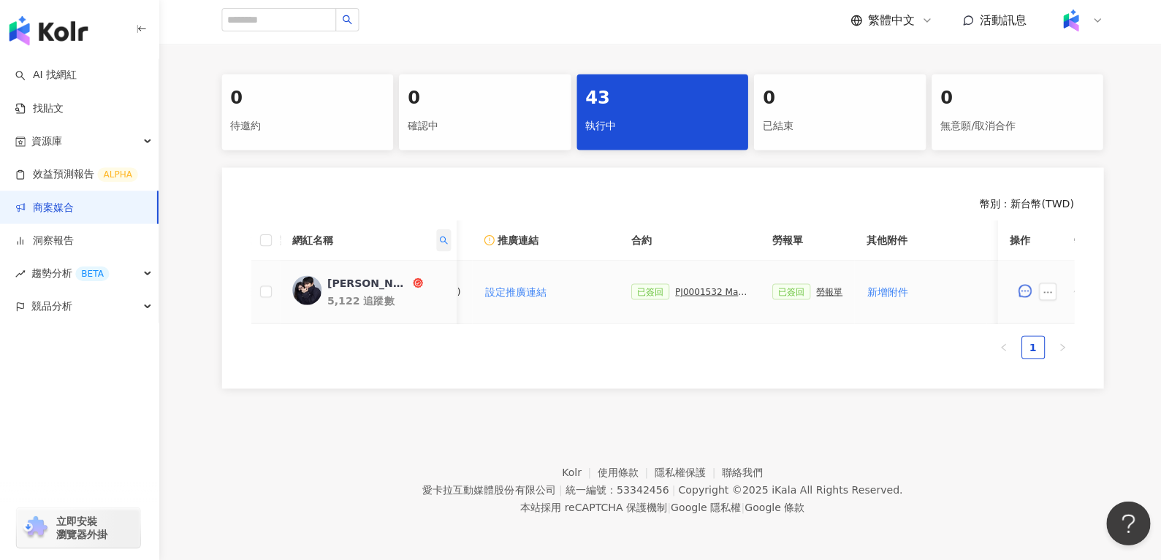
scroll to position [283, 0]
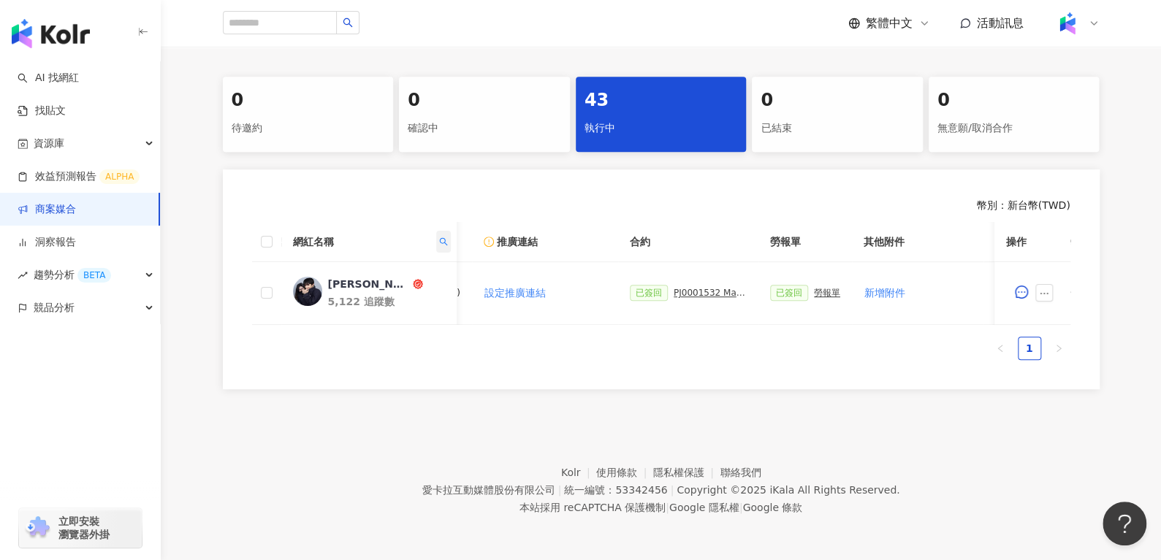
click at [446, 228] on th "網紅名稱" at bounding box center [367, 242] width 175 height 40
click at [446, 231] on span at bounding box center [442, 242] width 15 height 22
drag, startPoint x: 396, startPoint y: 261, endPoint x: 233, endPoint y: 262, distance: 162.9
click at [240, 264] on body "AI 找網紅 找貼文 資源庫 效益預測報告 ALPHA 商案媒合 洞察報告 趨勢分析 BETA 競品分析 立即安裝 瀏覽器外掛 繁體中文 活動訊息 活動列表 …" at bounding box center [580, 0] width 1161 height 560
paste input "*******"
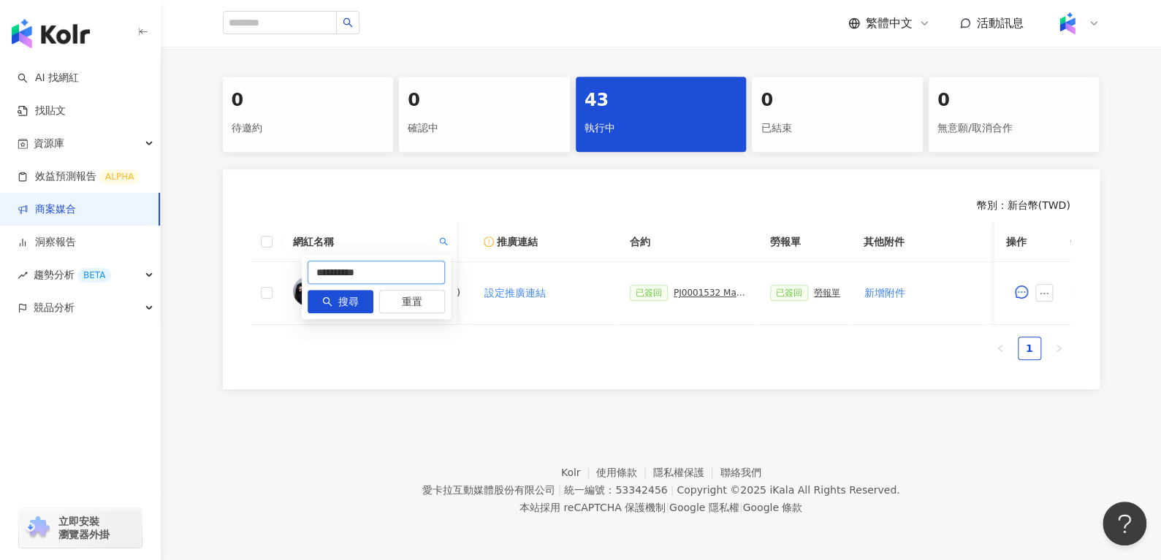
type input "**********"
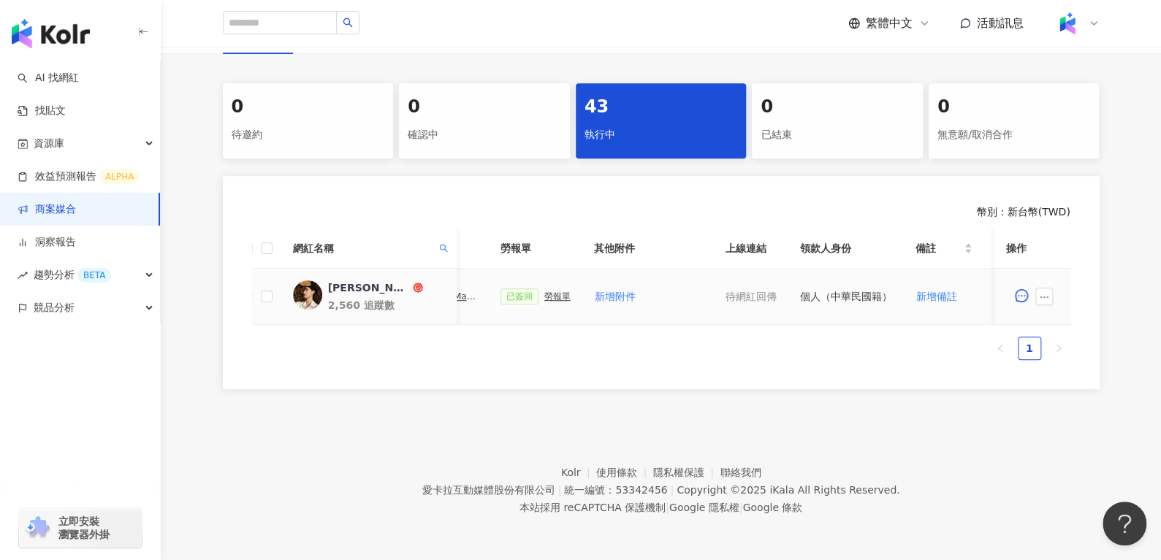
scroll to position [0, 503]
click at [1045, 297] on div at bounding box center [1032, 296] width 53 height 29
click at [1046, 292] on icon "ellipsis" at bounding box center [1044, 297] width 10 height 10
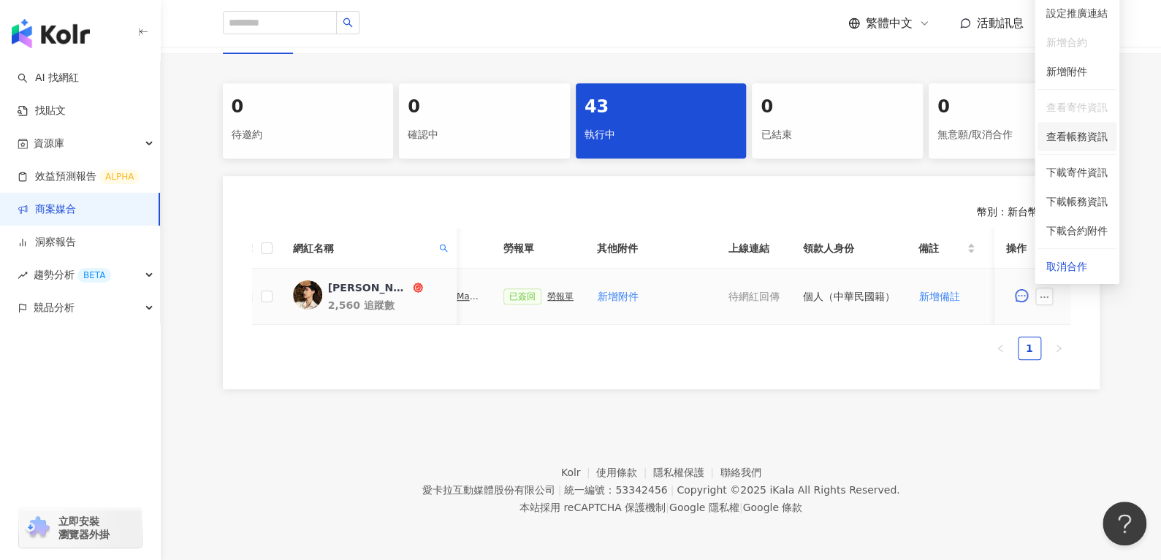
click at [1092, 129] on span "查看帳務資訊" at bounding box center [1076, 137] width 61 height 16
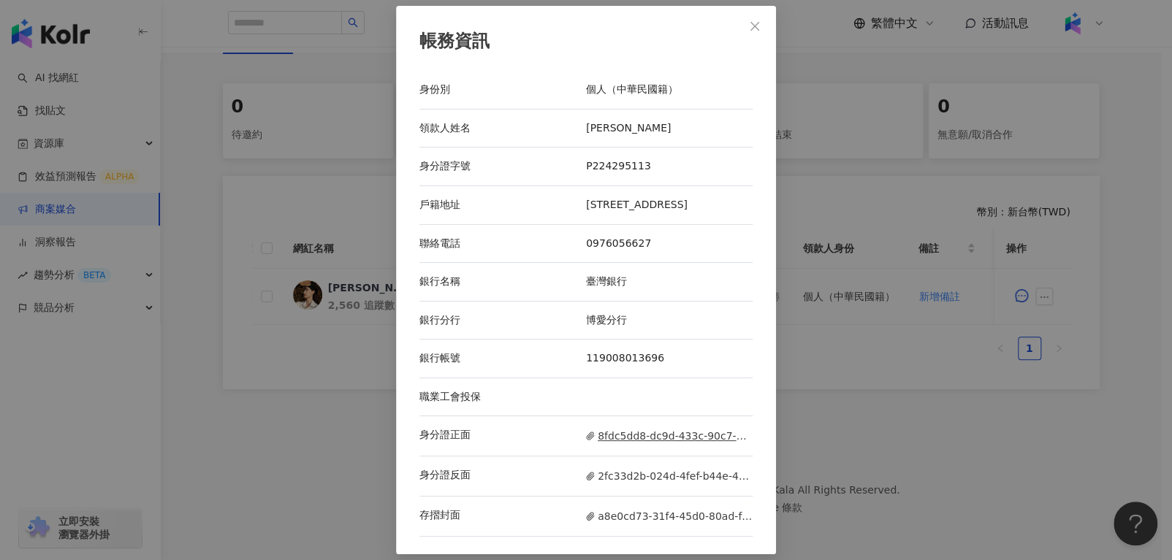
click at [641, 436] on span "8fdc5dd8-dc9d-433c-90c7-20e732db9f0d.jpg" at bounding box center [669, 436] width 167 height 16
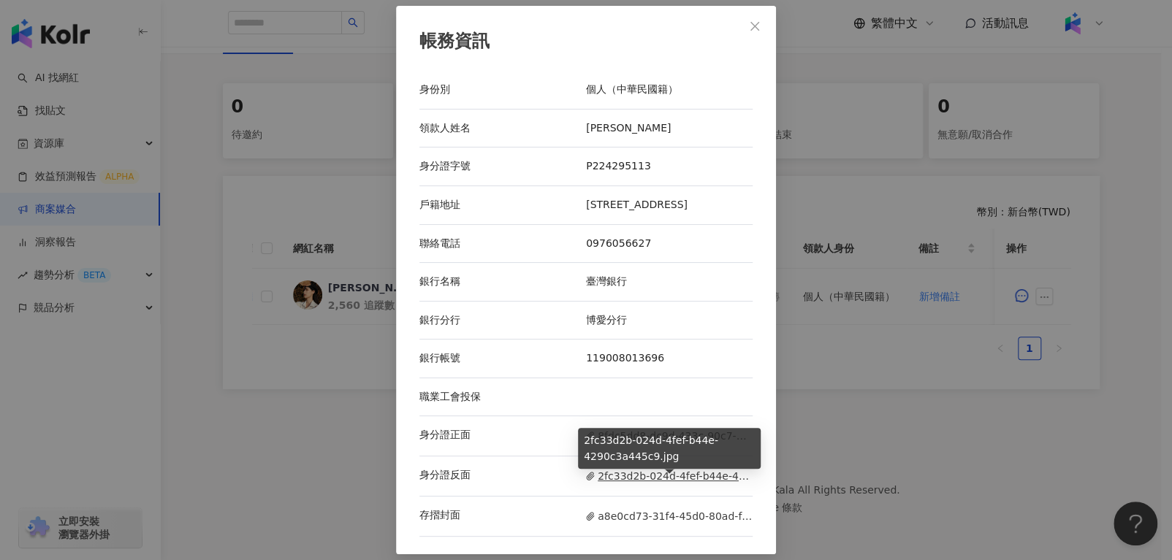
click at [663, 478] on span "2fc33d2b-024d-4fef-b44e-4290c3a445c9.jpg" at bounding box center [669, 476] width 167 height 16
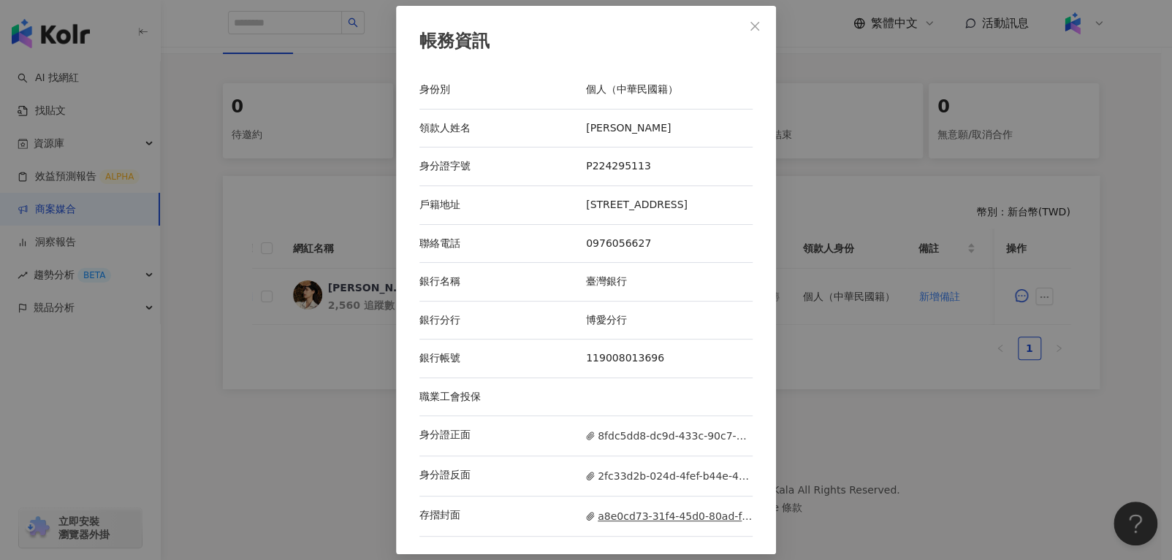
click at [635, 521] on span "a8e0cd73-31f4-45d0-80ad-f7556fe76d00.jpg" at bounding box center [669, 516] width 167 height 16
click at [744, 23] on span "Close" at bounding box center [754, 26] width 29 height 12
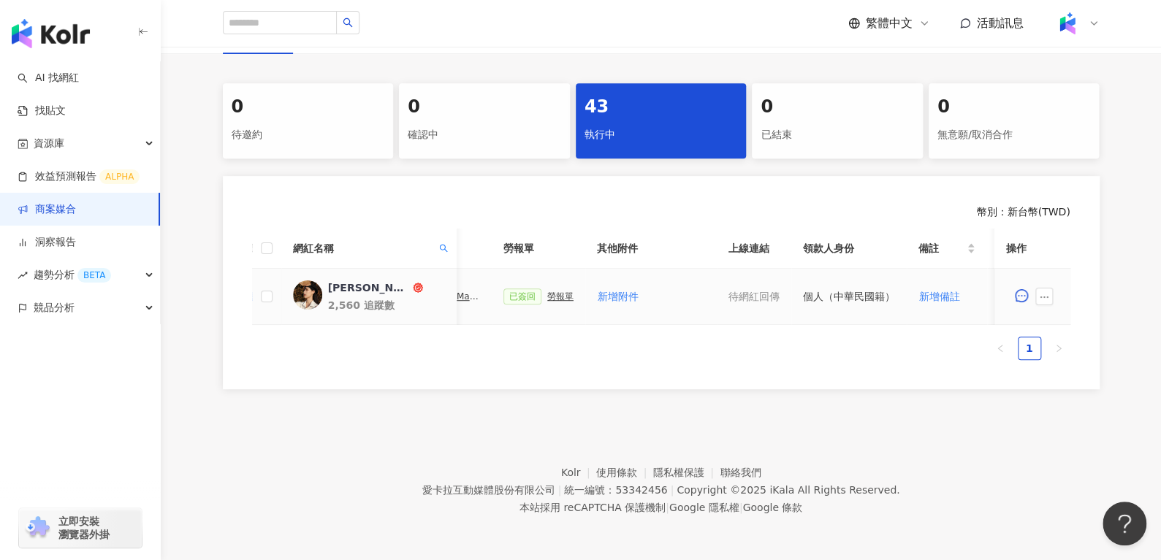
click at [547, 291] on div "勞報單" at bounding box center [560, 296] width 26 height 10
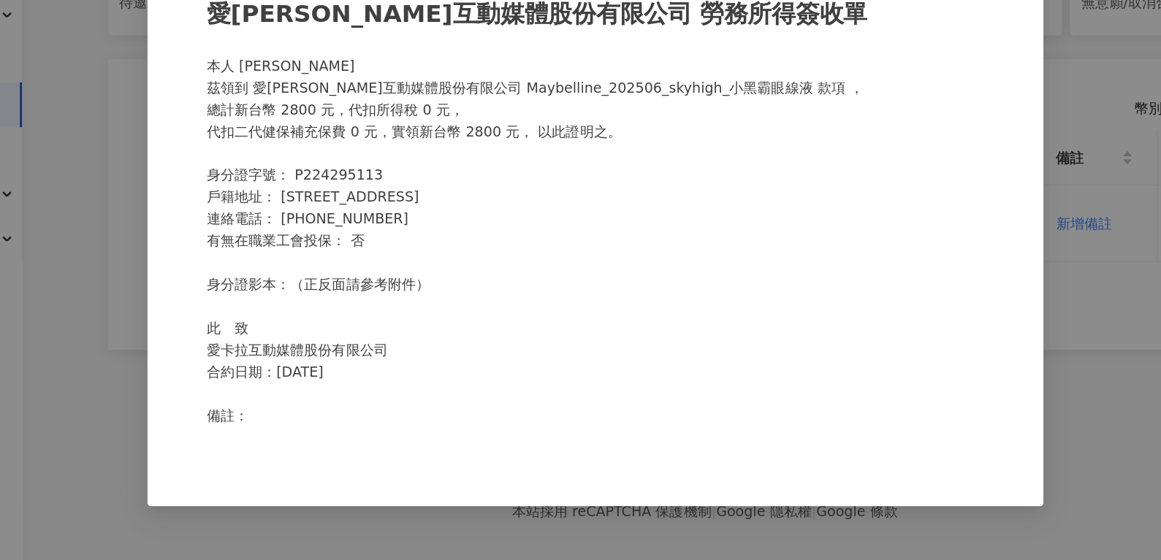
scroll to position [283, 0]
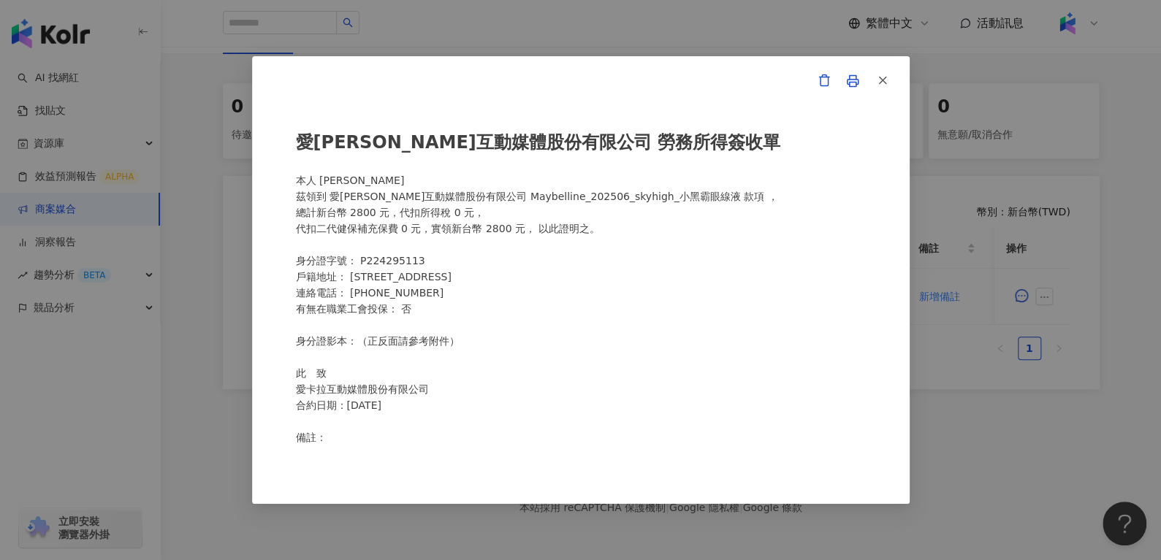
click at [882, 77] on icon "button" at bounding box center [882, 80] width 13 height 13
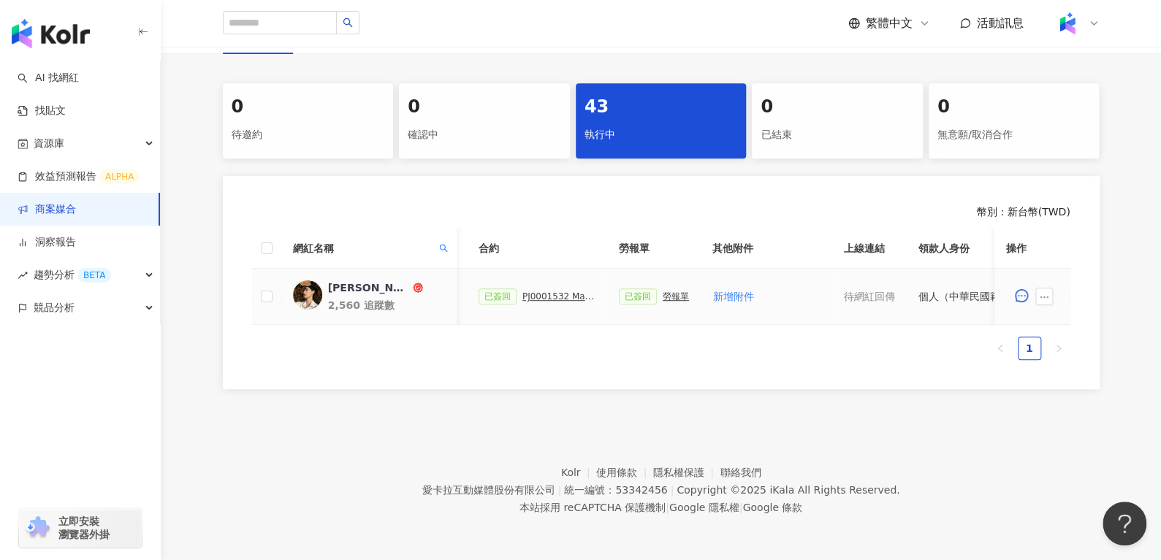
scroll to position [0, 370]
click at [553, 291] on div "PJ0001532 Maybelline_202506_skyhigh_小黑霸眼線液_萊雅合作備忘錄" at bounding box center [575, 296] width 73 height 10
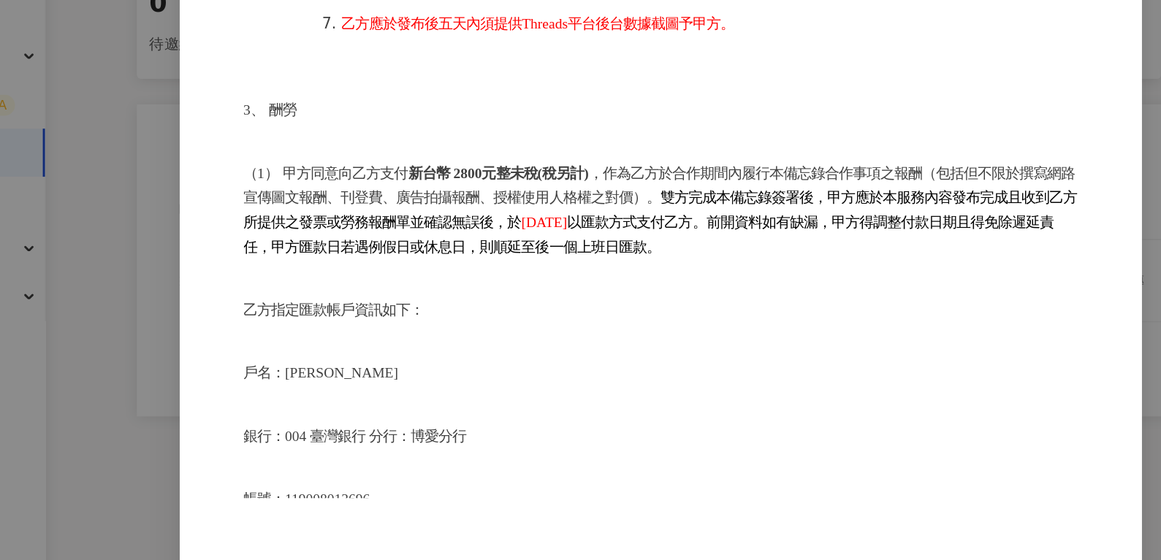
scroll to position [738, 0]
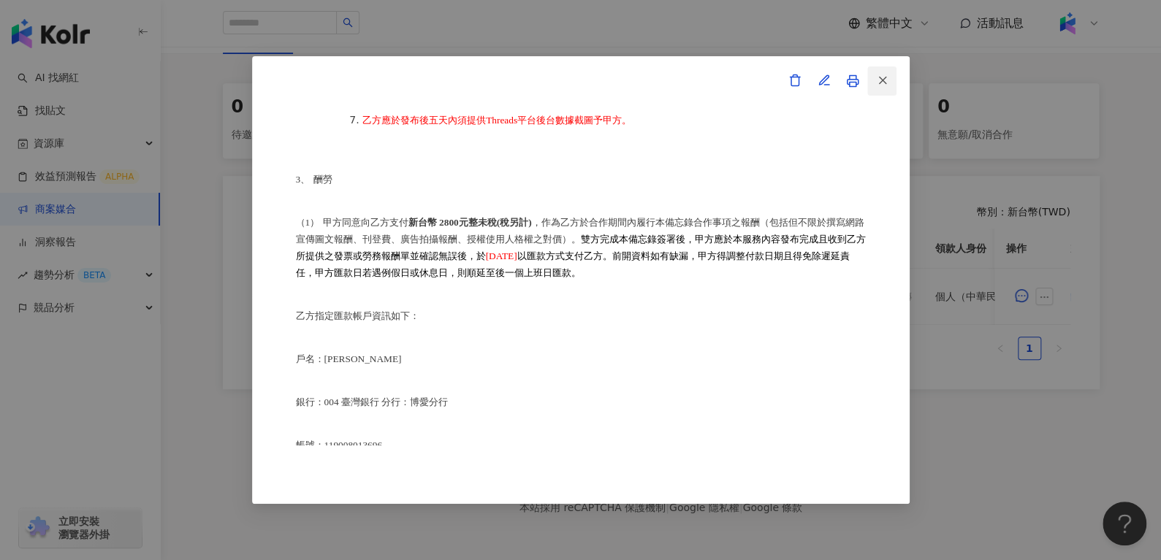
click at [882, 85] on icon "button" at bounding box center [882, 80] width 13 height 13
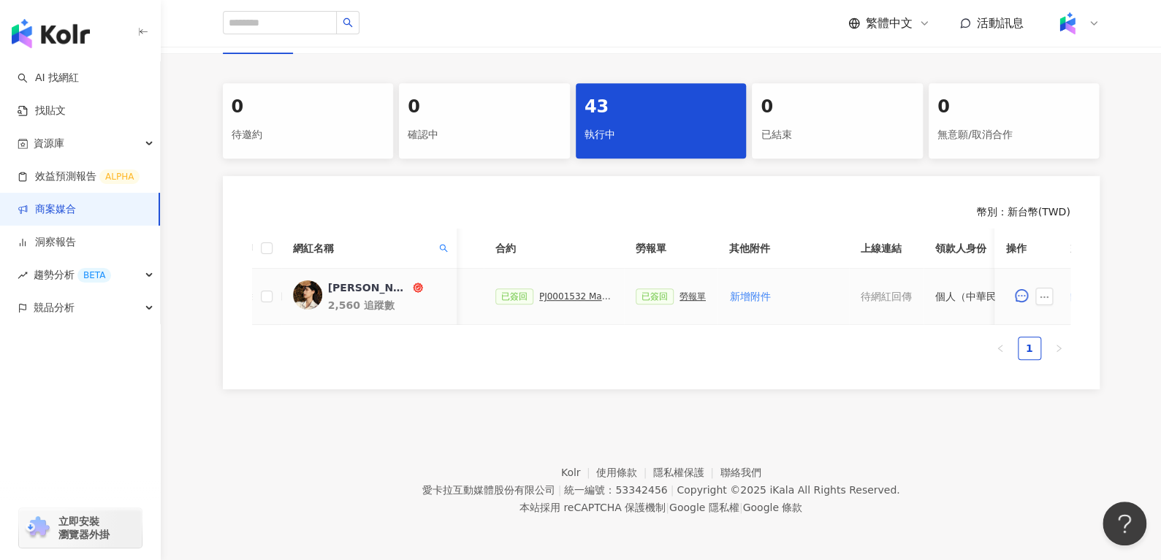
scroll to position [0, 632]
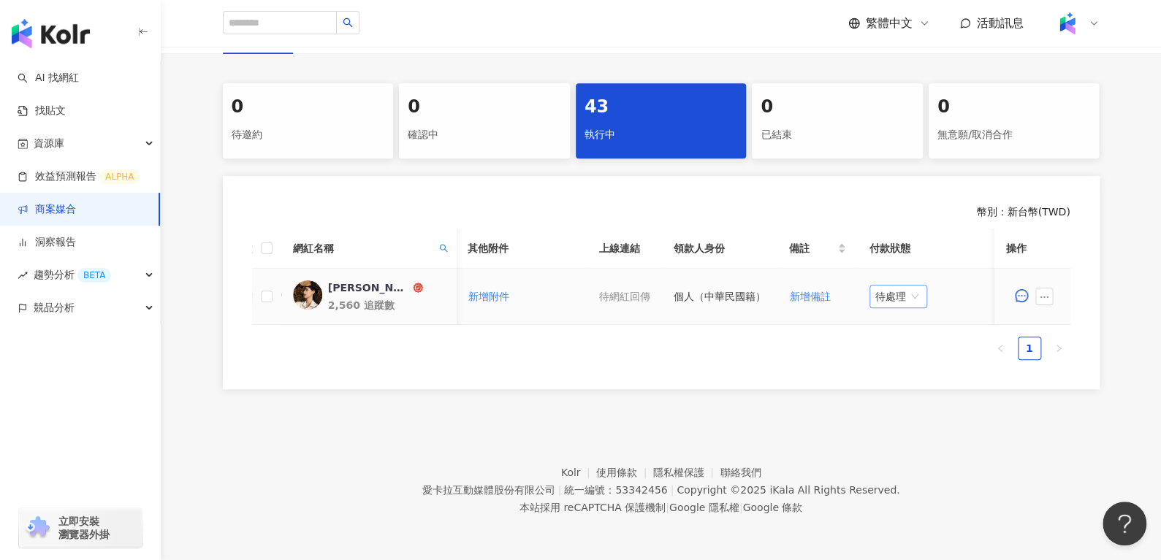
click at [904, 289] on span "待處理" at bounding box center [898, 297] width 46 height 22
click at [894, 343] on div "處理中" at bounding box center [891, 351] width 41 height 16
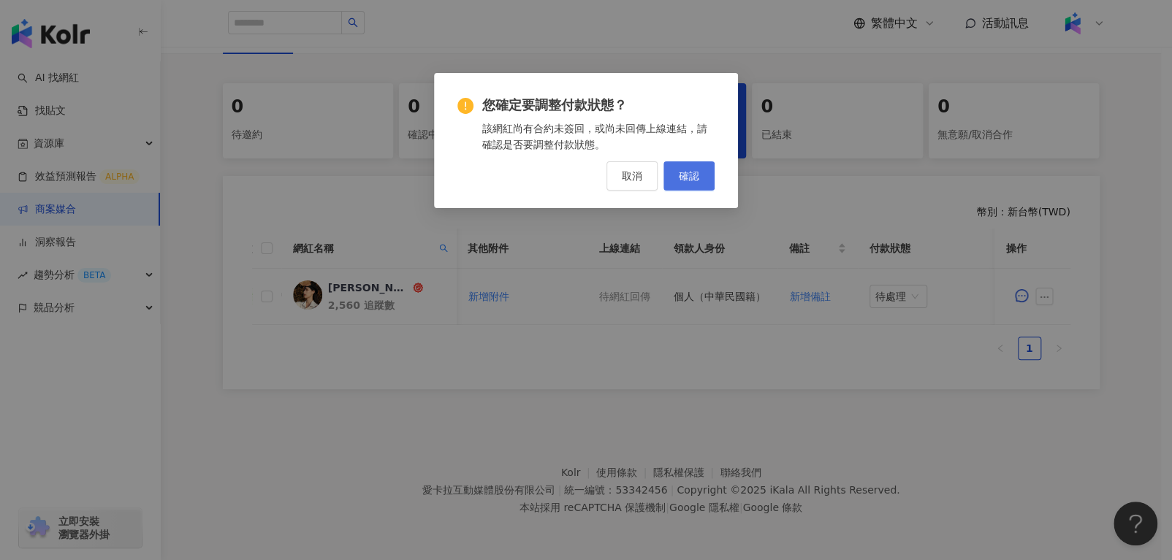
click at [673, 180] on button "確認" at bounding box center [688, 175] width 51 height 29
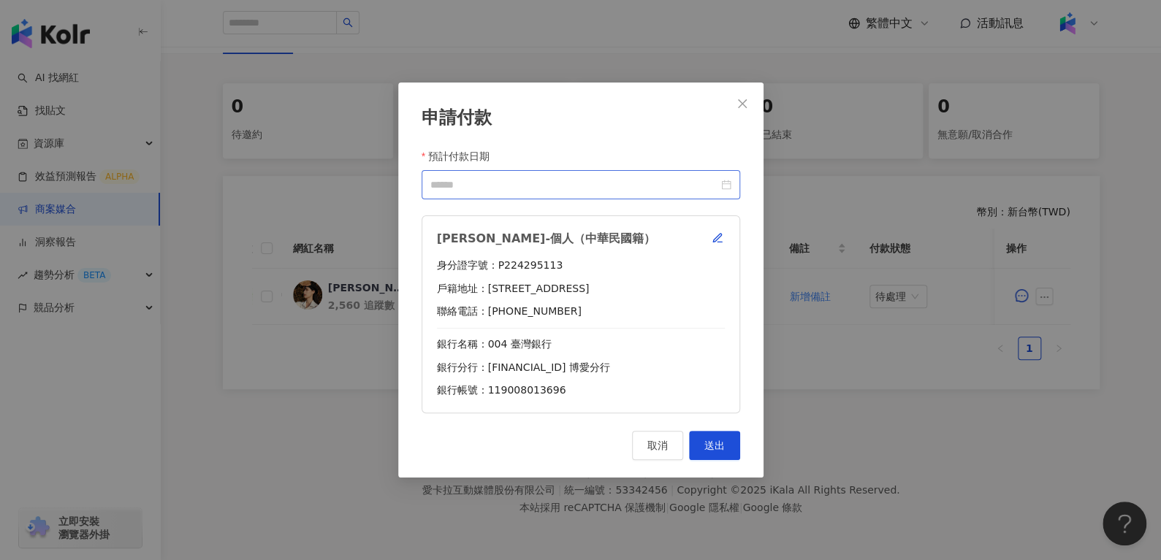
click at [724, 183] on div at bounding box center [580, 185] width 301 height 16
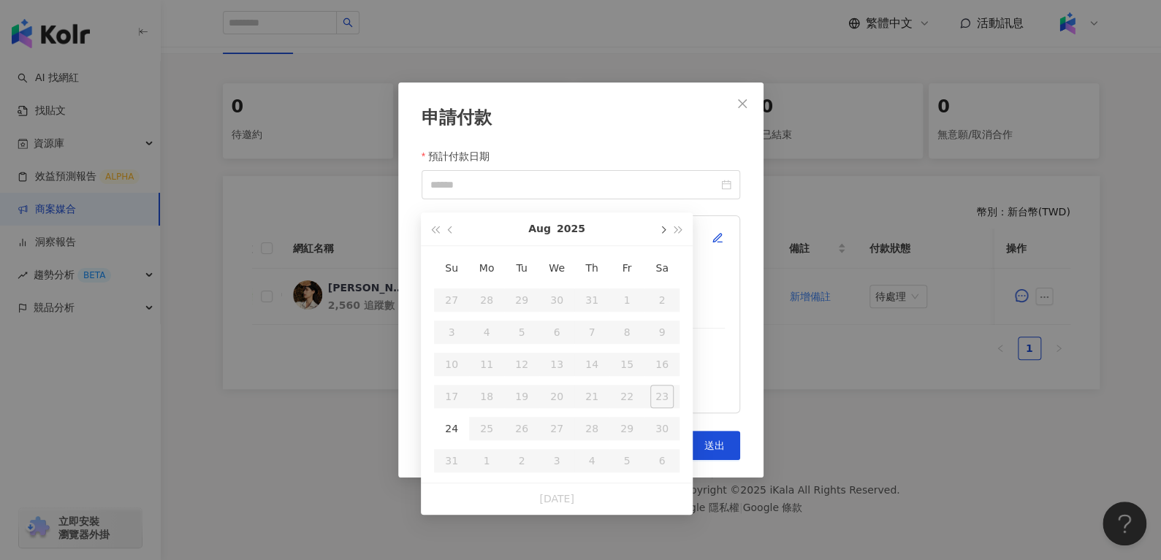
click at [660, 226] on span "button" at bounding box center [661, 229] width 7 height 7
type input "**********"
click at [561, 324] on div "10" at bounding box center [556, 332] width 23 height 23
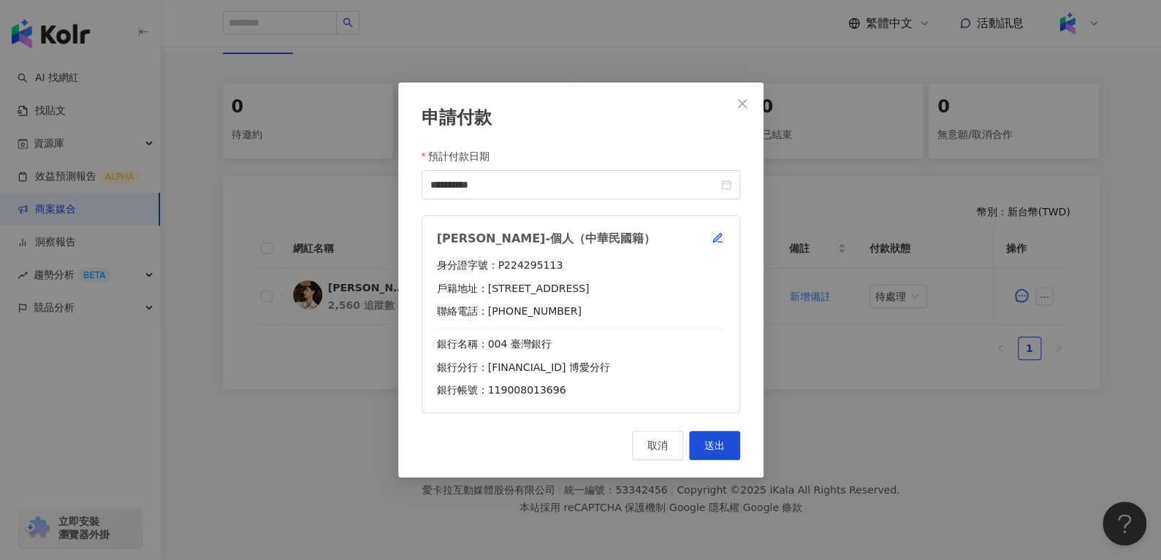
click at [714, 232] on span "button" at bounding box center [717, 238] width 12 height 12
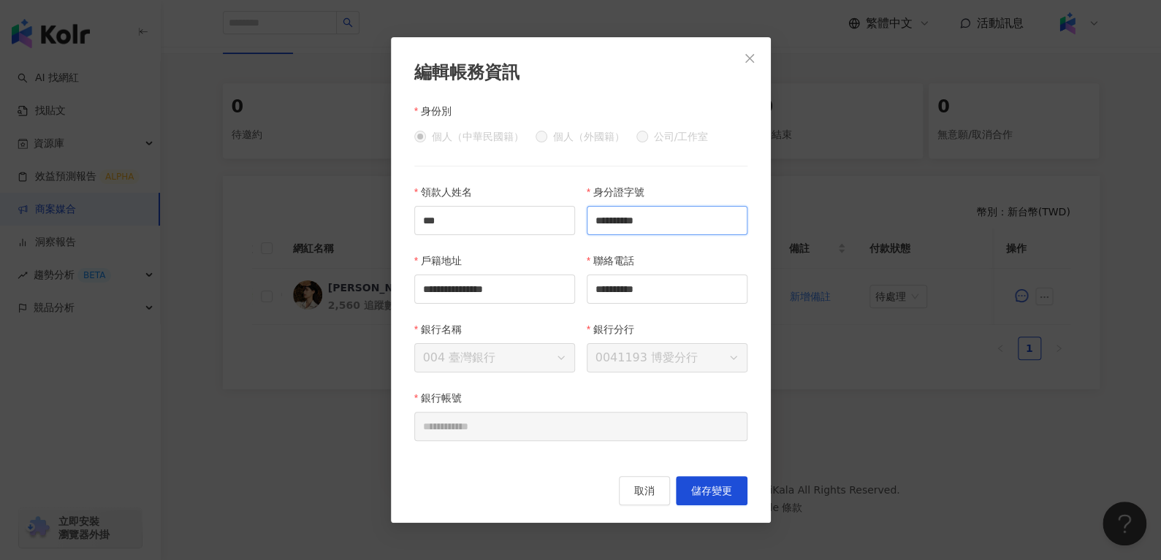
click at [697, 219] on input "**********" at bounding box center [667, 220] width 161 height 29
click at [635, 485] on span "取消" at bounding box center [644, 491] width 20 height 12
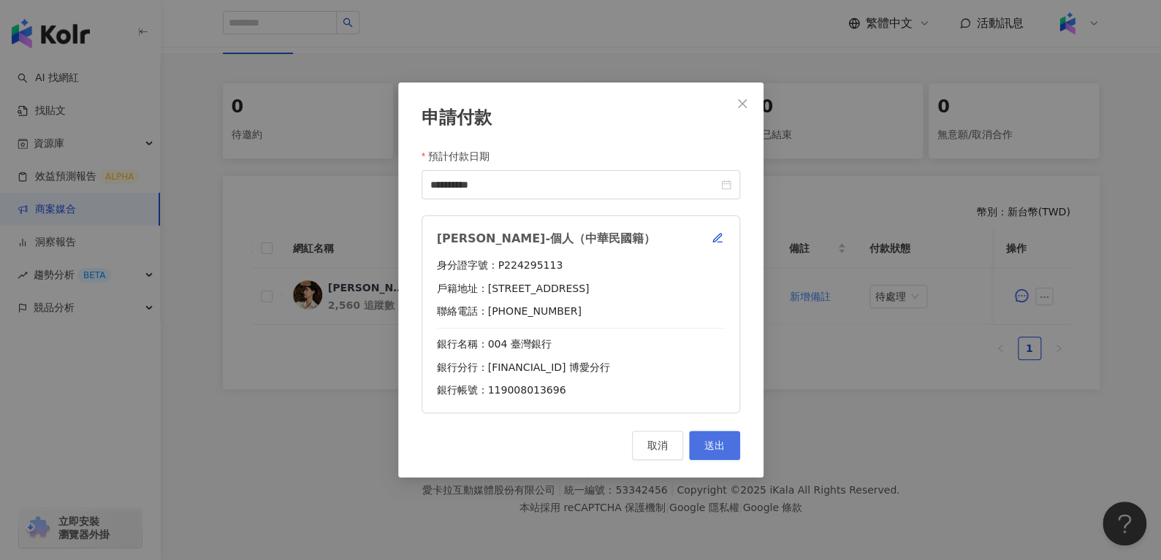
click at [730, 446] on button "送出" at bounding box center [714, 445] width 51 height 29
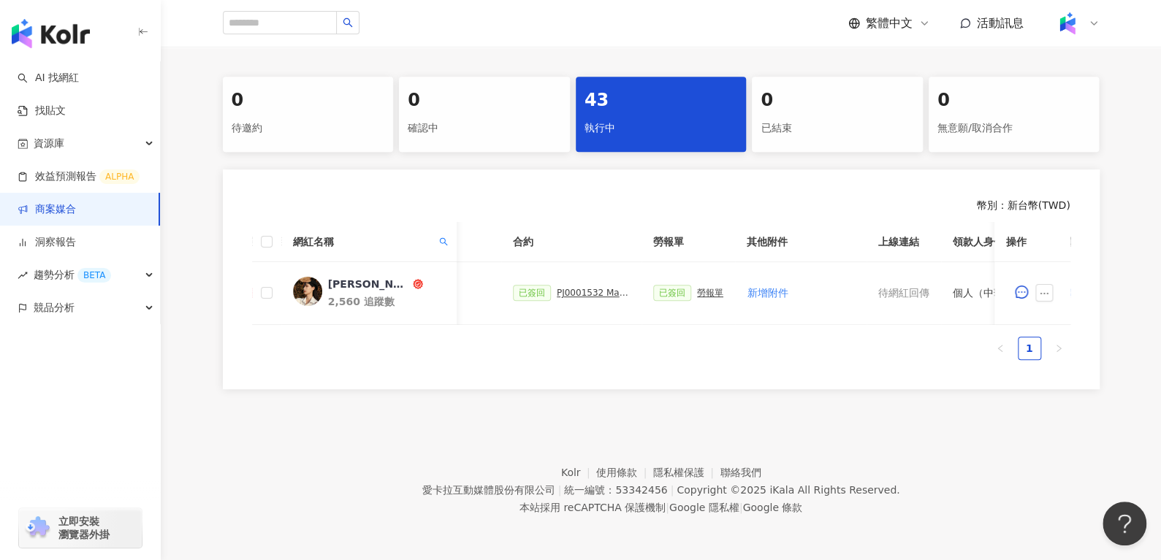
scroll to position [0, 349]
click at [709, 291] on div "勞報單" at bounding box center [713, 293] width 26 height 10
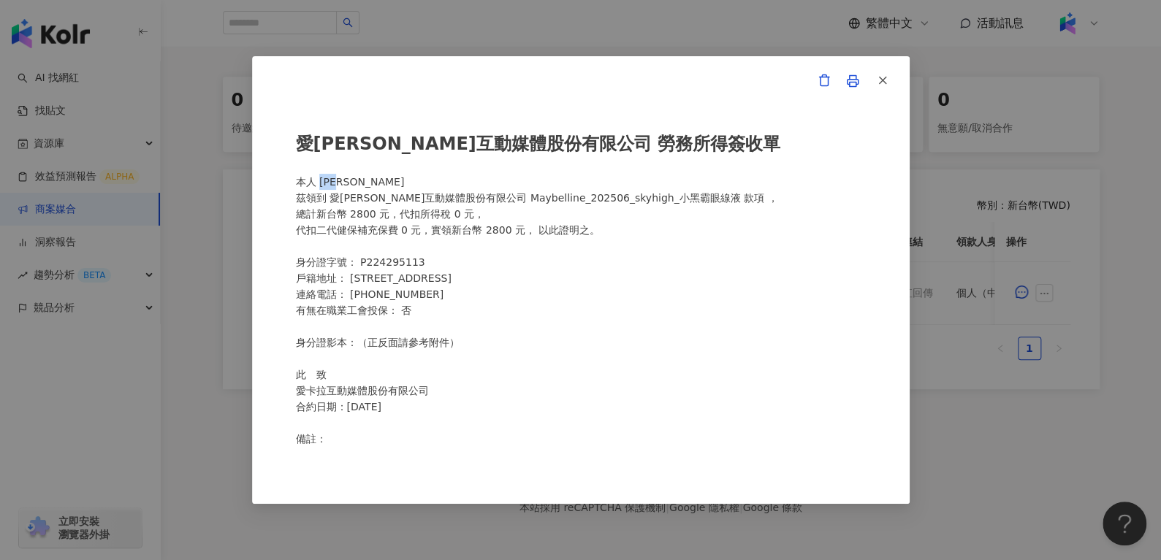
drag, startPoint x: 329, startPoint y: 180, endPoint x: 370, endPoint y: 180, distance: 40.9
click at [370, 180] on div "愛[PERSON_NAME]互動媒體股份有限公司 勞務所得簽收單 本人 [PERSON_NAME]領到 愛[PERSON_NAME]互動媒體股份有限公司 Ma…" at bounding box center [581, 281] width 570 height 332
click at [887, 83] on icon "button" at bounding box center [882, 80] width 13 height 13
